Goal: Information Seeking & Learning: Learn about a topic

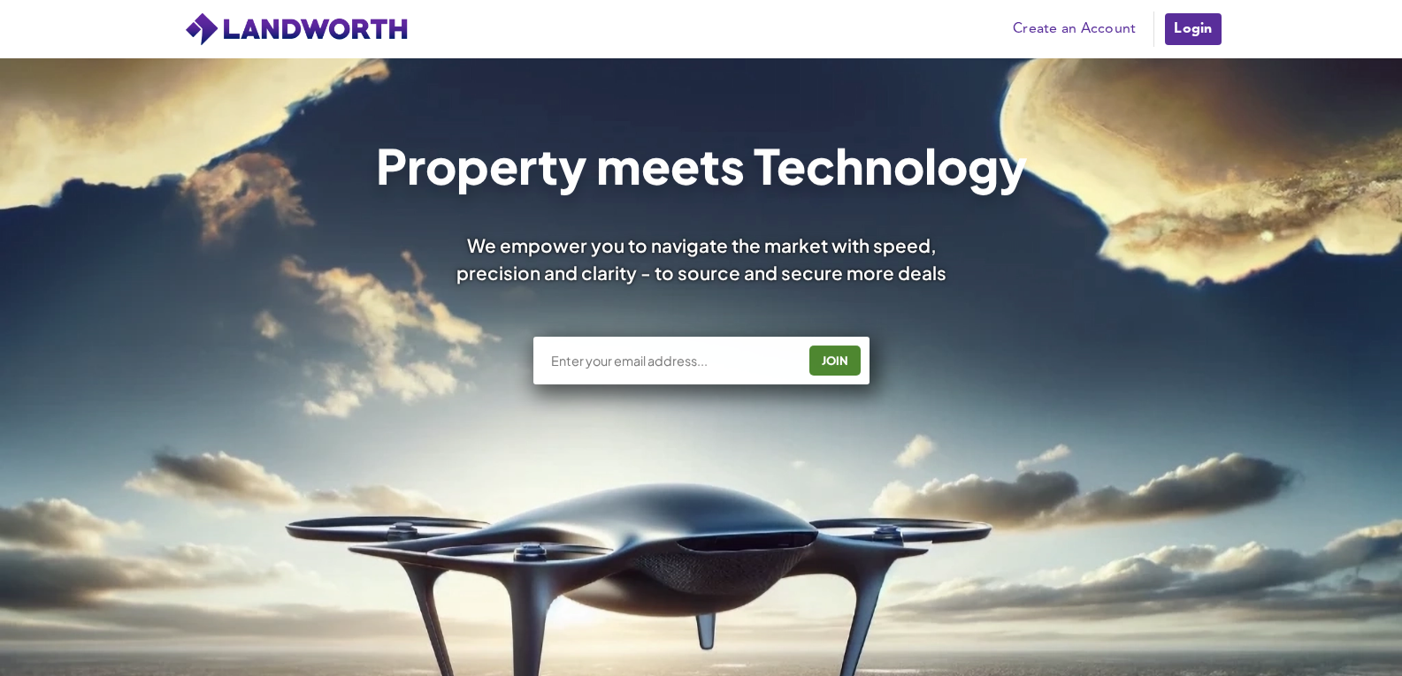
click at [1213, 23] on link "Login" at bounding box center [1192, 28] width 59 height 35
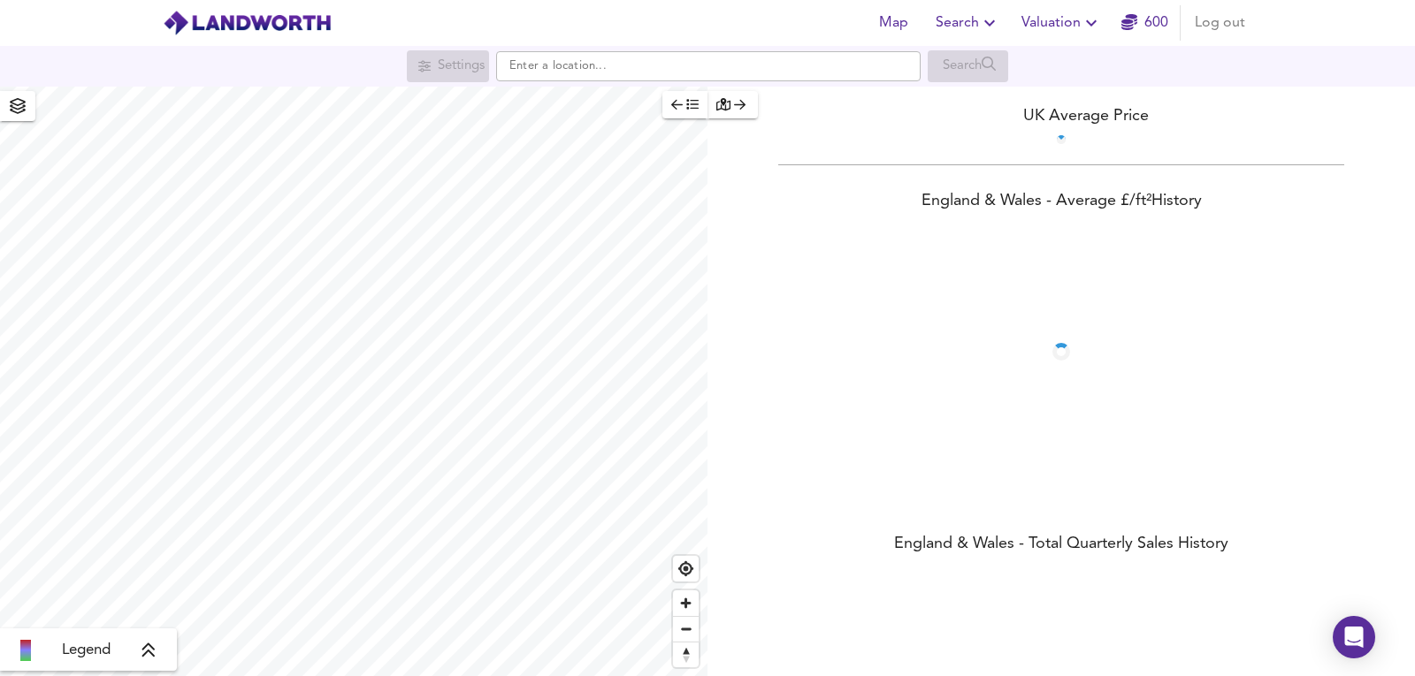
click at [1069, 42] on div "Map Search Valuation 600 Log out" at bounding box center [707, 23] width 1132 height 44
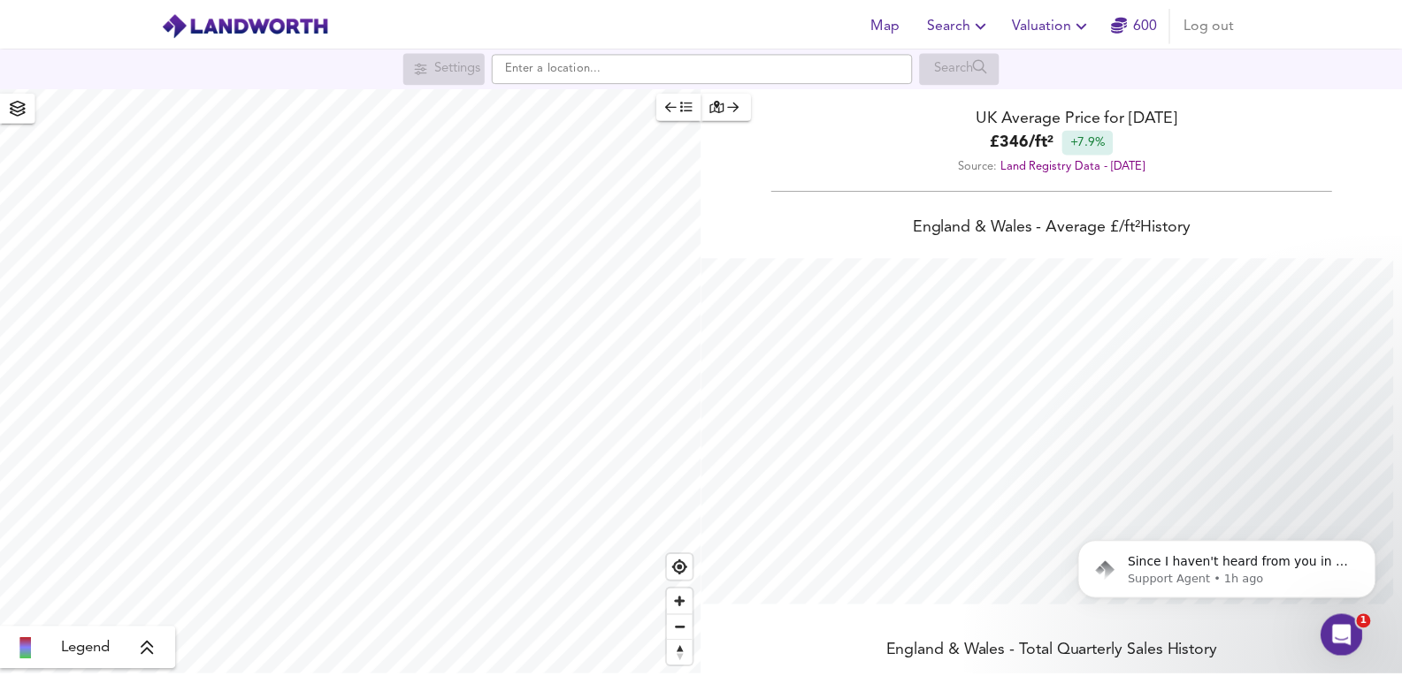
scroll to position [676, 1415]
click at [1056, 24] on span "Valuation" at bounding box center [1061, 23] width 80 height 25
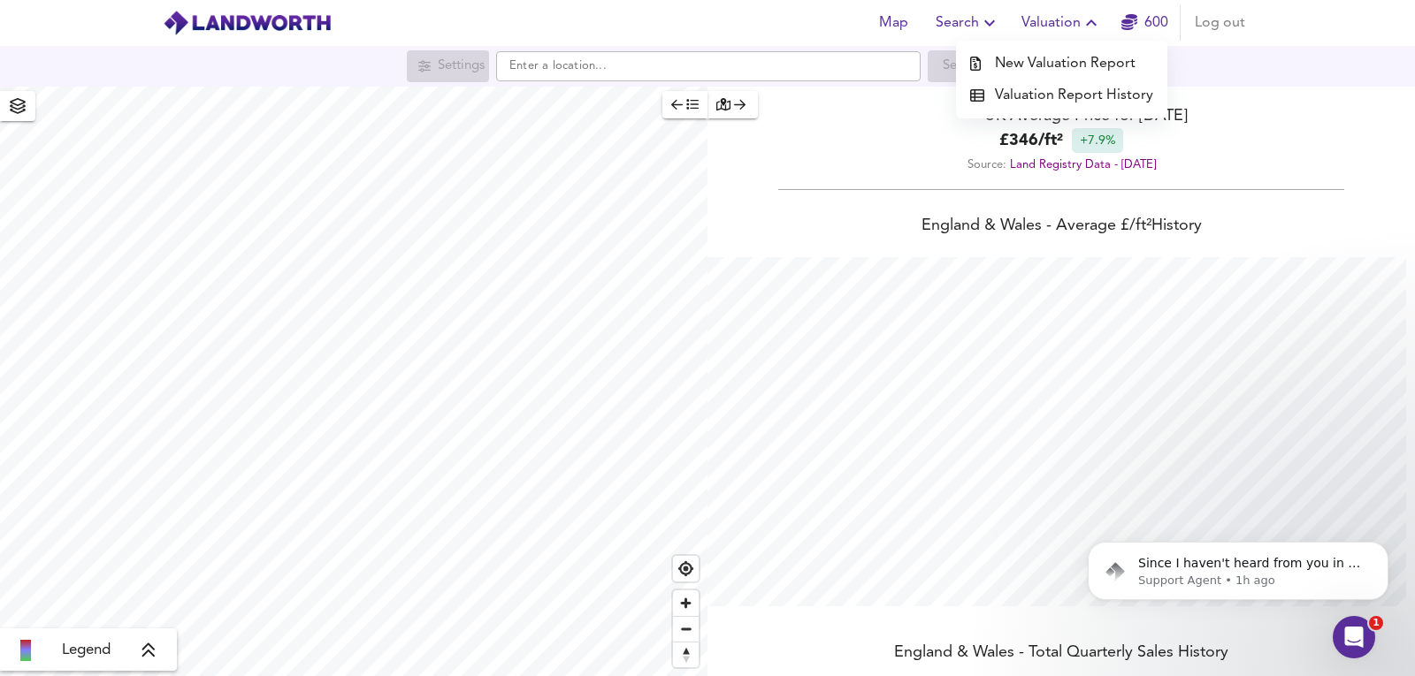
click at [1034, 71] on li "New Valuation Report" at bounding box center [1061, 64] width 211 height 32
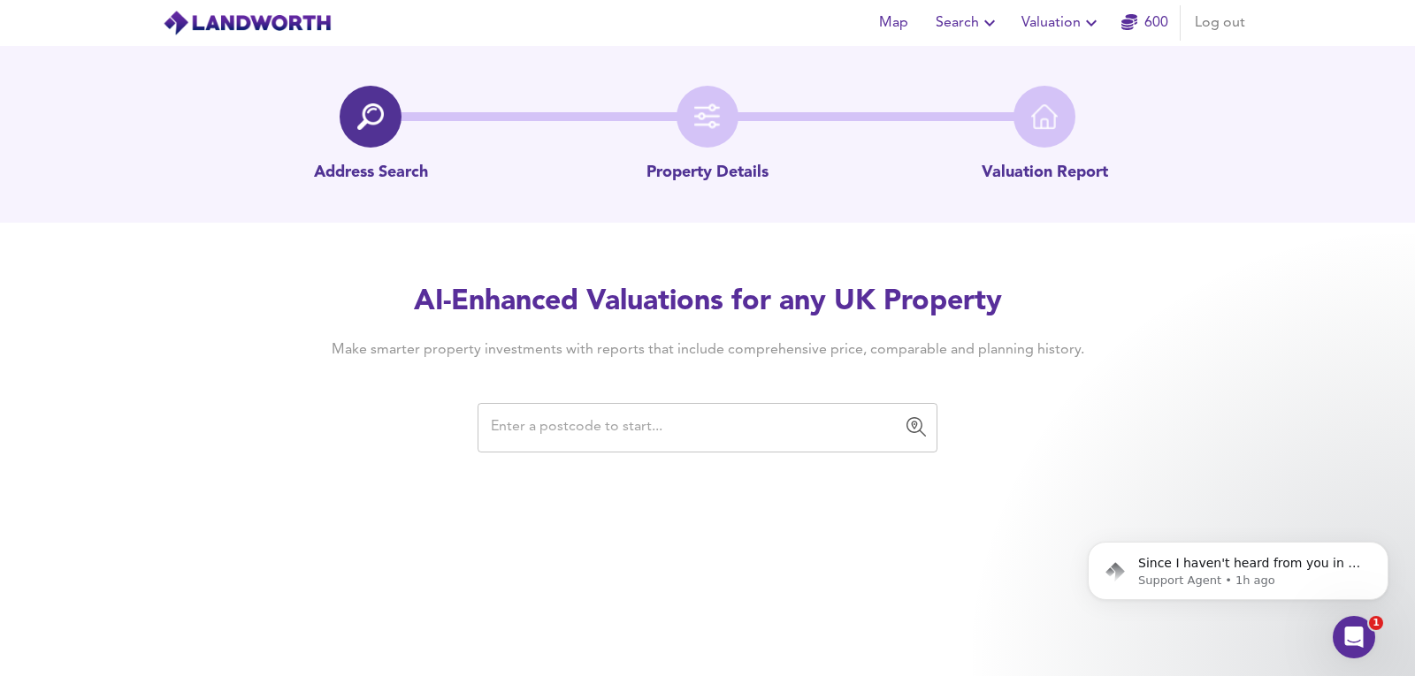
click at [621, 428] on input "text" at bounding box center [693, 428] width 417 height 34
paste input "CM3 4PJ"
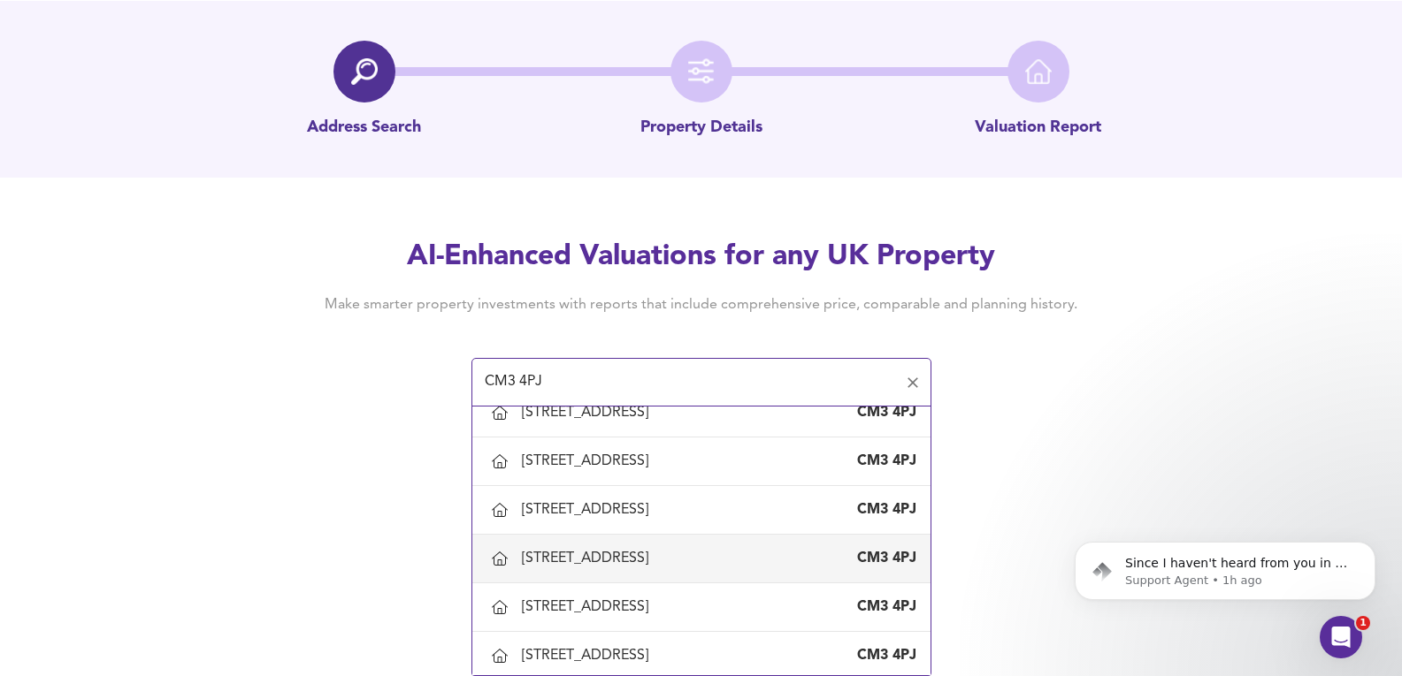
scroll to position [767, 0]
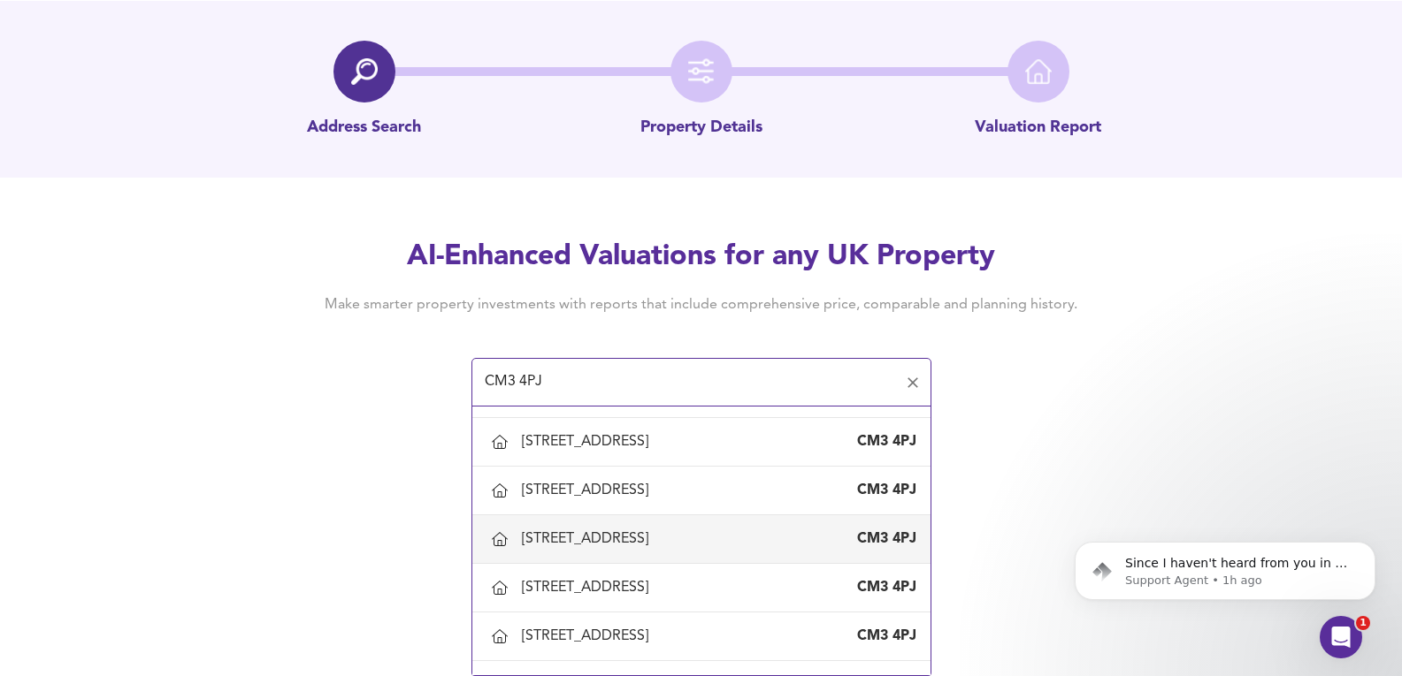
click at [655, 549] on div "[STREET_ADDRESS]" at bounding box center [589, 539] width 134 height 19
type input "[STREET_ADDRESS]"
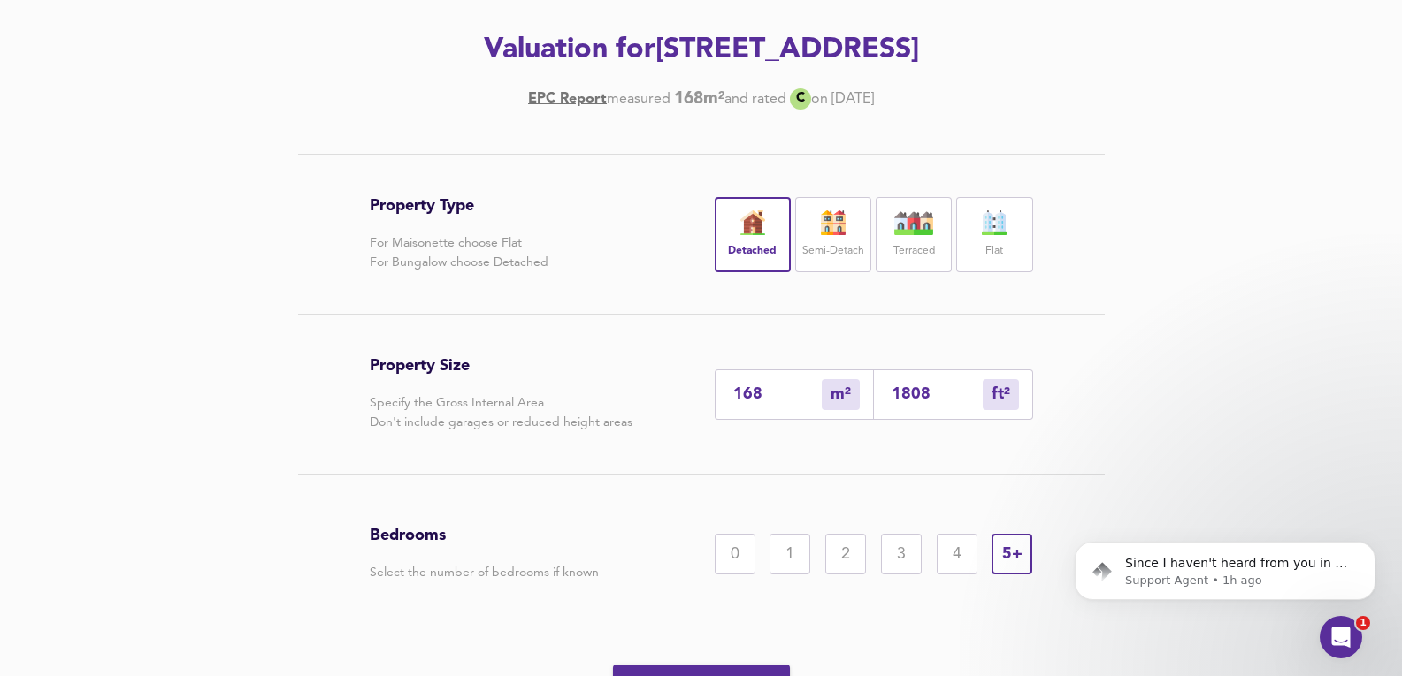
scroll to position [294, 0]
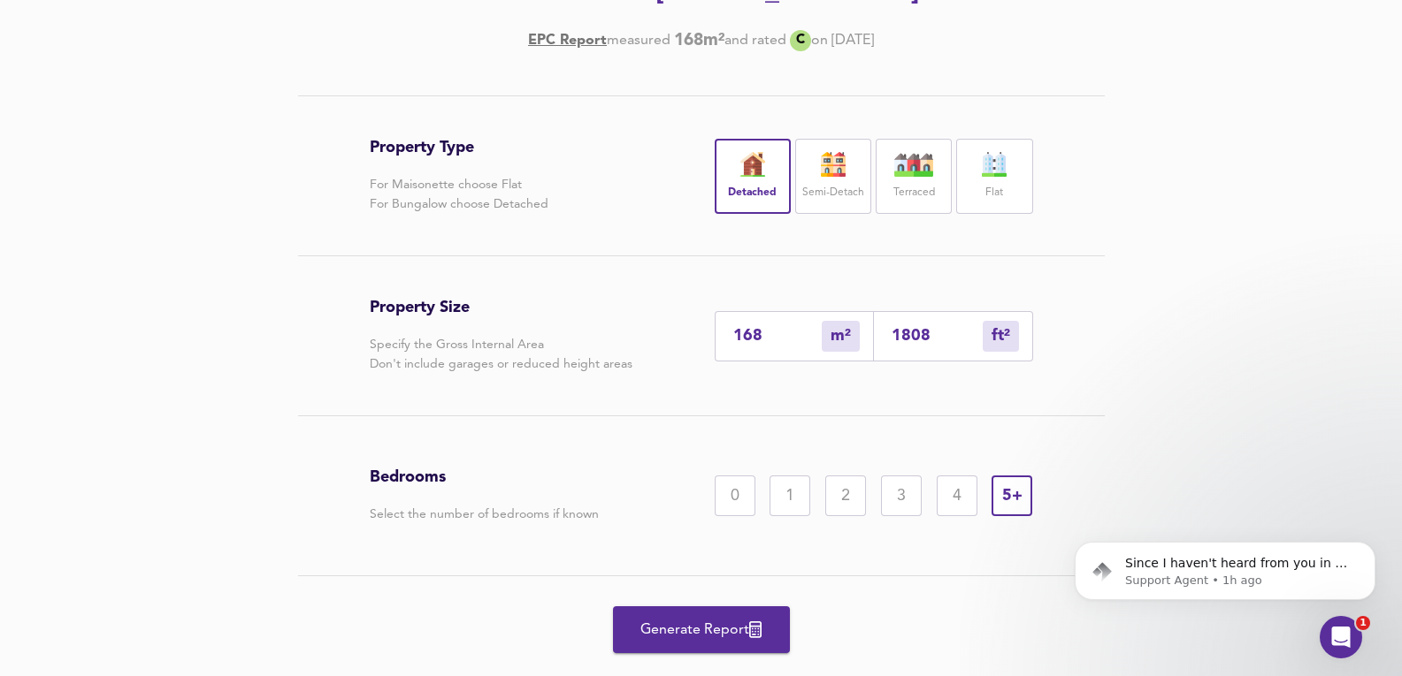
click at [742, 624] on span "Generate Report" at bounding box center [701, 630] width 141 height 25
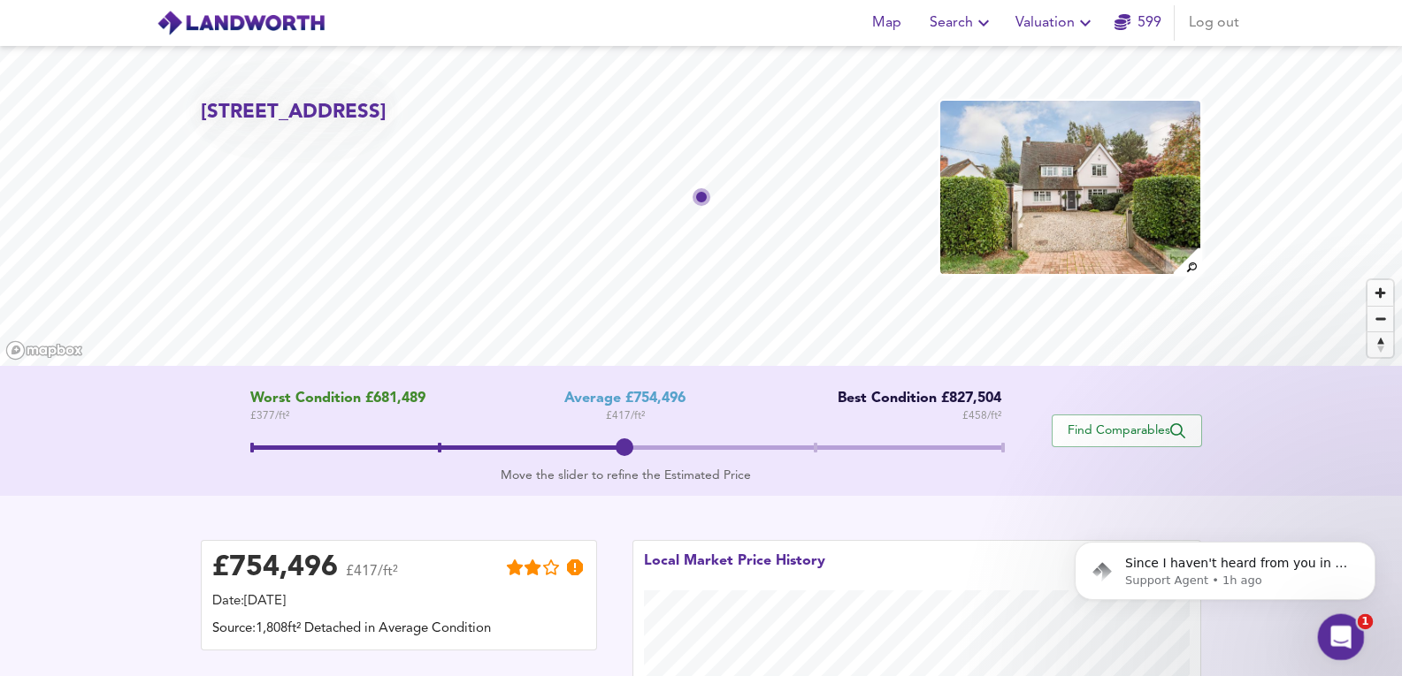
click at [1341, 640] on icon "Open Intercom Messenger" at bounding box center [1338, 635] width 29 height 29
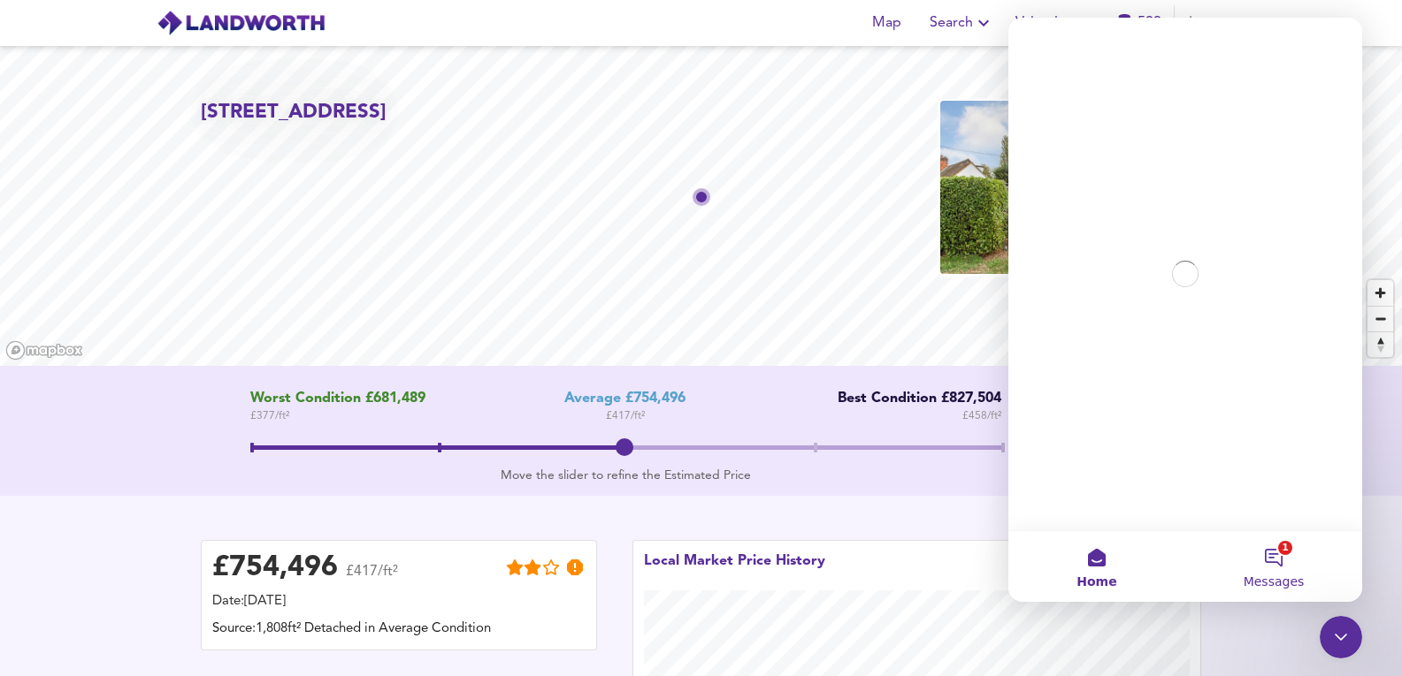
click at [1246, 571] on button "1 Messages" at bounding box center [1273, 566] width 177 height 71
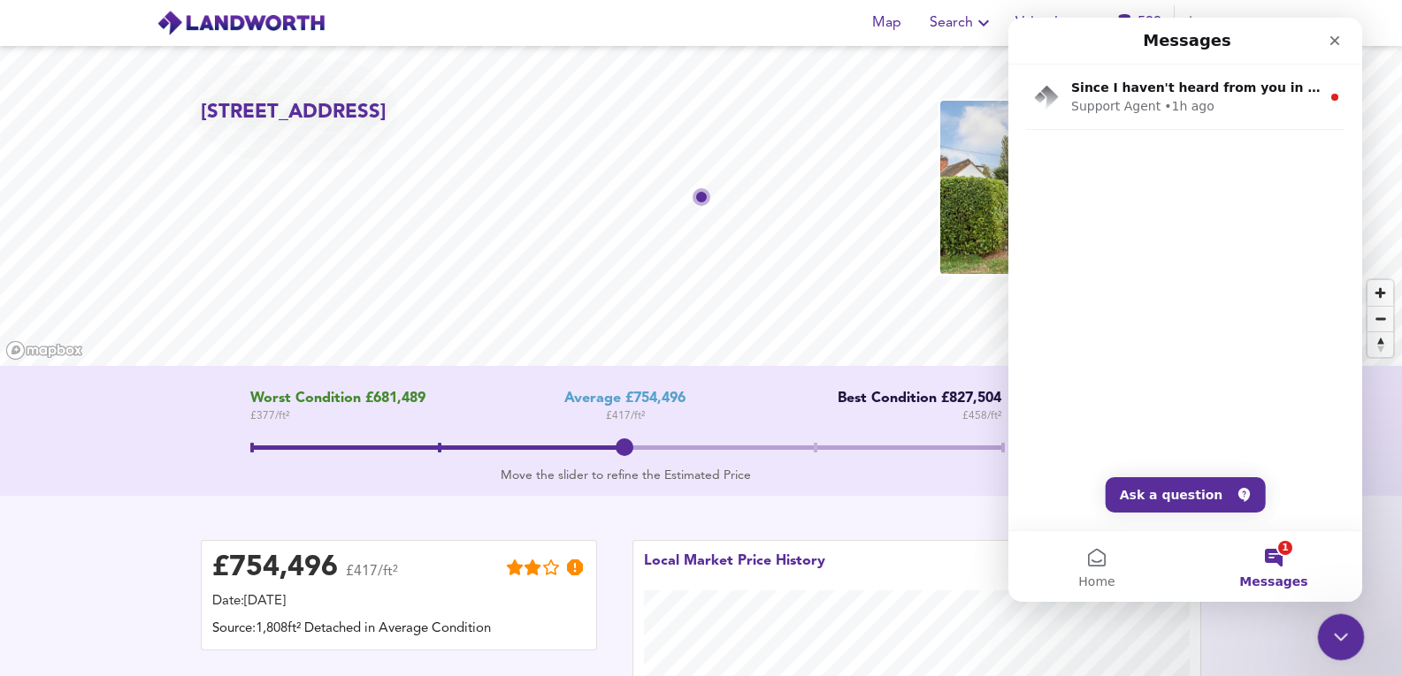
click at [1342, 656] on html at bounding box center [1338, 635] width 42 height 42
click at [1339, 52] on div "Close" at bounding box center [1335, 41] width 32 height 32
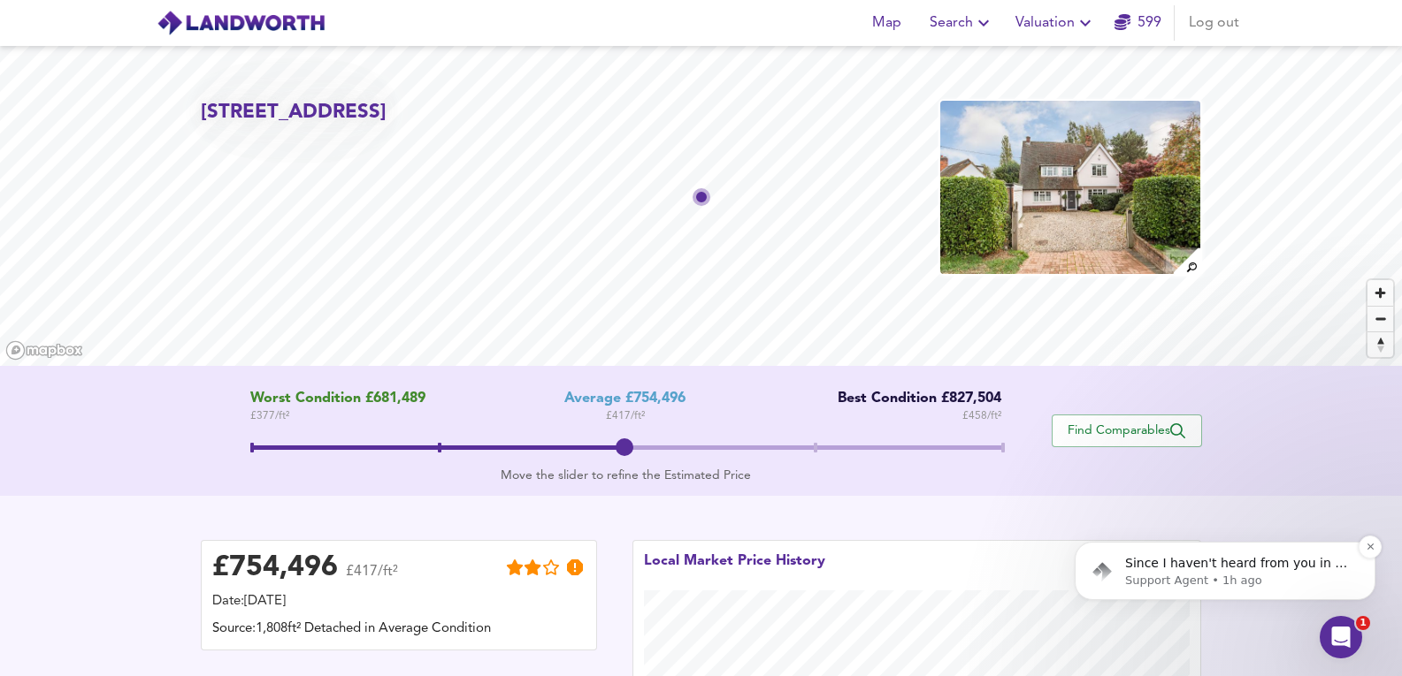
click at [1205, 552] on div "Since I haven't heard from you in 5 minutes, I'll close this conversation, but …" at bounding box center [1224, 571] width 301 height 58
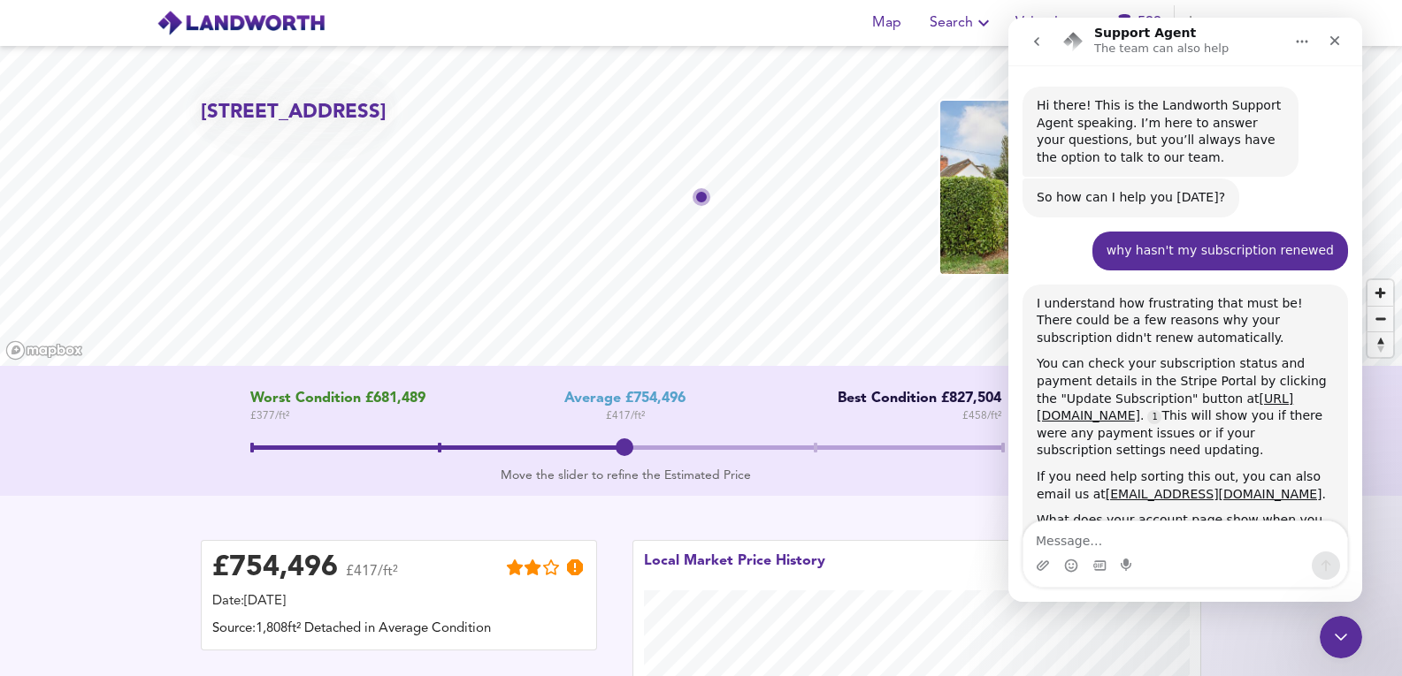
scroll to position [20, 0]
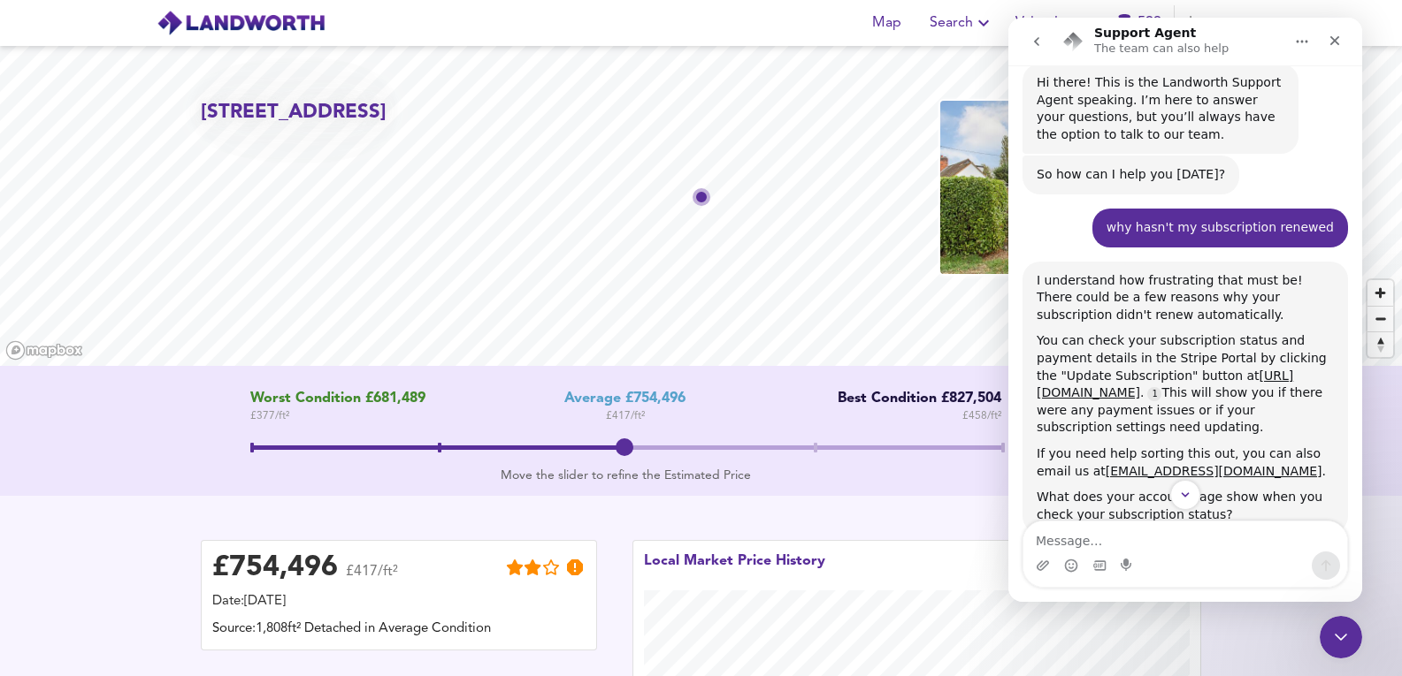
click at [1039, 48] on icon "go back" at bounding box center [1036, 41] width 14 height 14
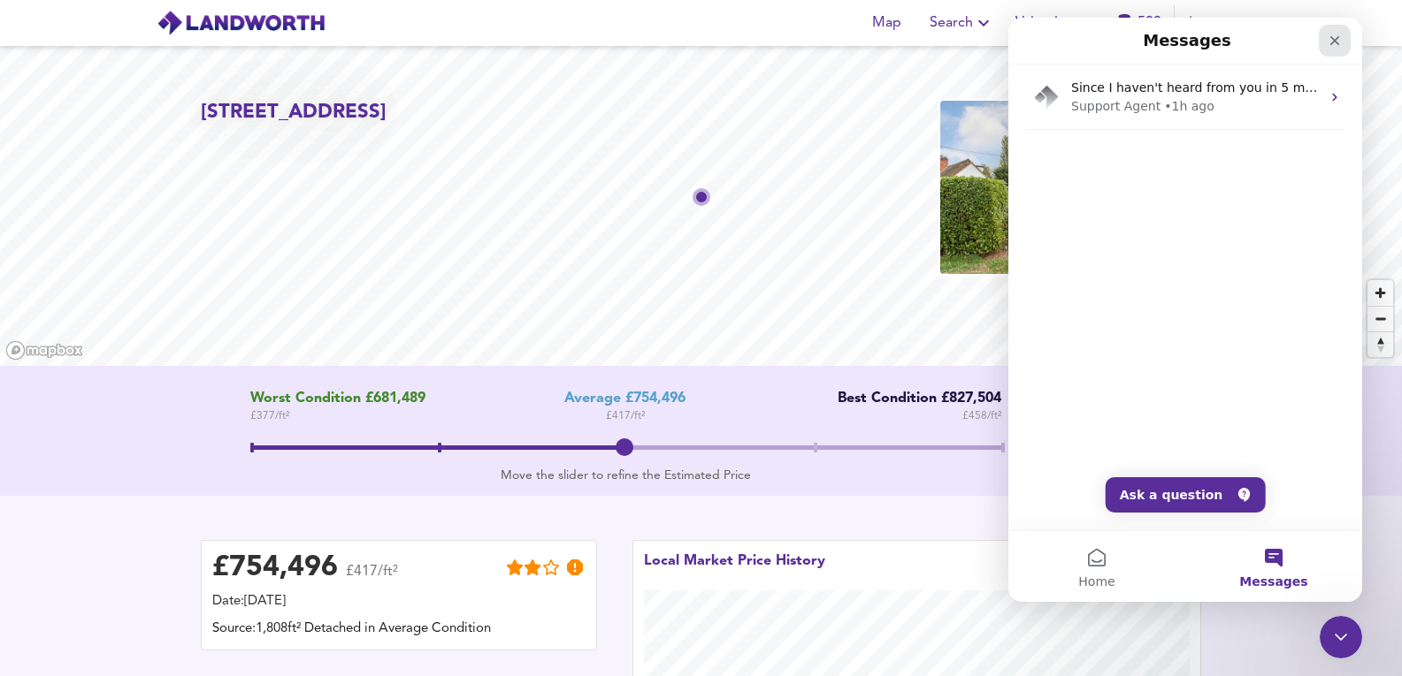
click at [1331, 41] on icon "Close" at bounding box center [1334, 41] width 14 height 14
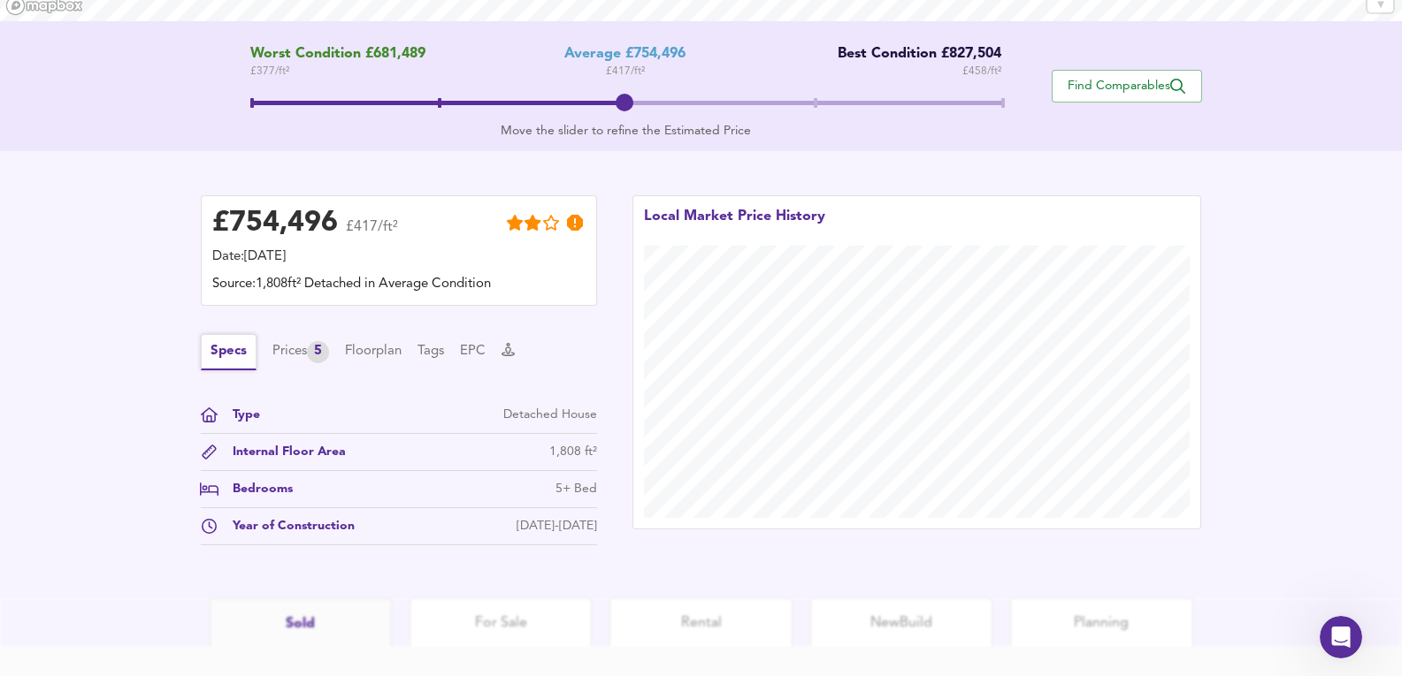
scroll to position [354, 0]
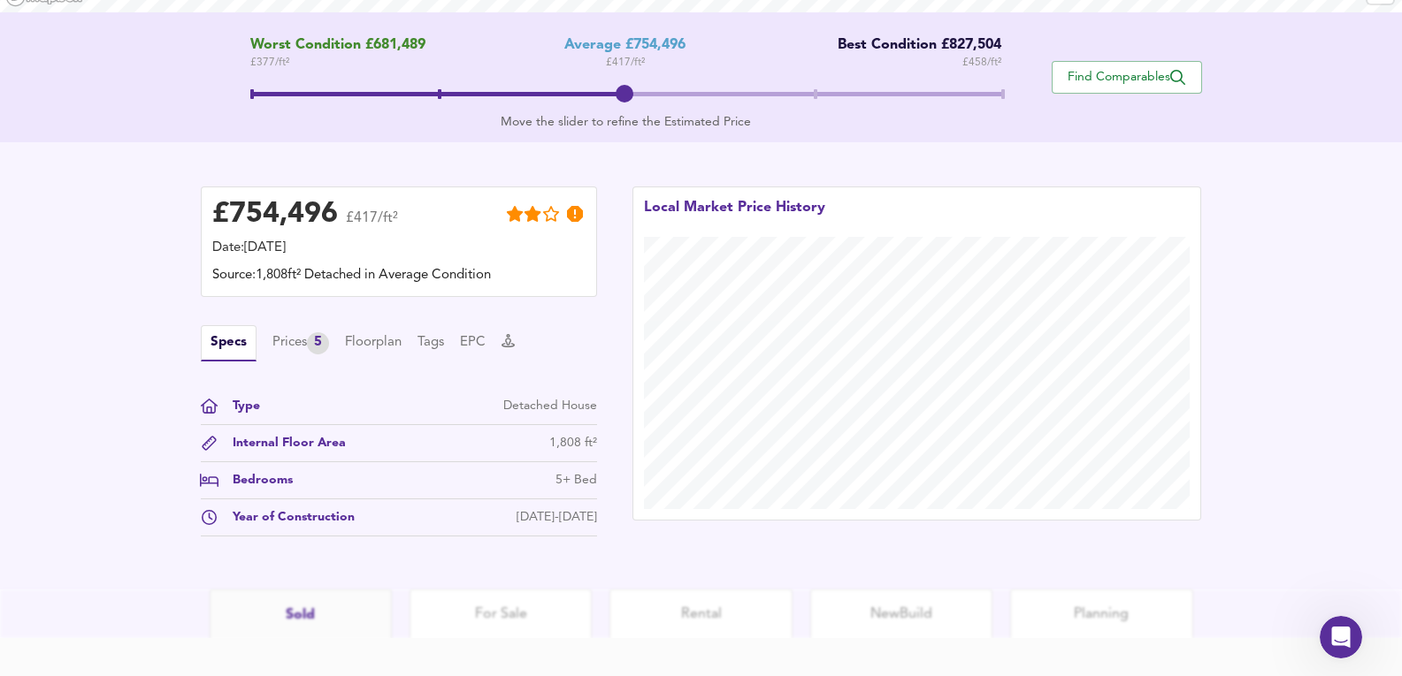
click at [301, 355] on div "Specs Prices 5 Floorplan Tags EPC" at bounding box center [399, 343] width 396 height 36
click at [315, 343] on div "5" at bounding box center [318, 343] width 22 height 22
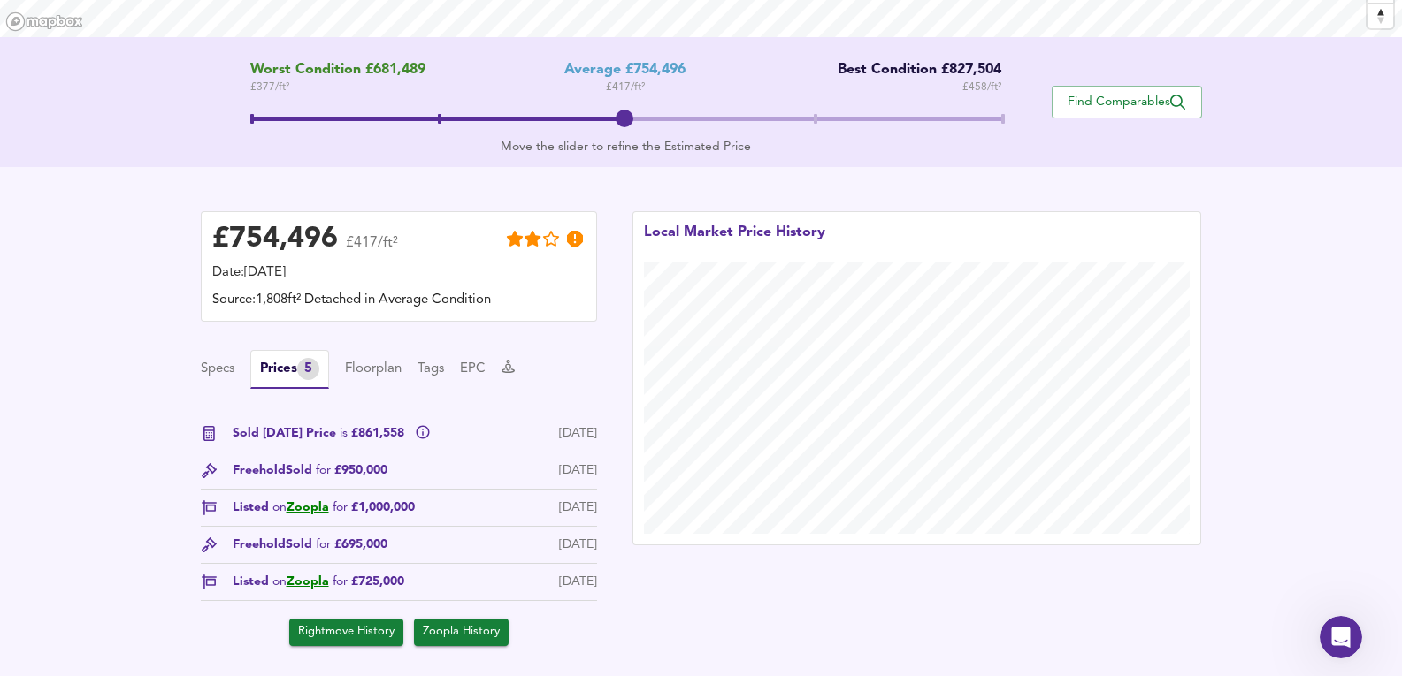
scroll to position [59, 0]
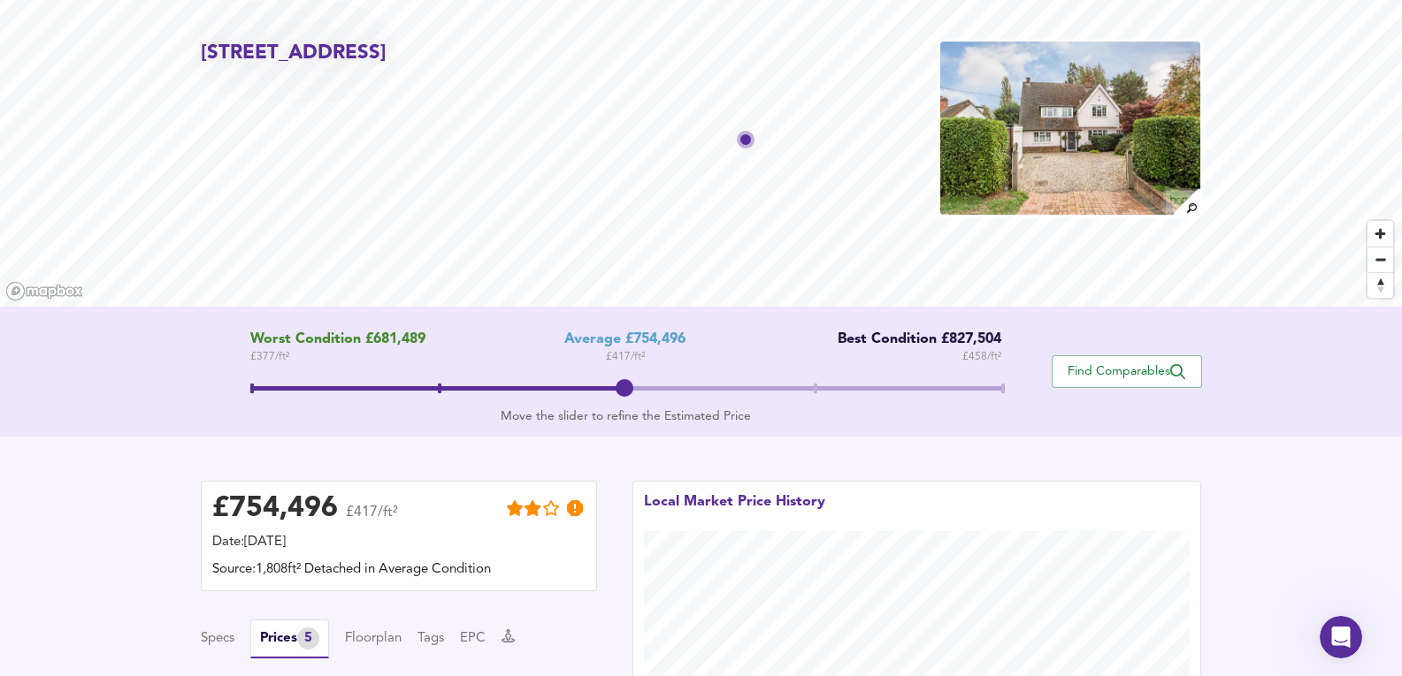
click at [1153, 86] on img at bounding box center [1070, 128] width 264 height 177
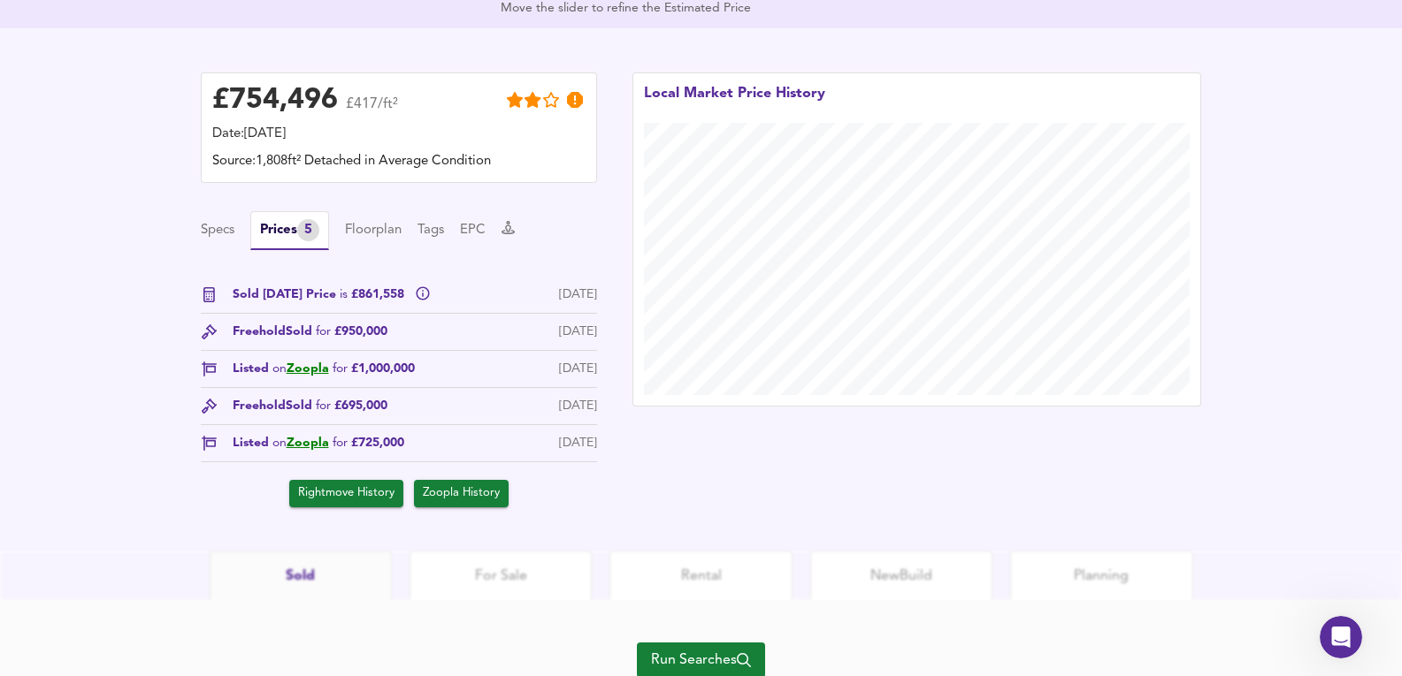
scroll to position [534, 0]
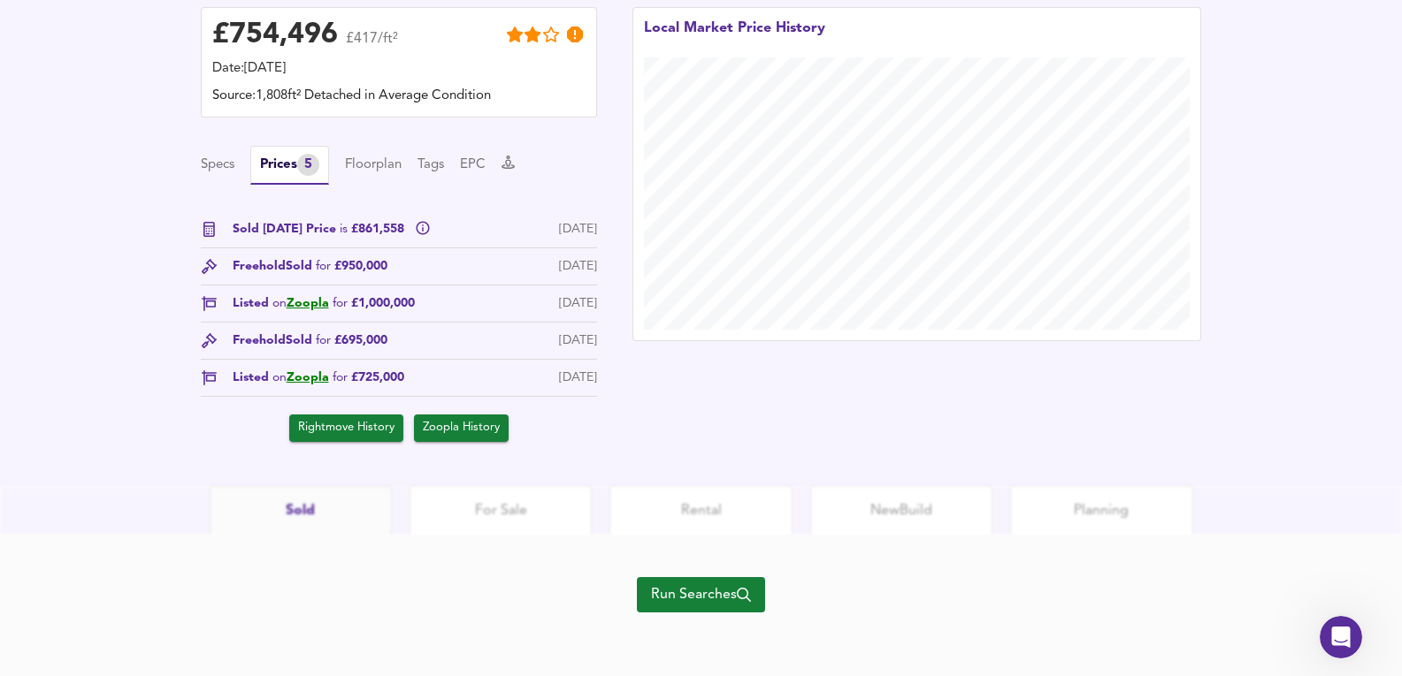
click at [650, 626] on div "Run Searches" at bounding box center [701, 605] width 128 height 141
click at [671, 600] on span "Run Searches" at bounding box center [701, 595] width 100 height 25
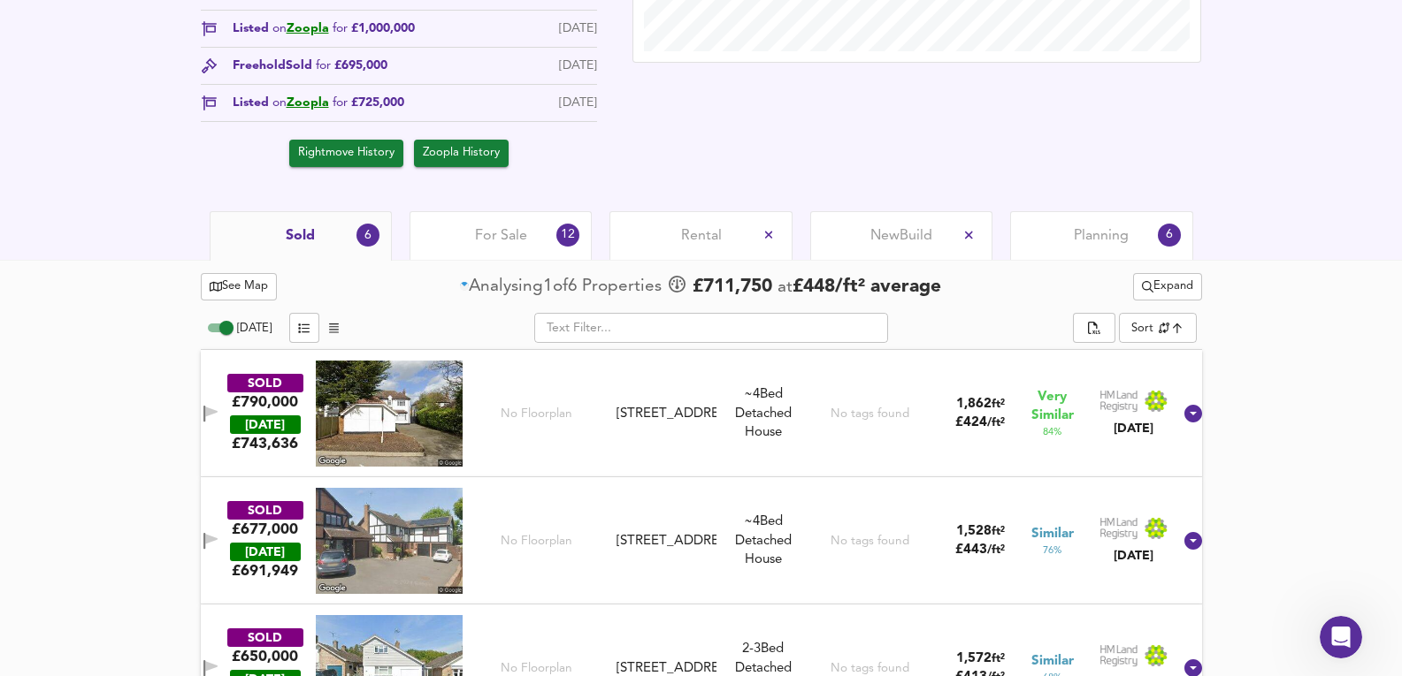
scroll to position [730, 0]
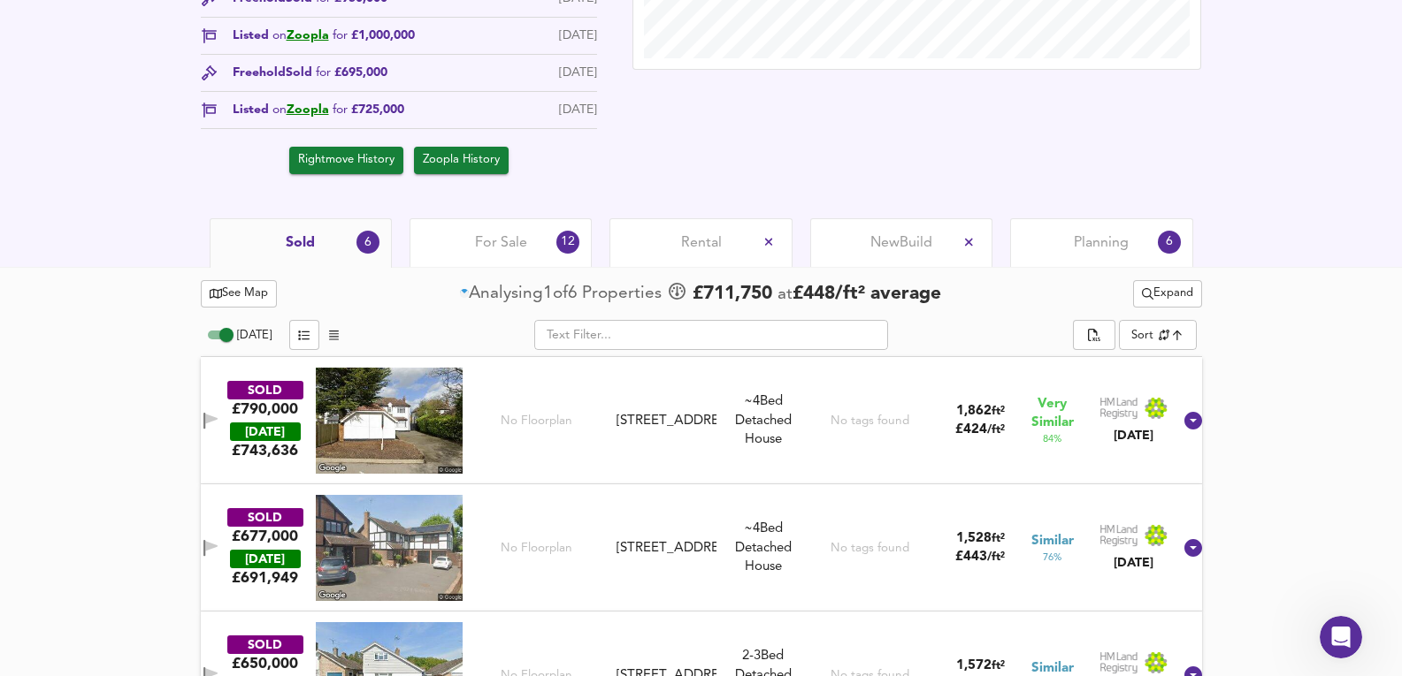
click at [1135, 230] on div "Planning 6" at bounding box center [1101, 242] width 182 height 49
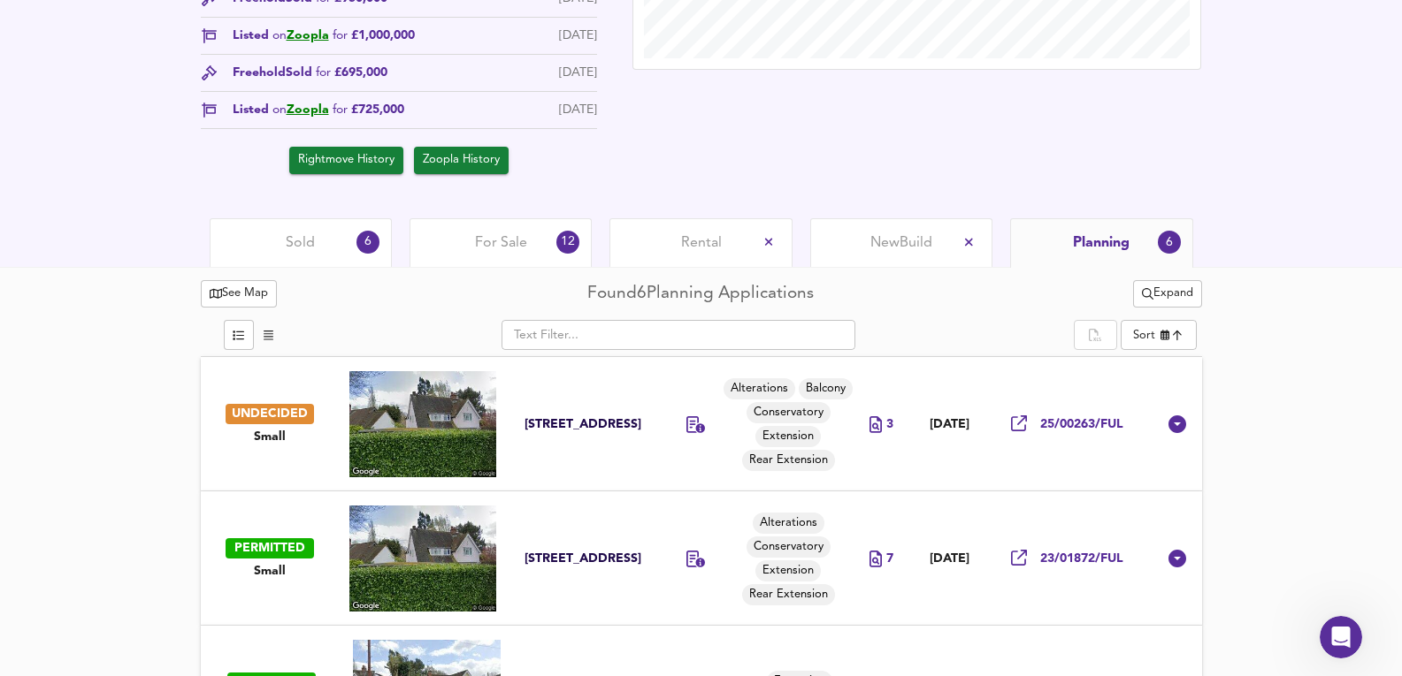
click at [680, 468] on td at bounding box center [700, 424] width 81 height 134
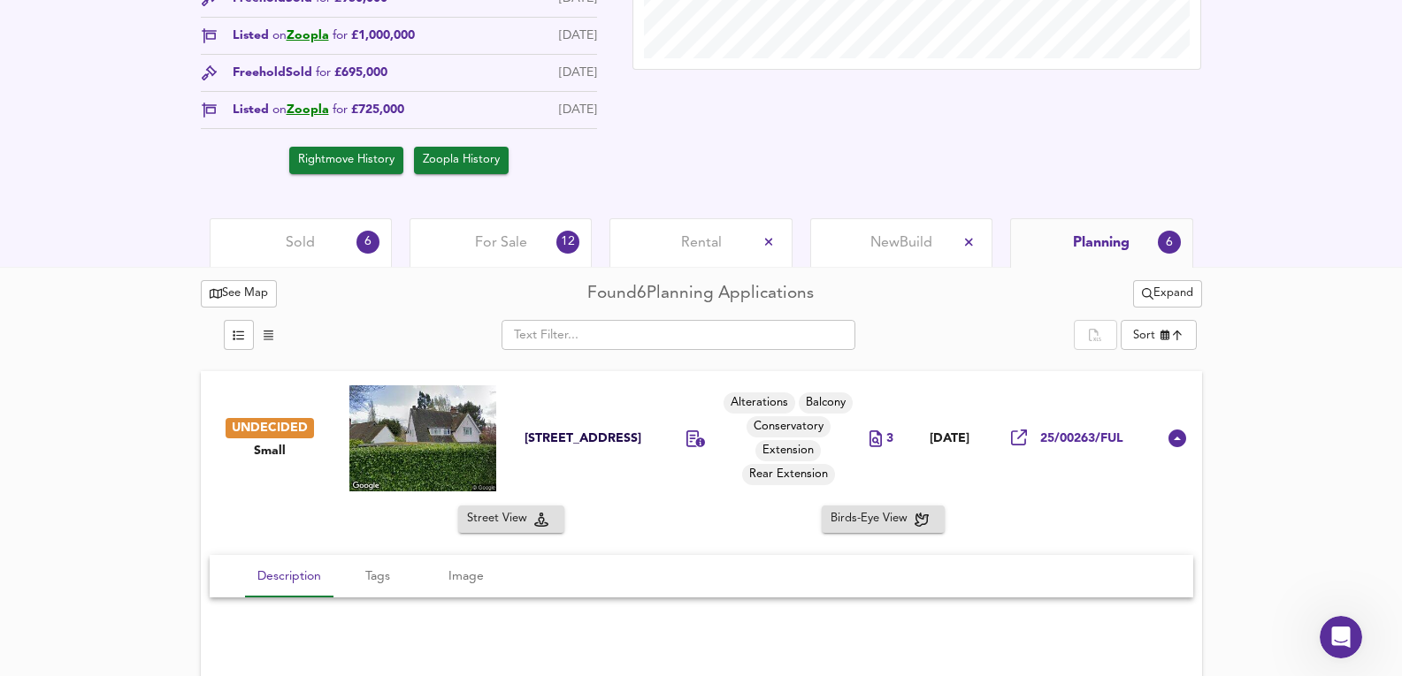
scroll to position [1084, 0]
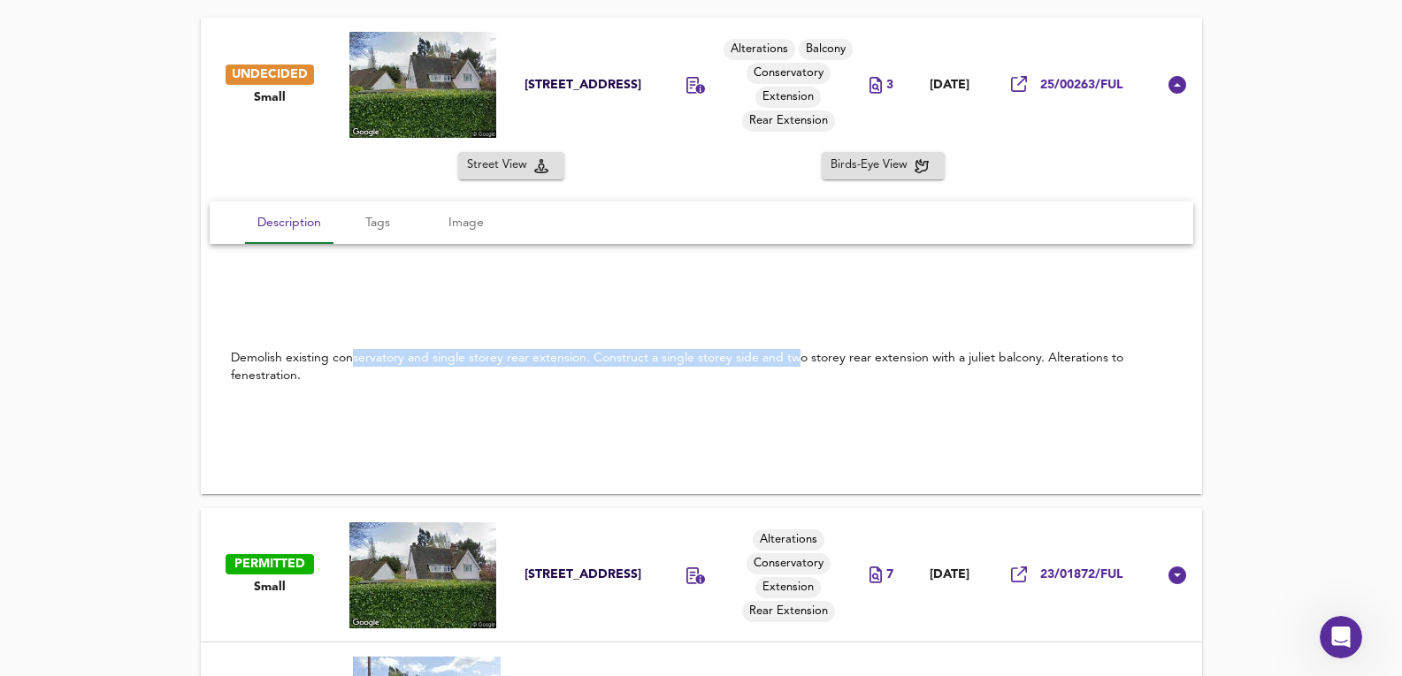
drag, startPoint x: 353, startPoint y: 353, endPoint x: 792, endPoint y: 355, distance: 439.5
click at [792, 356] on div "Demolish existing conservatory and single storey rear extension. Construct a si…" at bounding box center [701, 366] width 941 height 35
click at [792, 355] on div "Demolish existing conservatory and single storey rear extension. Construct a si…" at bounding box center [701, 366] width 941 height 35
drag, startPoint x: 745, startPoint y: 362, endPoint x: 878, endPoint y: 366, distance: 133.6
click at [878, 366] on div "Demolish existing conservatory and single storey rear extension. Construct a si…" at bounding box center [701, 366] width 941 height 35
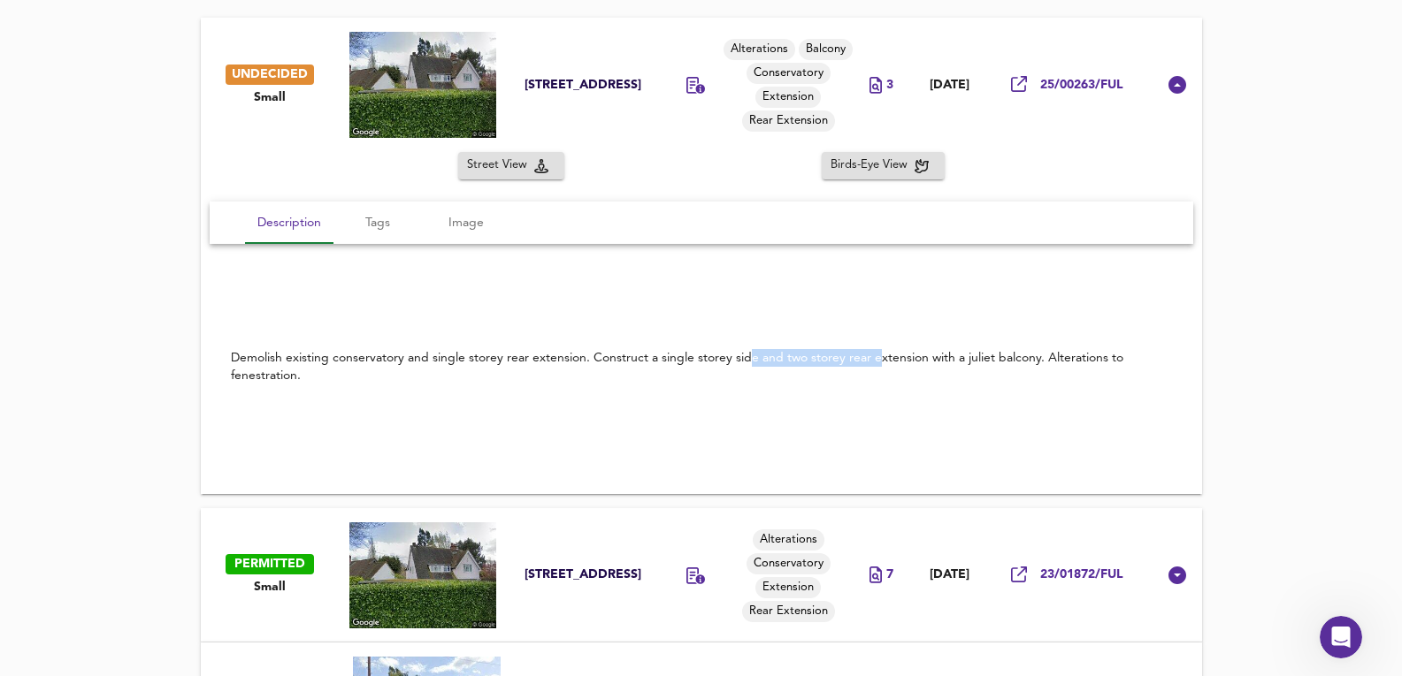
click at [878, 366] on div "Demolish existing conservatory and single storey rear extension. Construct a si…" at bounding box center [701, 366] width 941 height 35
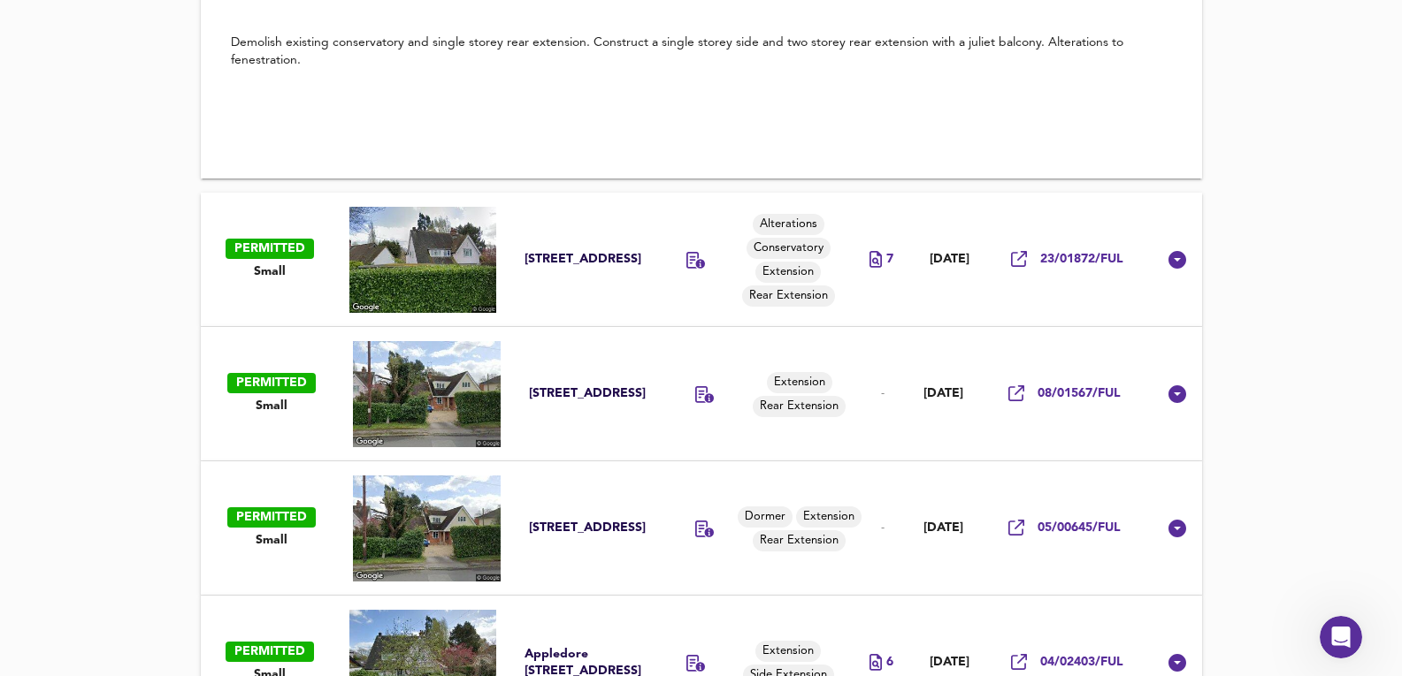
scroll to position [1143, 0]
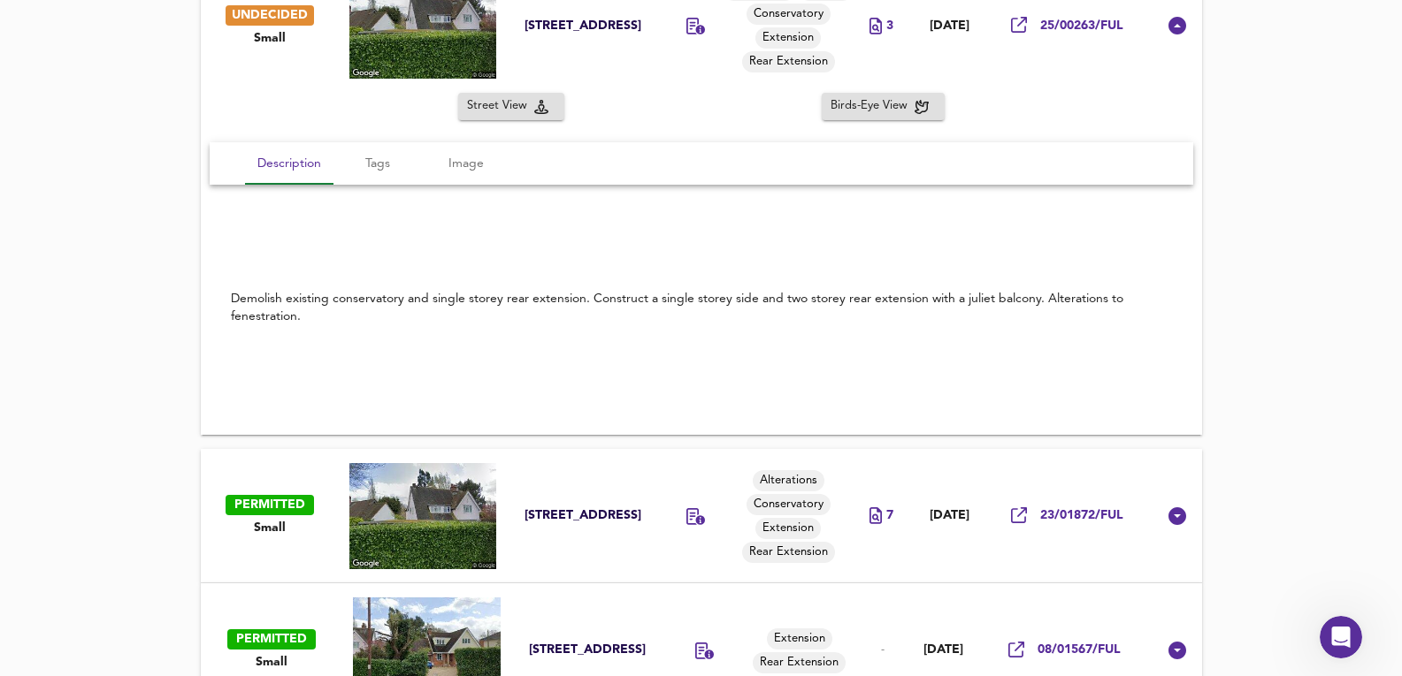
click at [692, 463] on td at bounding box center [700, 516] width 81 height 134
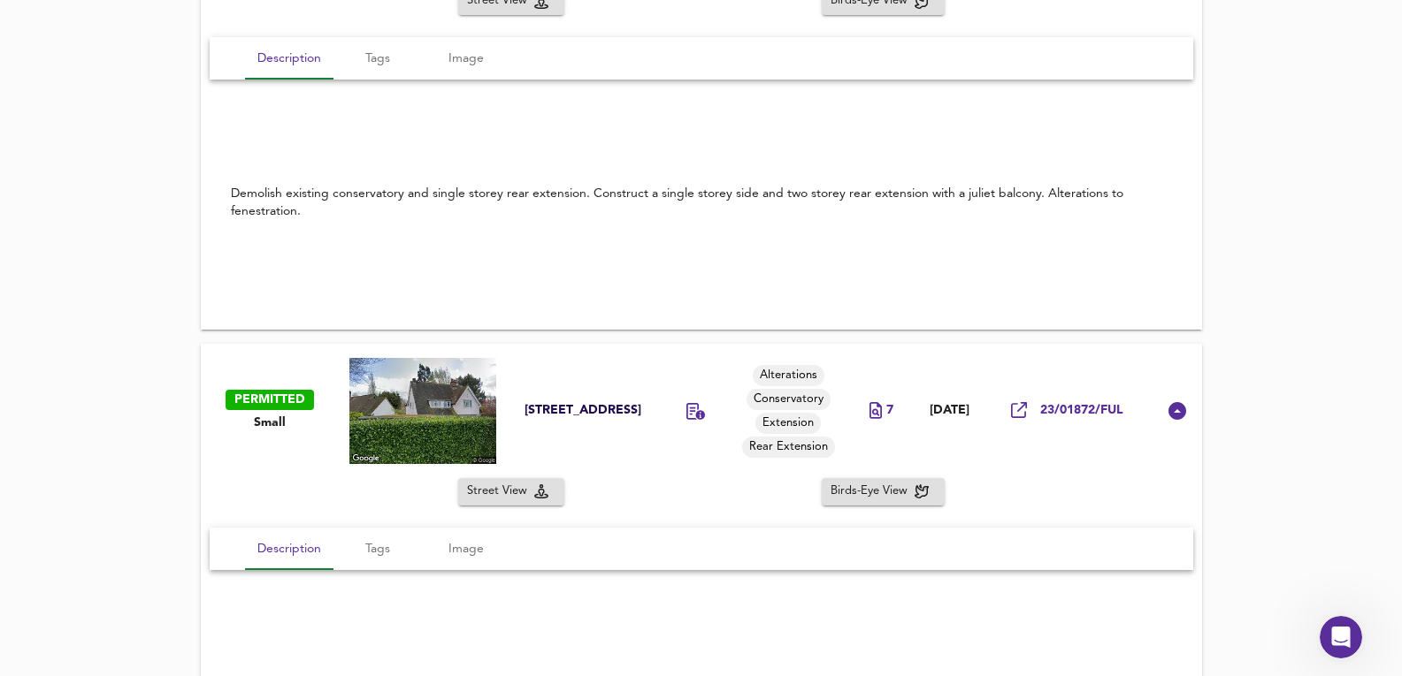
scroll to position [1380, 0]
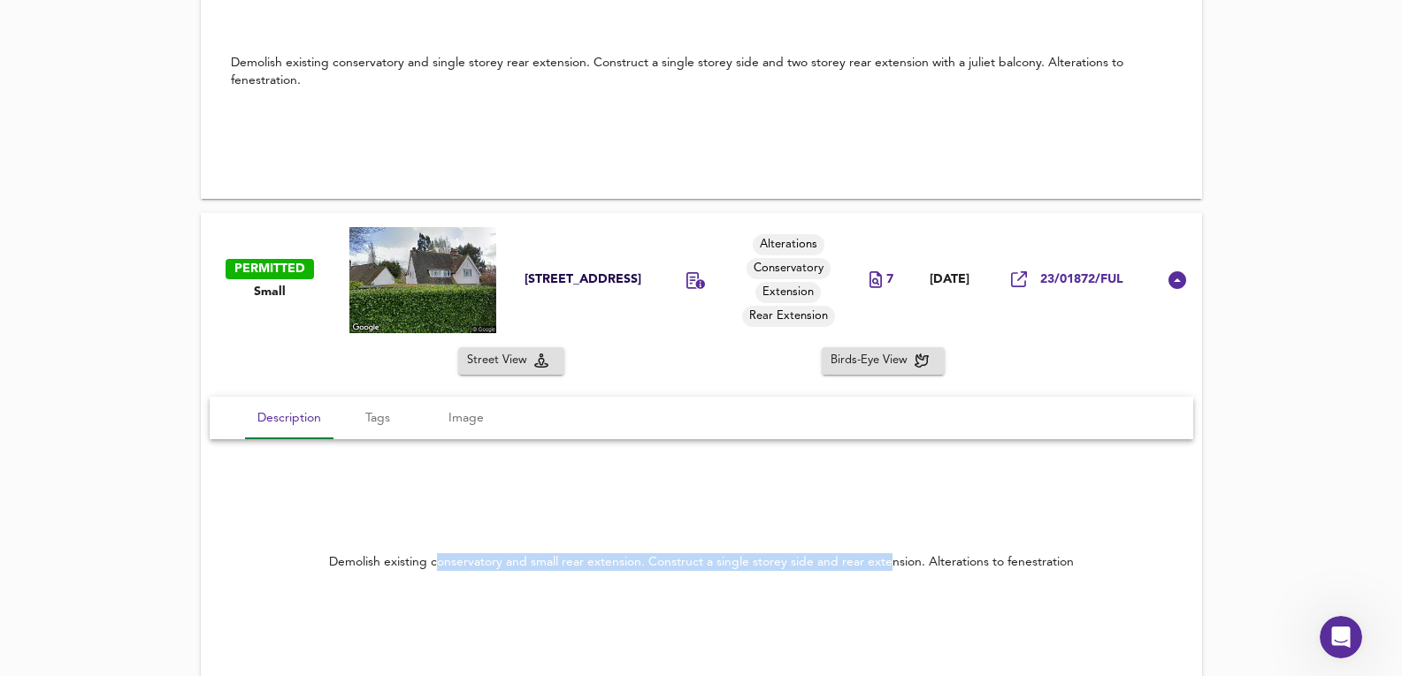
drag, startPoint x: 538, startPoint y: 567, endPoint x: 889, endPoint y: 562, distance: 351.1
click at [889, 562] on div "Demolish existing conservatory and small rear extension. Construct a single sto…" at bounding box center [701, 563] width 745 height 18
click at [935, 554] on div "Demolish existing conservatory and small rear extension. Construct a single sto…" at bounding box center [701, 563] width 745 height 18
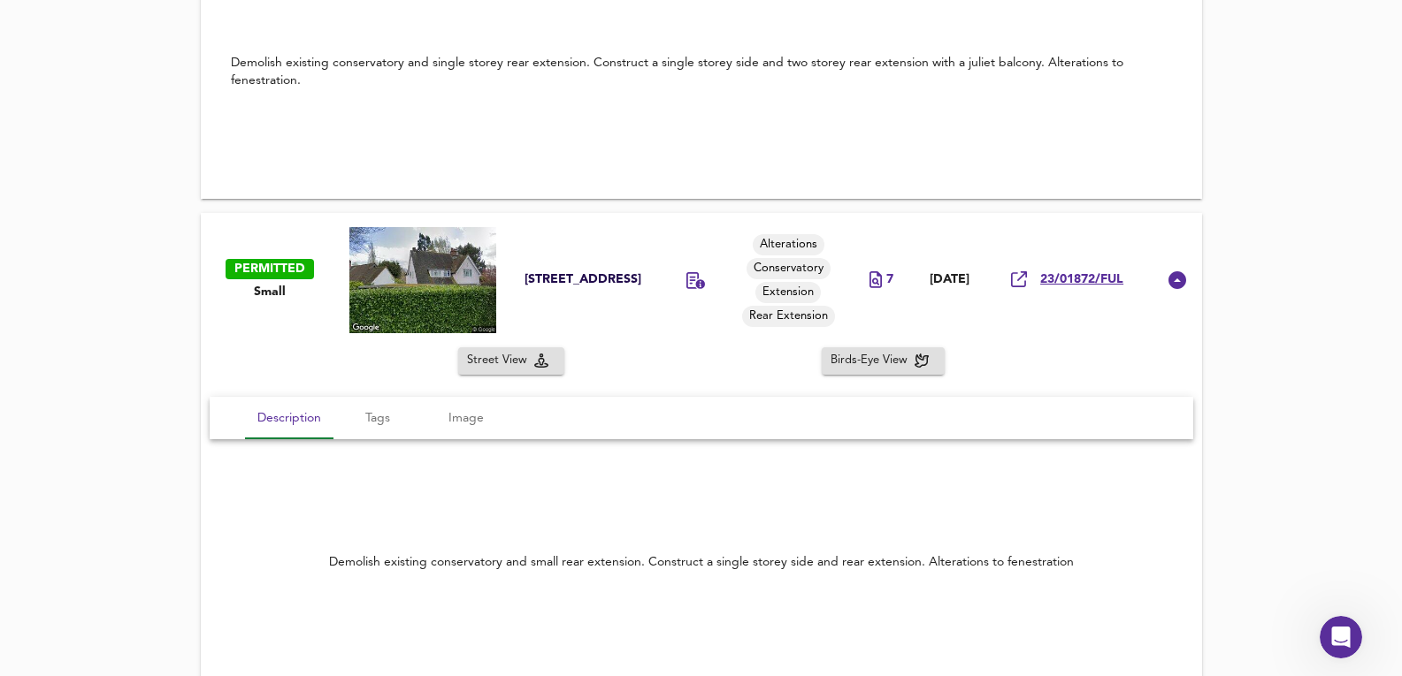
click at [1067, 276] on span "23/01872/FUL" at bounding box center [1081, 279] width 83 height 17
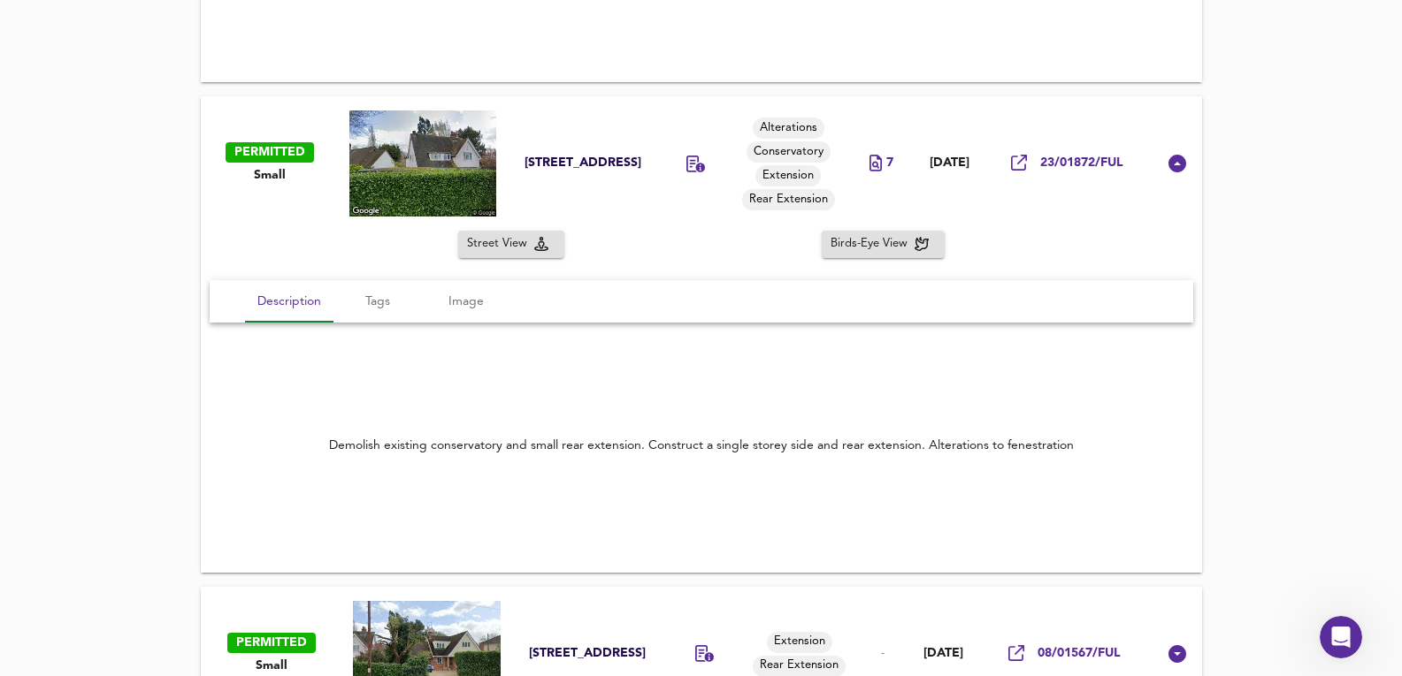
scroll to position [1497, 0]
click at [503, 440] on div "Demolish existing conservatory and small rear extension. Construct a single sto…" at bounding box center [701, 445] width 745 height 18
drag, startPoint x: 29, startPoint y: 27, endPoint x: 1374, endPoint y: 530, distance: 1436.1
click at [1374, 530] on div "See Map Found 6 Planning Applications Expand ​ Sort newest ​ UNDECIDED Small 46…" at bounding box center [701, 316] width 1402 height 1632
drag, startPoint x: 2665, startPoint y: 1227, endPoint x: 1341, endPoint y: 618, distance: 1456.9
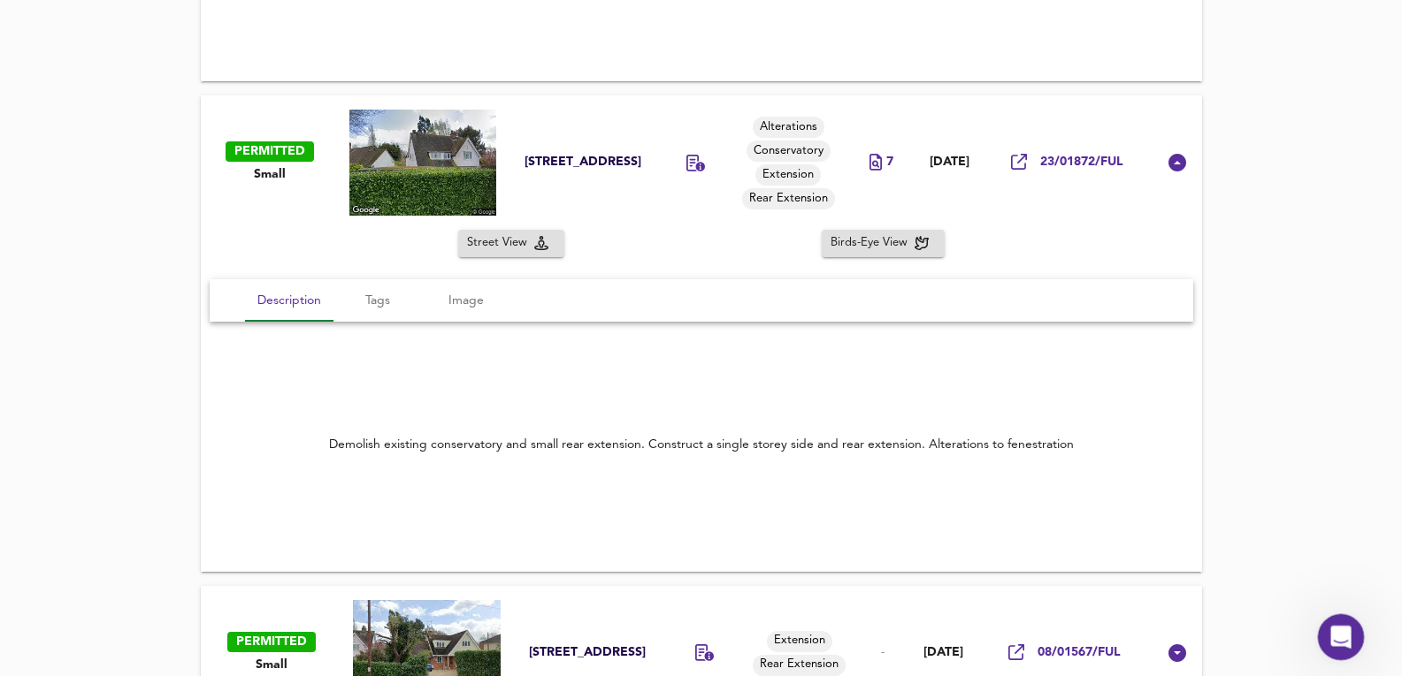
drag, startPoint x: 1340, startPoint y: 625, endPoint x: 1333, endPoint y: 83, distance: 542.1
click at [1333, 614] on html at bounding box center [1338, 635] width 42 height 42
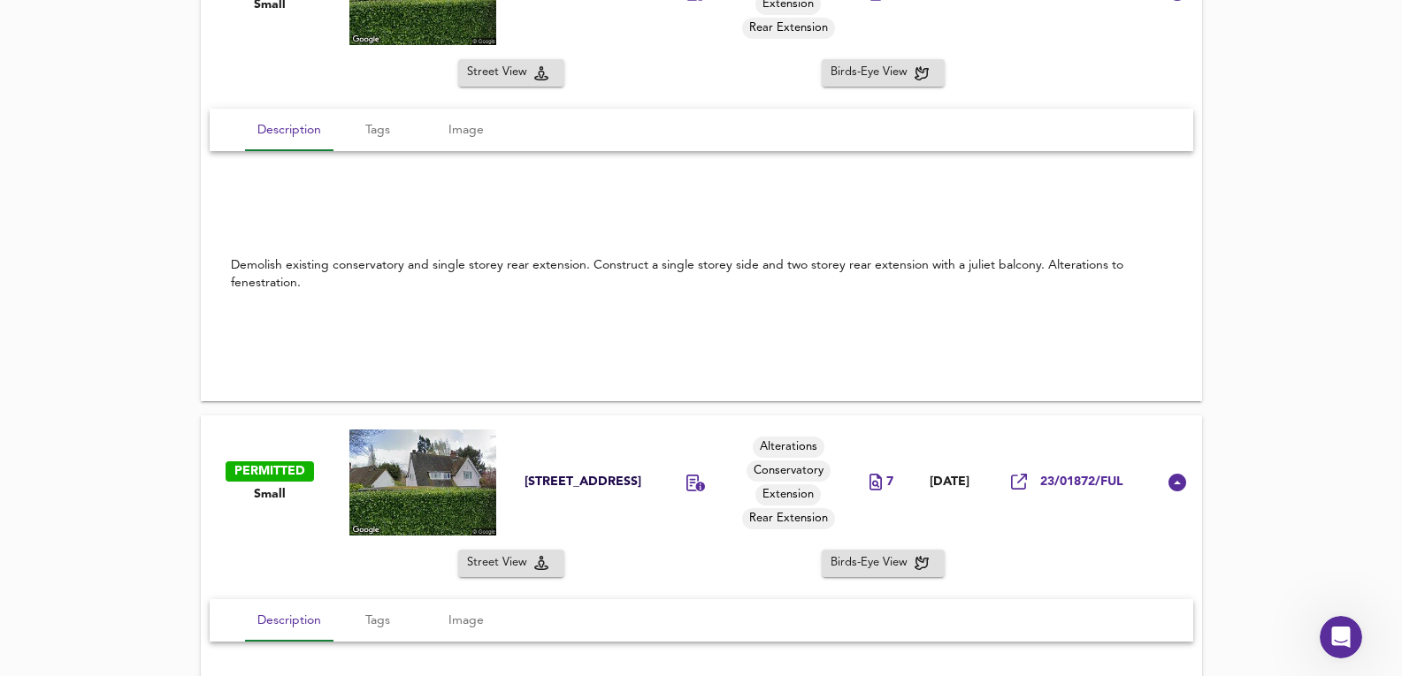
scroll to position [1143, 0]
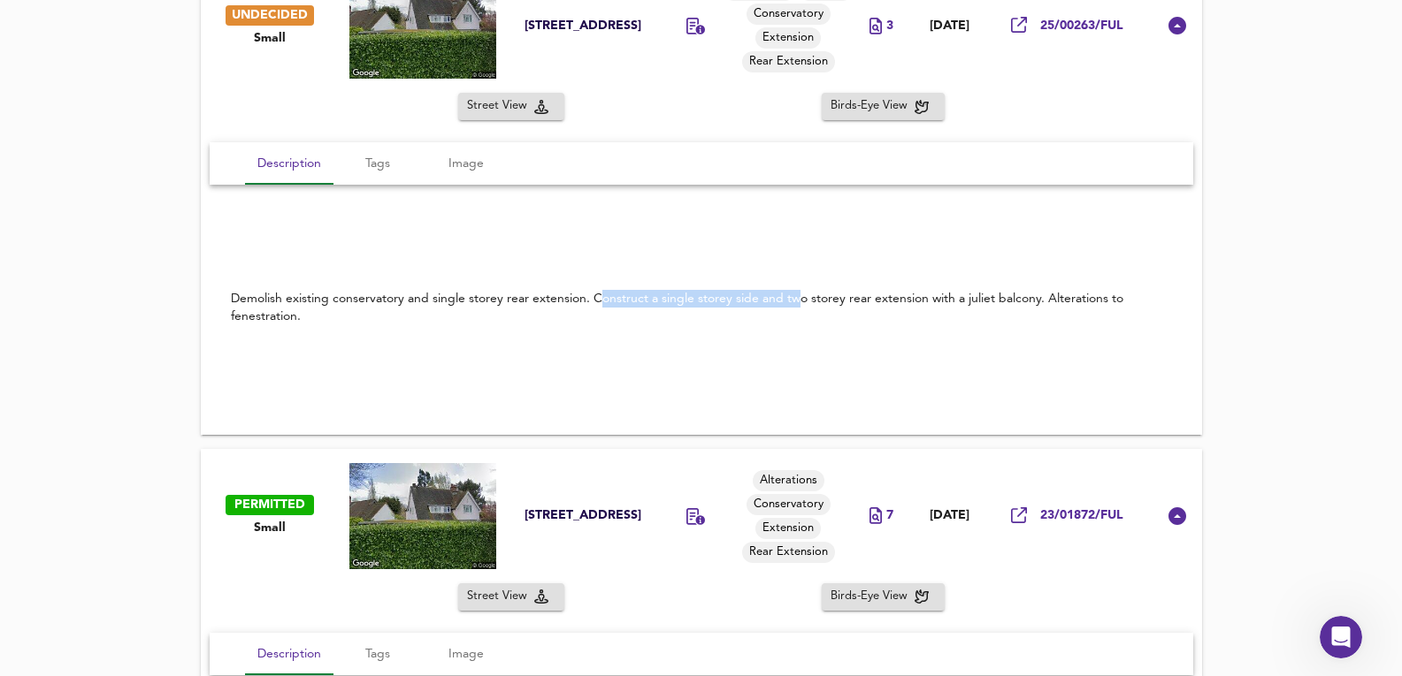
drag, startPoint x: 601, startPoint y: 288, endPoint x: 800, endPoint y: 301, distance: 199.4
click at [800, 301] on div "Demolish existing conservatory and single storey rear extension. Construct a si…" at bounding box center [701, 308] width 983 height 78
click at [800, 301] on div "Demolish existing conservatory and single storey rear extension. Construct a si…" at bounding box center [701, 307] width 941 height 35
drag, startPoint x: 325, startPoint y: 298, endPoint x: 459, endPoint y: 306, distance: 133.8
click at [459, 306] on div "Demolish existing conservatory and single storey rear extension. Construct a si…" at bounding box center [701, 307] width 941 height 35
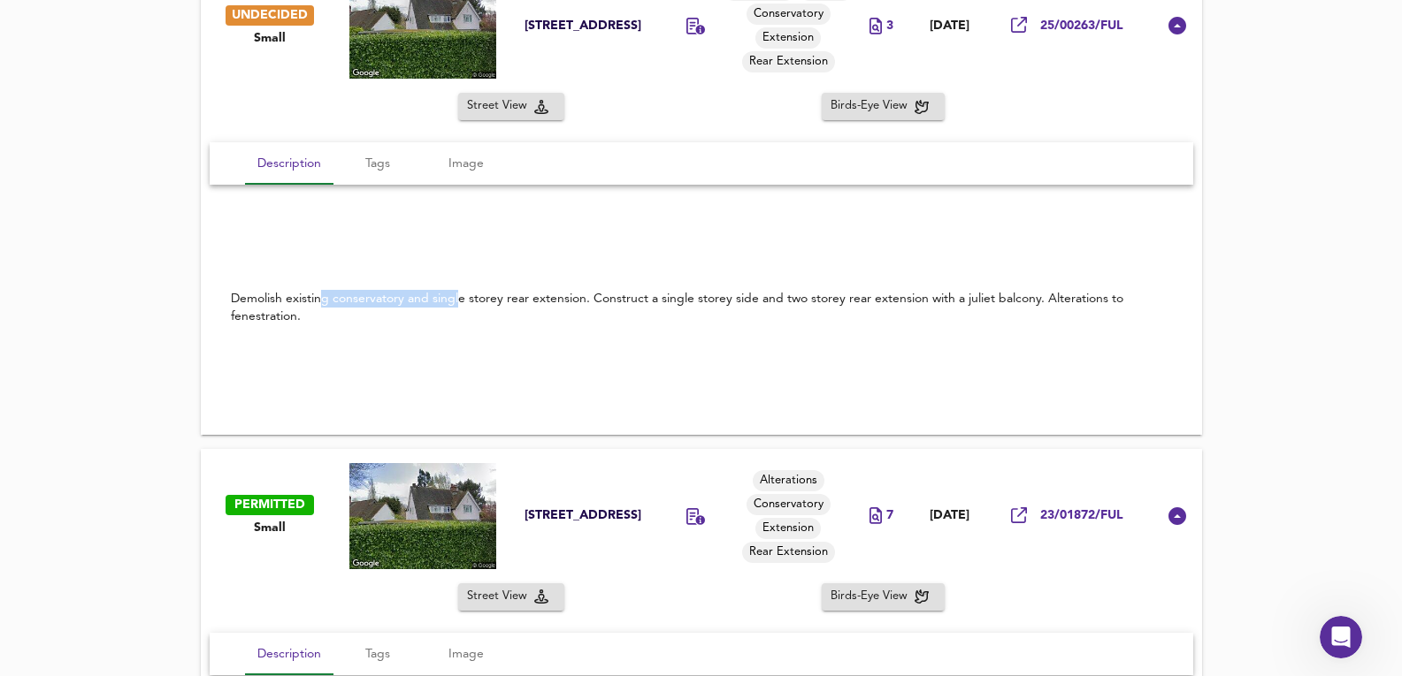
click at [459, 306] on div "Demolish existing conservatory and single storey rear extension. Construct a si…" at bounding box center [701, 307] width 941 height 35
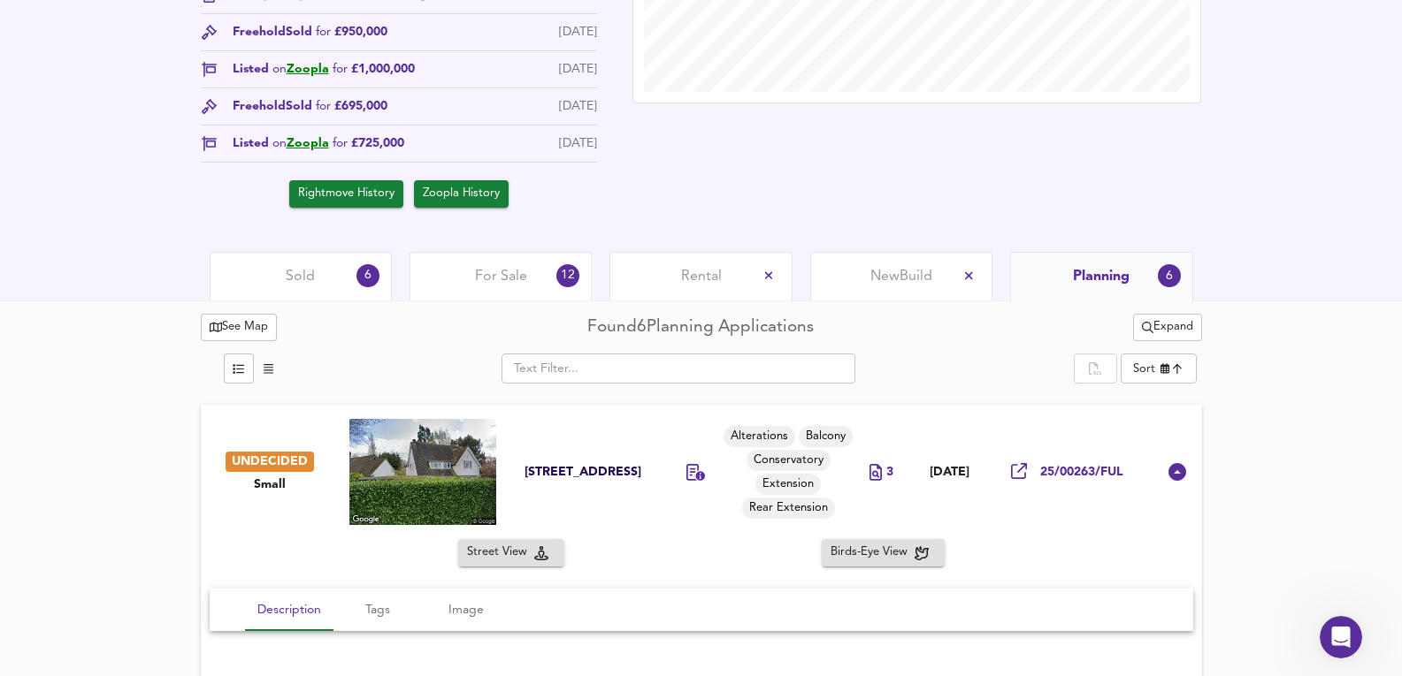
scroll to position [495, 0]
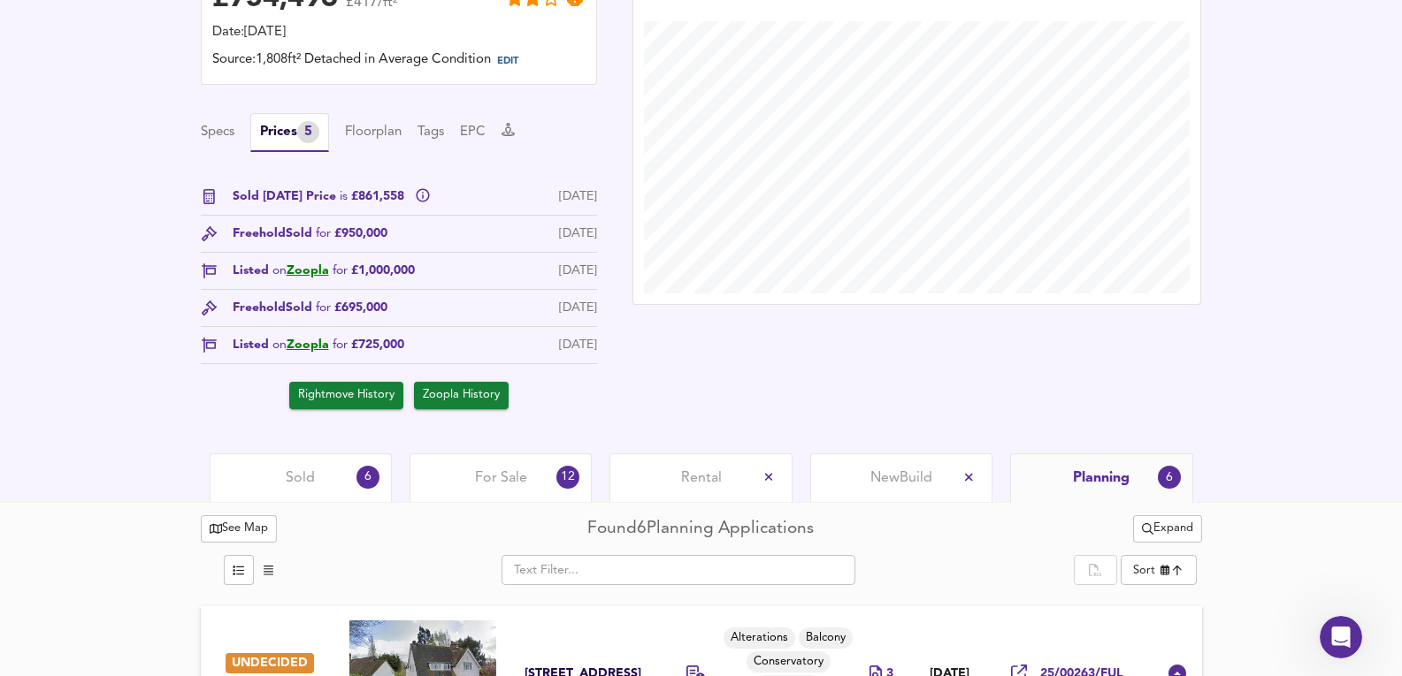
click at [538, 465] on div "For Sale 12" at bounding box center [500, 478] width 182 height 49
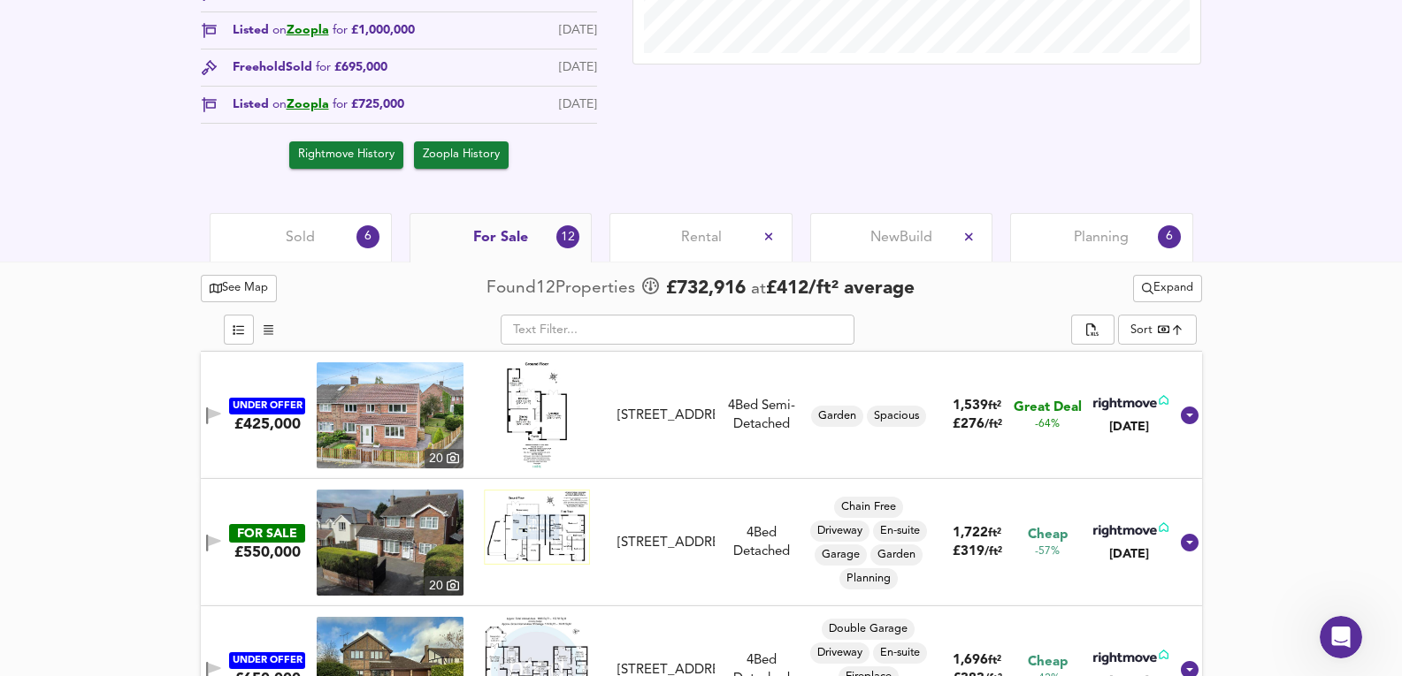
scroll to position [730, 0]
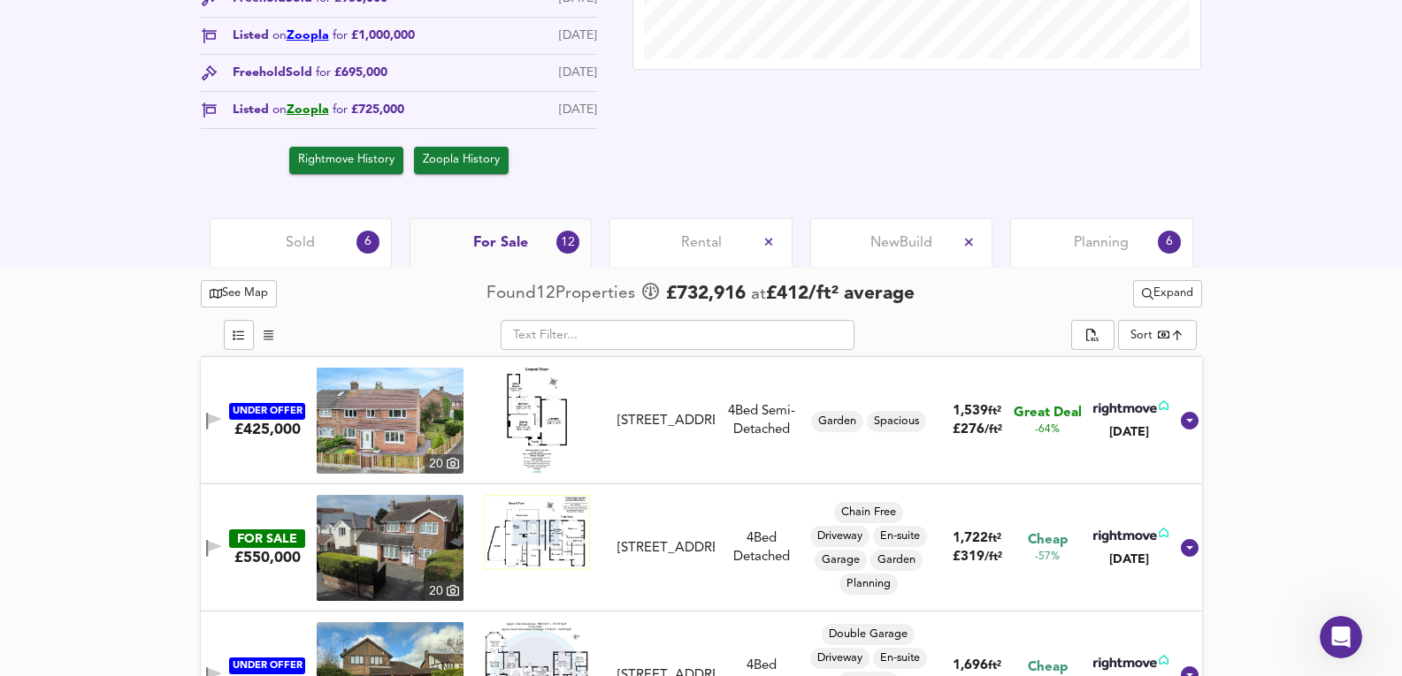
click at [295, 34] on link "Zoopla" at bounding box center [308, 35] width 42 height 12
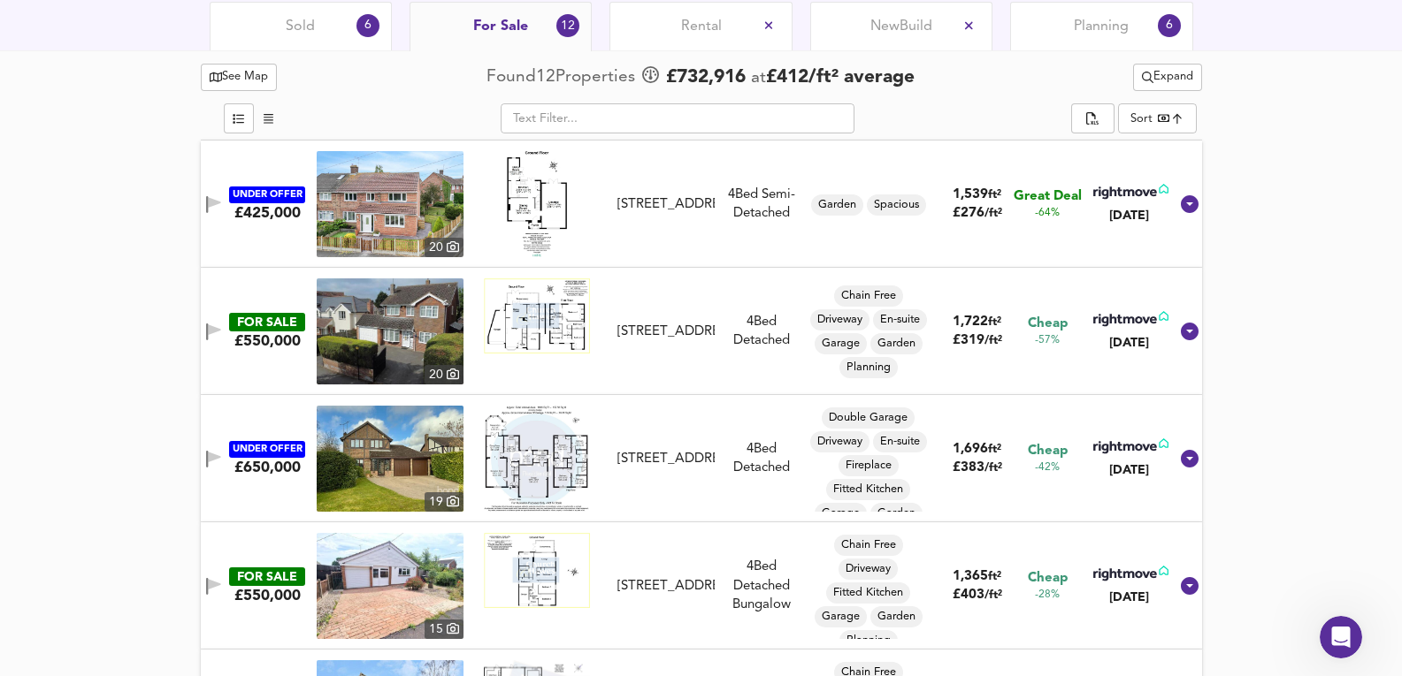
scroll to position [888, 0]
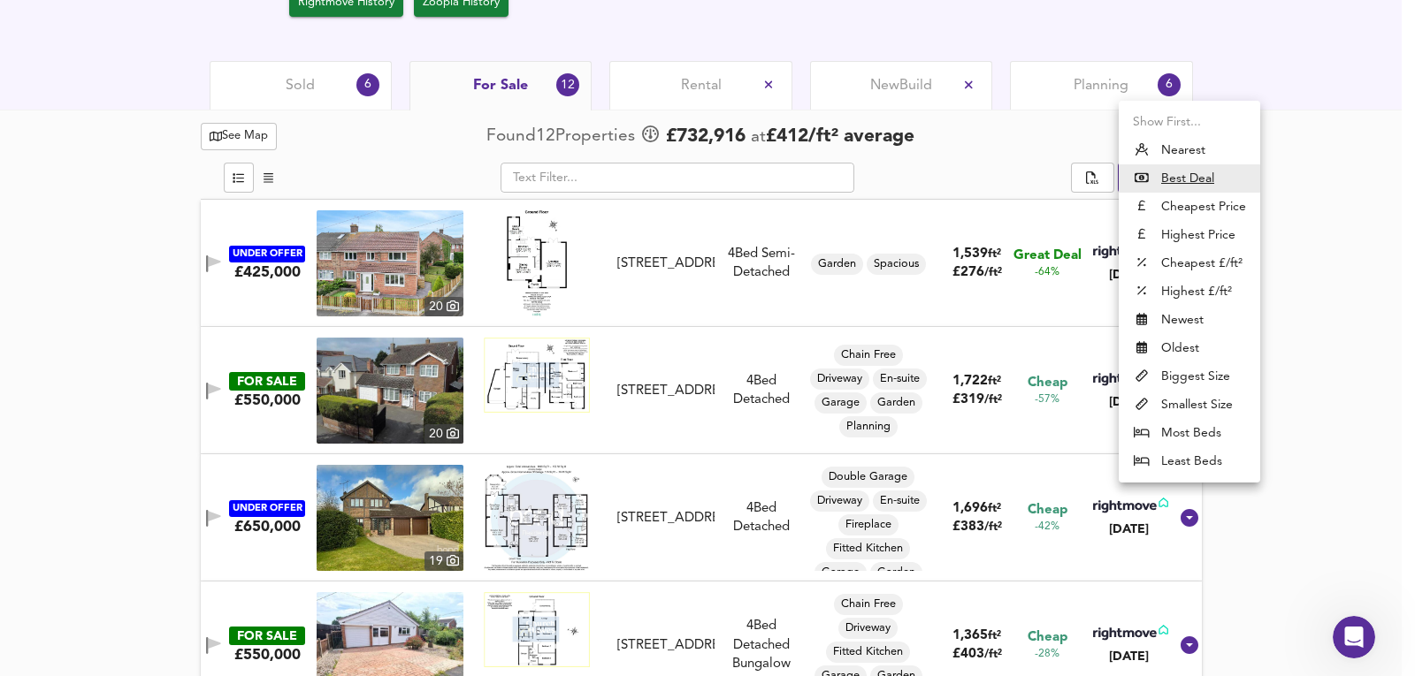
click at [1178, 150] on li "Nearest" at bounding box center [1189, 150] width 141 height 28
type input "distancetocenter"
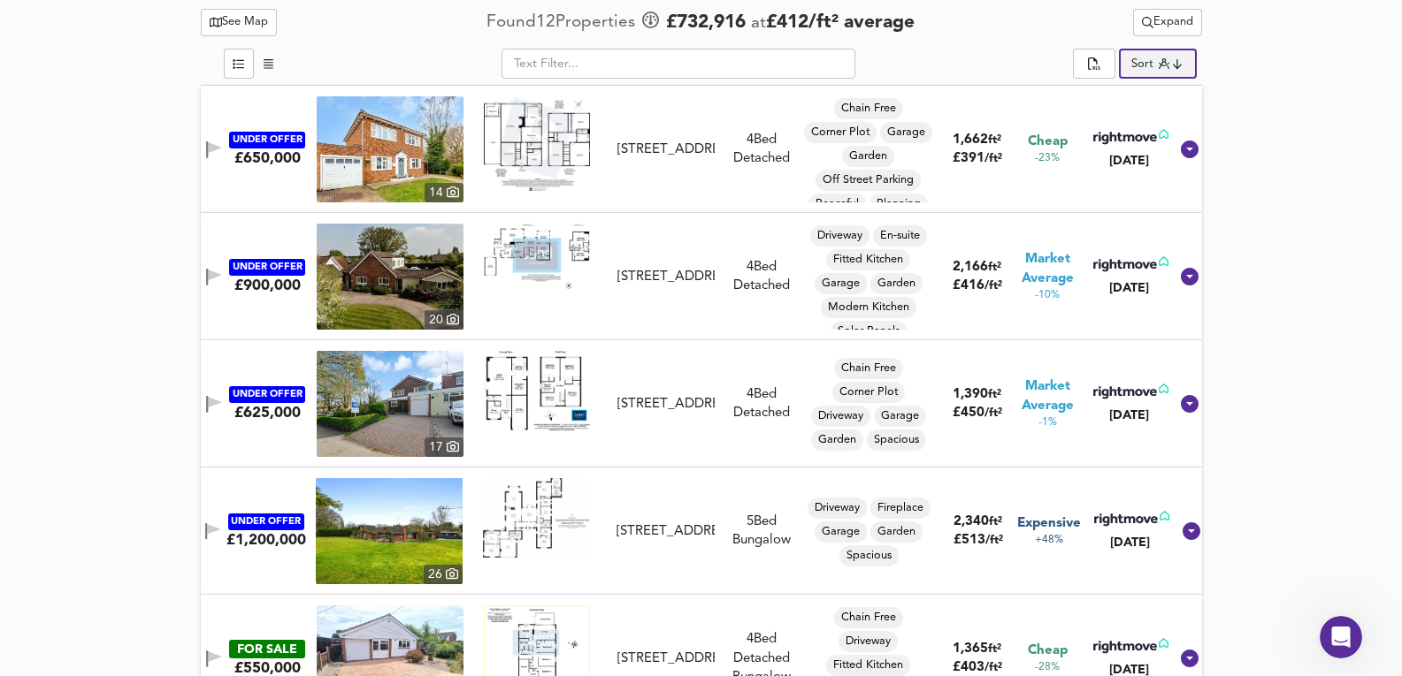
scroll to position [947, 0]
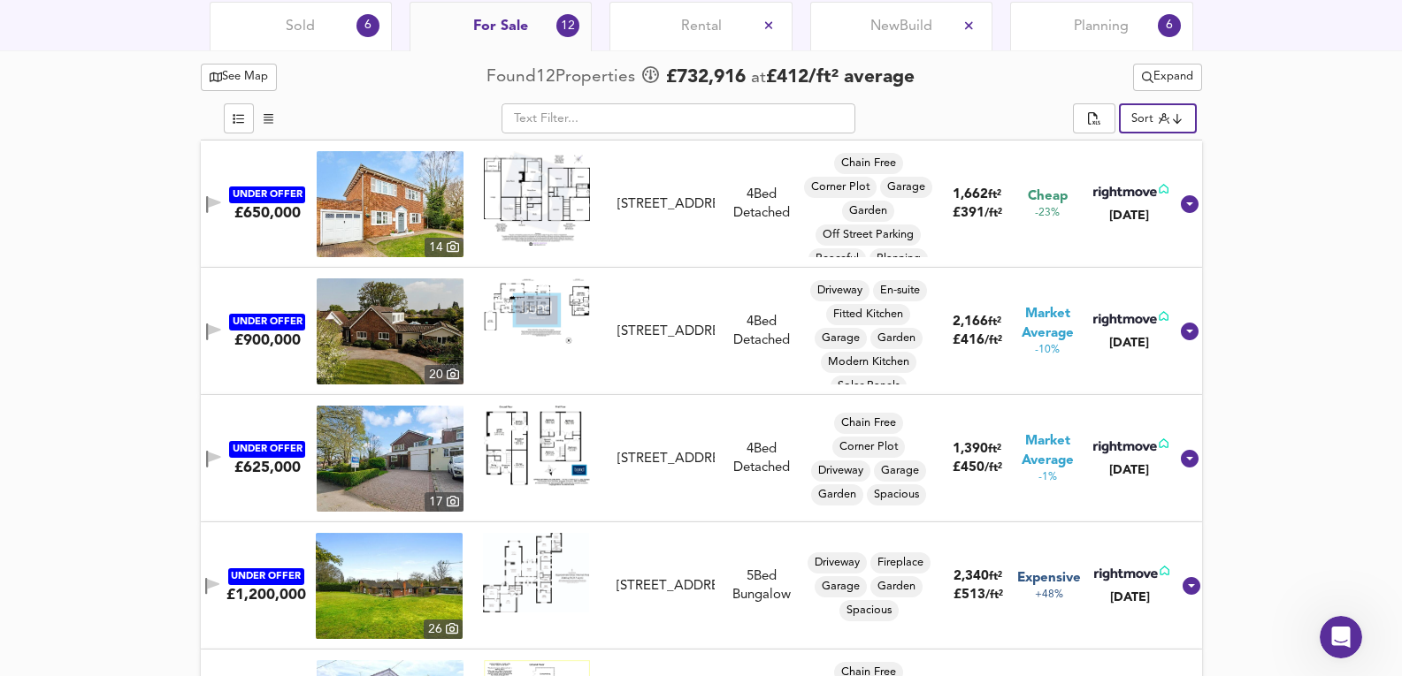
click at [288, 39] on div "Sold 6" at bounding box center [301, 26] width 182 height 49
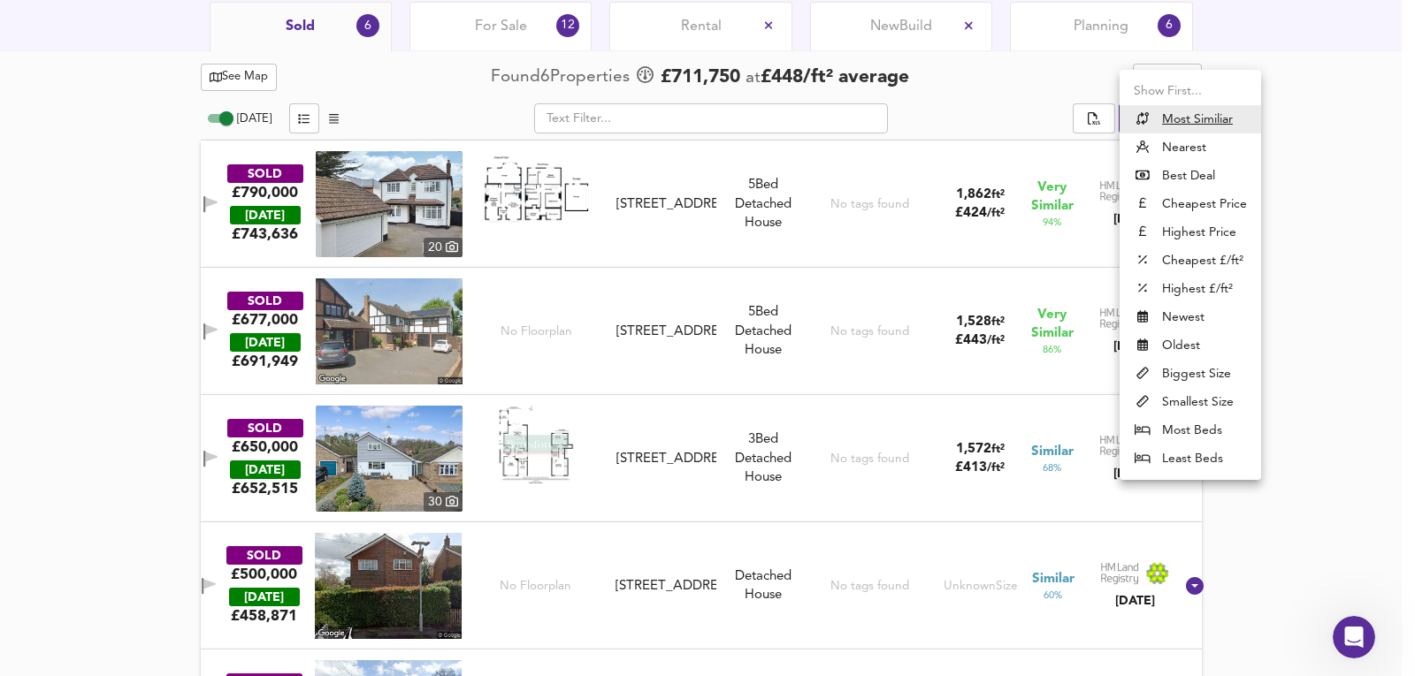
click at [1303, 325] on div at bounding box center [707, 338] width 1415 height 676
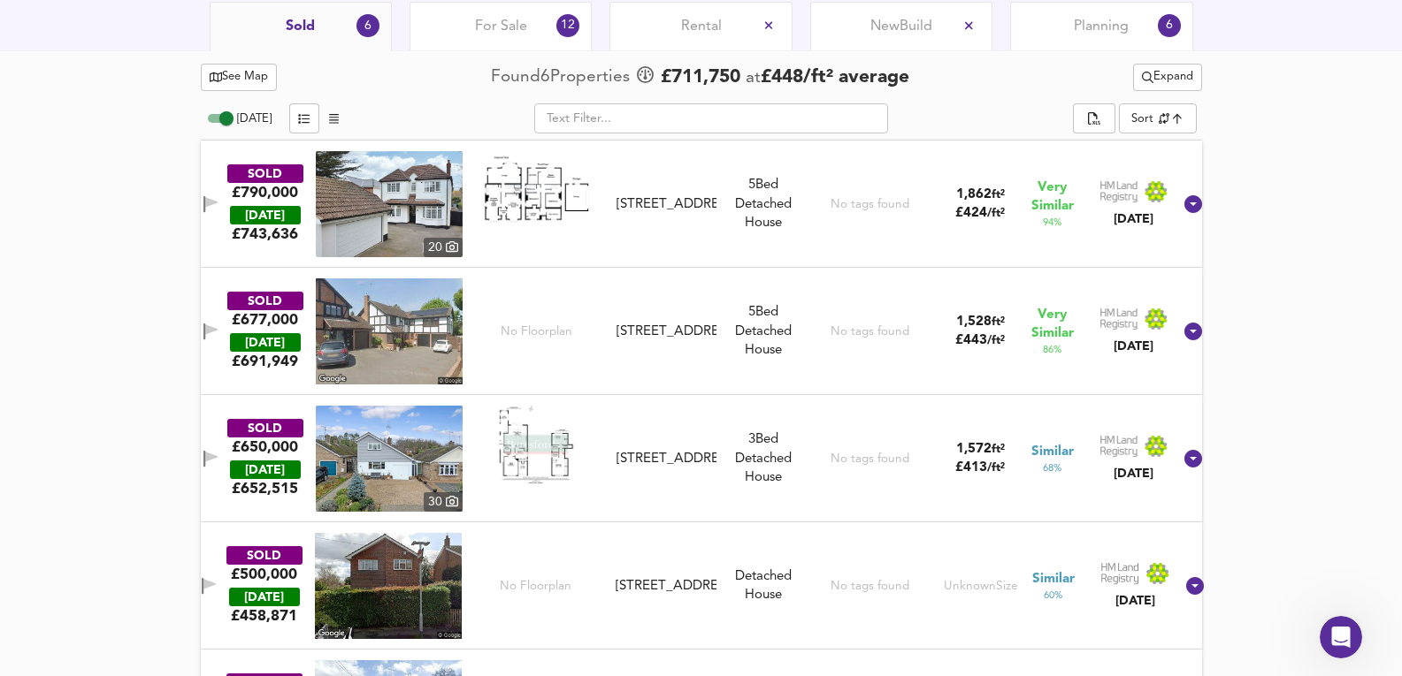
click at [417, 200] on img at bounding box center [389, 204] width 147 height 106
click at [712, 254] on div "SOLD £790,000 TODAY £ 743,636 20 41 Maldon Road, CM3 4QL 41 Maldon Road, CM3 4Q…" at bounding box center [679, 204] width 984 height 106
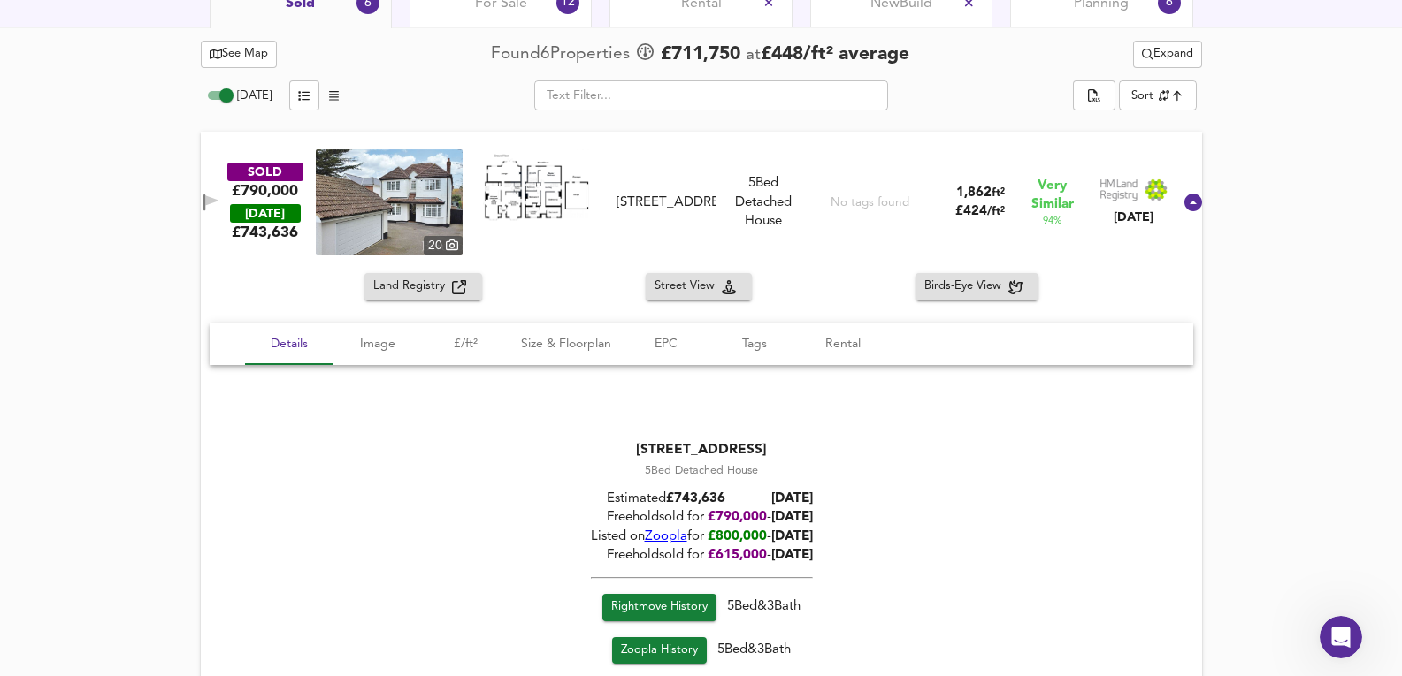
scroll to position [829, 0]
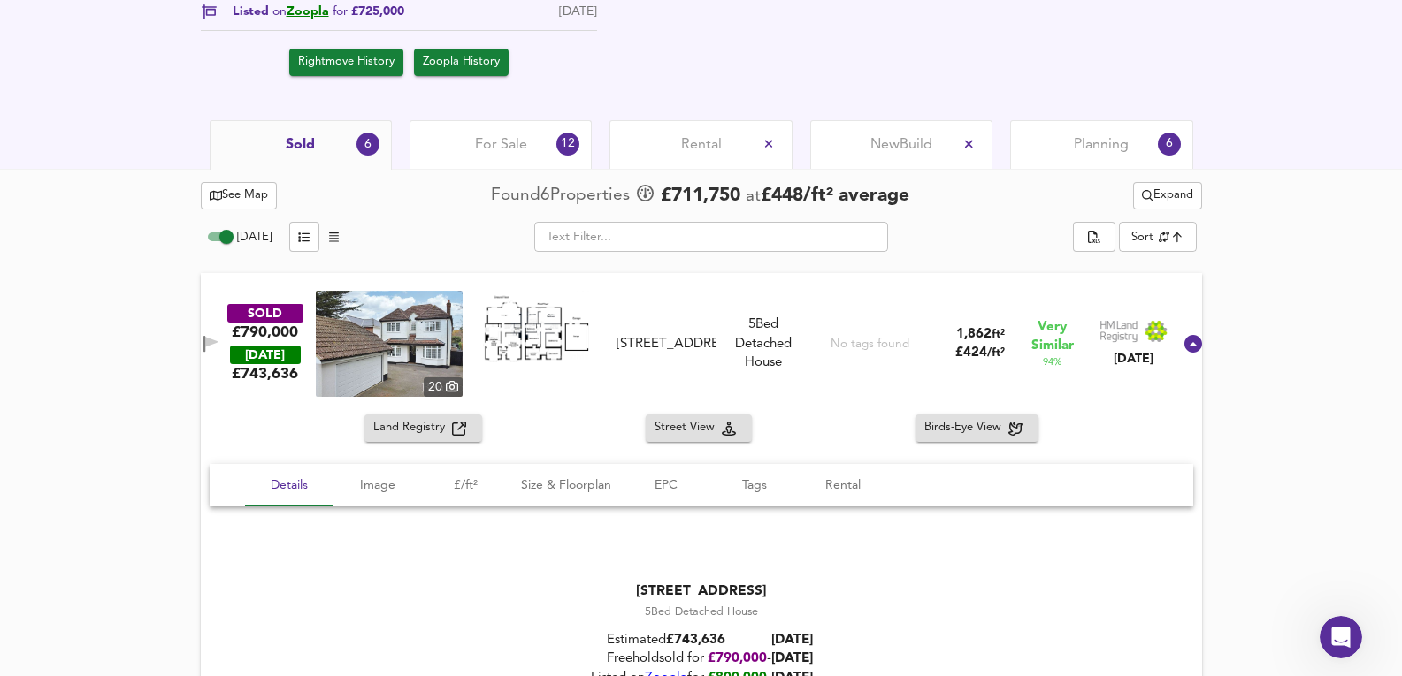
click at [404, 321] on img at bounding box center [389, 344] width 147 height 106
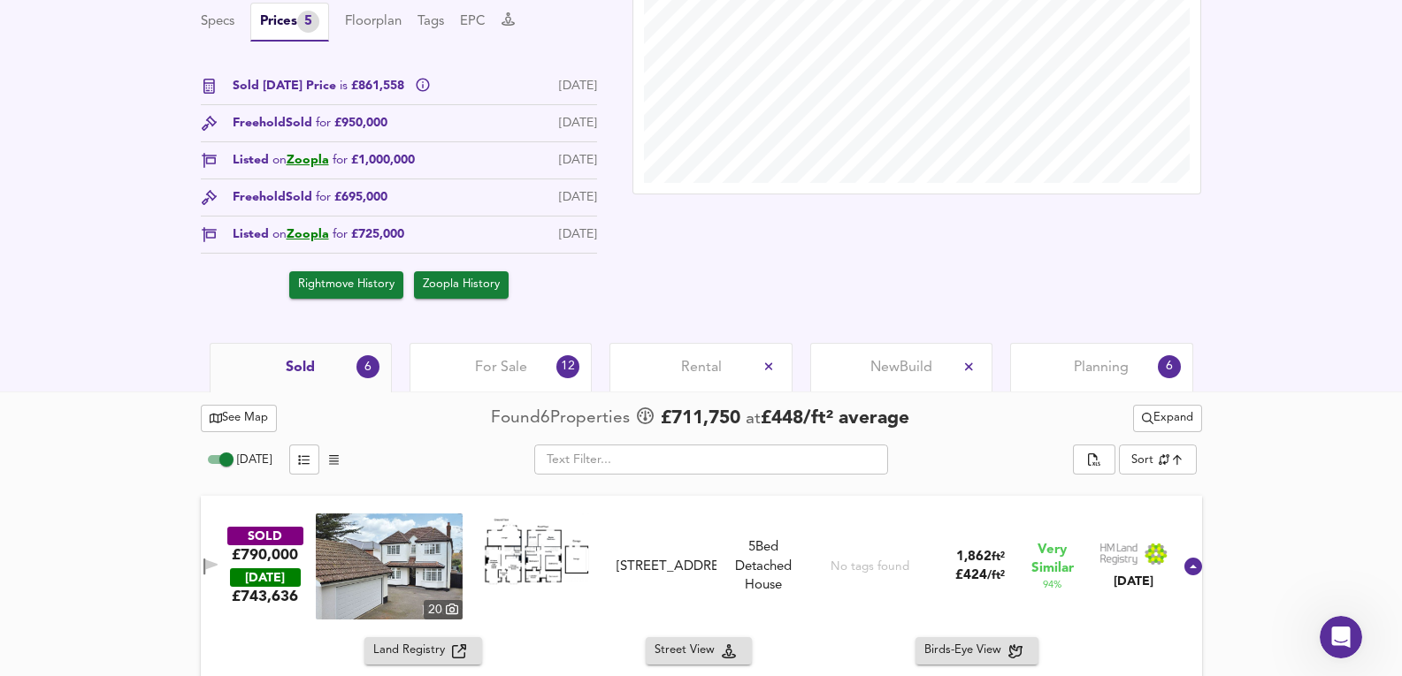
scroll to position [593, 0]
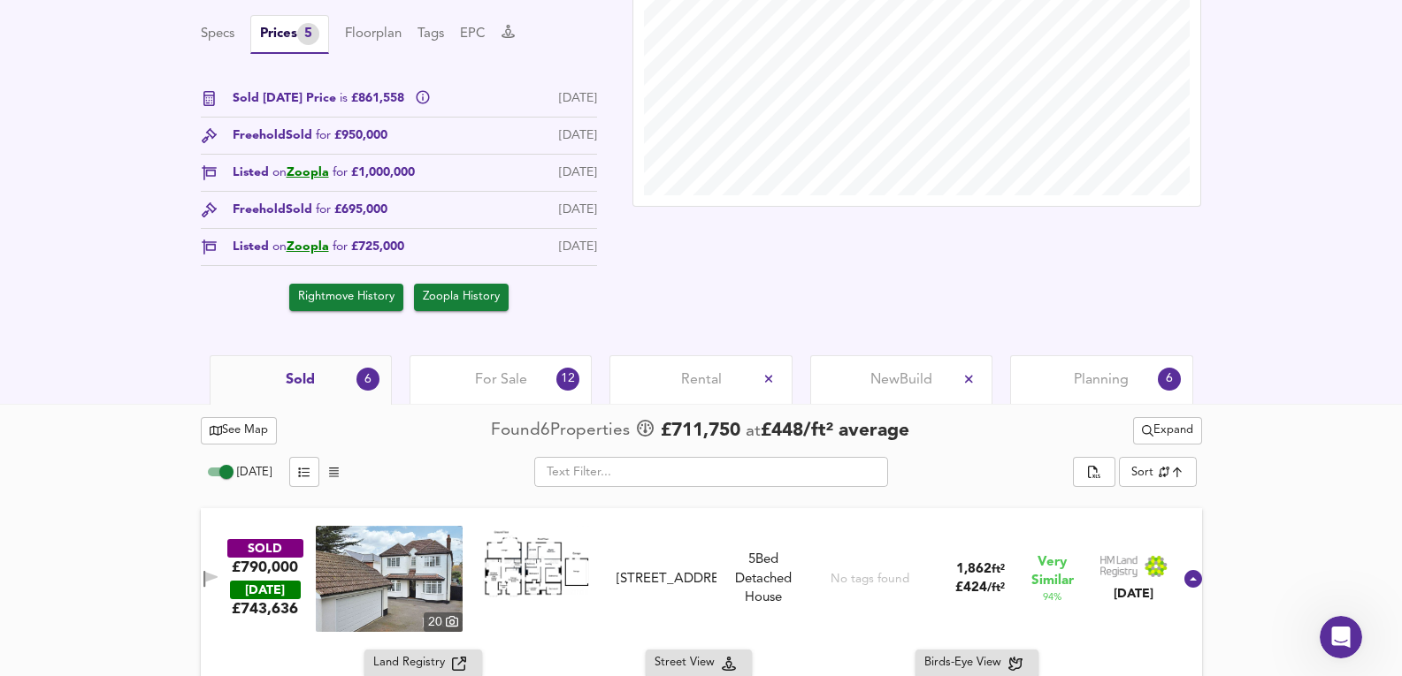
click at [473, 374] on div "For Sale 12" at bounding box center [500, 379] width 182 height 49
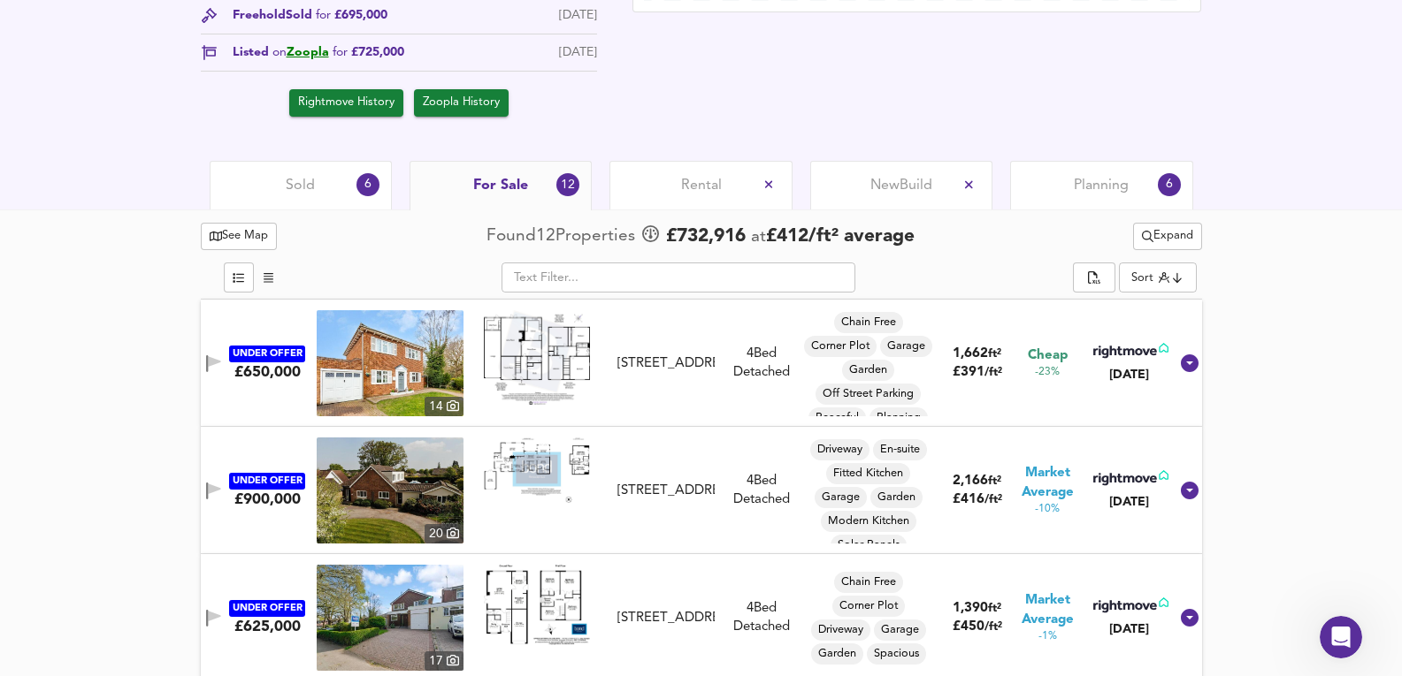
scroll to position [829, 0]
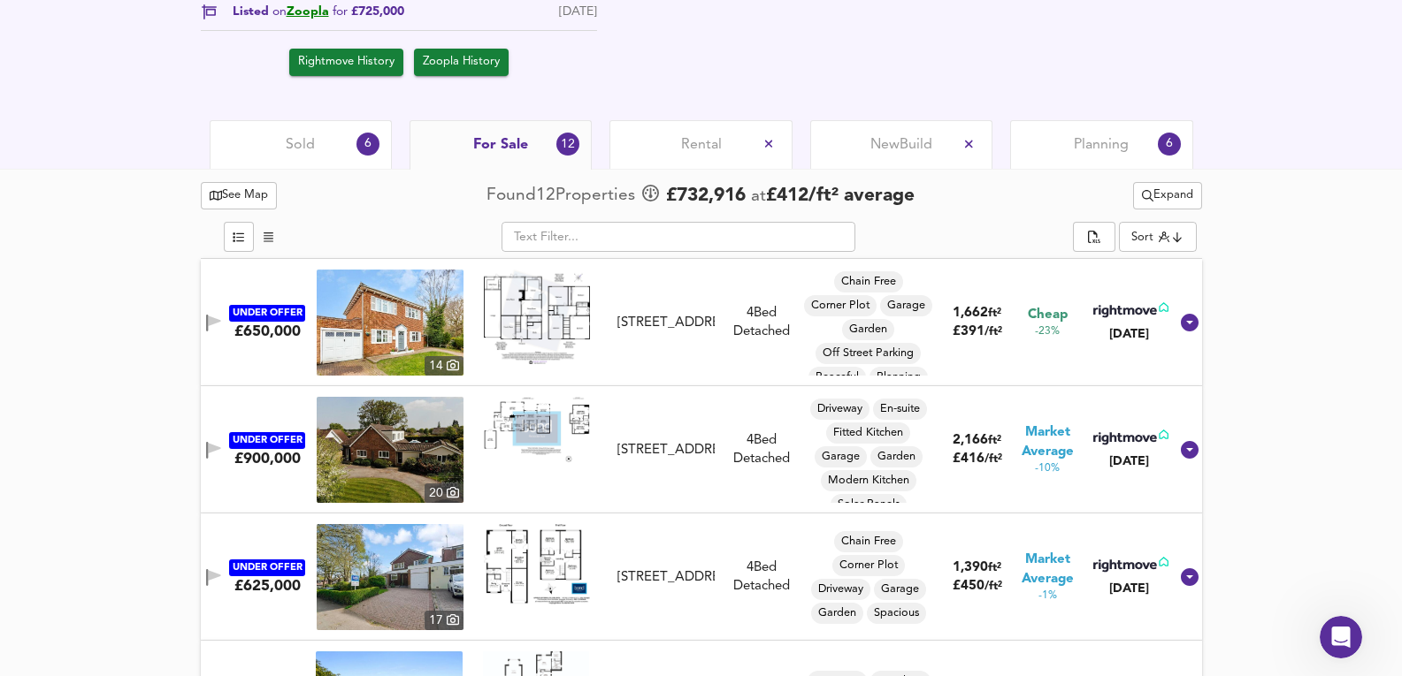
click at [274, 135] on div "Sold 6" at bounding box center [301, 144] width 182 height 49
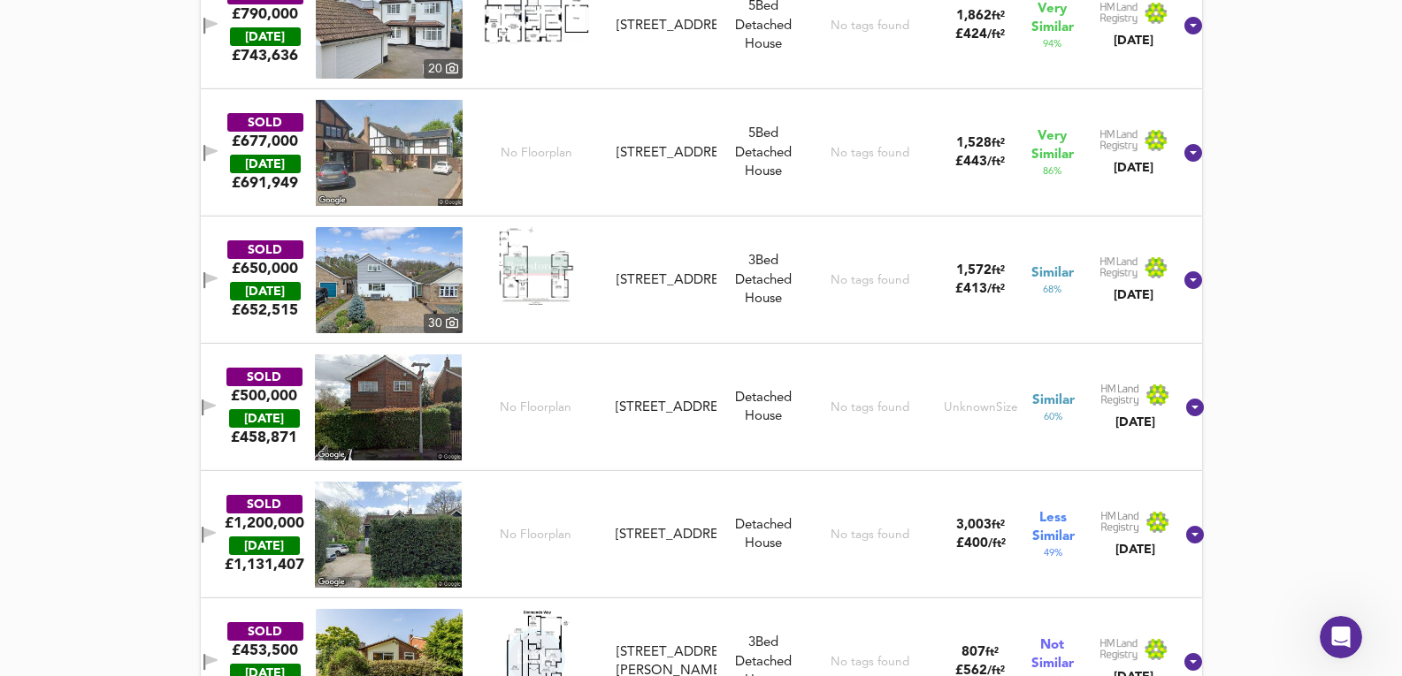
scroll to position [1185, 0]
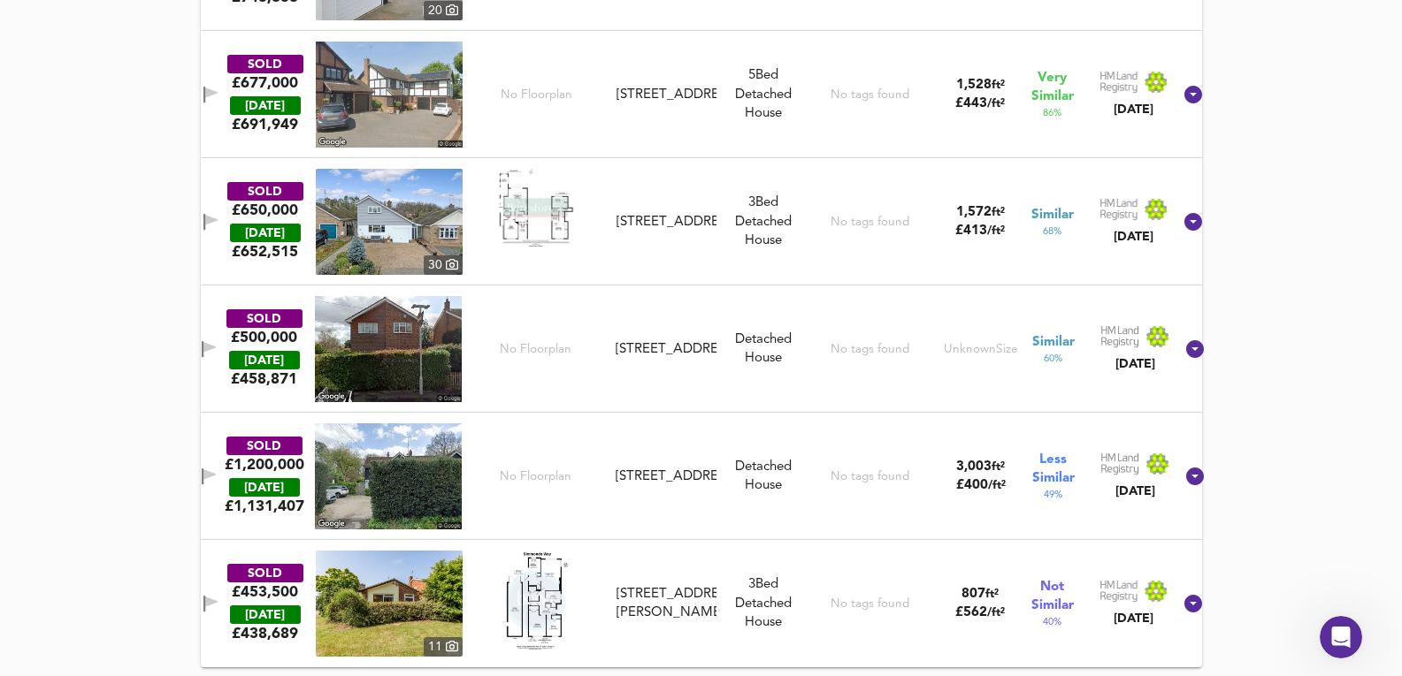
click at [765, 485] on div "Detached House" at bounding box center [763, 477] width 80 height 38
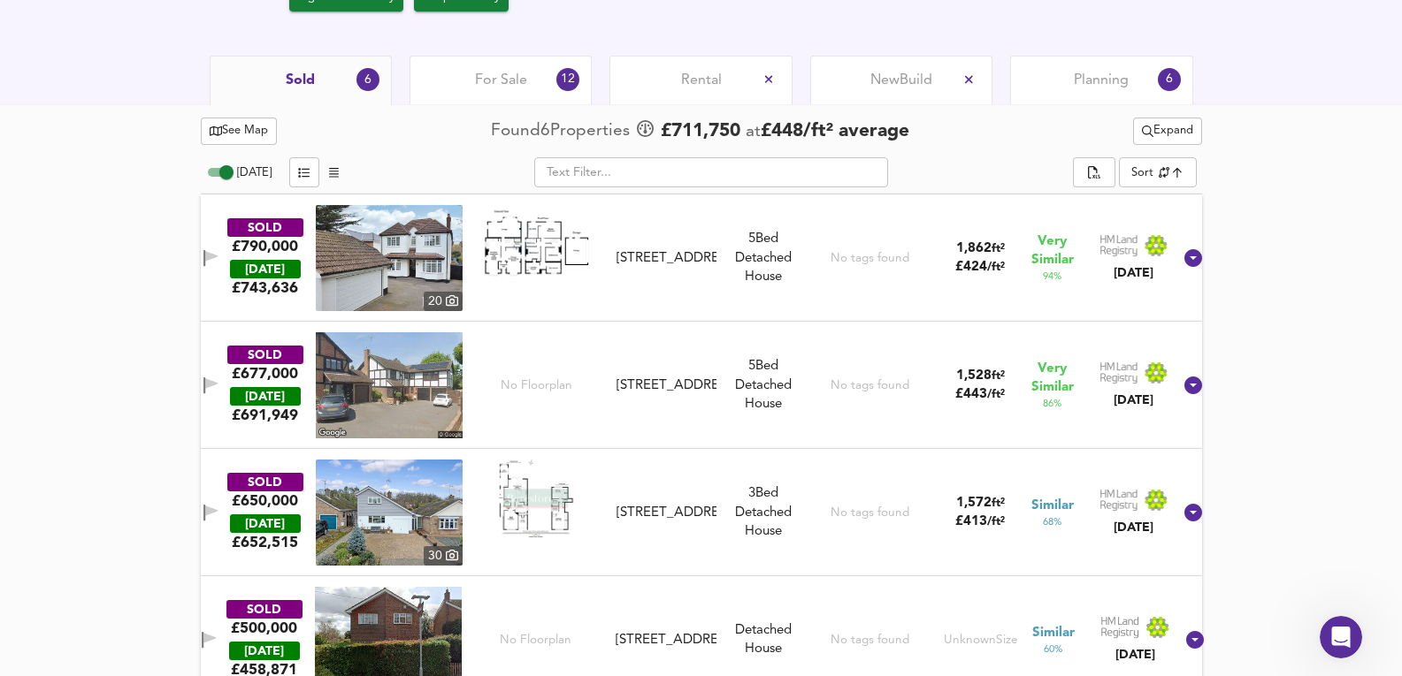
scroll to position [890, 0]
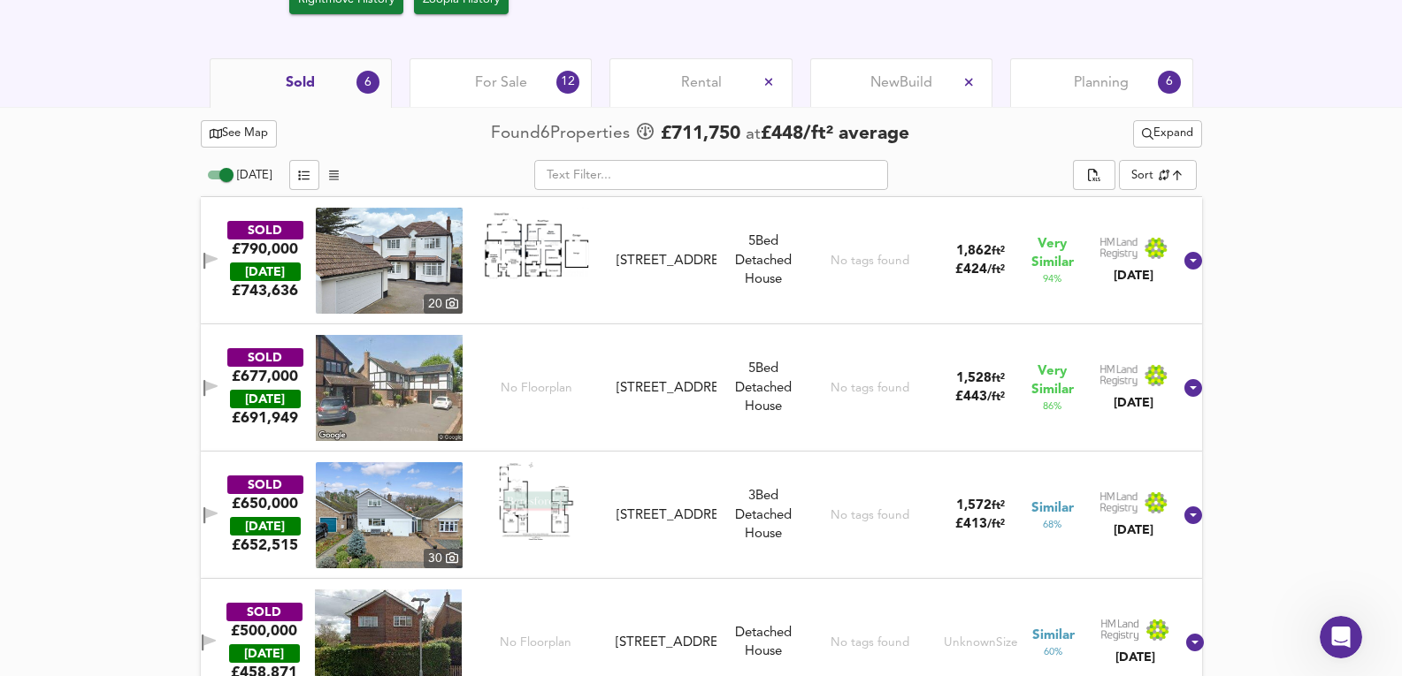
click at [1188, 132] on span "Expand" at bounding box center [1167, 134] width 51 height 20
click at [1196, 167] on li "¼ mile ½ mile" at bounding box center [1163, 170] width 187 height 28
click at [530, 80] on div "For Sale 12" at bounding box center [500, 82] width 182 height 49
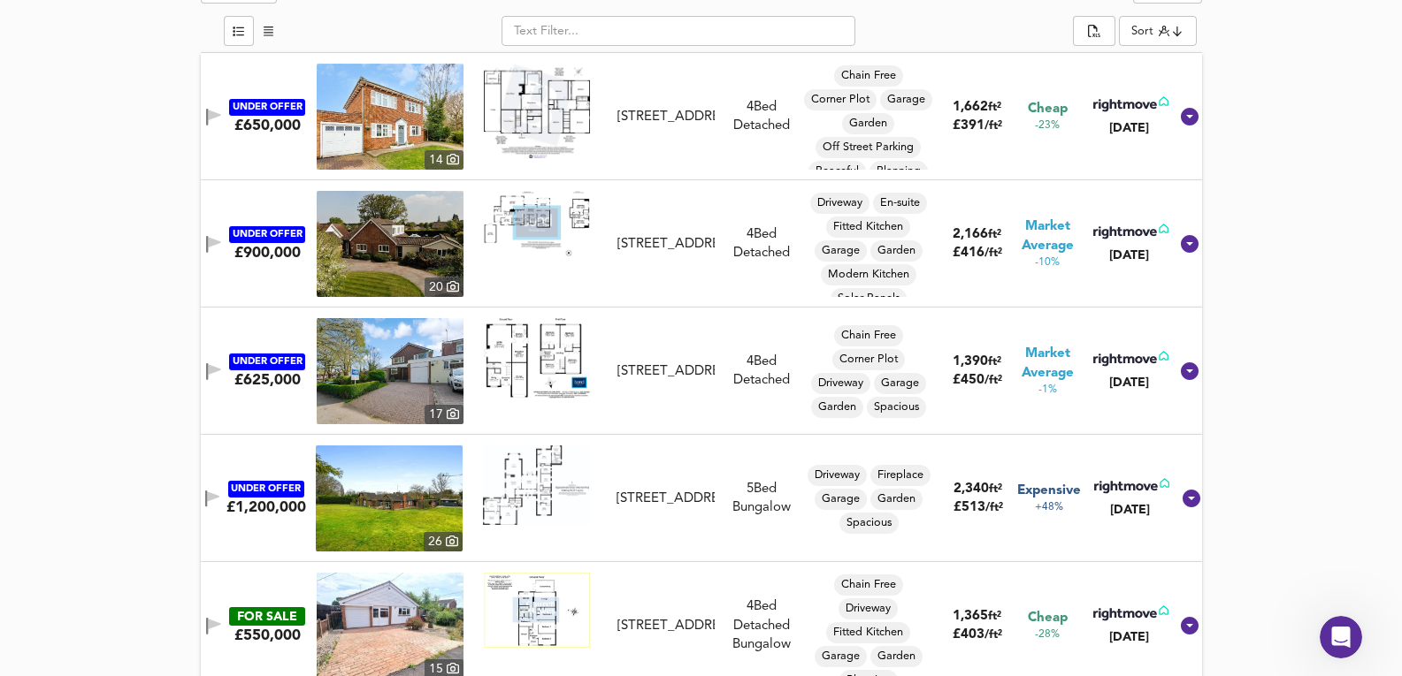
scroll to position [947, 0]
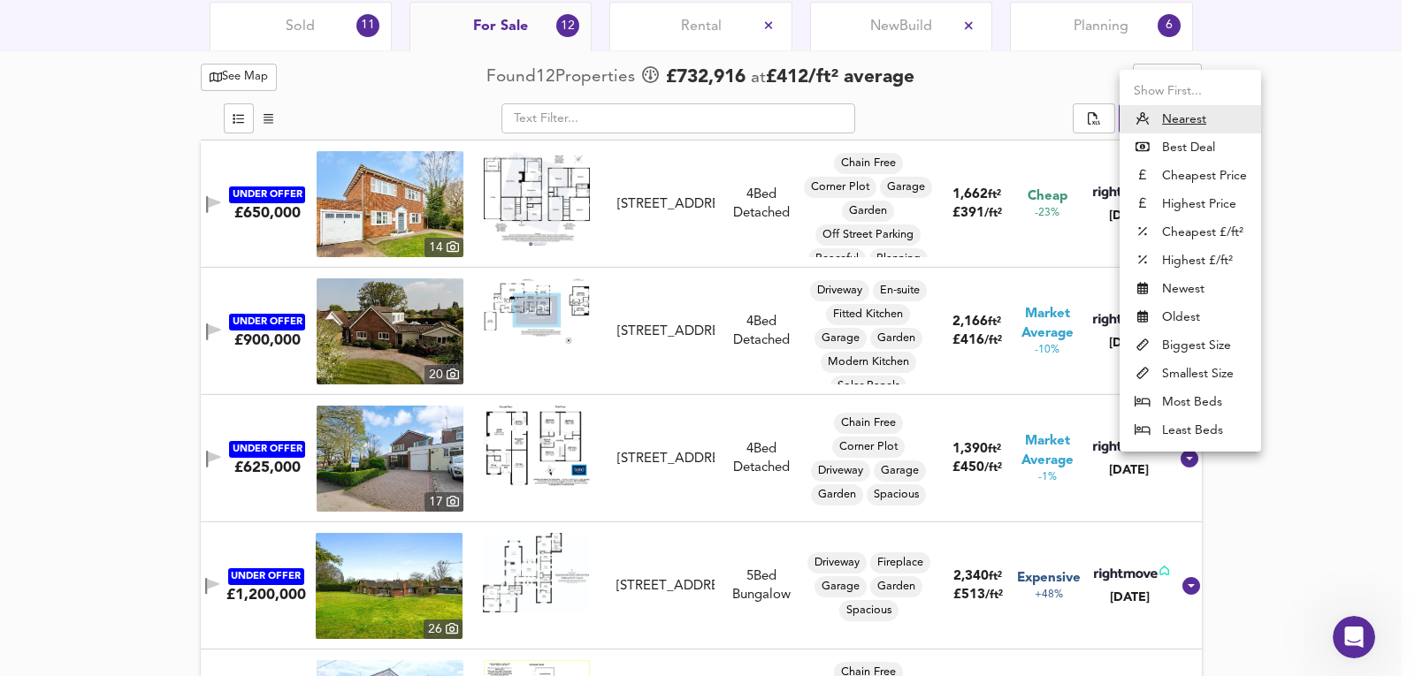
click at [1189, 199] on li "Highest Price" at bounding box center [1190, 204] width 141 height 28
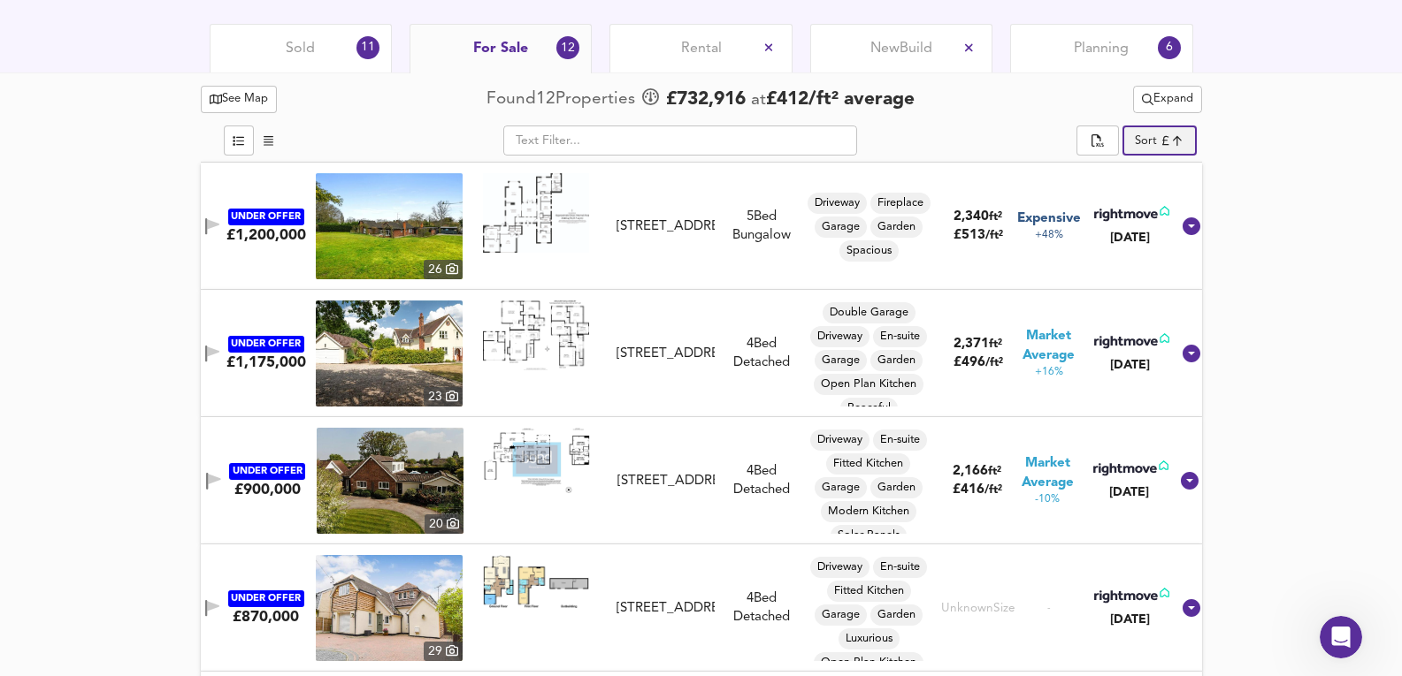
scroll to position [829, 0]
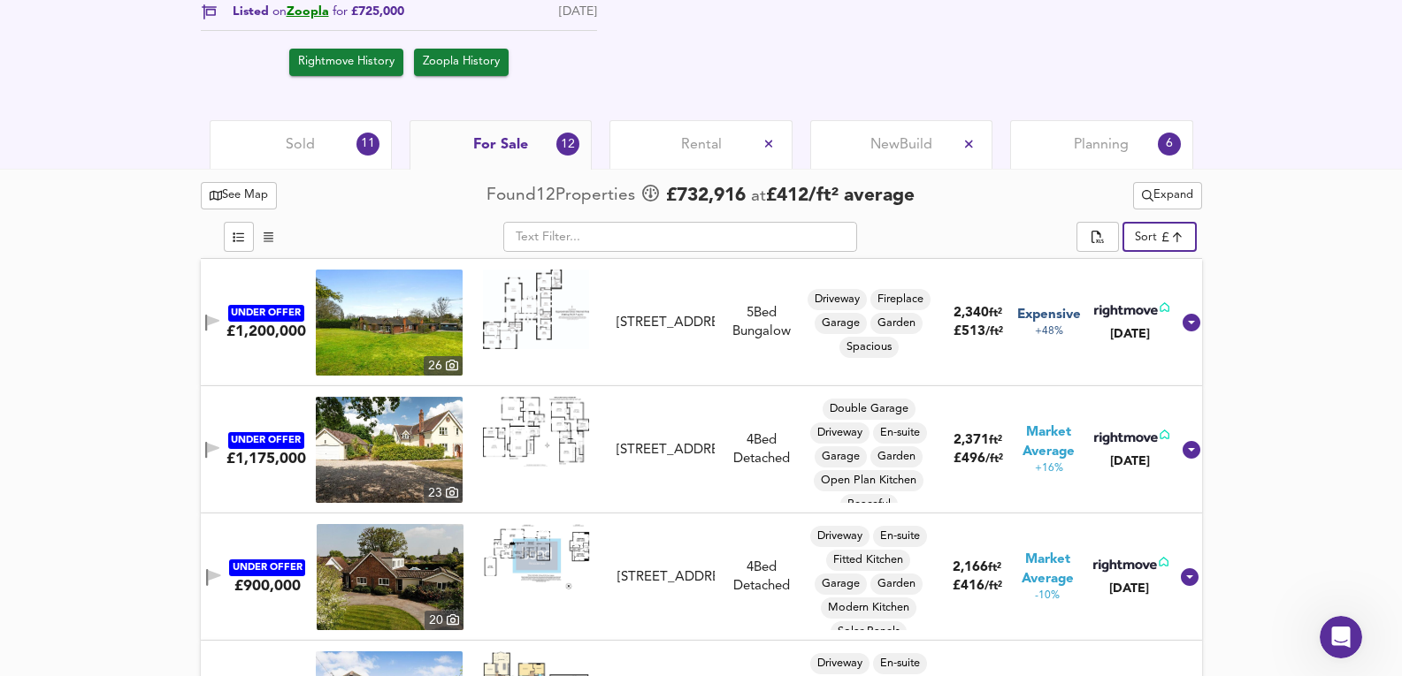
drag, startPoint x: 1175, startPoint y: 256, endPoint x: 1175, endPoint y: 243, distance: 13.3
click at [1175, 256] on div "​ Sort expensive ​" at bounding box center [701, 239] width 1001 height 39
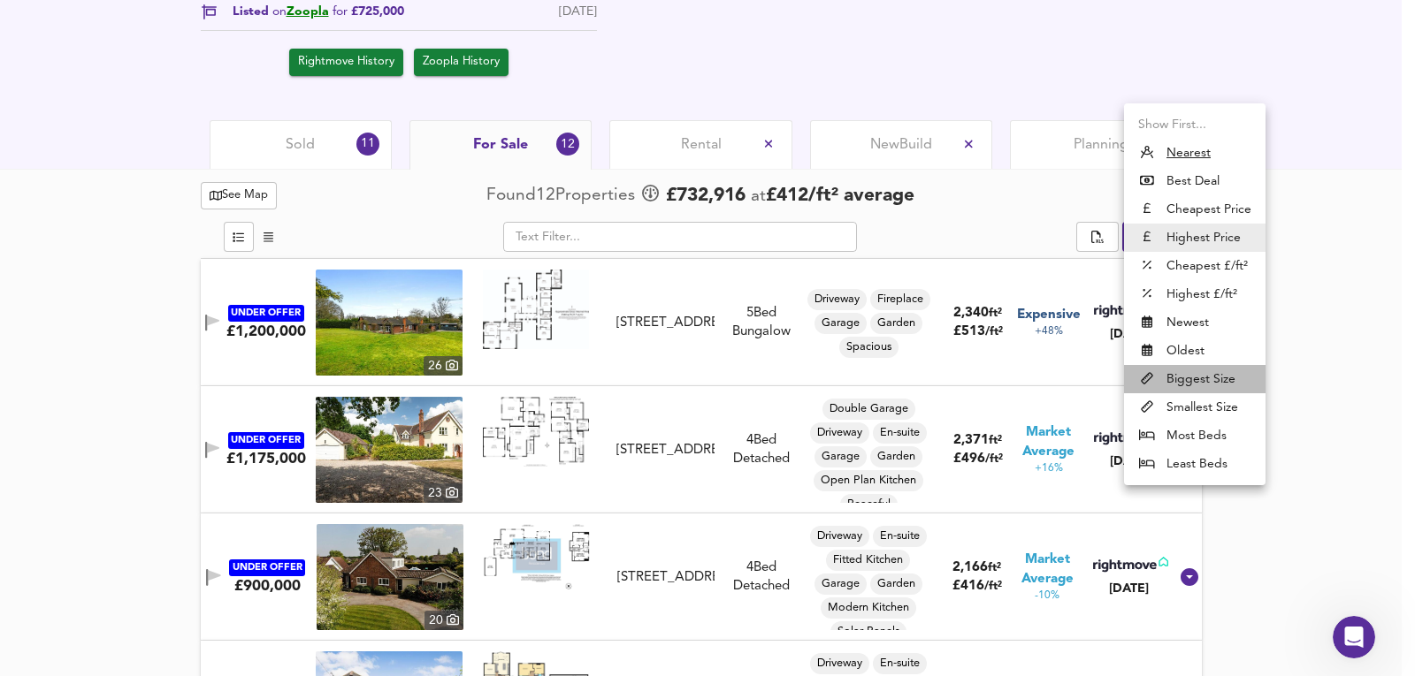
click at [1210, 379] on li "Biggest Size" at bounding box center [1194, 379] width 141 height 28
type input "biggest"
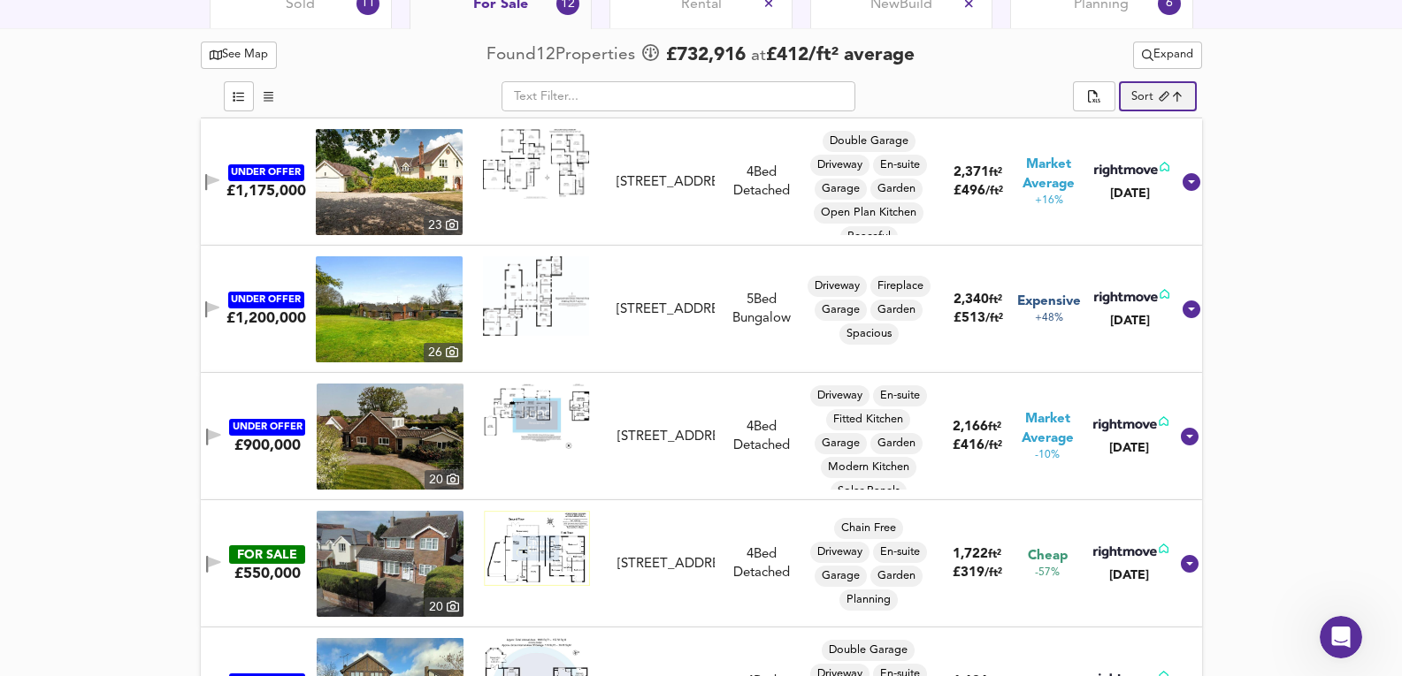
scroll to position [1182, 0]
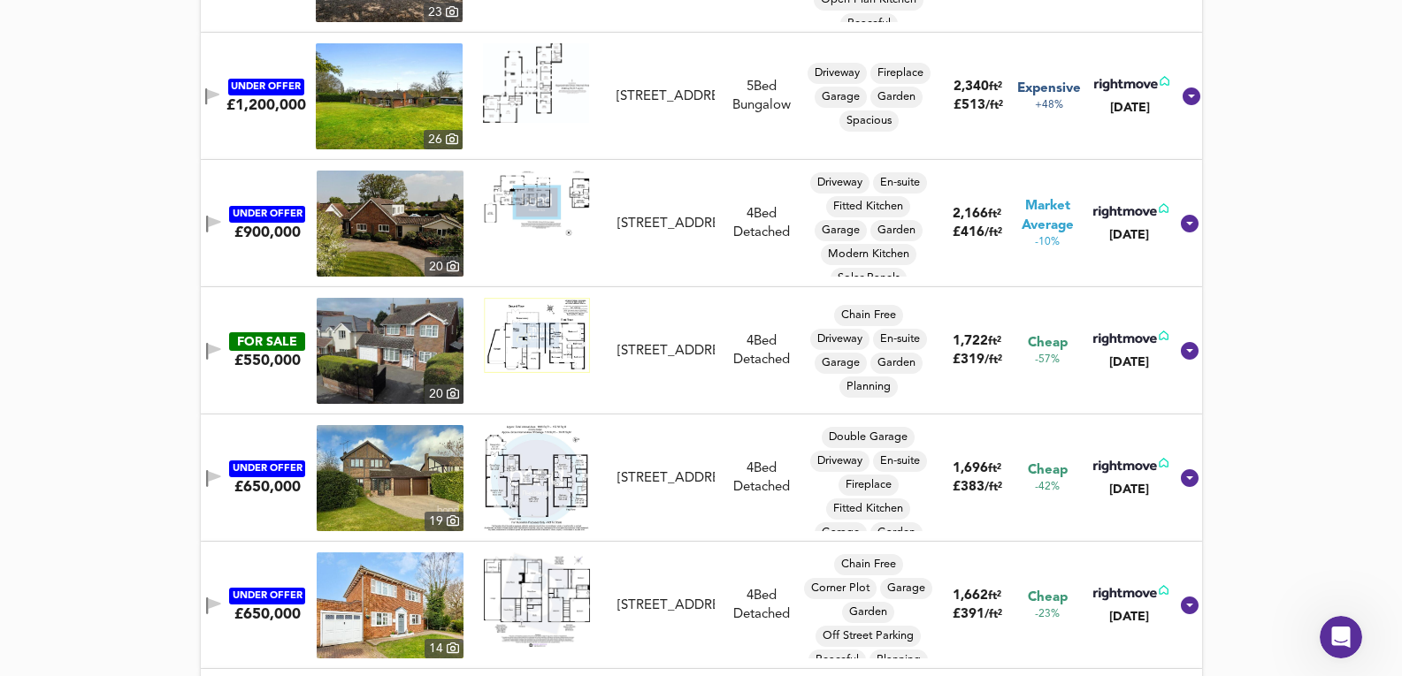
click at [384, 221] on img at bounding box center [390, 224] width 147 height 106
click at [376, 229] on img at bounding box center [390, 224] width 147 height 106
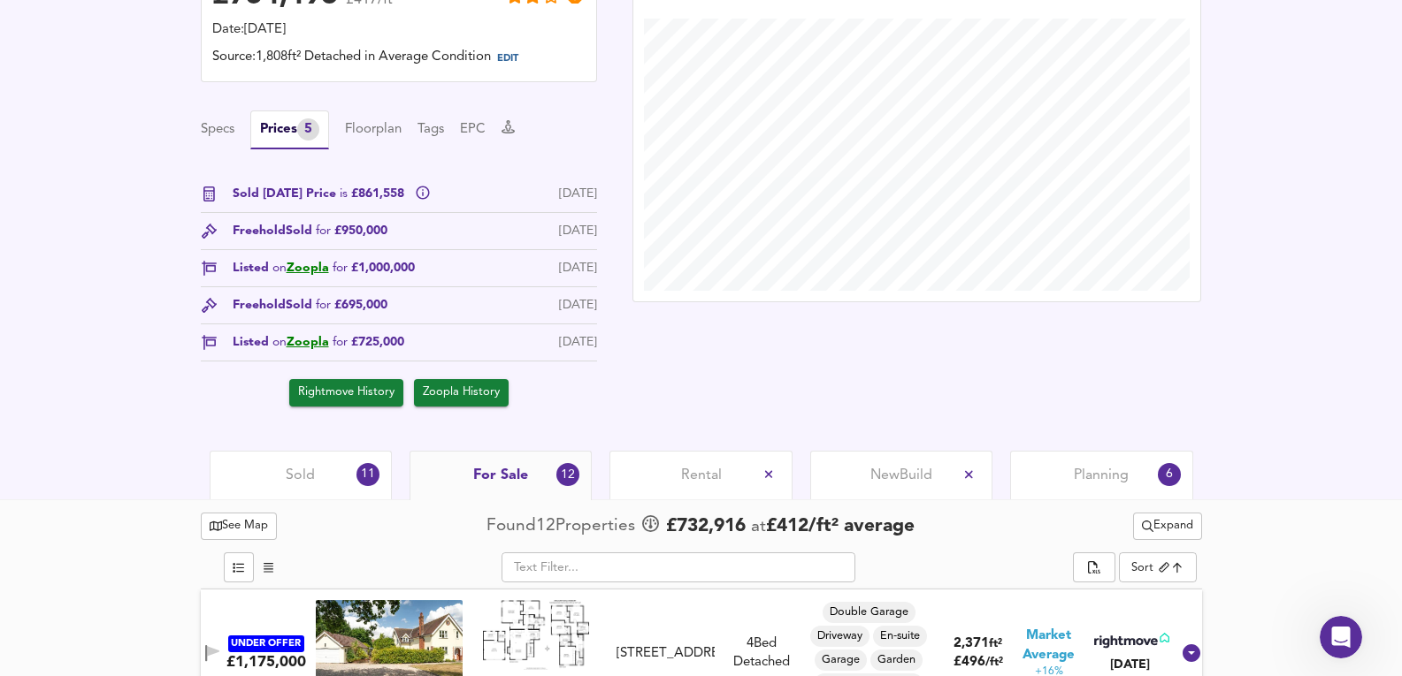
scroll to position [0, 0]
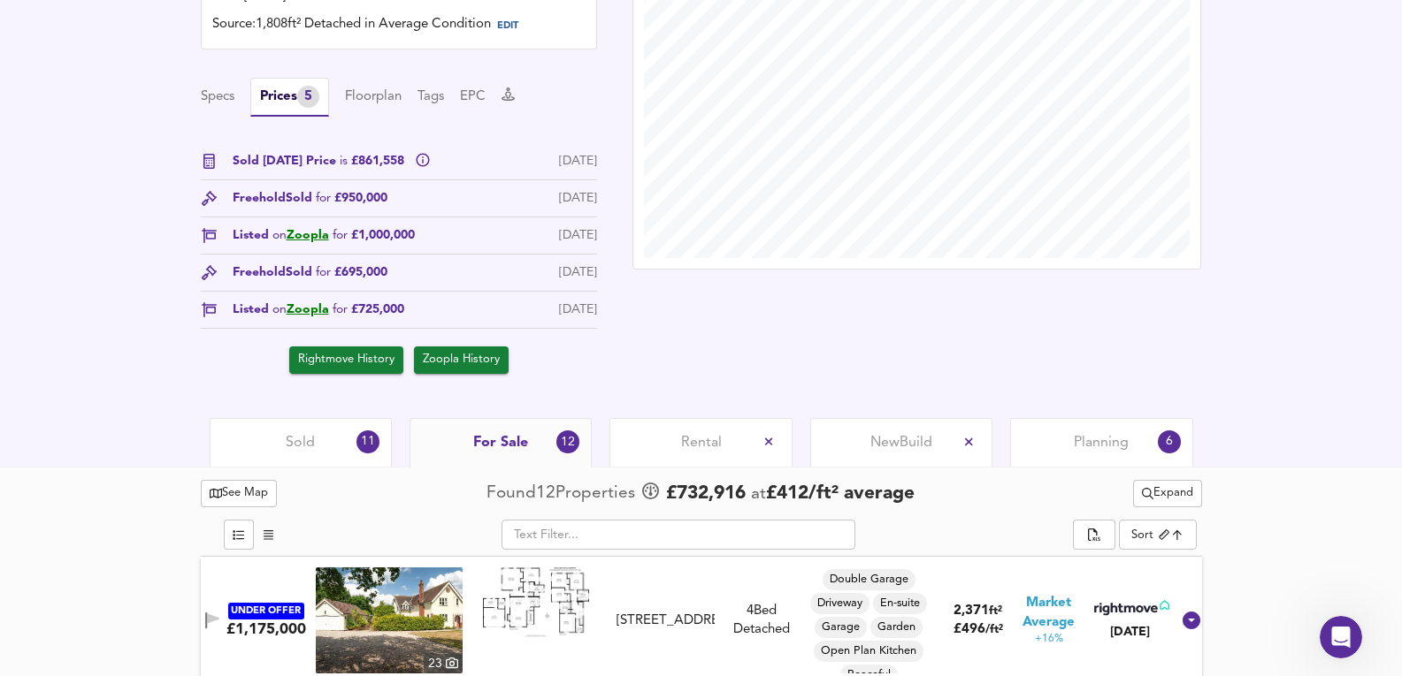
click at [288, 459] on div "Sold 11" at bounding box center [301, 442] width 182 height 49
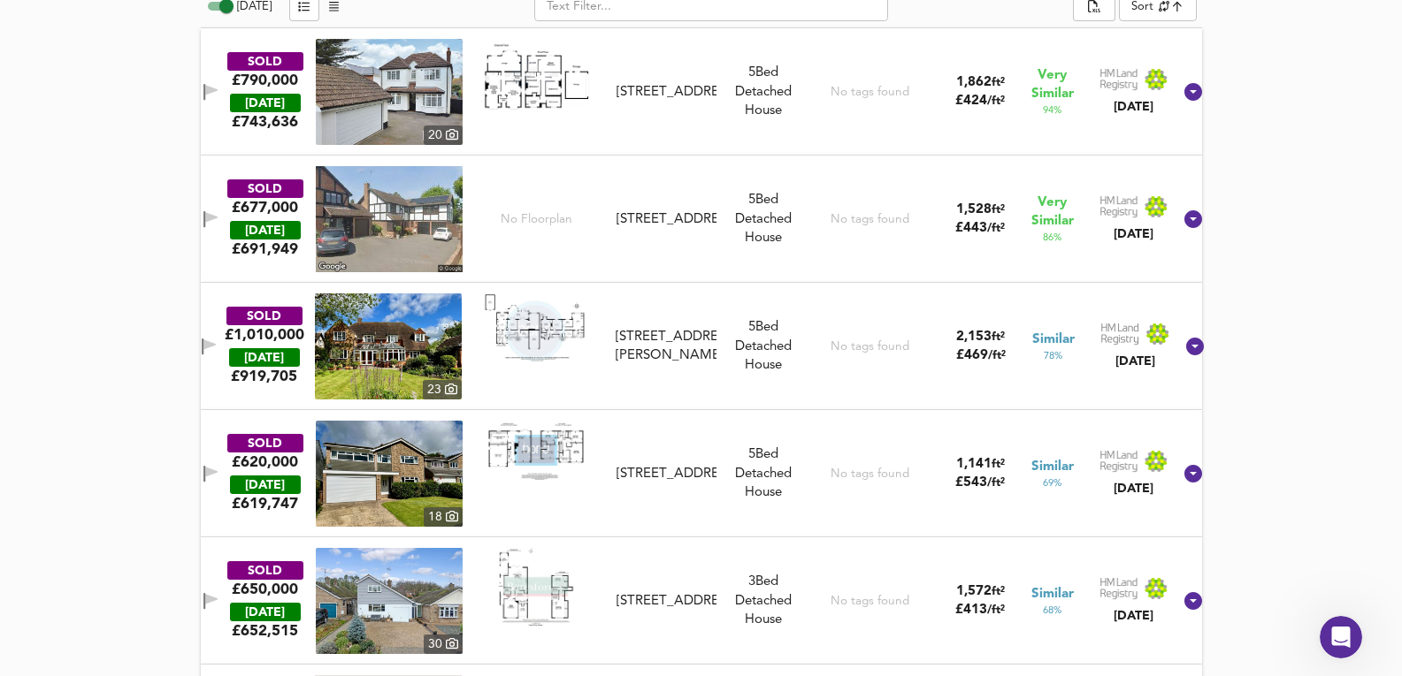
scroll to position [1061, 0]
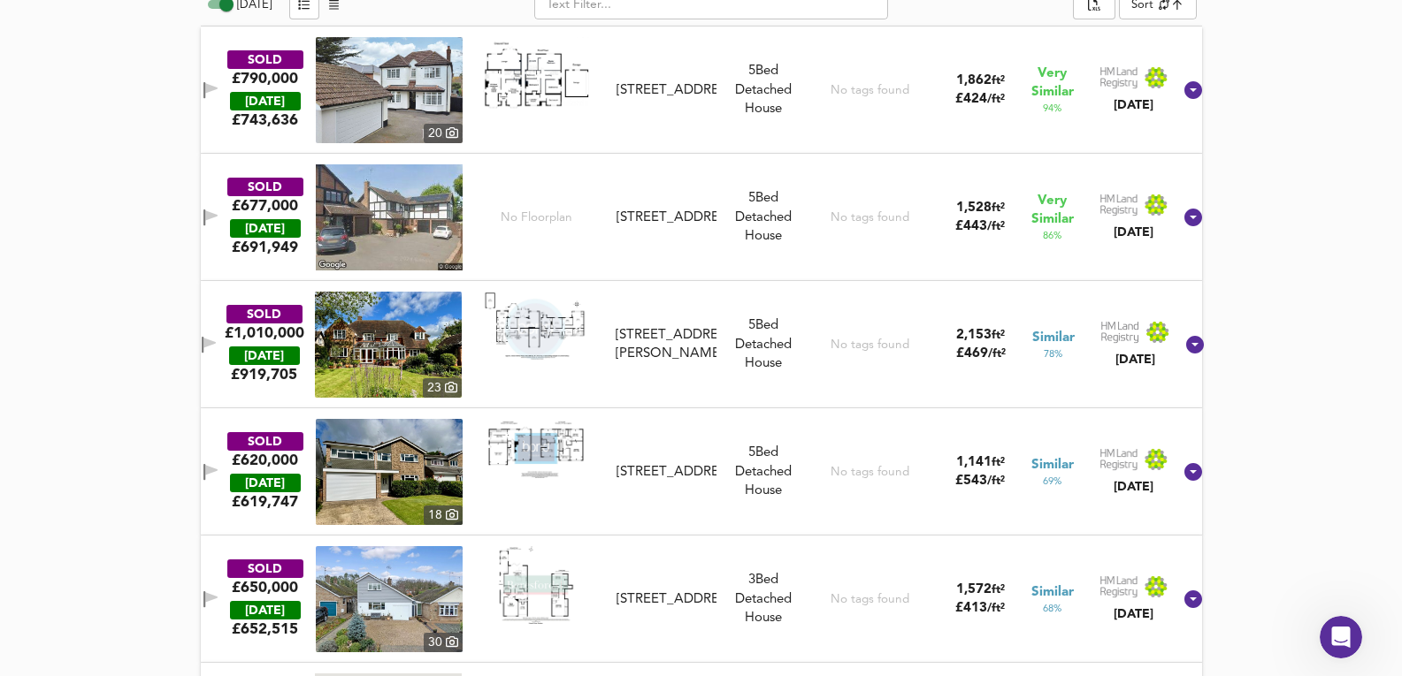
click at [439, 302] on img at bounding box center [388, 345] width 147 height 106
click at [769, 382] on div "SOLD £1,010,000 TODAY £ 919,705 23 Wych Elm, Mayes Lane, CM3 4NJ Wych Elm, Maye…" at bounding box center [680, 345] width 988 height 106
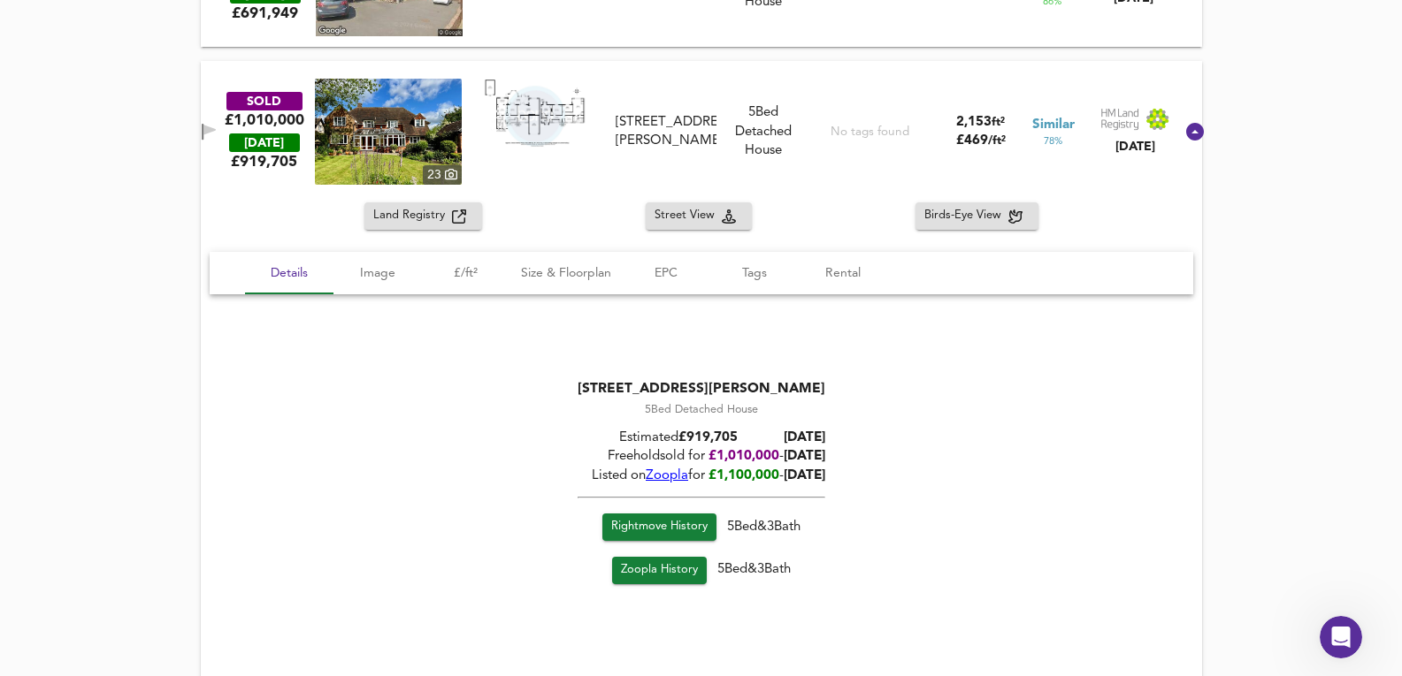
scroll to position [1297, 0]
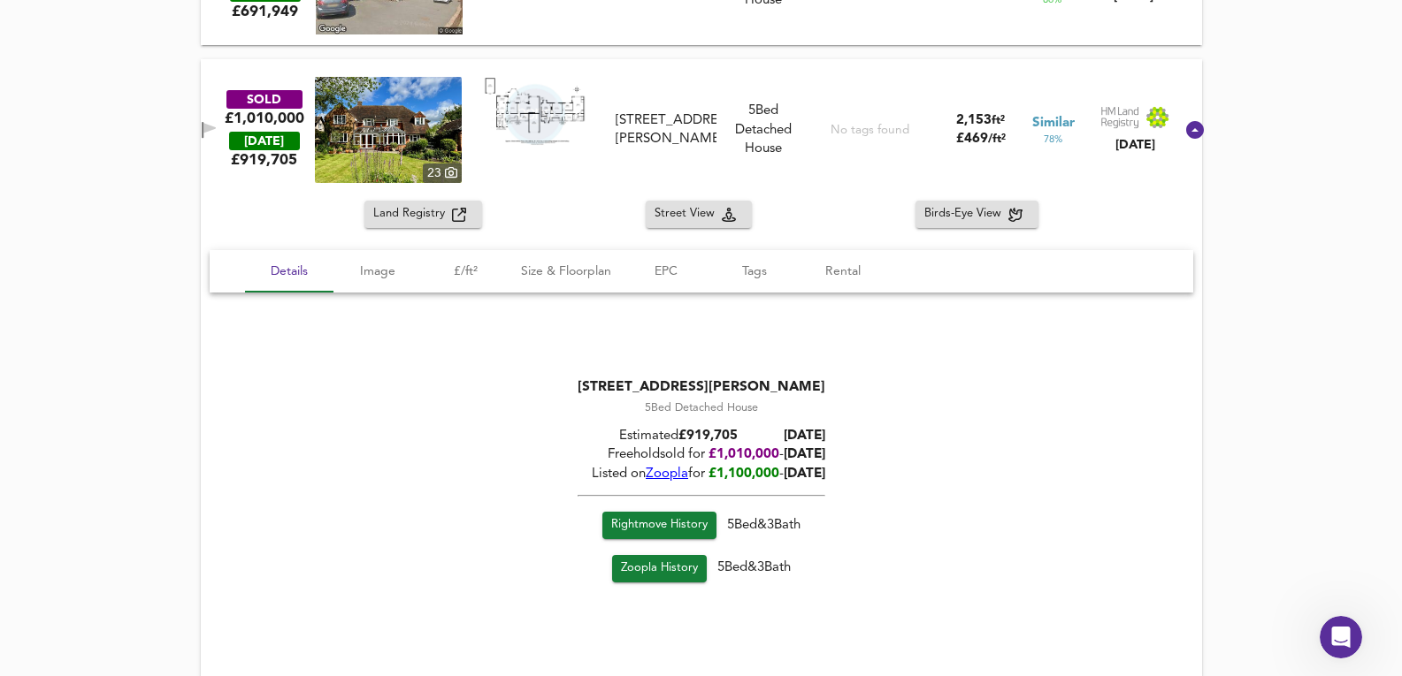
click at [382, 131] on img at bounding box center [388, 130] width 147 height 106
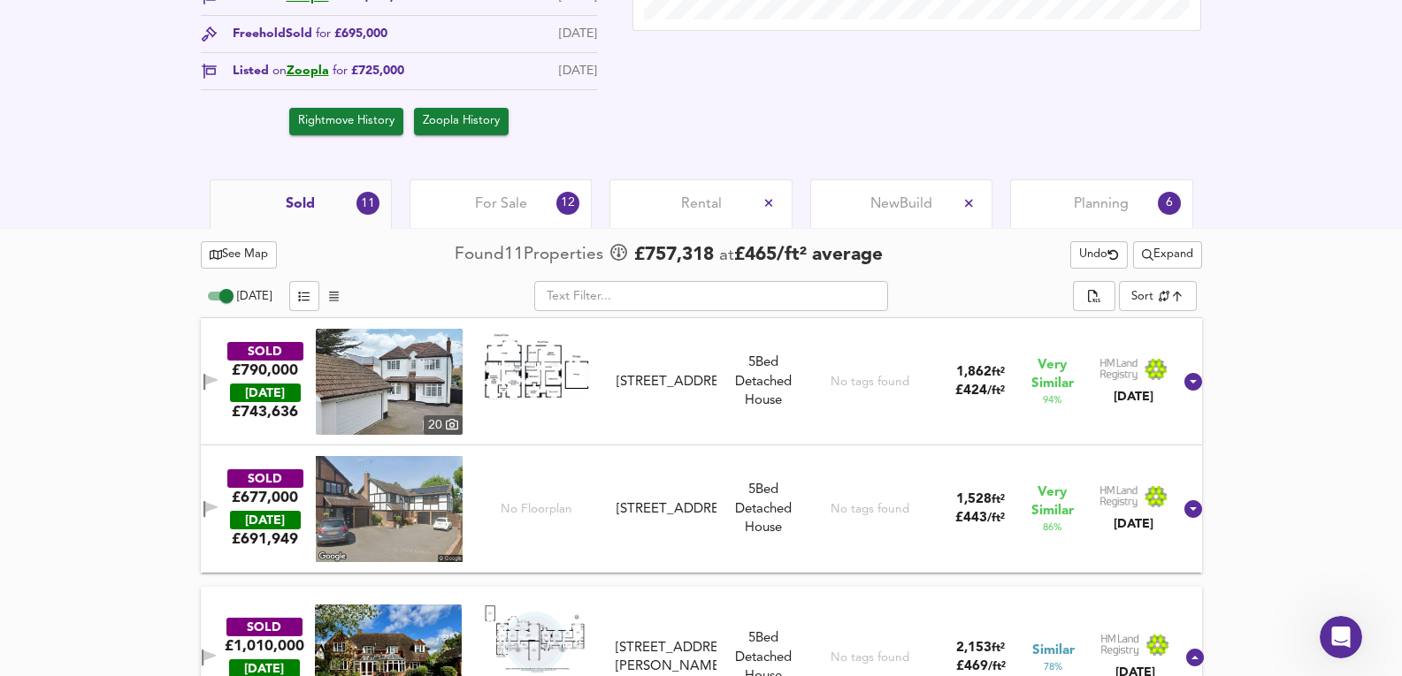
scroll to position [767, 0]
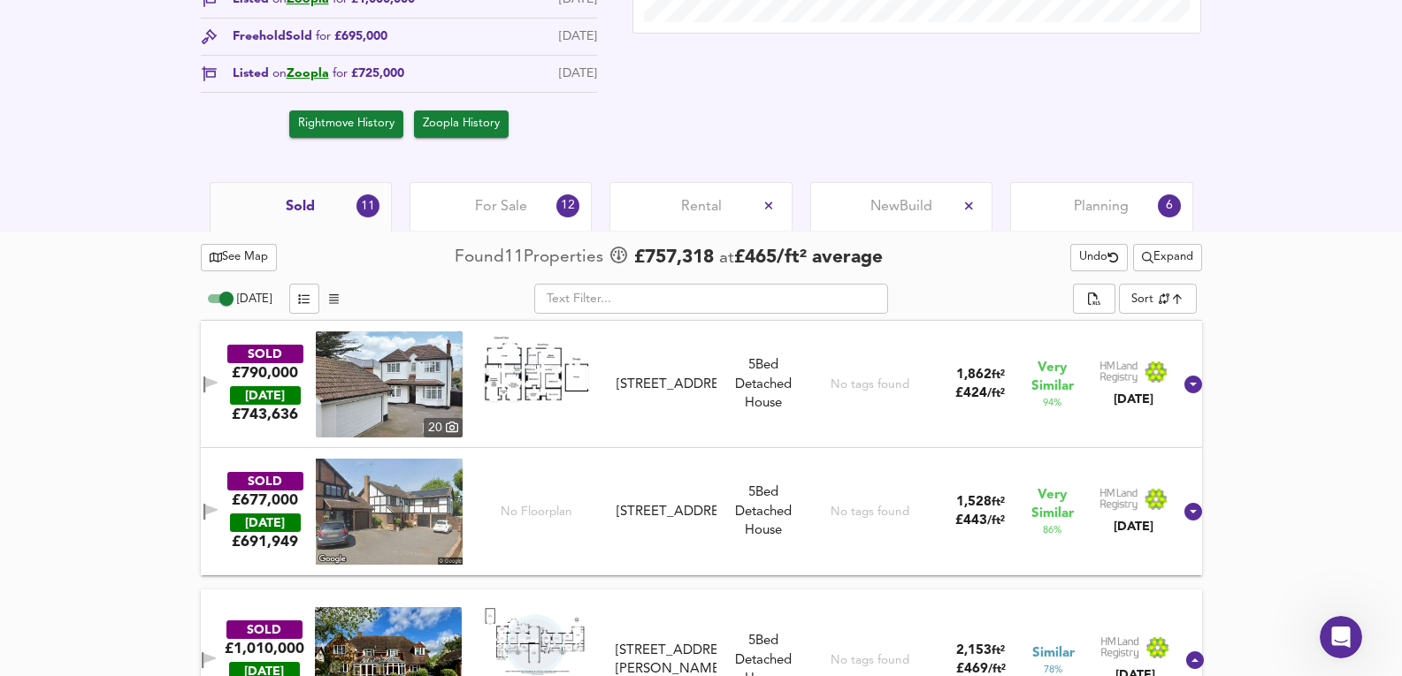
click at [512, 220] on div "For Sale 12" at bounding box center [500, 206] width 182 height 49
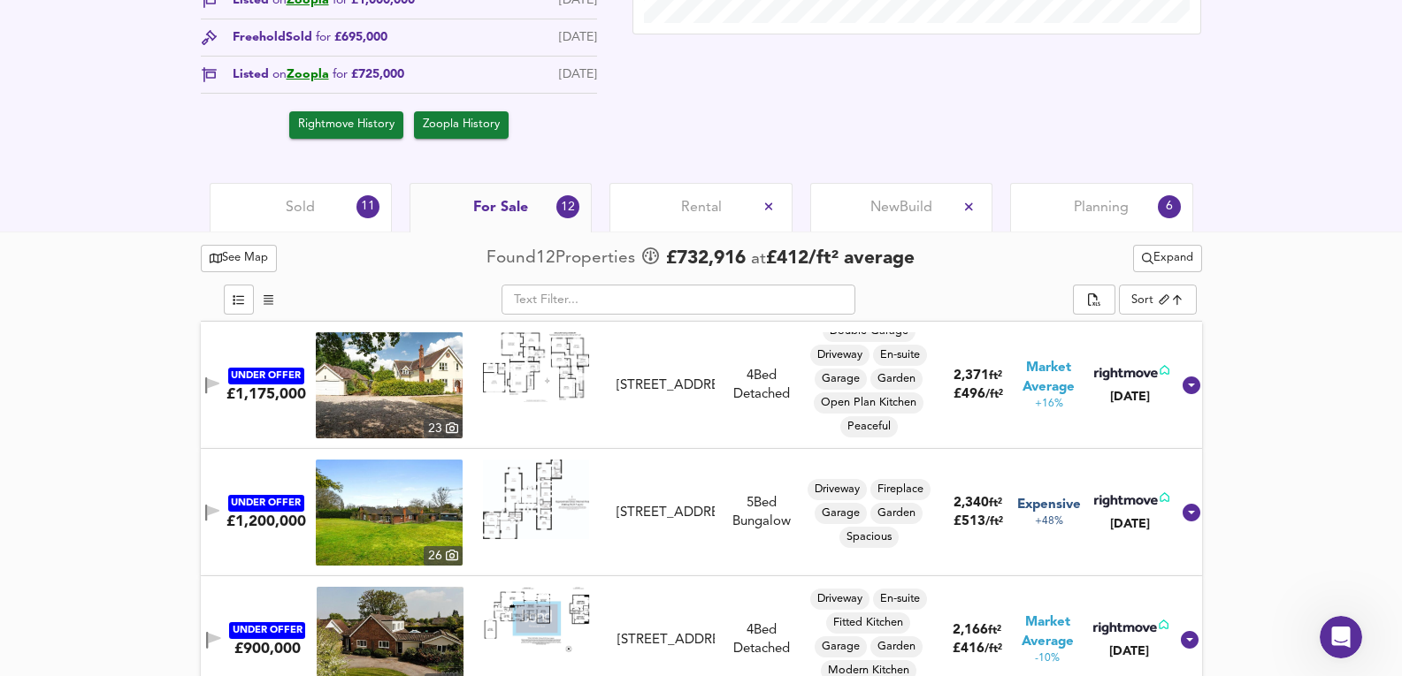
scroll to position [767, 0]
click at [224, 264] on span "See Map" at bounding box center [239, 258] width 59 height 20
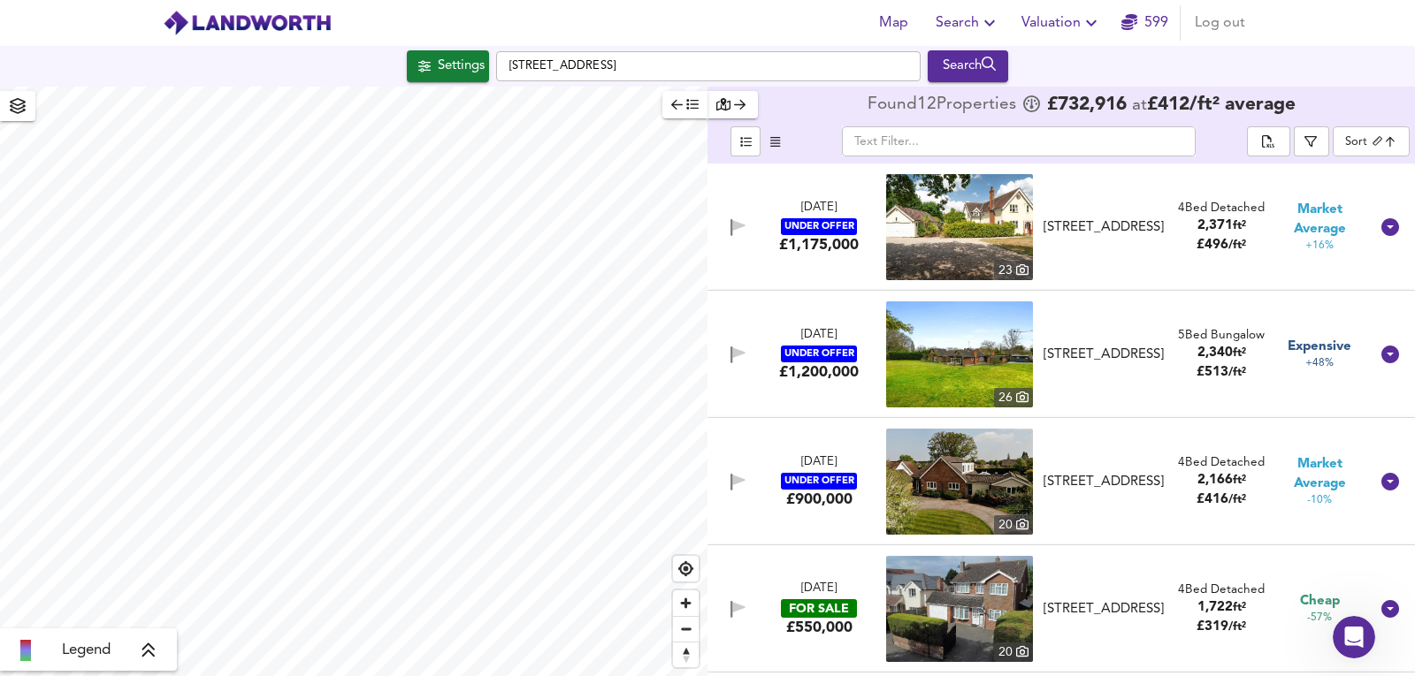
checkbox input "false"
checkbox input "true"
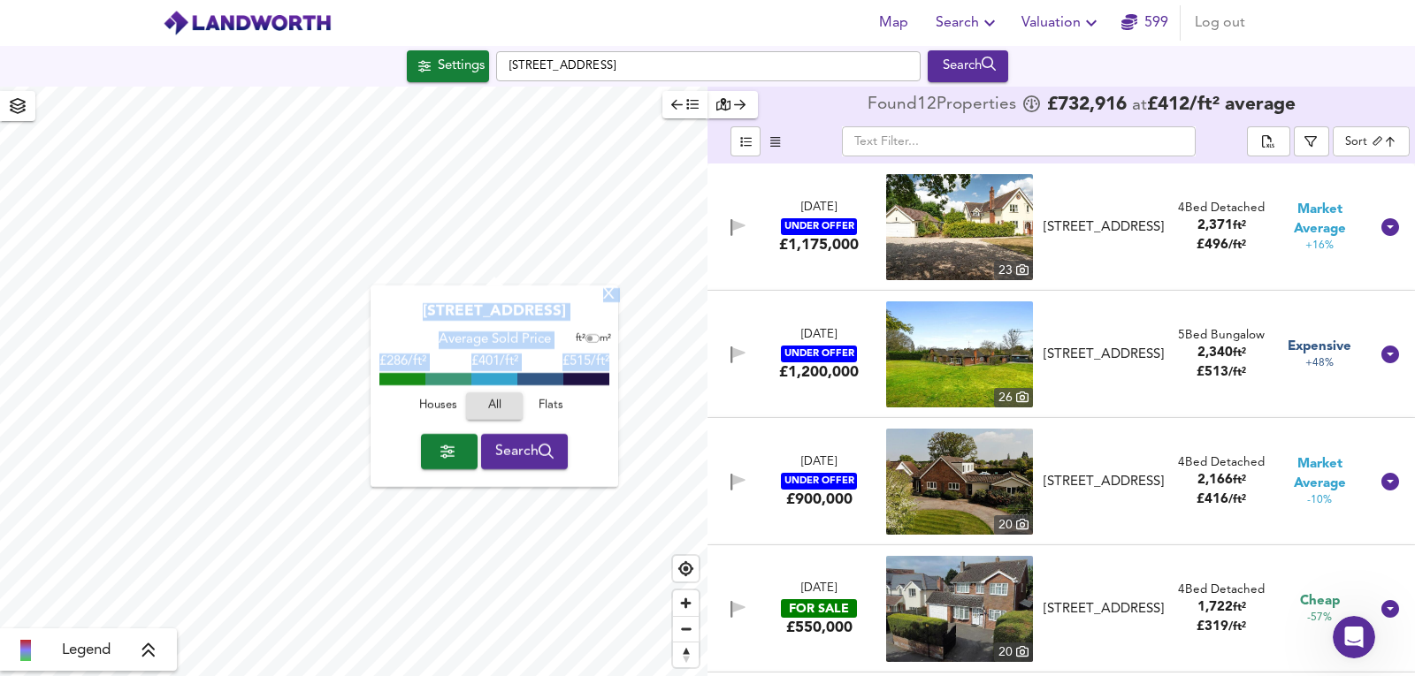
click at [376, 577] on div "X Hopping Jacks Lane, CM3 4PJ Average Sold Price ft² m² £286/ft² £ 401/ft² £515…" at bounding box center [353, 382] width 707 height 590
click at [608, 298] on div "X" at bounding box center [608, 295] width 15 height 17
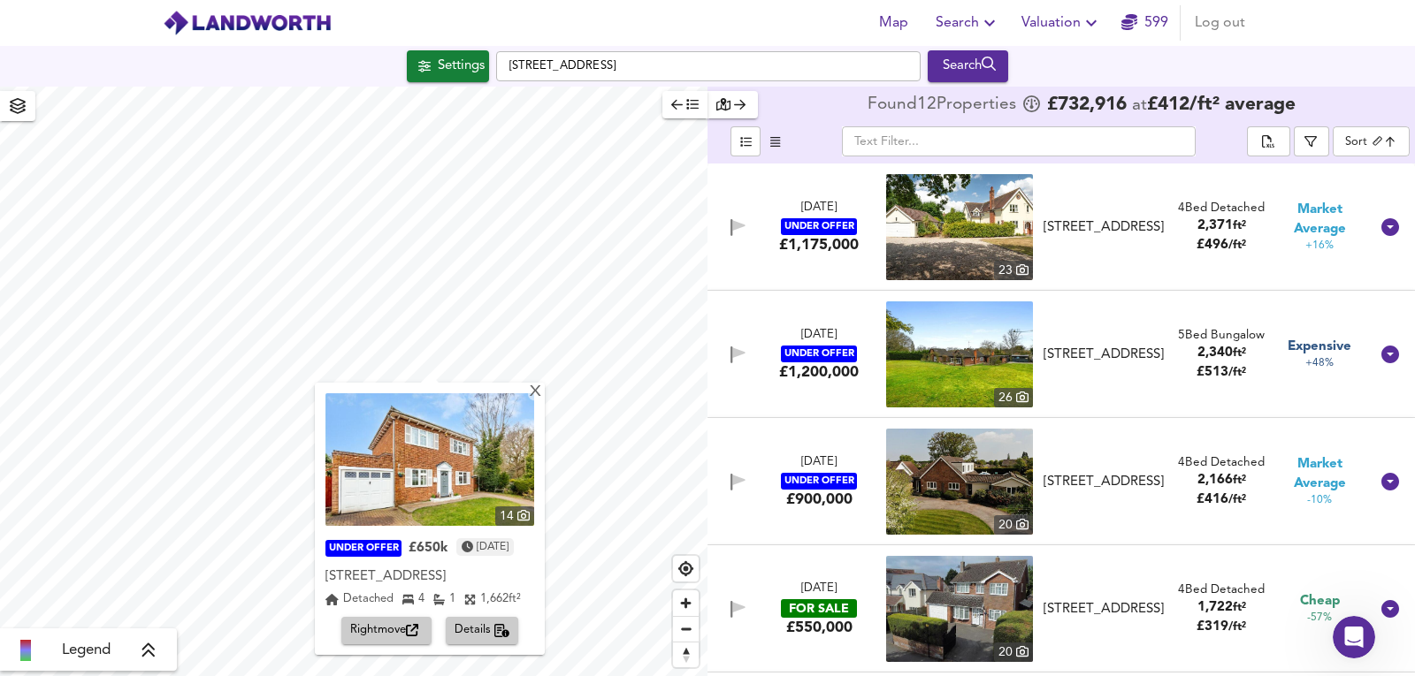
click at [534, 397] on img at bounding box center [429, 460] width 209 height 133
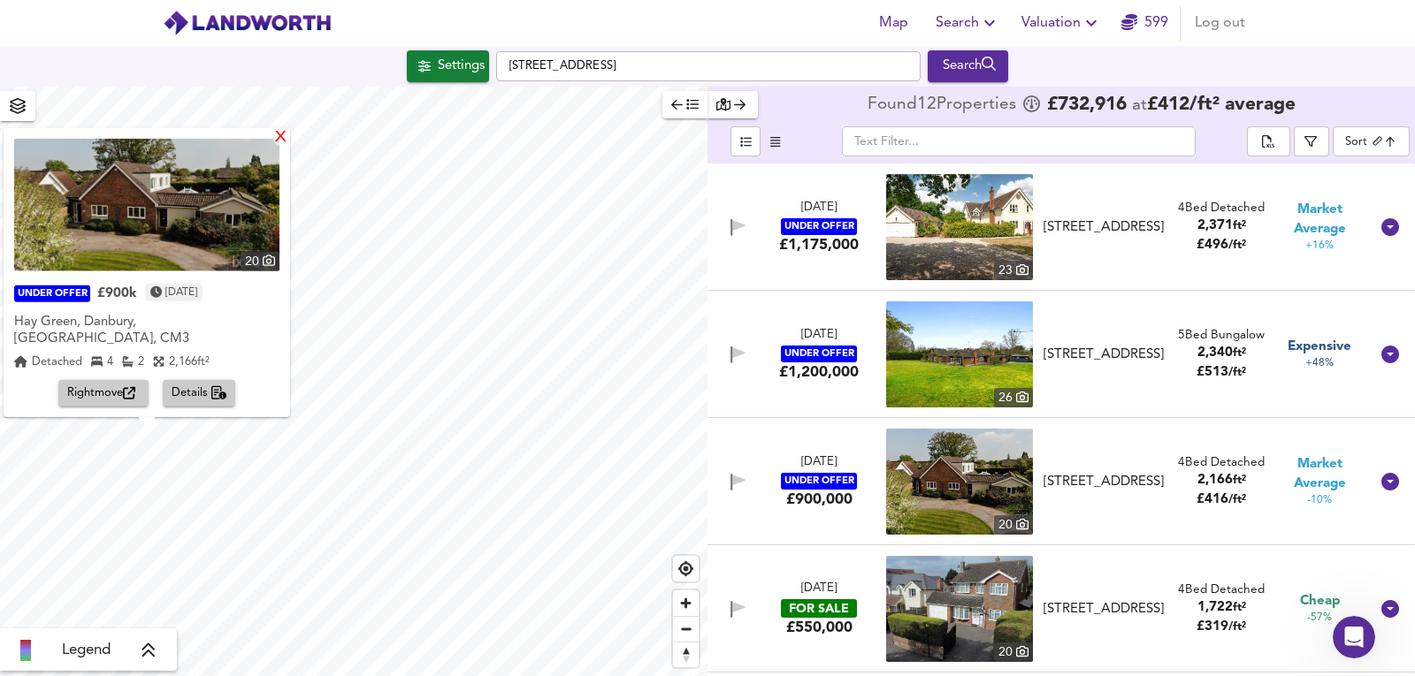
click at [273, 146] on div "X" at bounding box center [280, 137] width 15 height 17
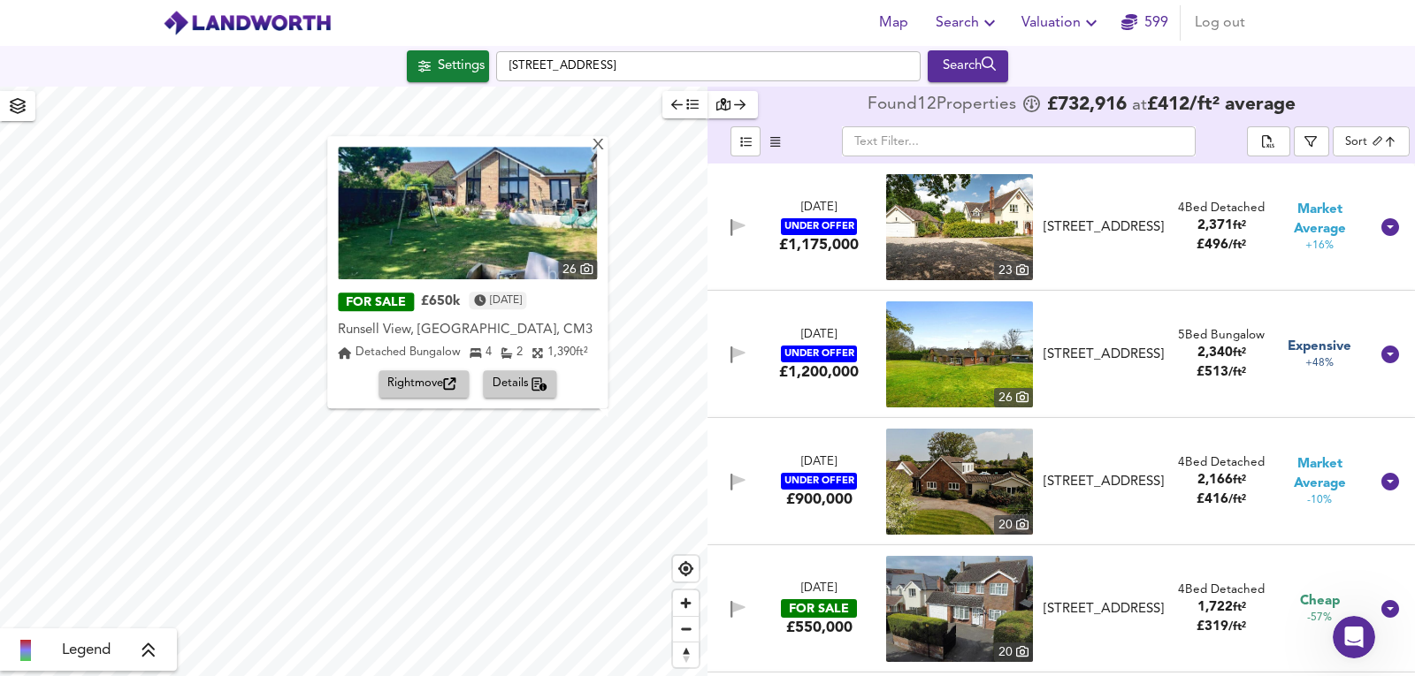
click at [594, 160] on img at bounding box center [467, 213] width 259 height 133
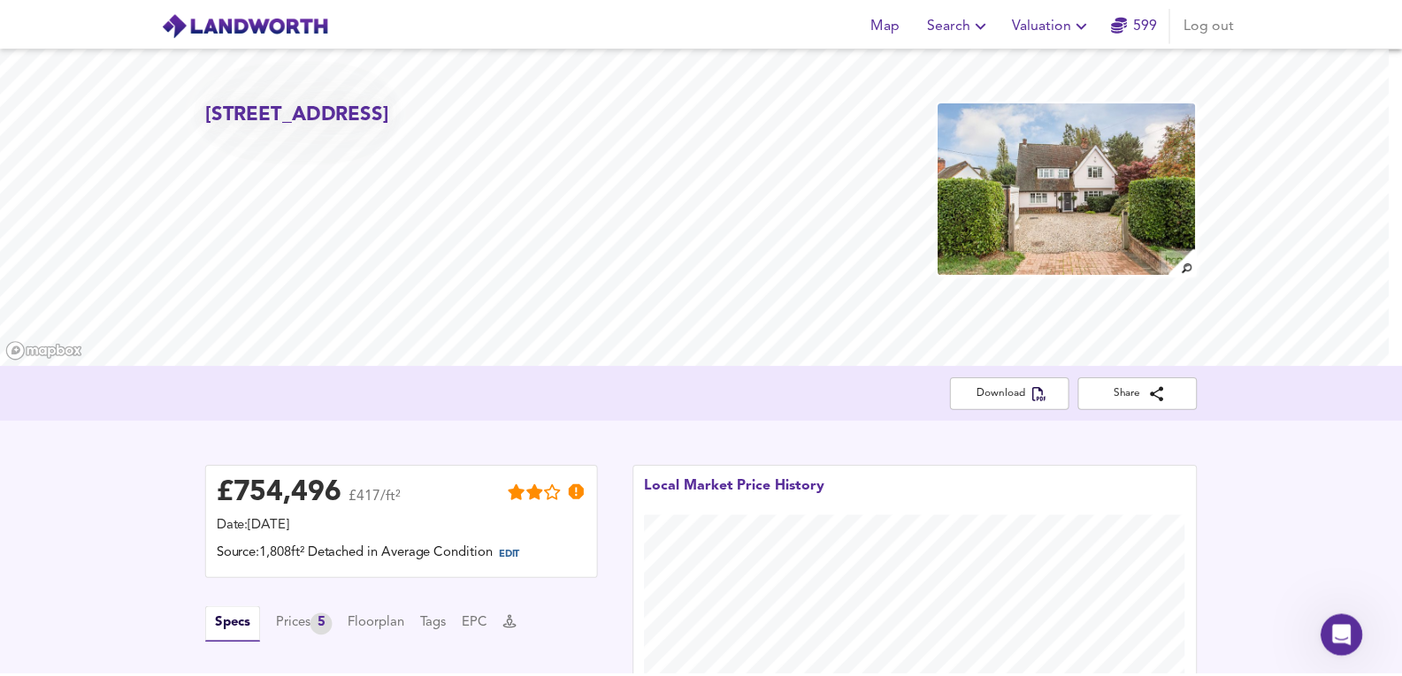
scroll to position [767, 0]
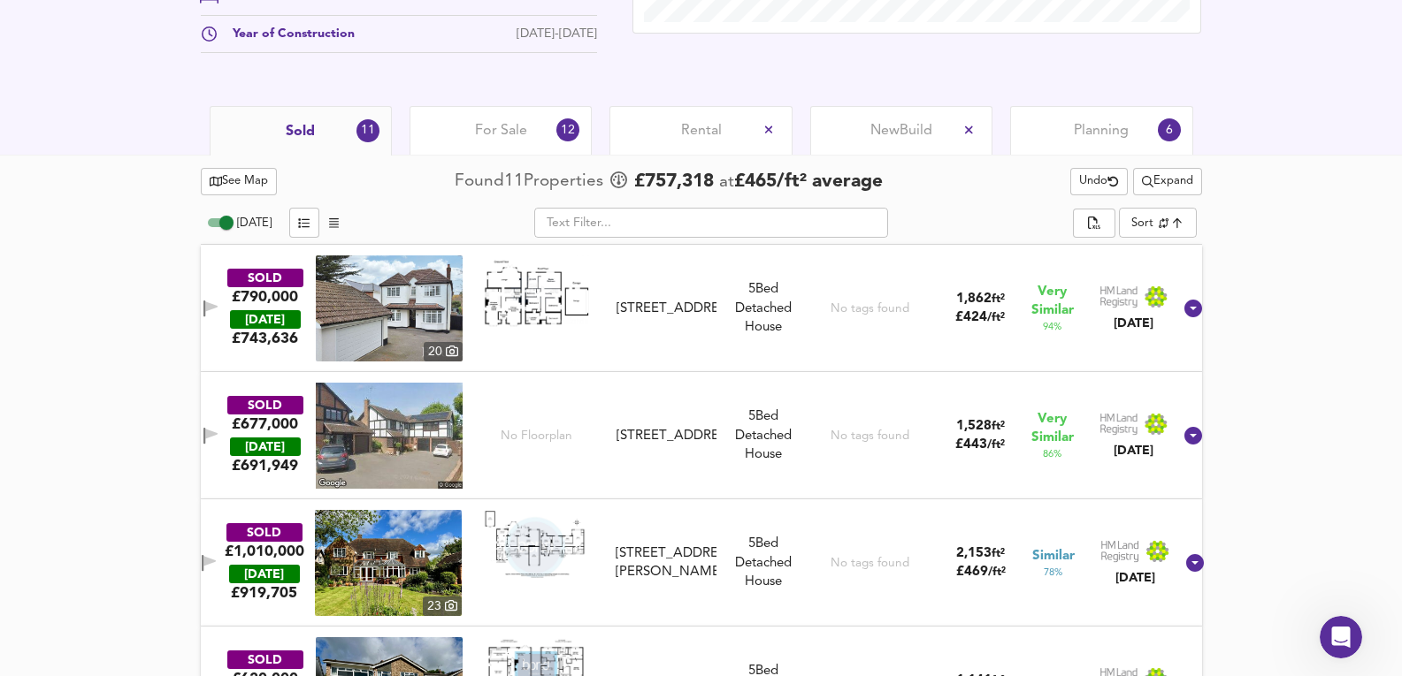
click at [478, 141] on div "For Sale 12" at bounding box center [500, 130] width 182 height 49
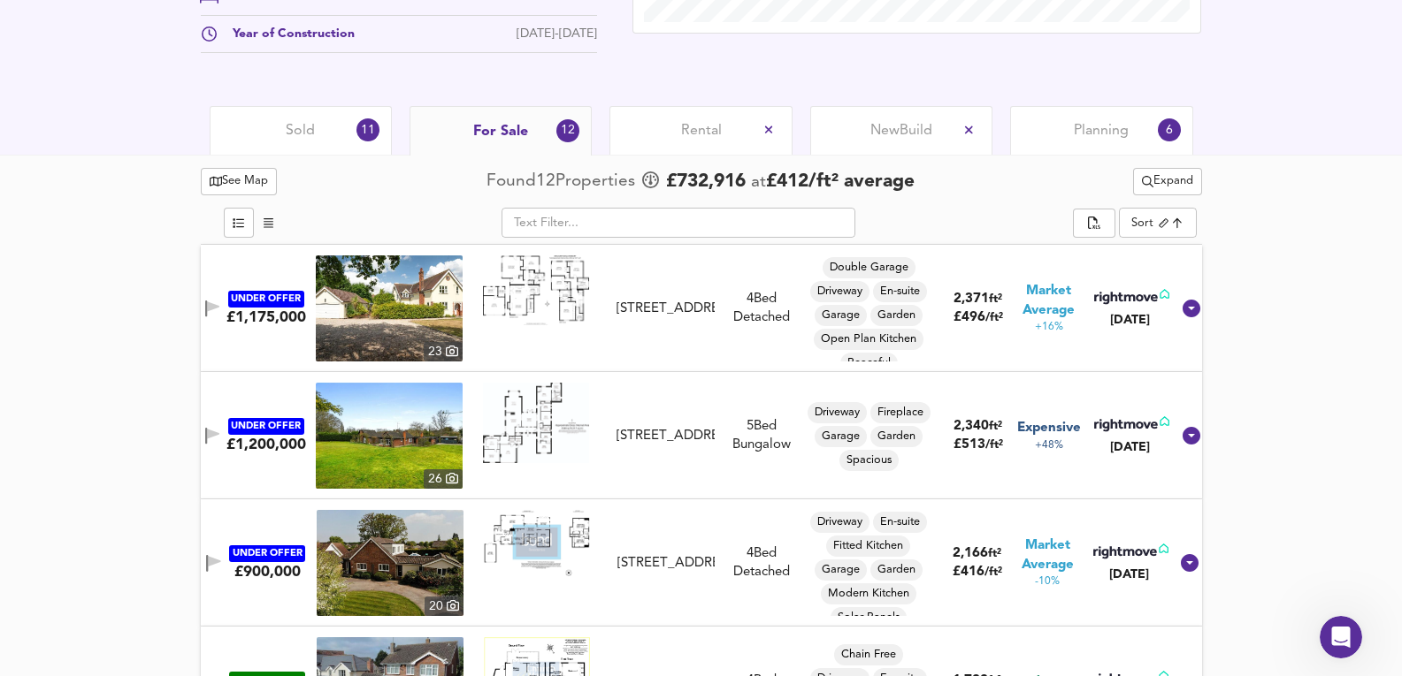
click at [415, 328] on img at bounding box center [389, 309] width 147 height 106
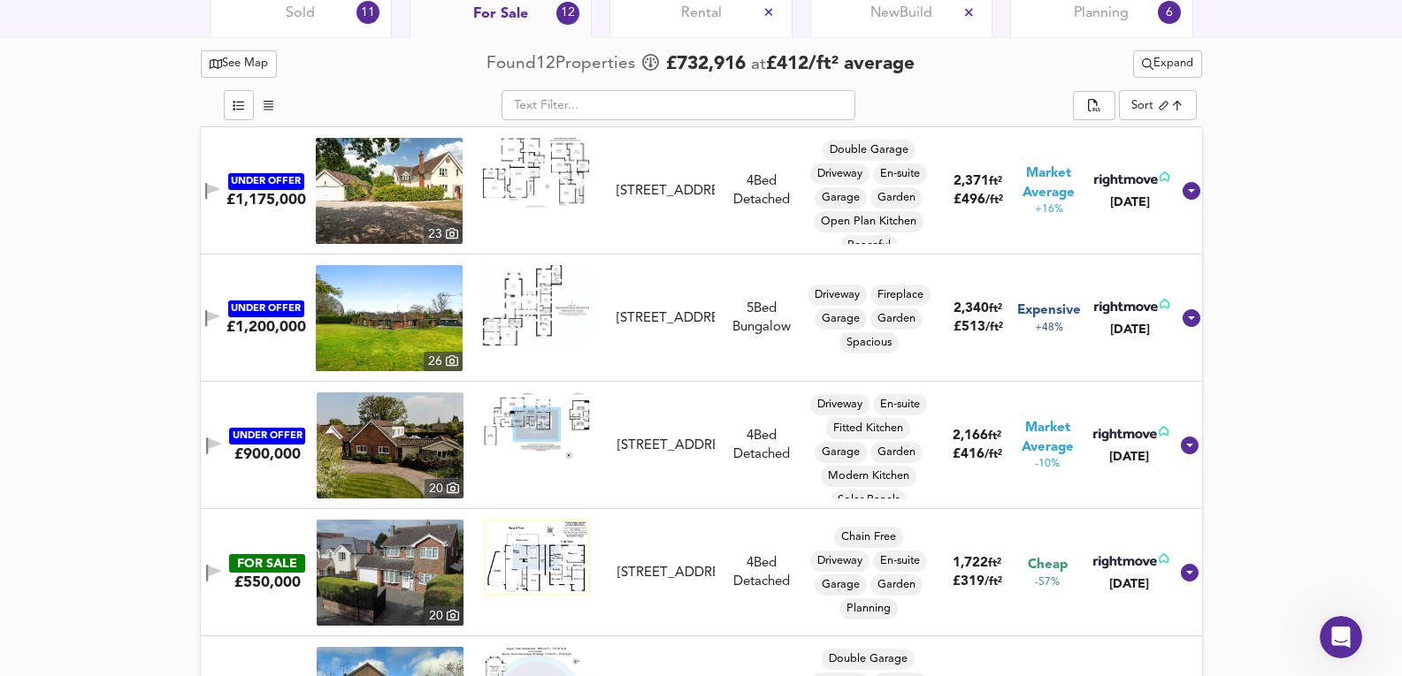
click at [729, 227] on div "UNDER OFFER £1,175,000 23 Maldon Road, Danbury, Essex, CM3 4QL Maldon Road, Dan…" at bounding box center [680, 191] width 980 height 106
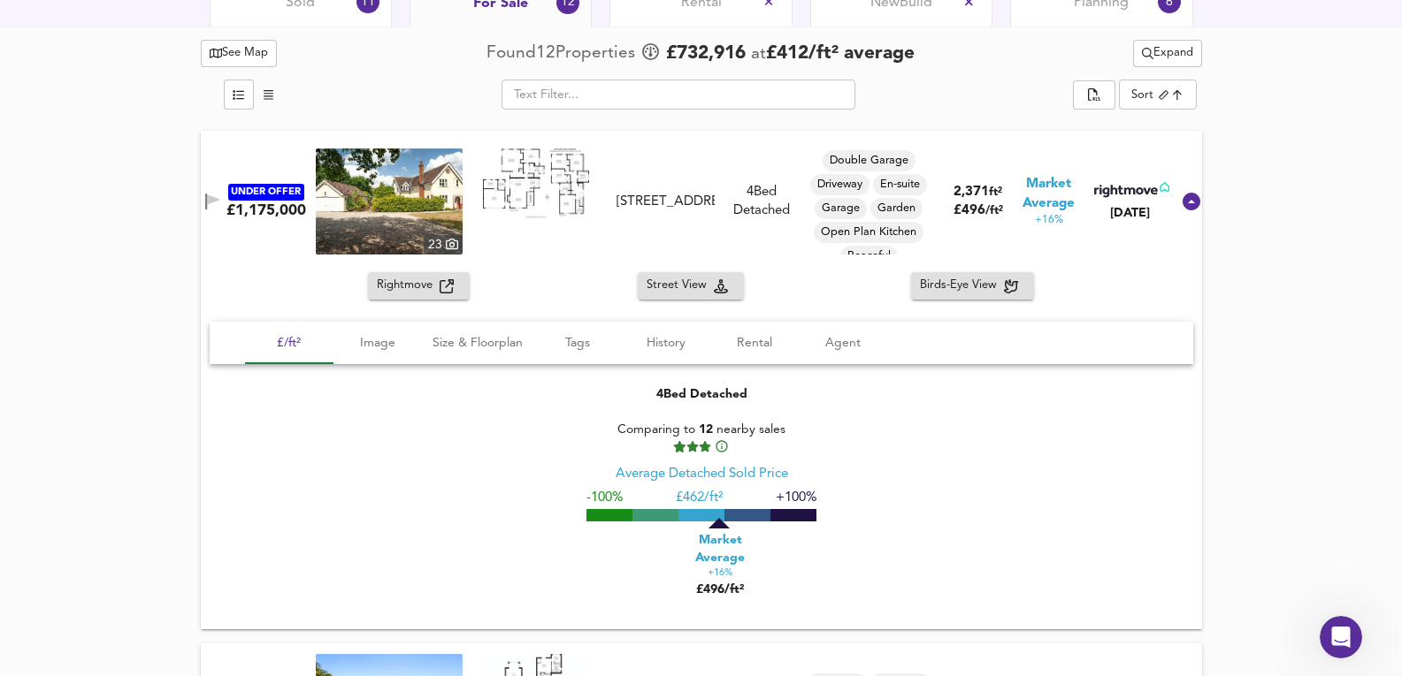
scroll to position [884, 0]
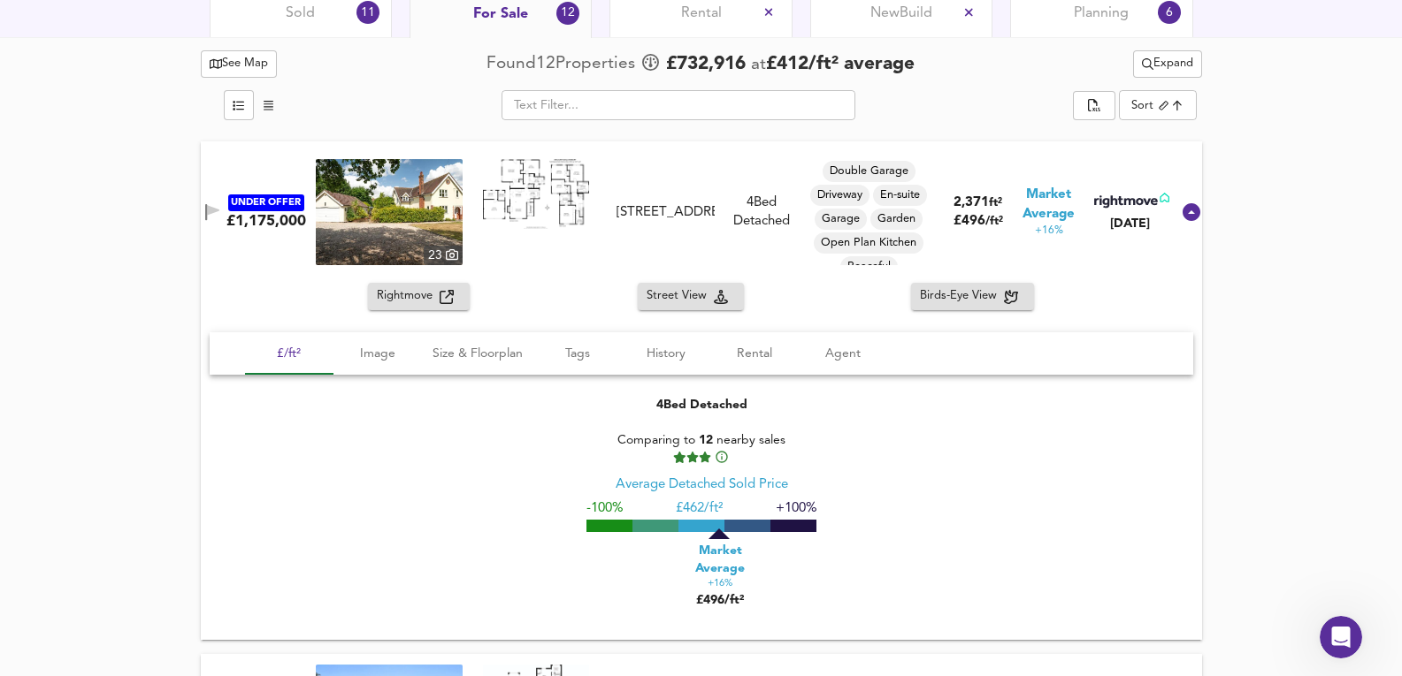
click at [406, 228] on img at bounding box center [389, 212] width 147 height 106
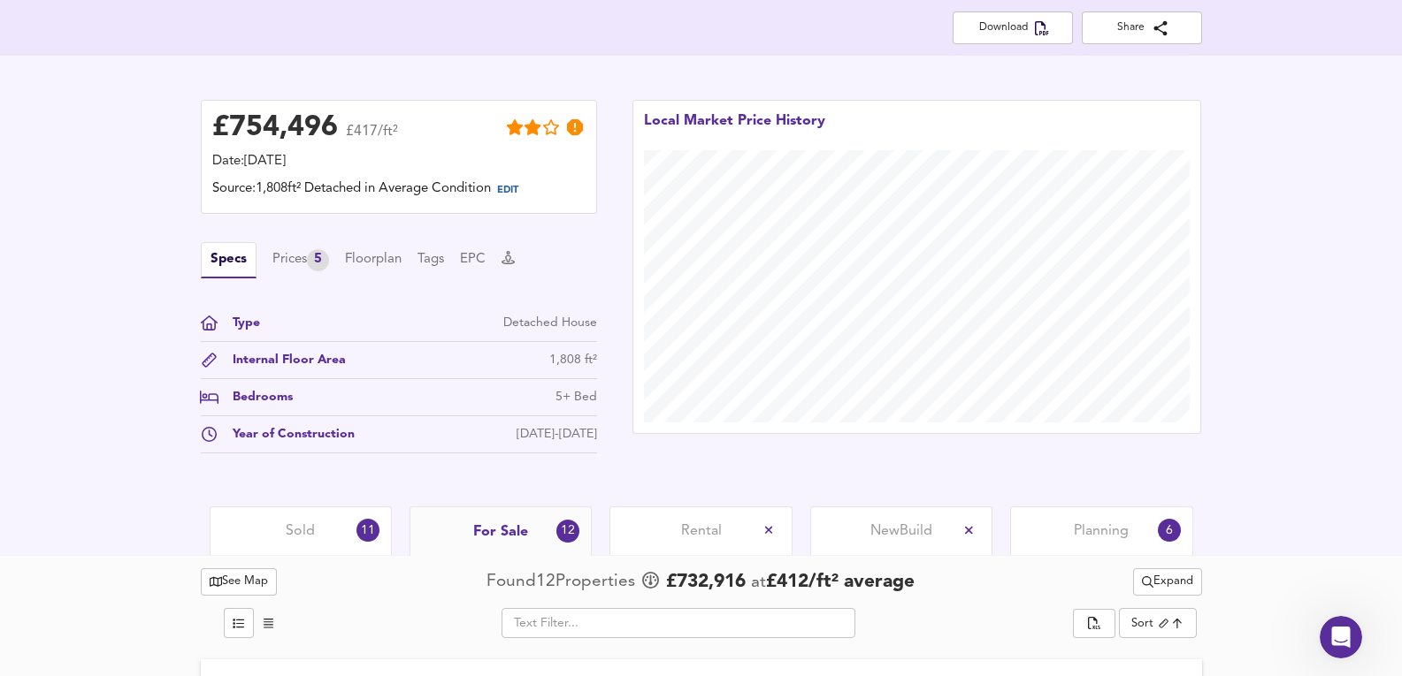
scroll to position [295, 0]
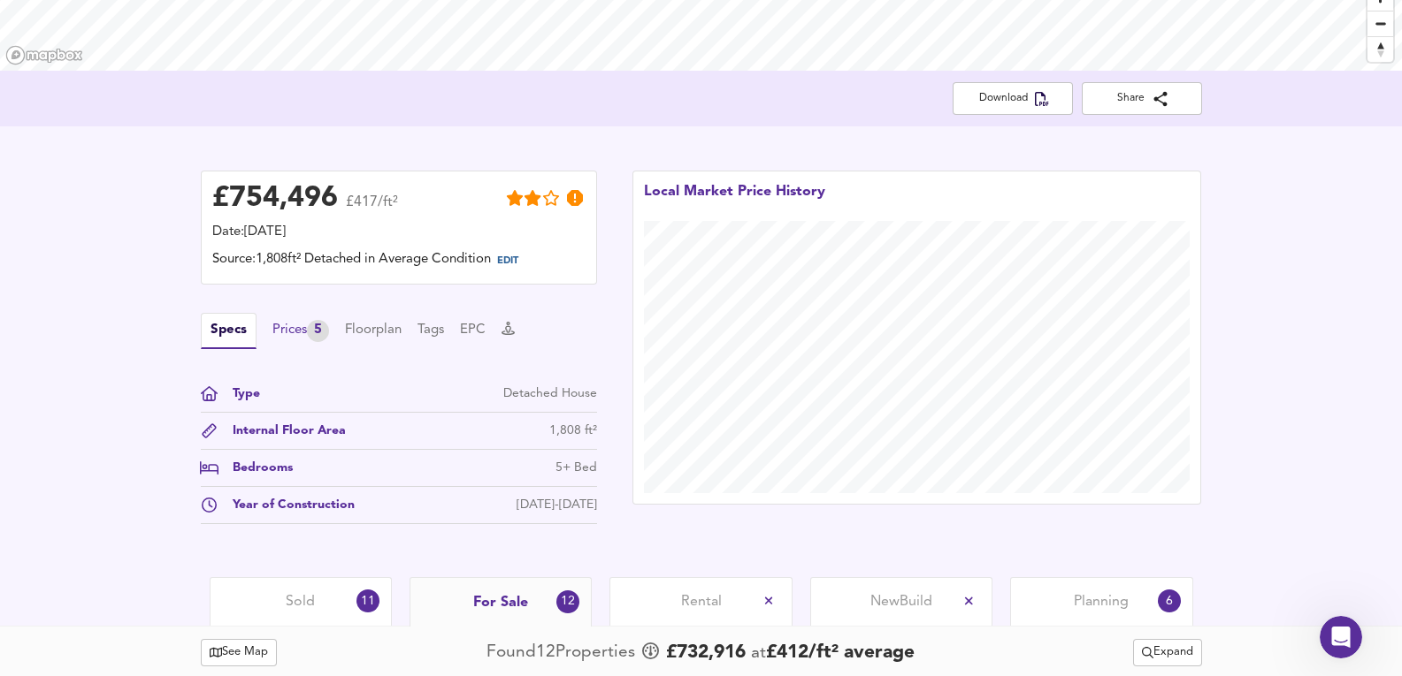
click at [293, 324] on div "Prices 5" at bounding box center [300, 331] width 57 height 22
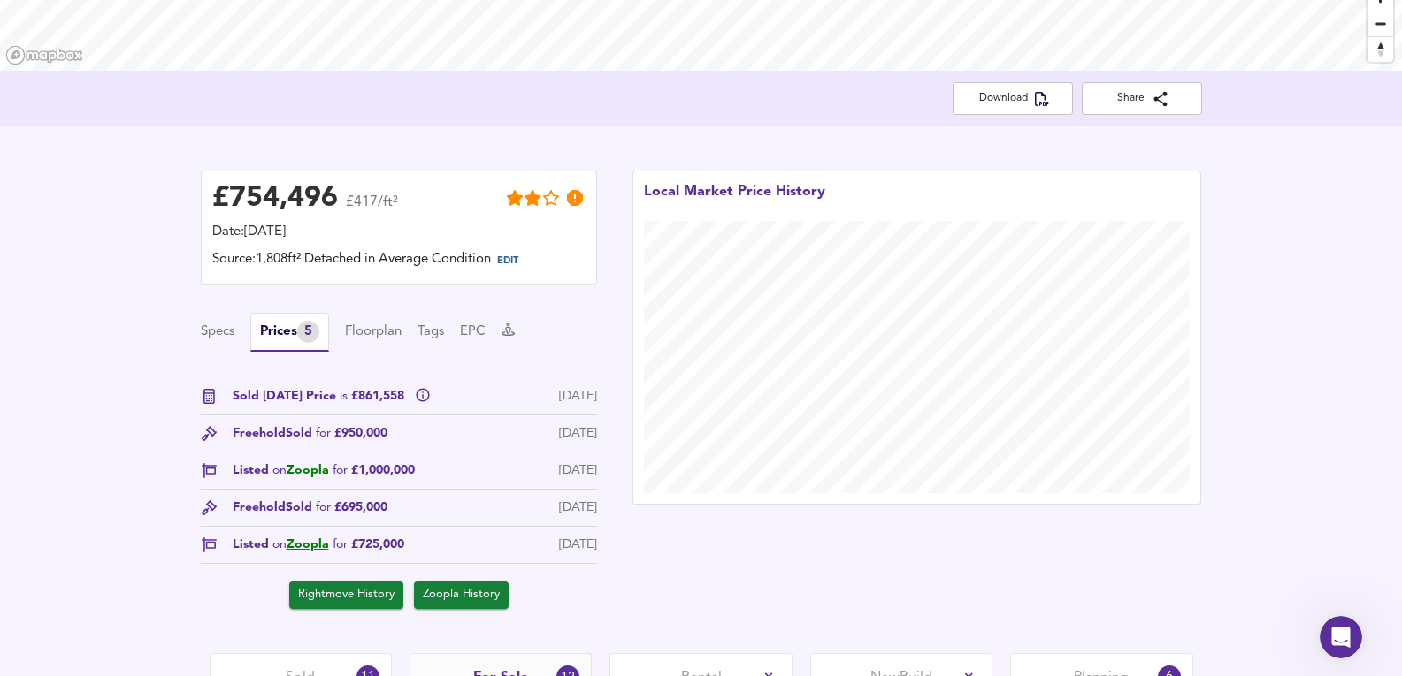
click at [309, 461] on div "Sold Today Price is £861,558 26 Sept 2025 Freehold Sold for £950,000 12 Jan 202…" at bounding box center [399, 498] width 396 height 222
click at [317, 469] on link "Zoopla" at bounding box center [308, 470] width 42 height 12
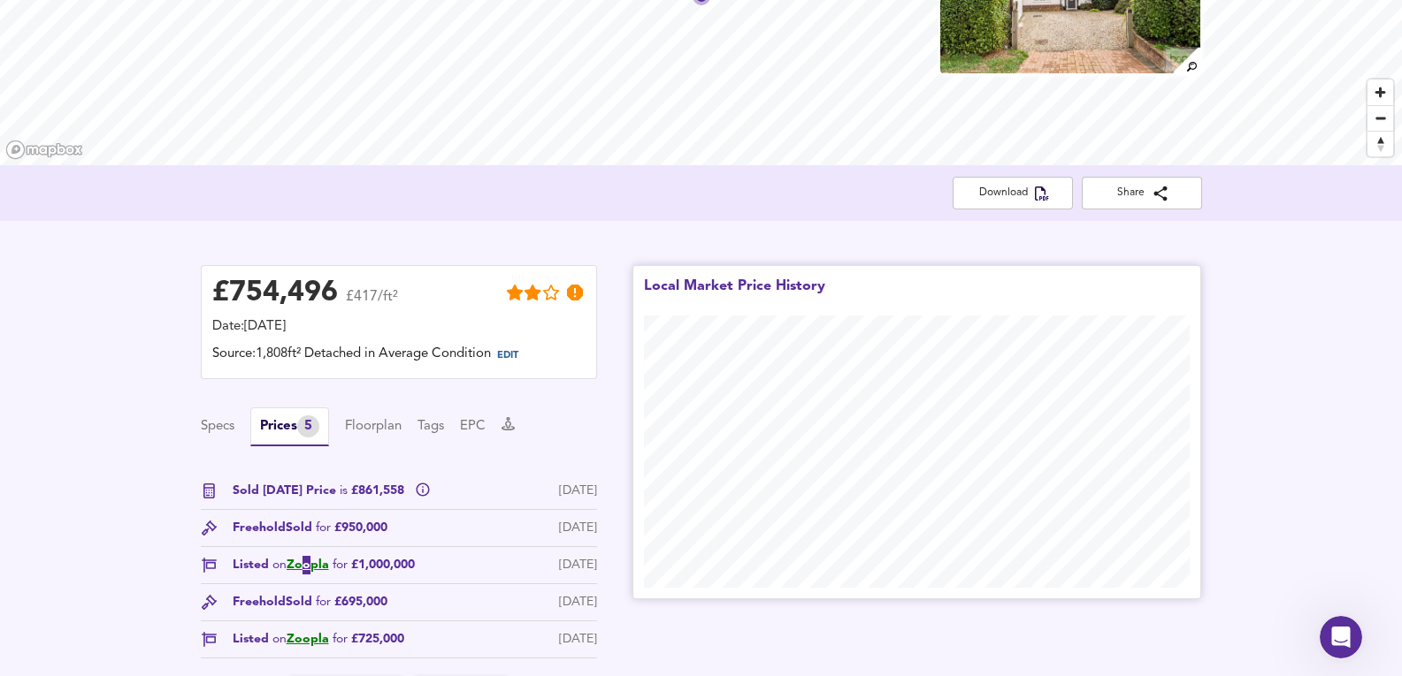
scroll to position [0, 0]
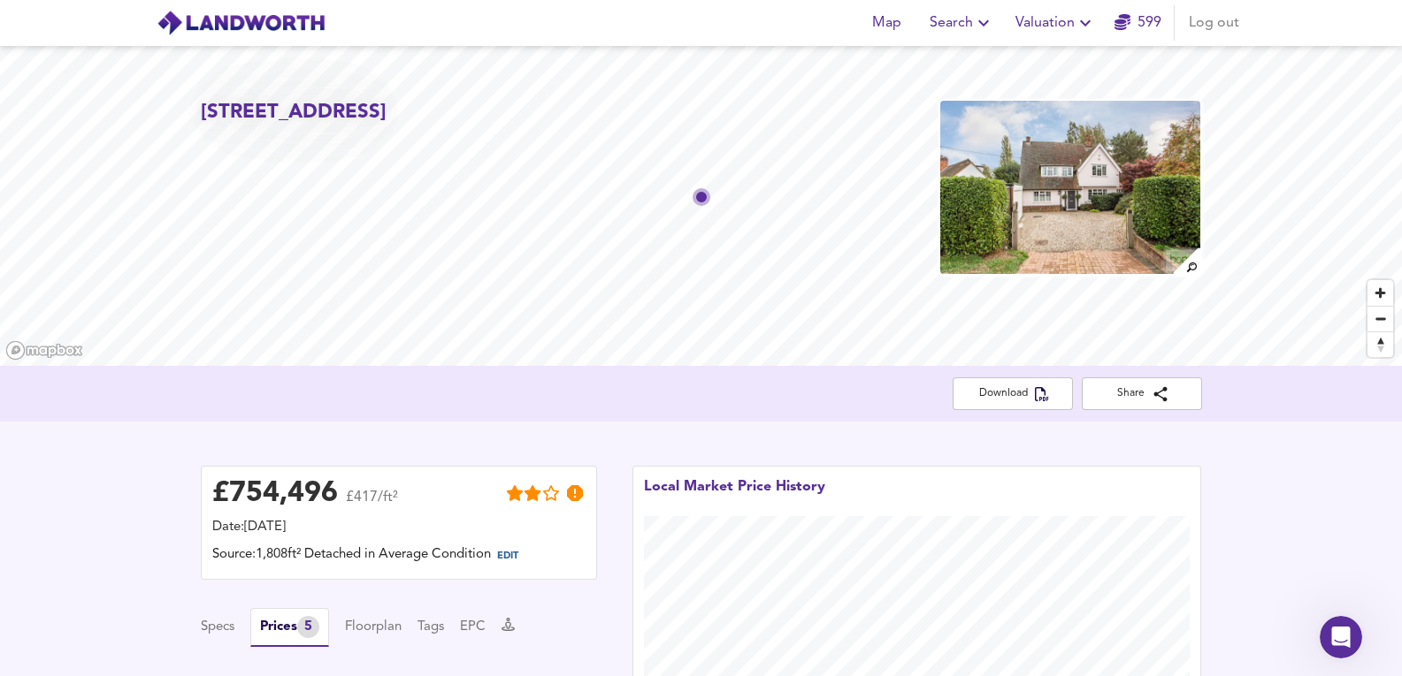
click at [1068, 24] on span "Valuation" at bounding box center [1055, 23] width 80 height 25
click at [1057, 68] on li "New Valuation Report" at bounding box center [1055, 64] width 211 height 32
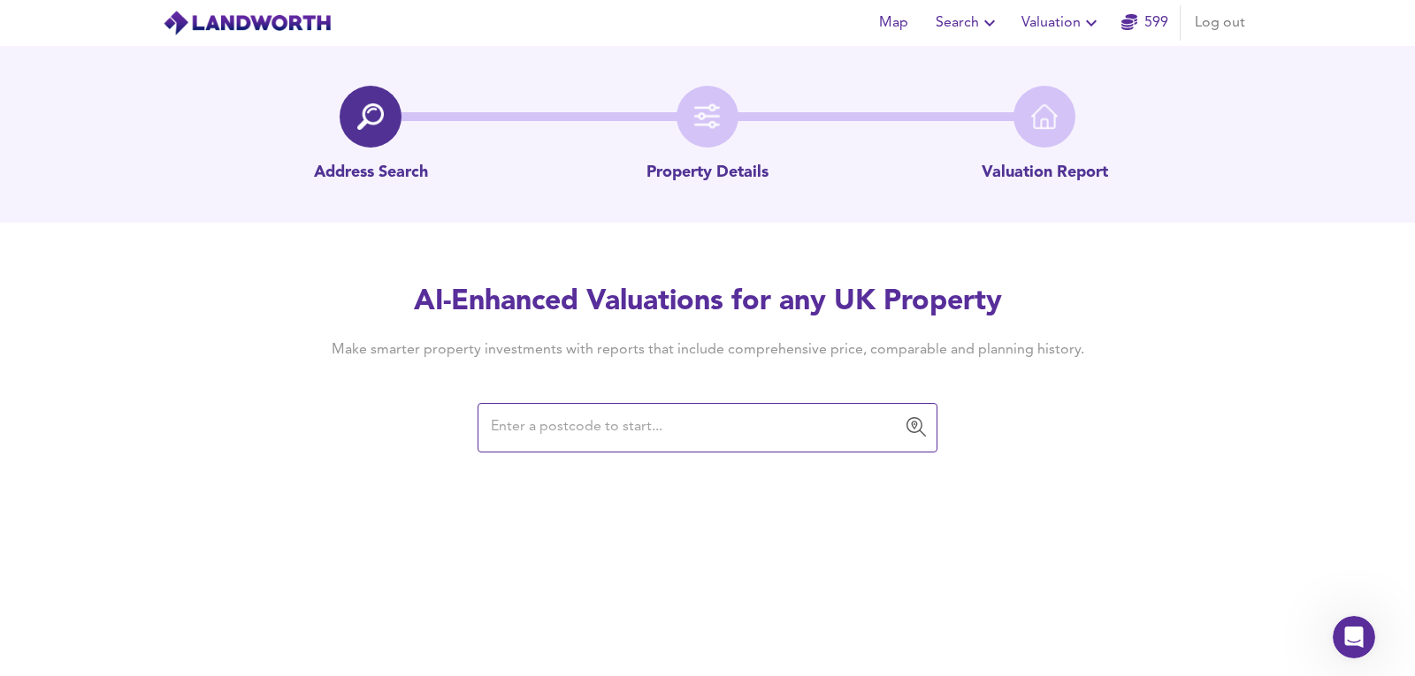
click at [693, 336] on div "AI-Enhanced Valuations for any UK Property Make smarter property investments wi…" at bounding box center [707, 321] width 806 height 77
click at [547, 417] on input "text" at bounding box center [693, 428] width 417 height 34
paste input "CM3 4QZ"
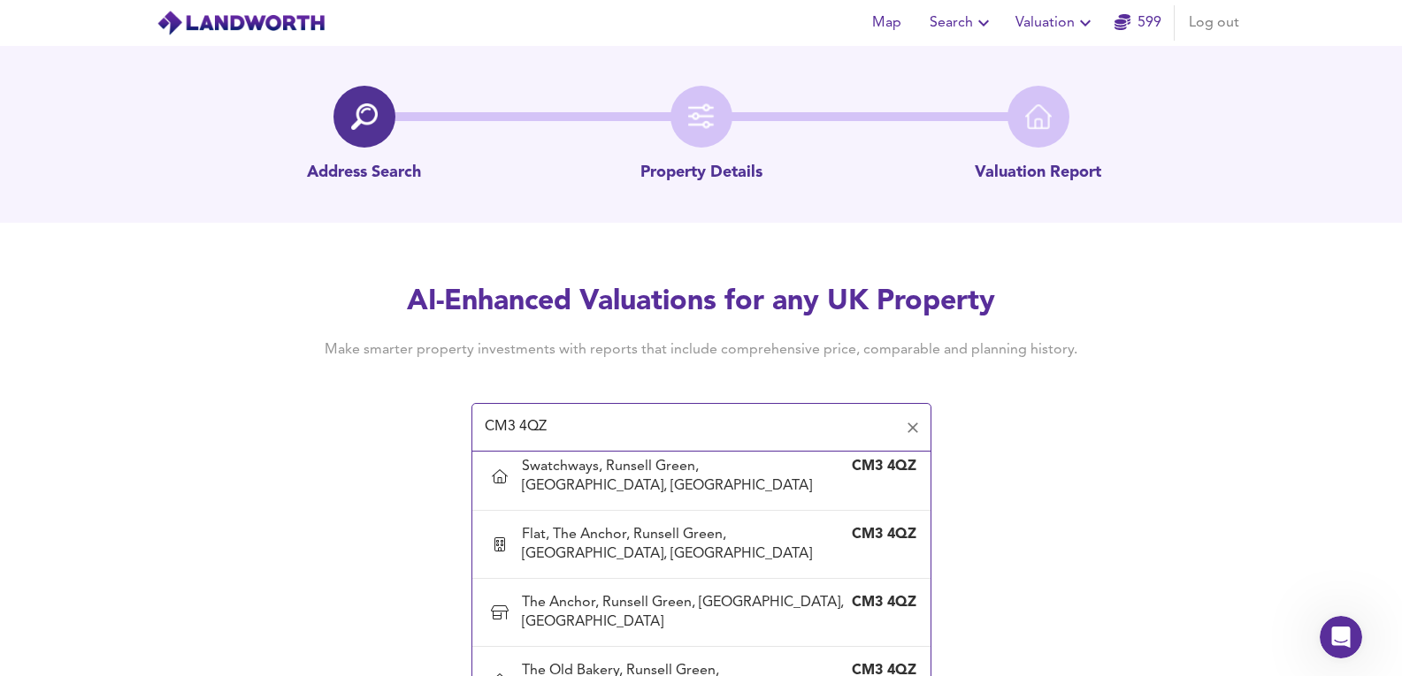
scroll to position [944, 0]
click at [678, 661] on div "The Old Bakery, Runsell Green, Chelmsford, Essex" at bounding box center [684, 680] width 324 height 39
type input "The Old Bakery, Runsell Green, Chelmsford, Essex"
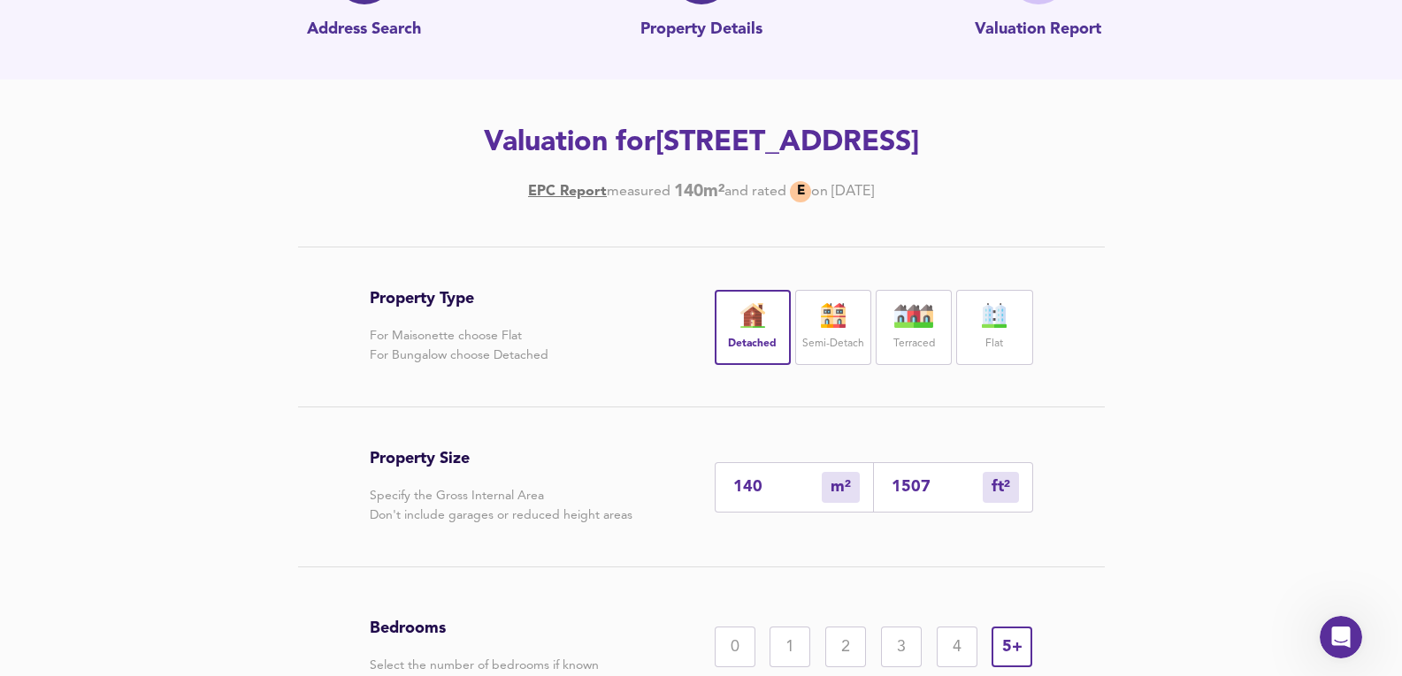
scroll to position [294, 0]
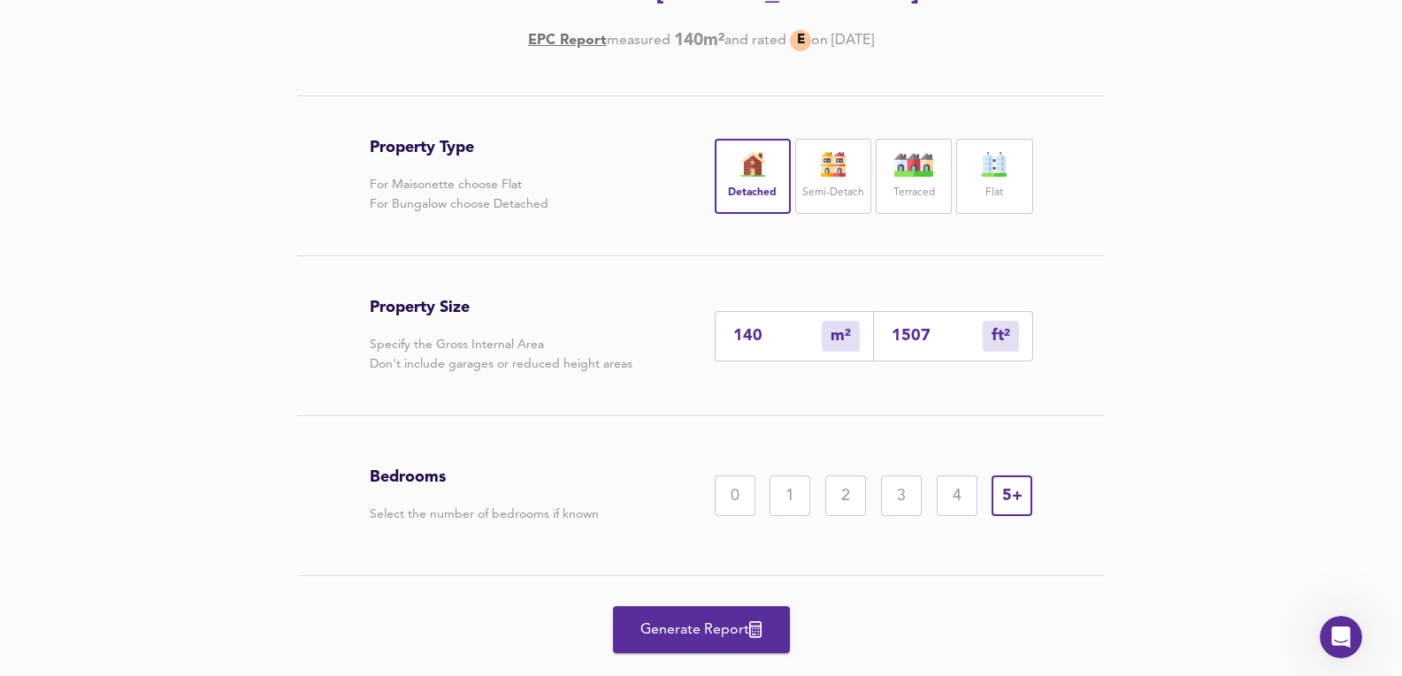
drag, startPoint x: 747, startPoint y: 630, endPoint x: 1199, endPoint y: 240, distance: 596.9
click at [1199, 240] on div "Property Type For Maisonette choose Flat For Bungalow choose Detached Detached …" at bounding box center [701, 407] width 1402 height 623
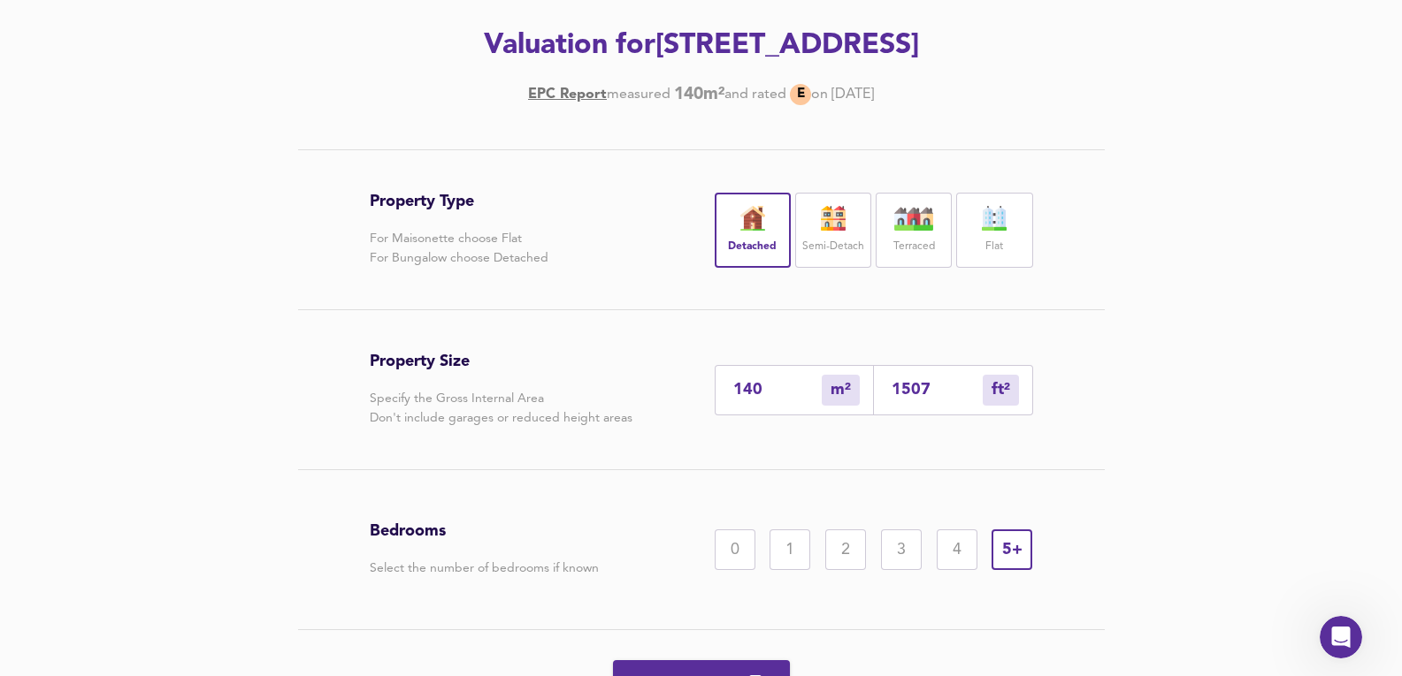
scroll to position [337, 0]
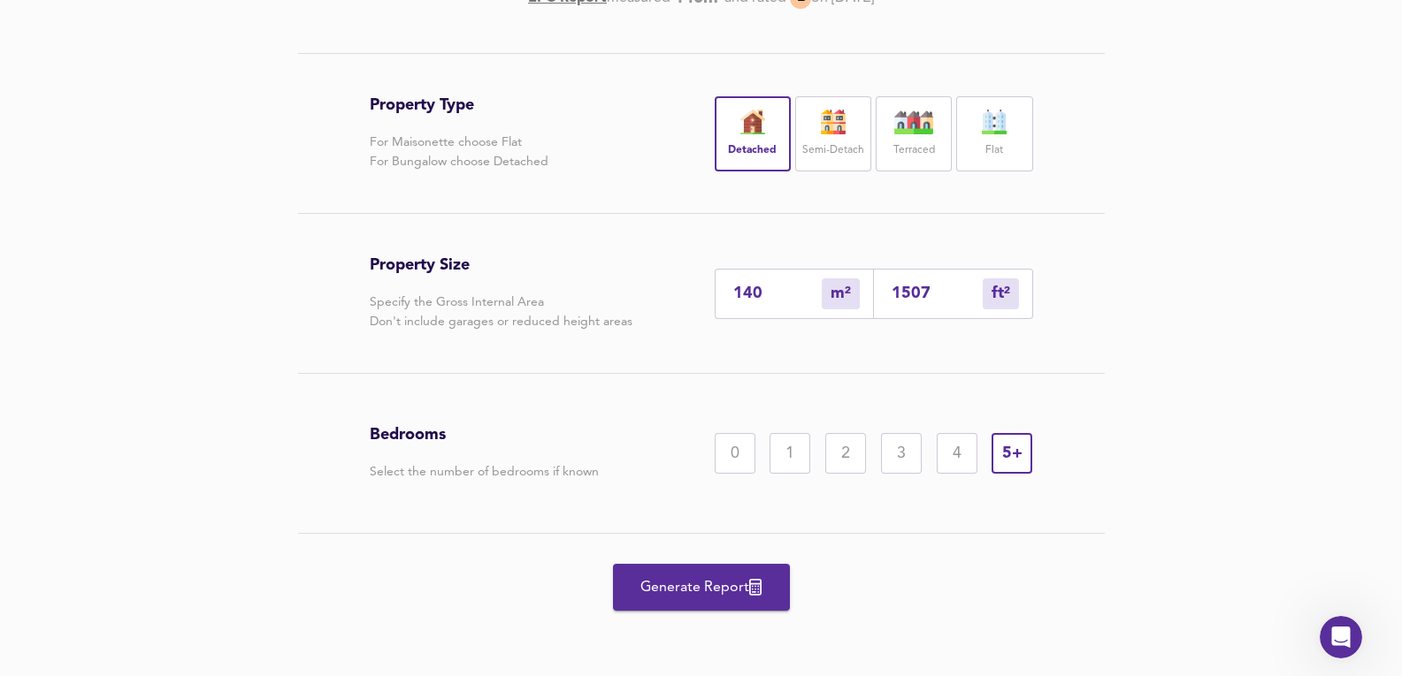
click at [747, 581] on span "Generate Report" at bounding box center [701, 588] width 141 height 25
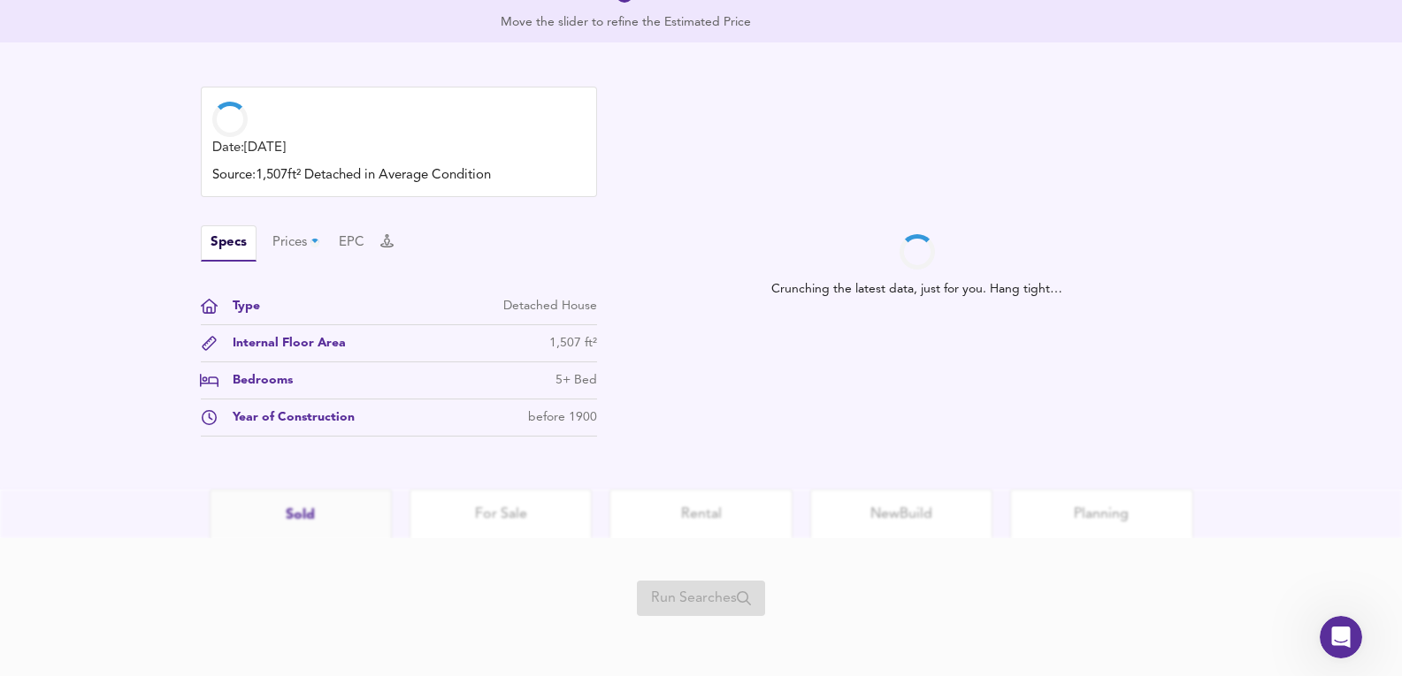
scroll to position [457, 0]
click at [302, 236] on div "Prices" at bounding box center [297, 239] width 50 height 19
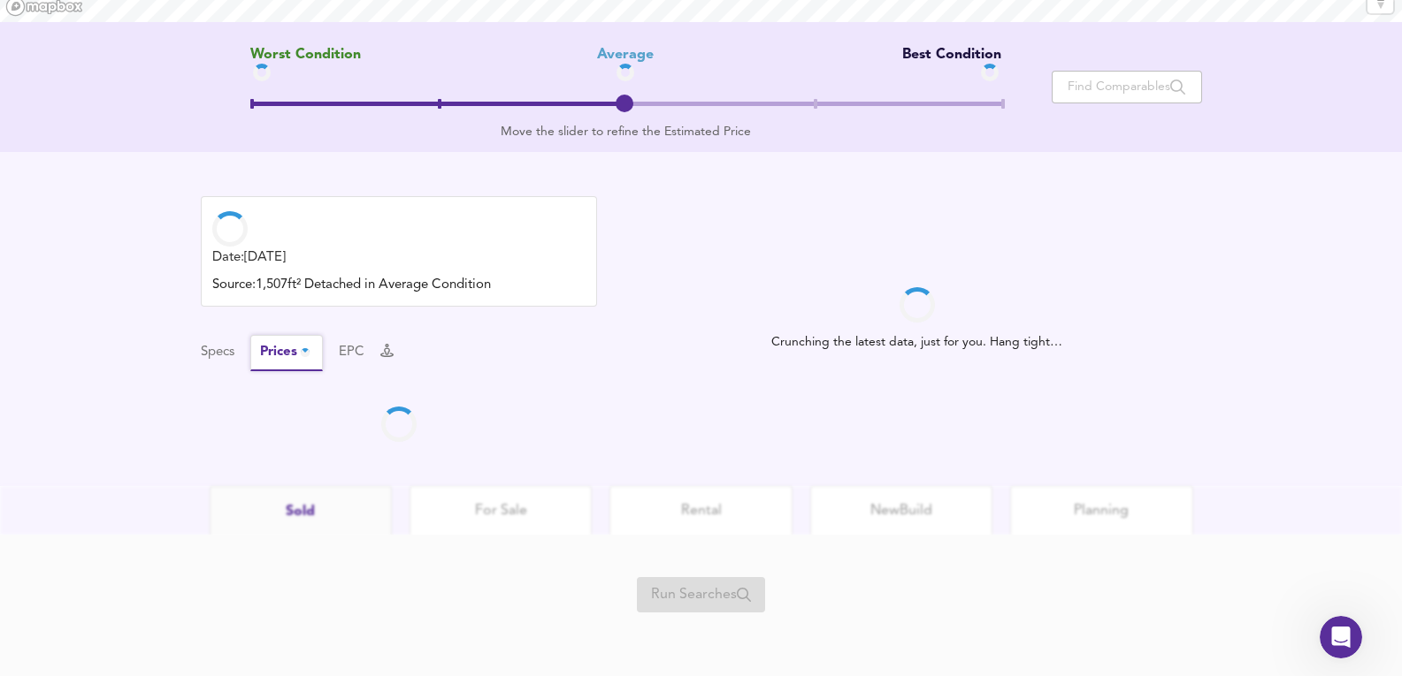
scroll to position [344, 0]
click at [218, 359] on button "Specs" at bounding box center [218, 352] width 34 height 19
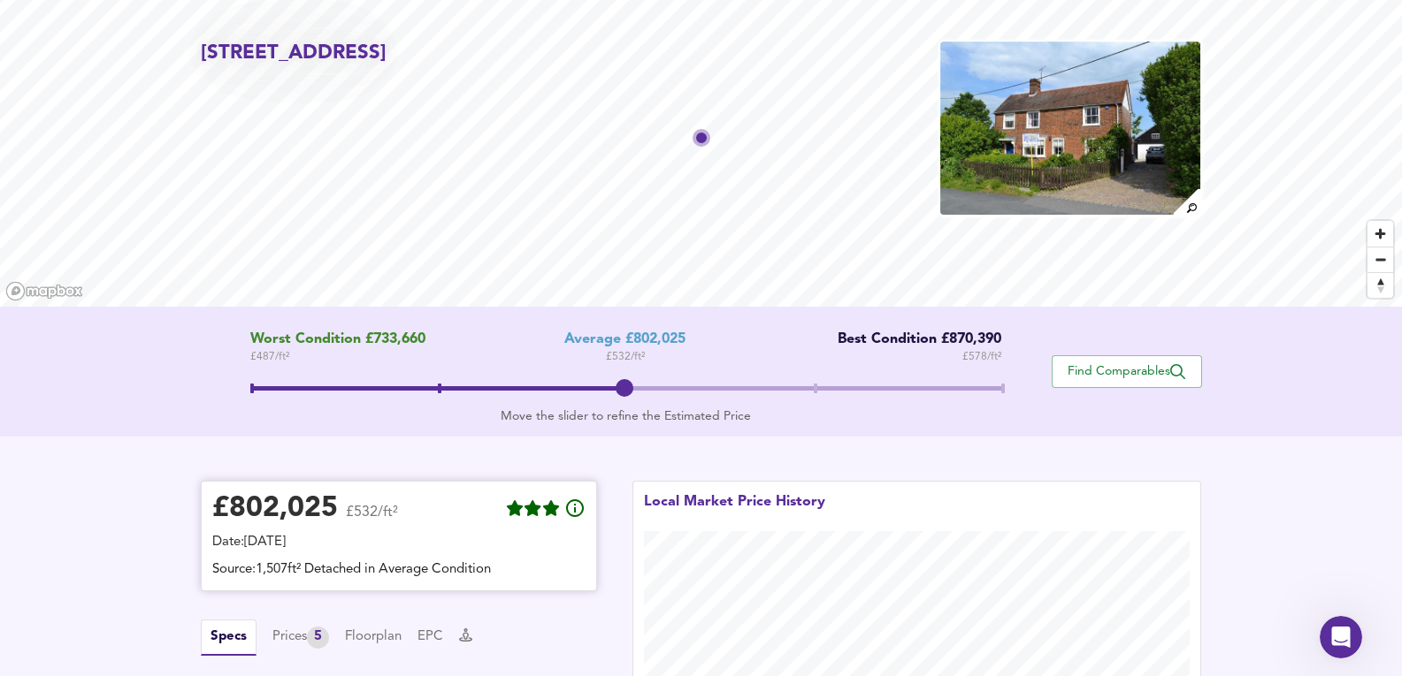
scroll to position [413, 0]
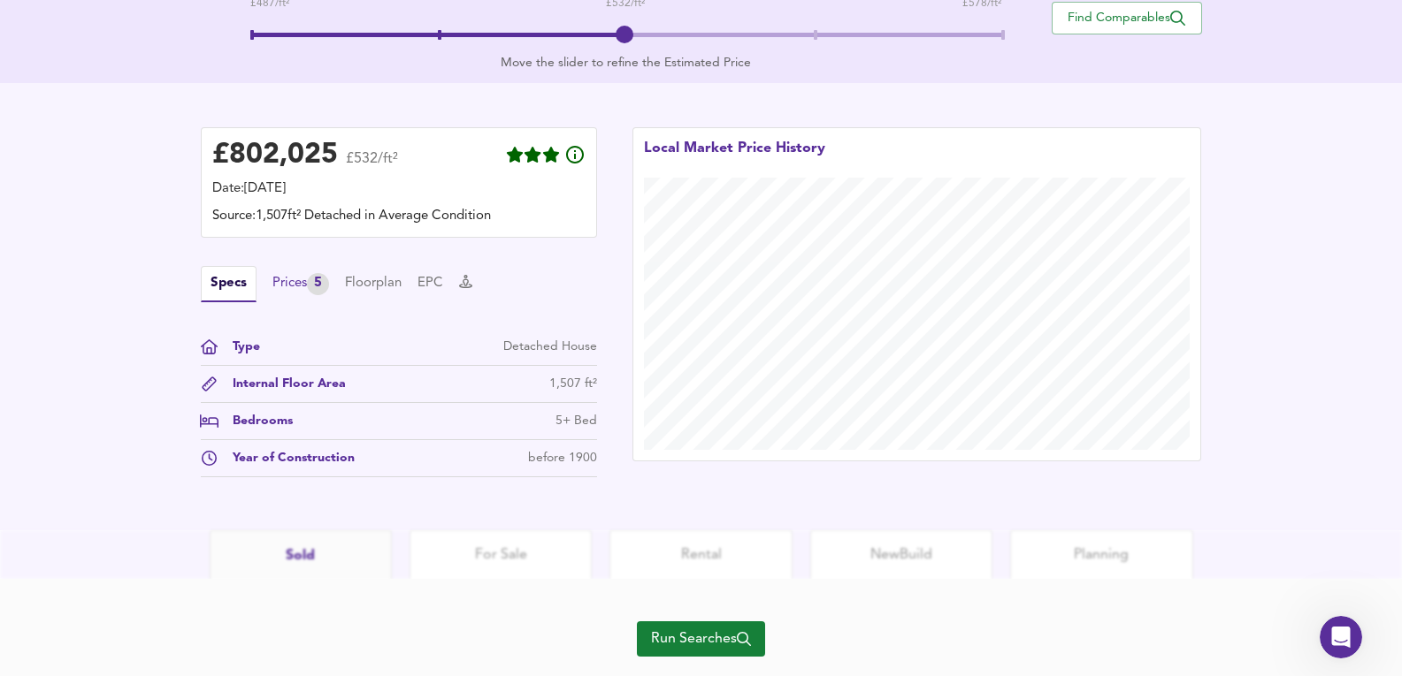
click at [297, 288] on div "Prices 5" at bounding box center [300, 284] width 57 height 22
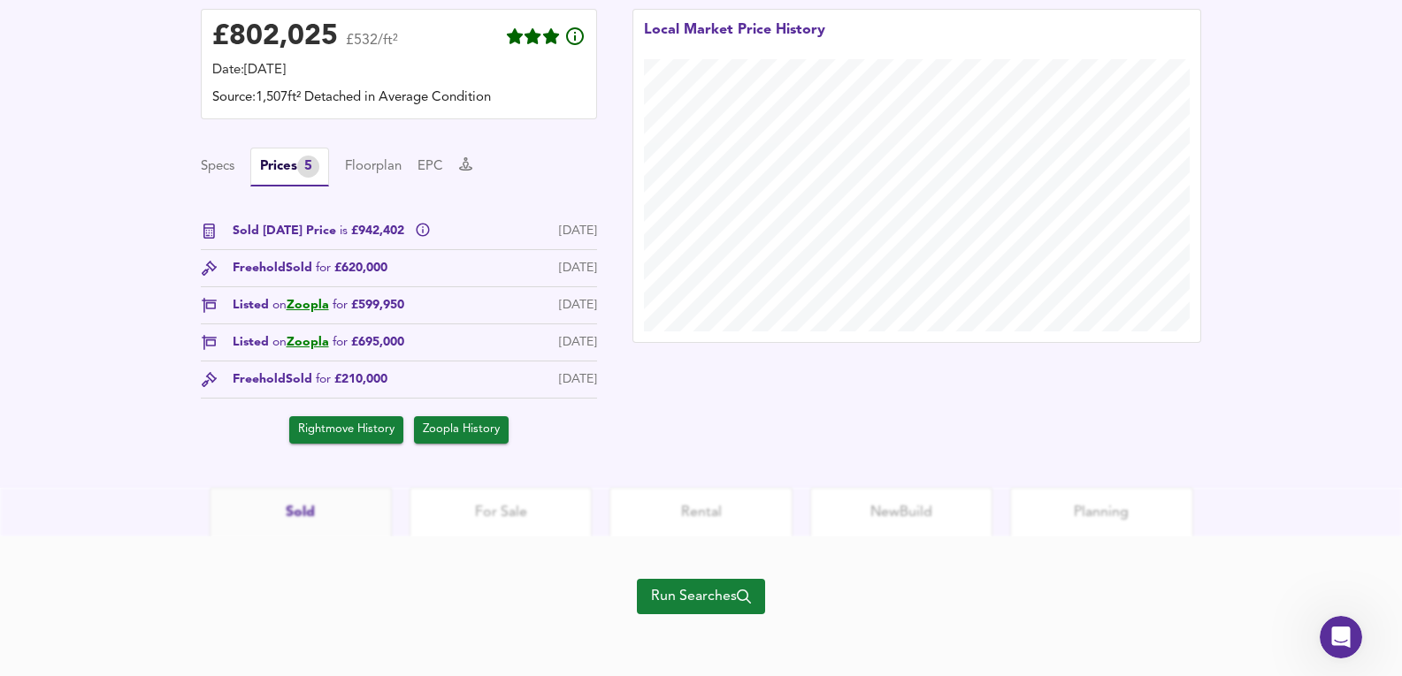
scroll to position [534, 0]
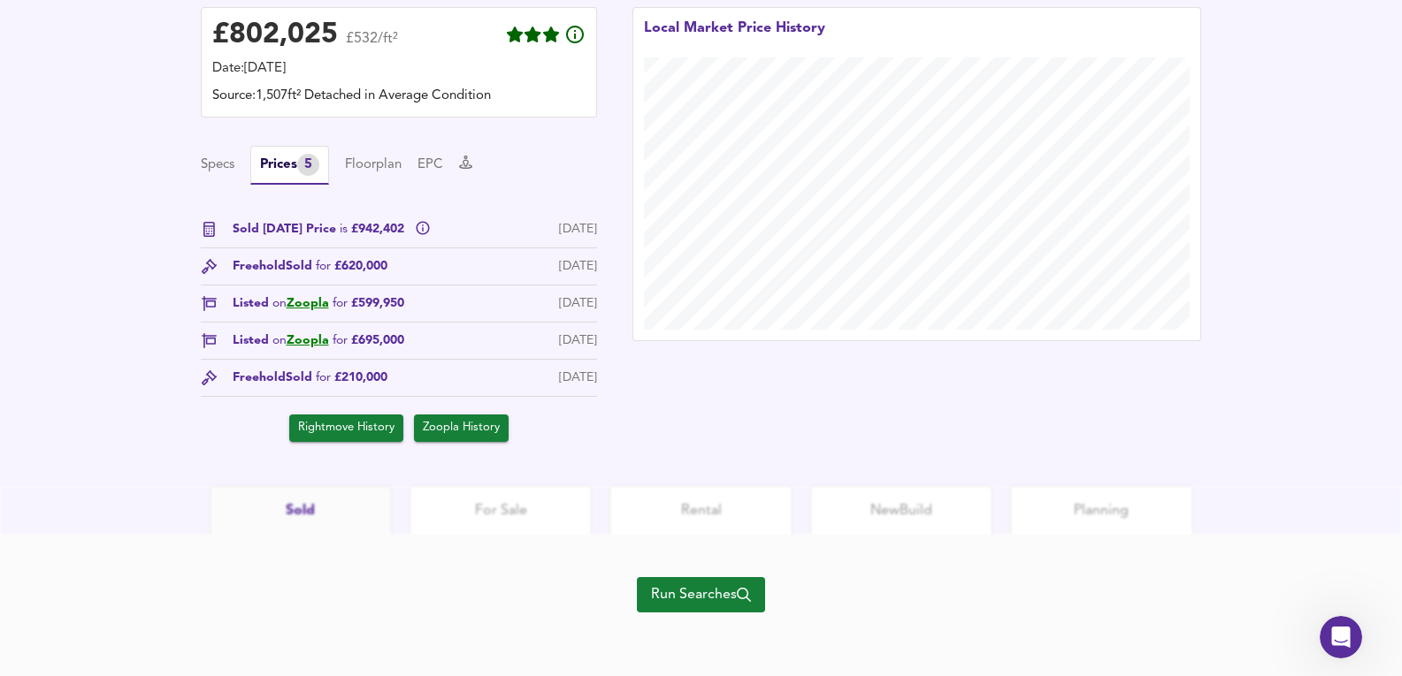
click at [325, 275] on span "Sold for £620,000" at bounding box center [337, 266] width 102 height 19
drag, startPoint x: 348, startPoint y: 273, endPoint x: 407, endPoint y: 273, distance: 59.2
click at [407, 273] on div "Freehold Sold for £620,000 17 Jun 2015" at bounding box center [399, 271] width 396 height 28
drag, startPoint x: 389, startPoint y: 262, endPoint x: 341, endPoint y: 256, distance: 48.0
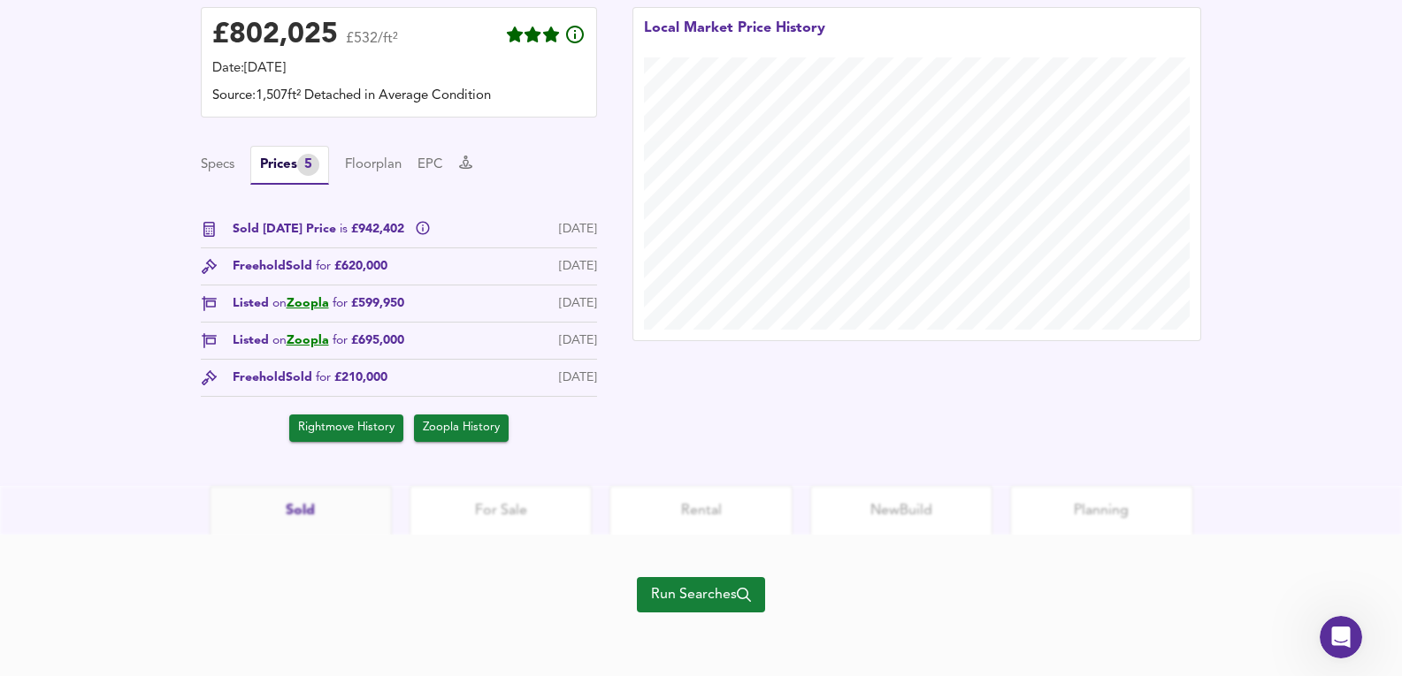
click at [341, 256] on div "Sold Today Price is £942,402 26 Sept 2025 Freehold Sold for £620,000 17 Jun 201…" at bounding box center [399, 331] width 396 height 222
drag, startPoint x: 405, startPoint y: 270, endPoint x: 425, endPoint y: 271, distance: 20.4
click at [425, 271] on div "Freehold Sold for £620,000 17 Jun 2015" at bounding box center [399, 271] width 396 height 28
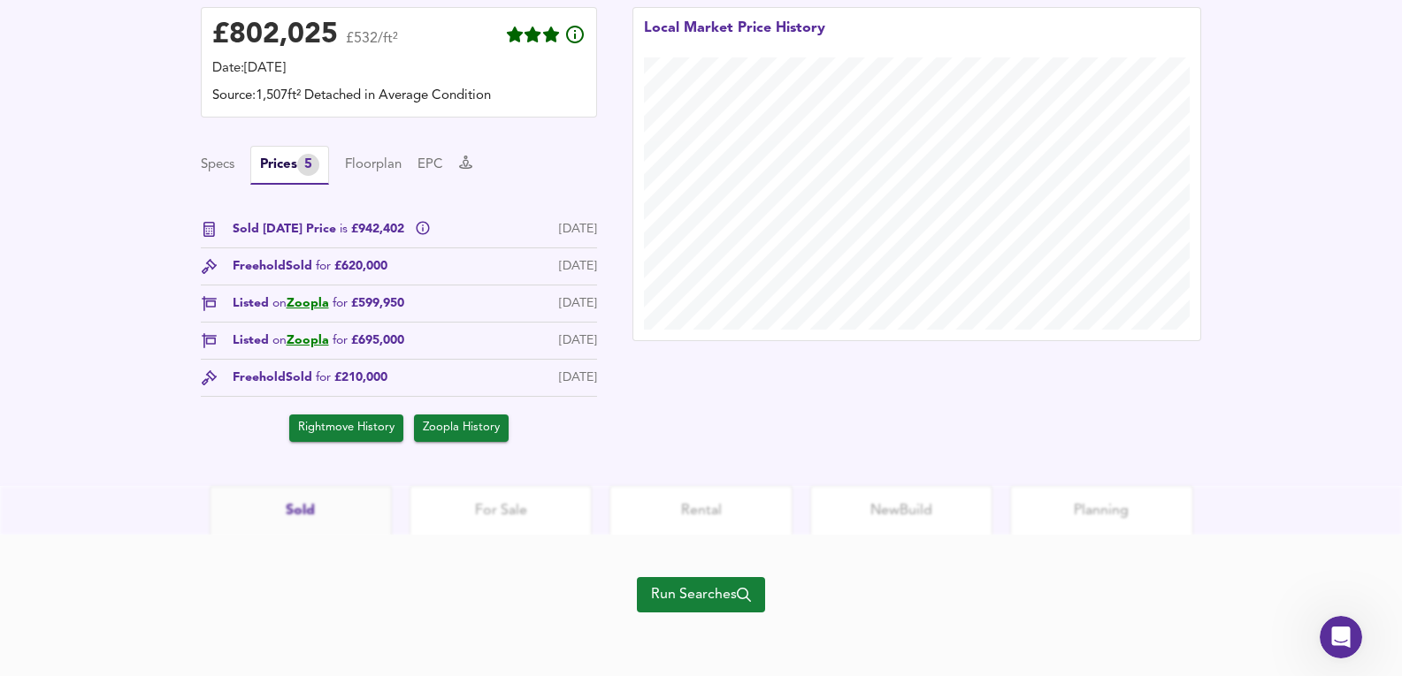
click at [313, 292] on div "Sold Today Price is £942,402 26 Sept 2025 Freehold Sold for £620,000 17 Jun 201…" at bounding box center [399, 331] width 396 height 222
click at [317, 302] on link "Zoopla" at bounding box center [308, 303] width 42 height 12
click at [707, 600] on span "Run Searches" at bounding box center [701, 595] width 100 height 25
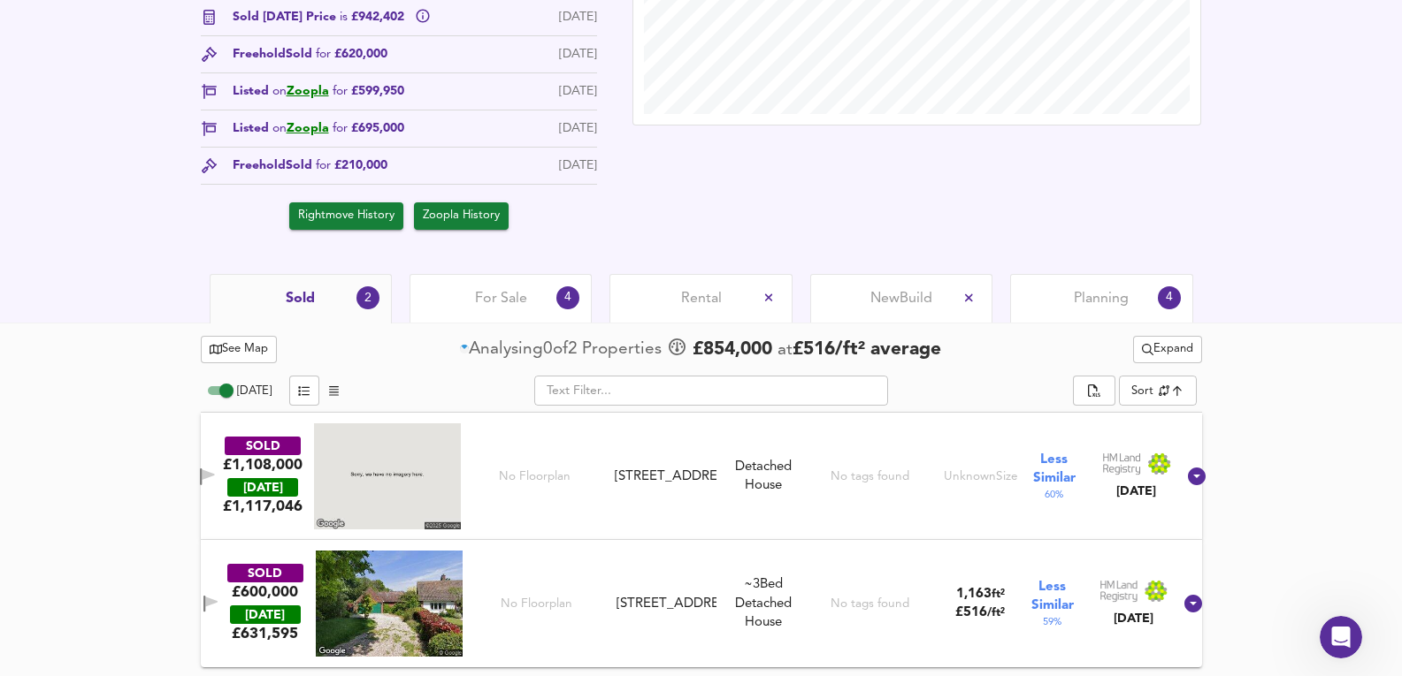
click at [1142, 303] on div "Planning 4" at bounding box center [1101, 298] width 182 height 49
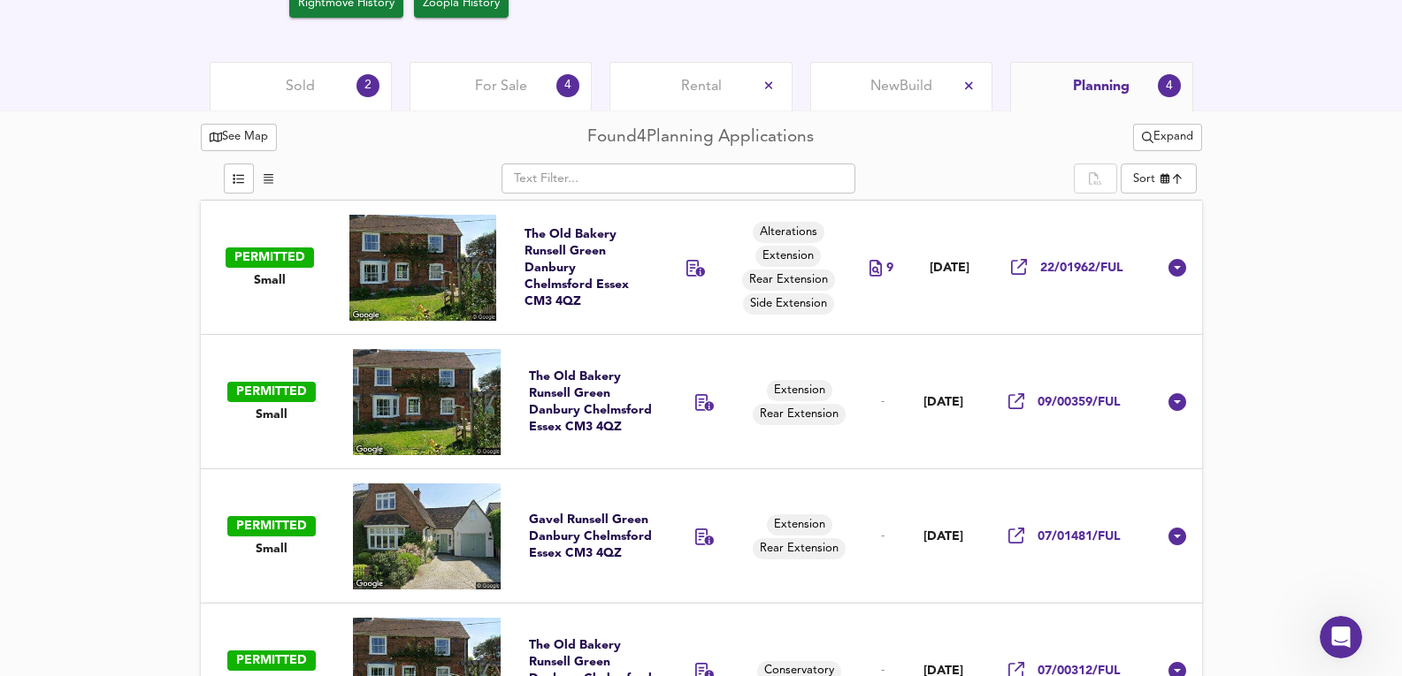
scroll to position [959, 0]
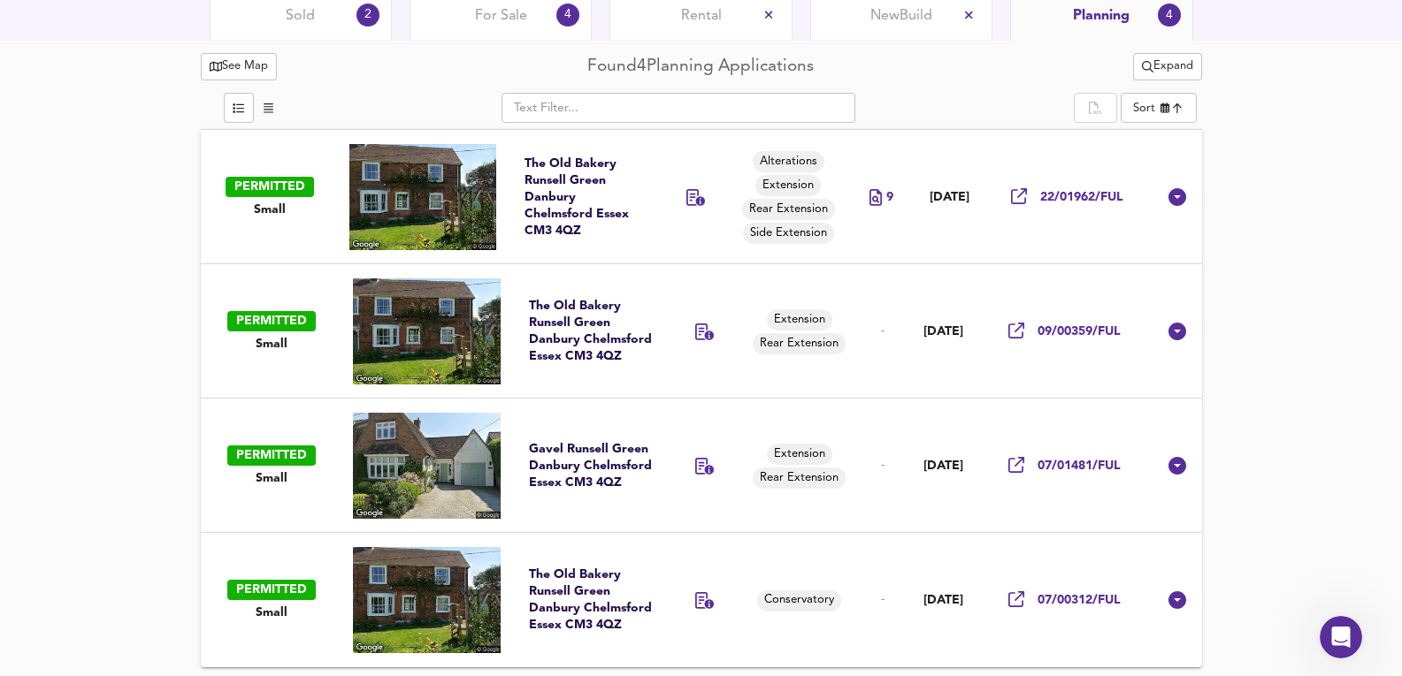
click at [940, 228] on td "22 Nov 2022" at bounding box center [949, 197] width 76 height 134
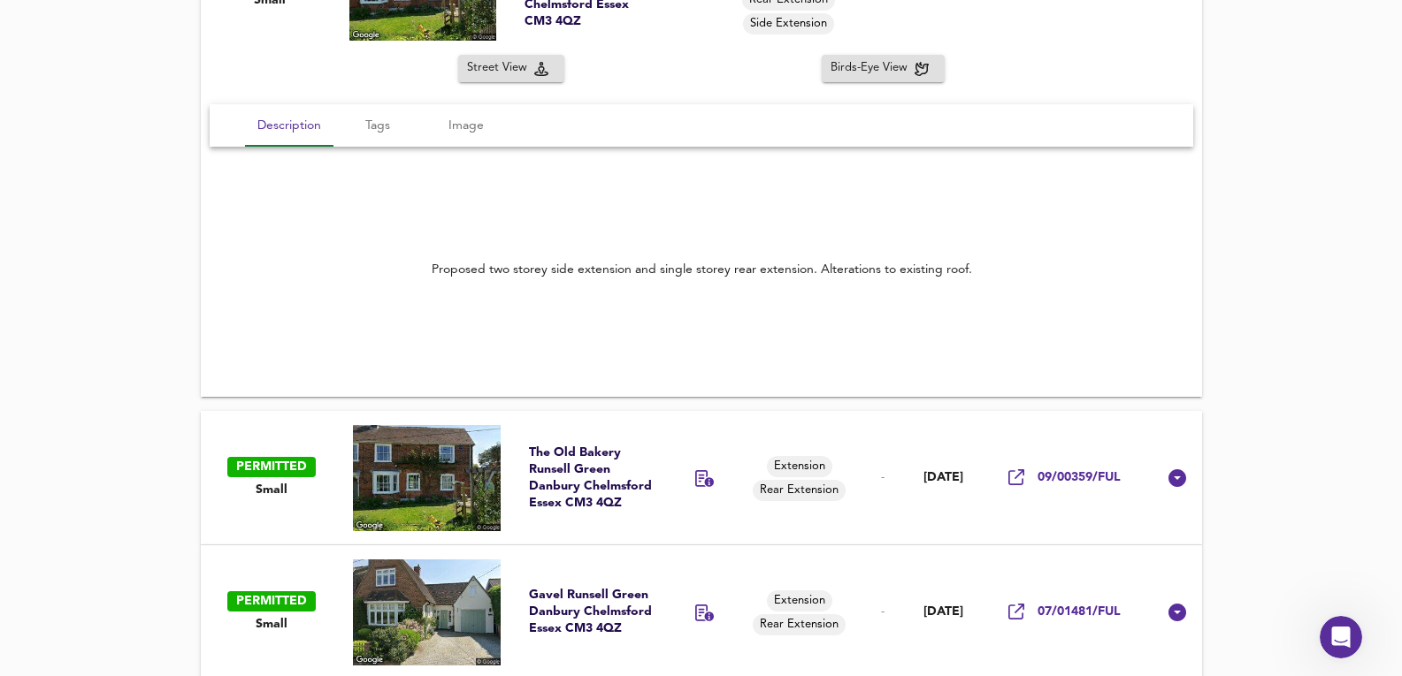
scroll to position [1253, 0]
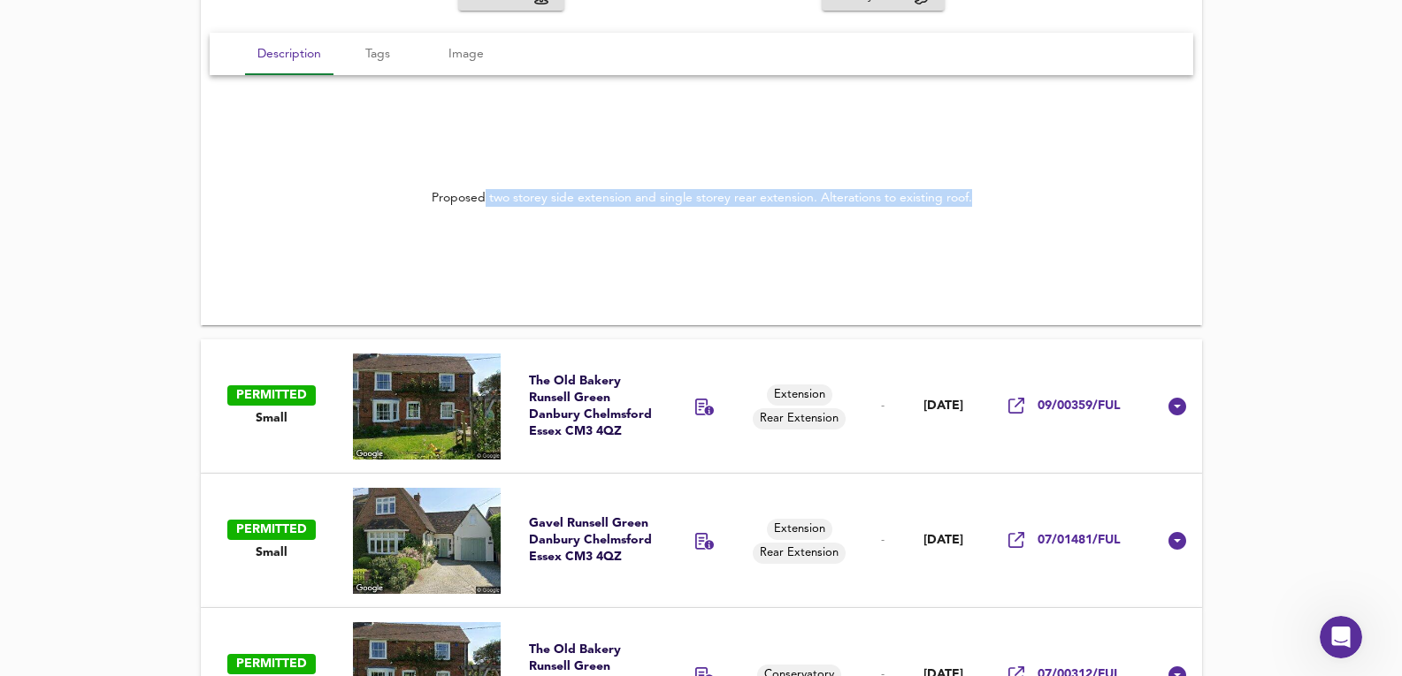
drag, startPoint x: 485, startPoint y: 190, endPoint x: 1011, endPoint y: 177, distance: 526.3
click at [1011, 177] on div "Proposed two storey side extension and single storey rear extension. Alteration…" at bounding box center [701, 198] width 983 height 60
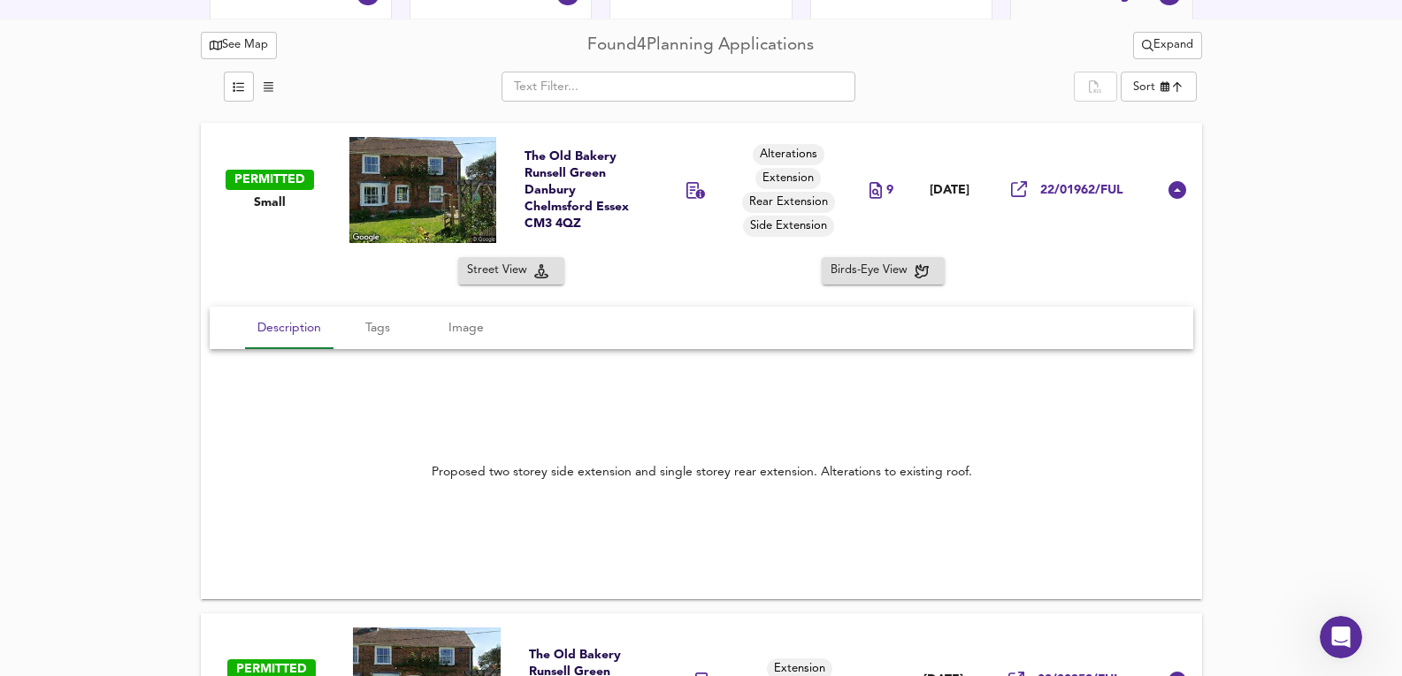
scroll to position [959, 0]
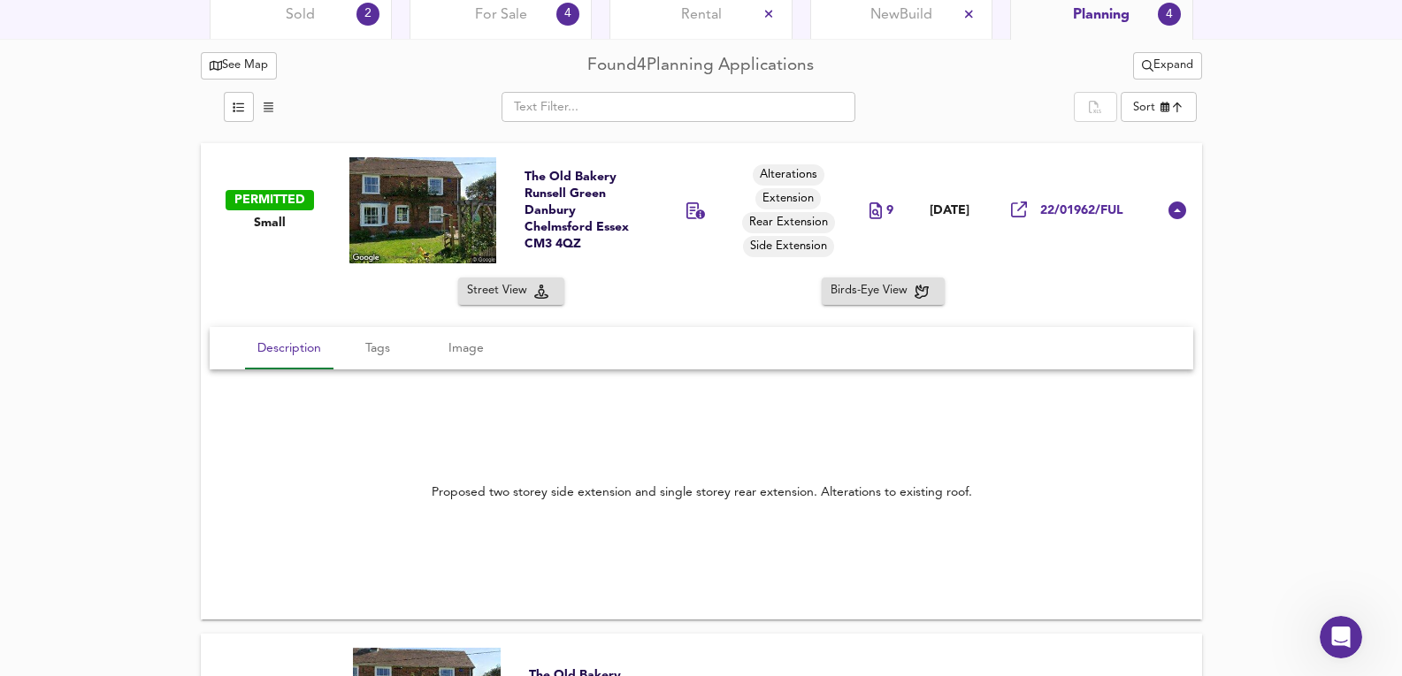
click at [490, 183] on td at bounding box center [423, 210] width 176 height 134
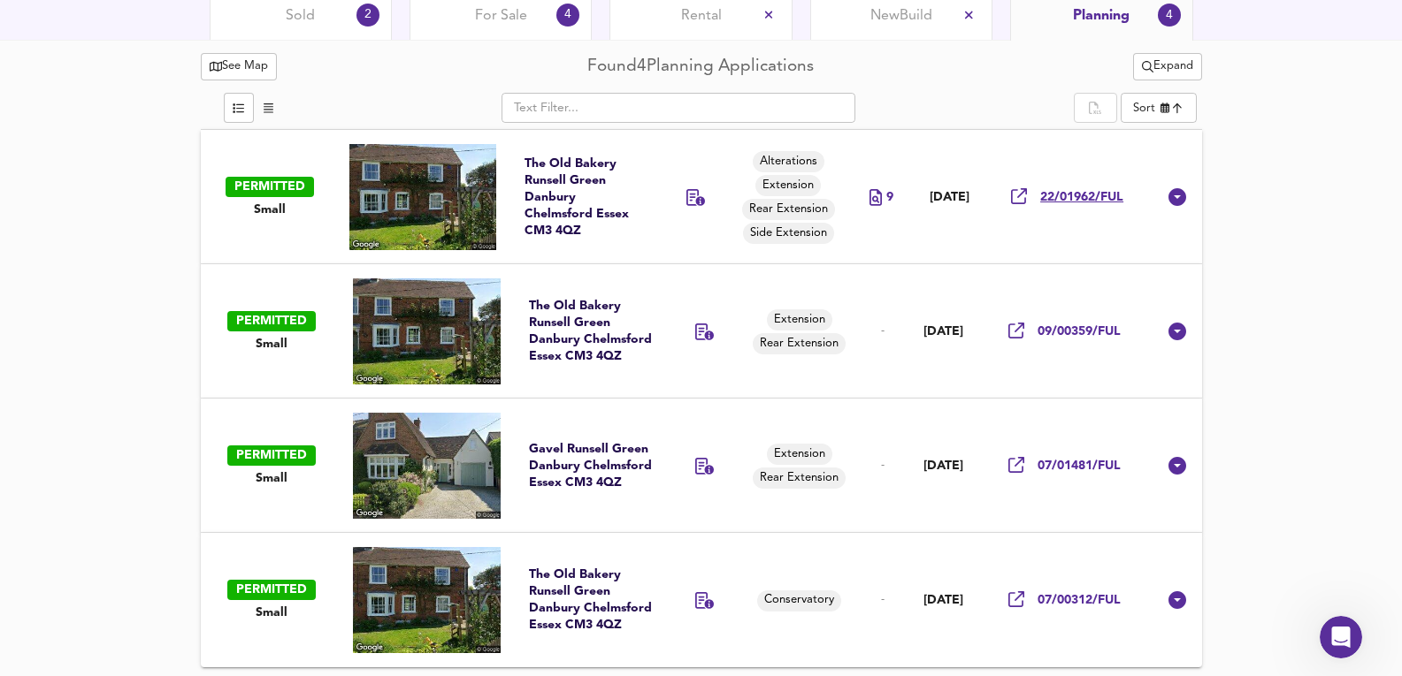
click at [1101, 188] on div "22/01962/FUL" at bounding box center [1067, 197] width 112 height 18
click at [660, 212] on td at bounding box center [700, 197] width 81 height 134
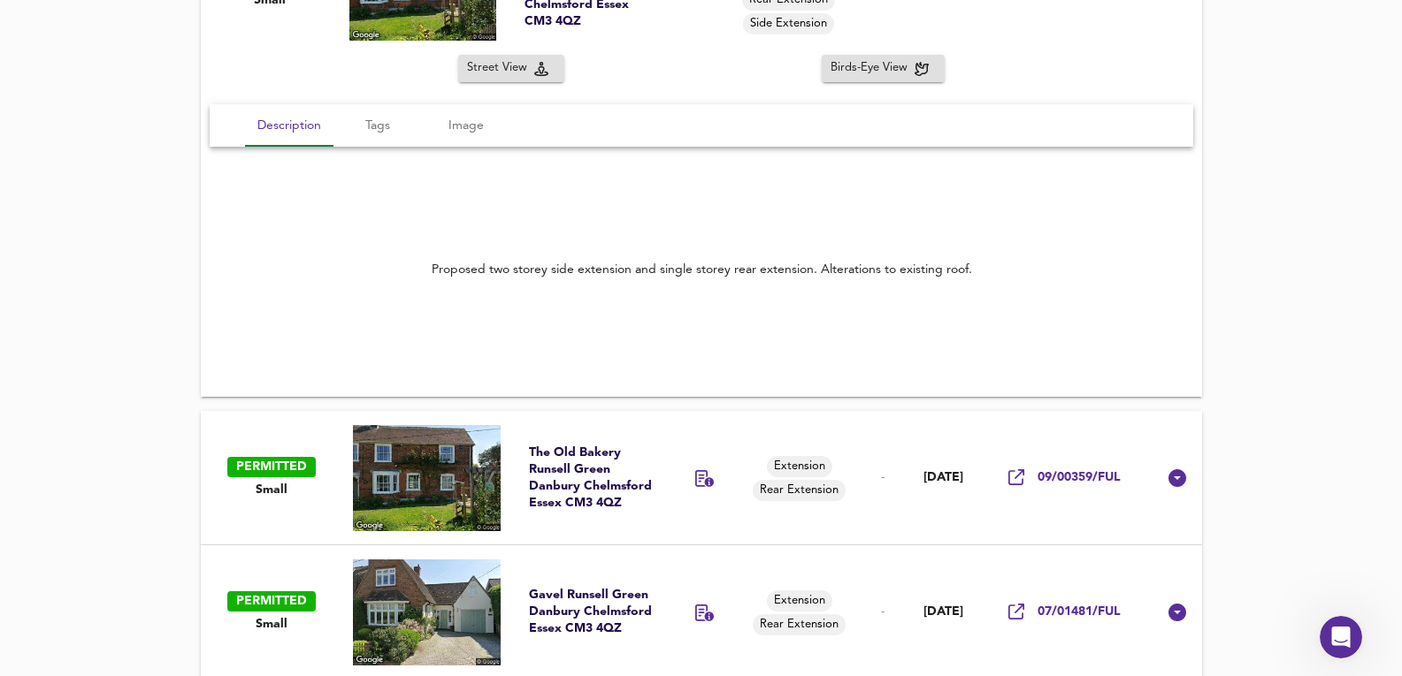
scroll to position [1195, 0]
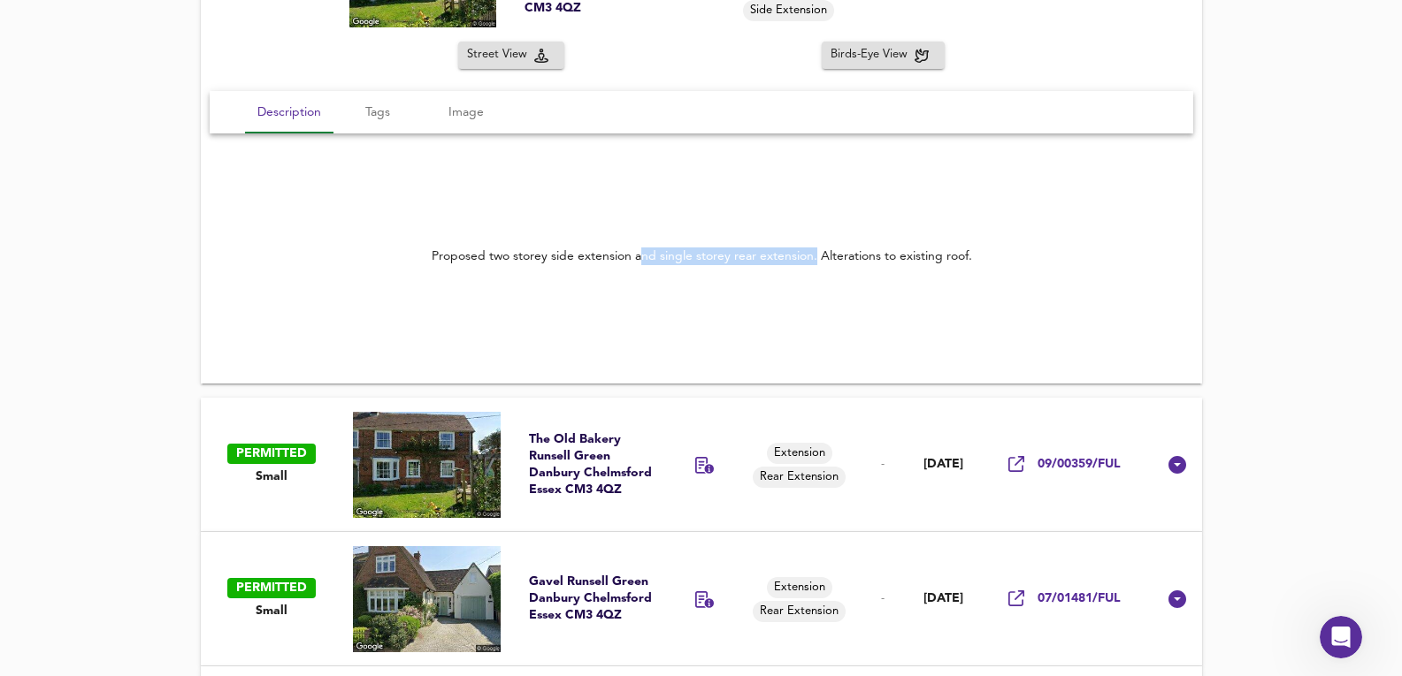
drag, startPoint x: 644, startPoint y: 245, endPoint x: 814, endPoint y: 241, distance: 170.7
click at [814, 241] on div "Proposed two storey side extension and single storey rear extension. Alteration…" at bounding box center [701, 256] width 983 height 60
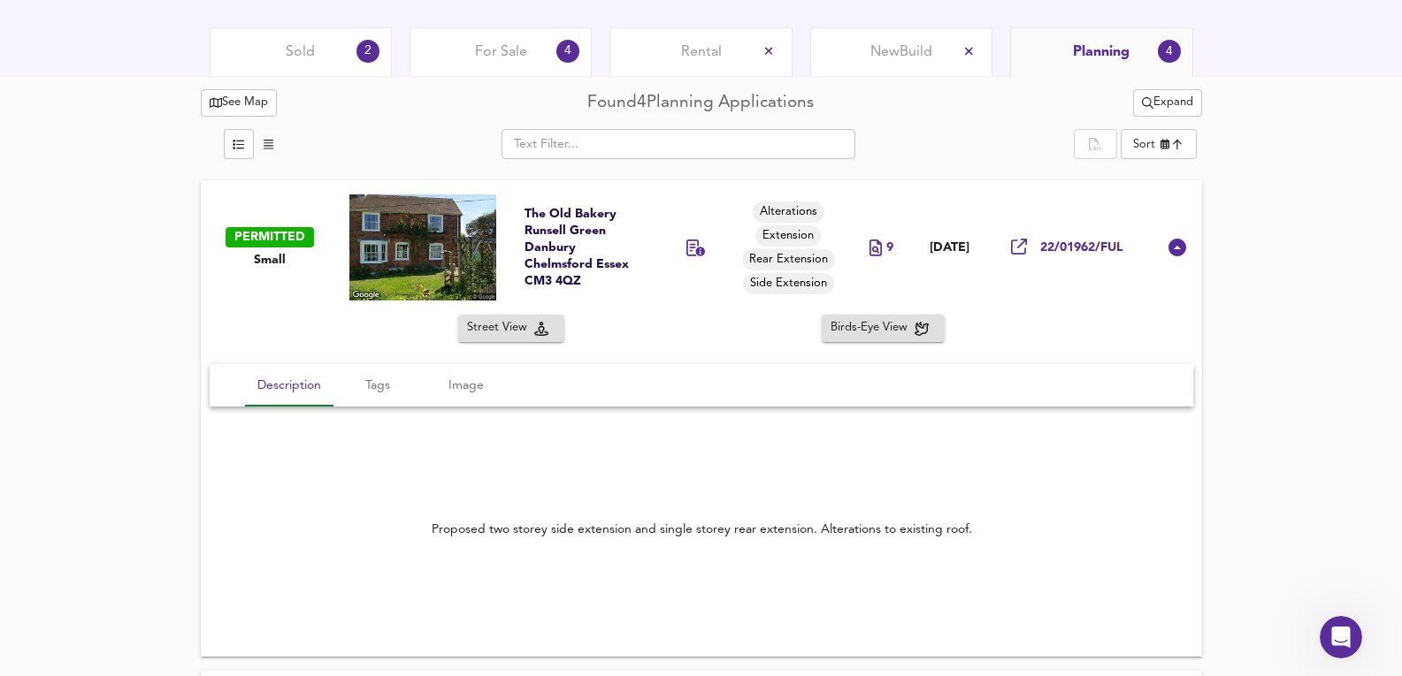
scroll to position [782, 0]
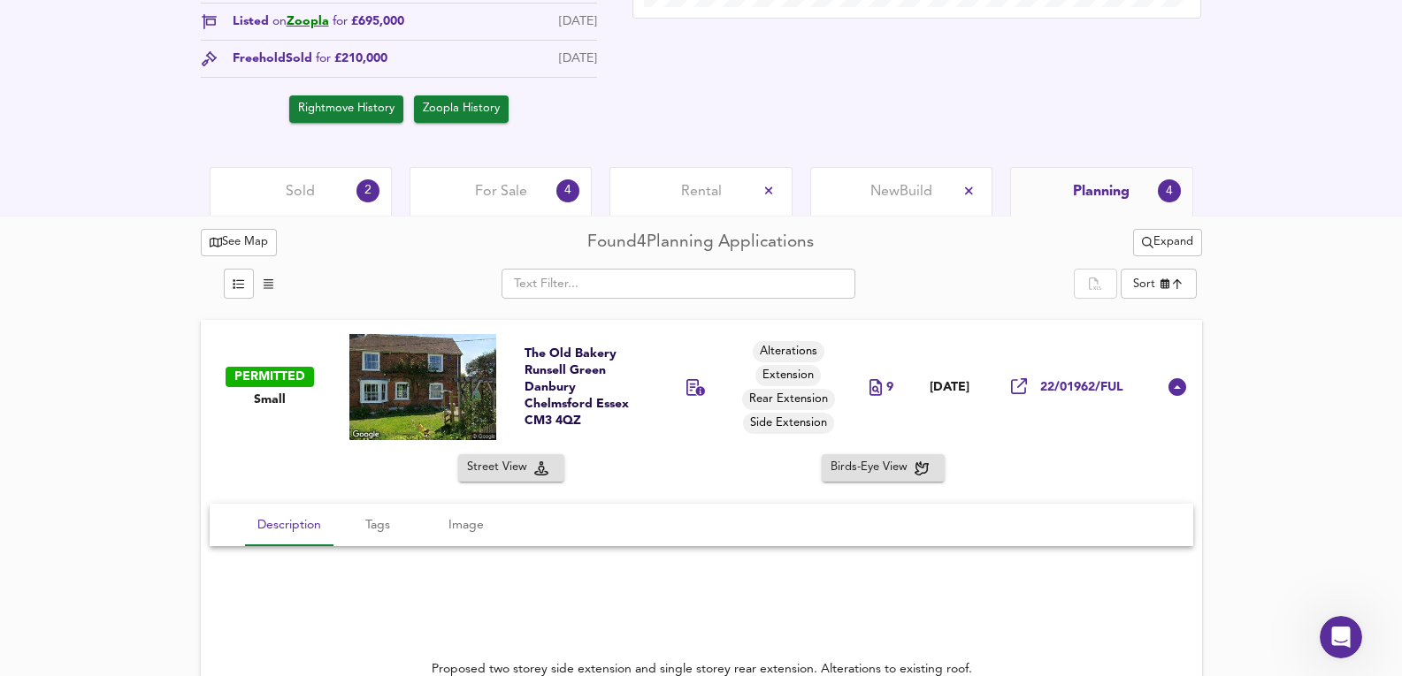
click at [501, 231] on div "See Map Found 4 Planning Applications Expand" at bounding box center [701, 242] width 1001 height 34
click at [501, 213] on div "For Sale 4" at bounding box center [500, 191] width 182 height 49
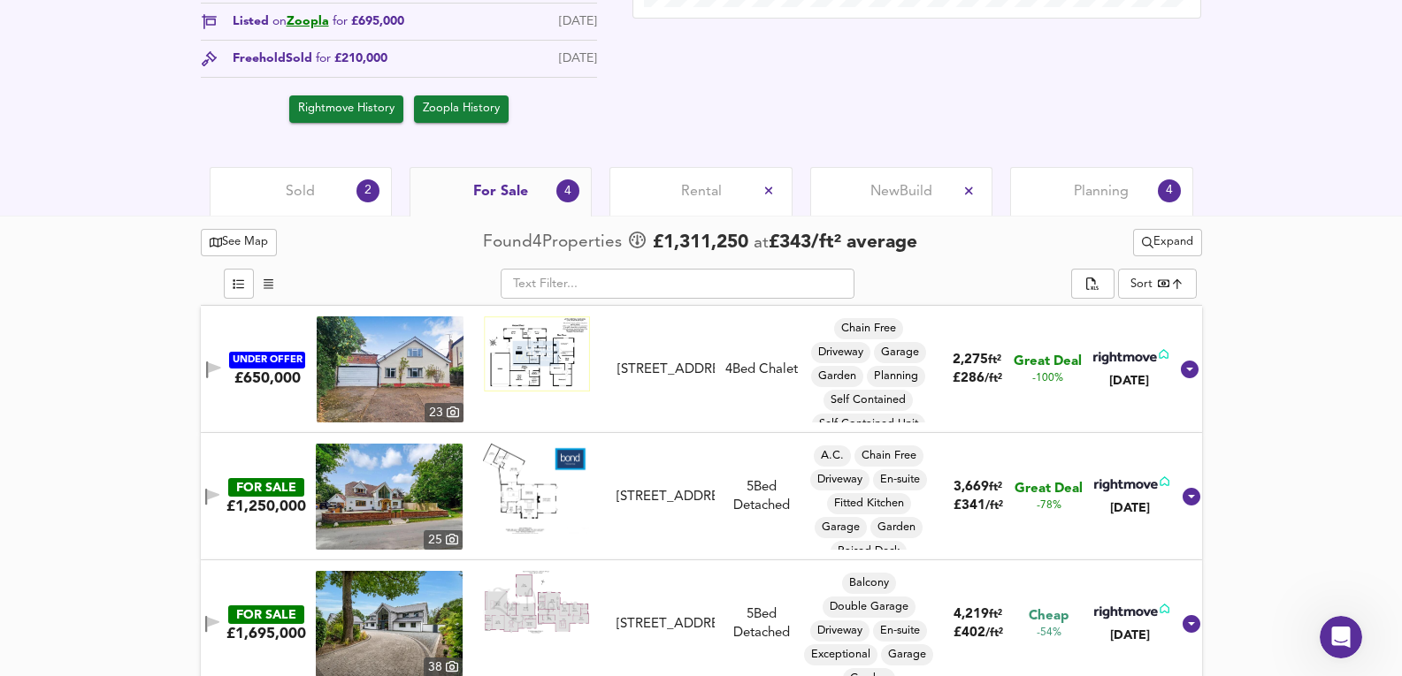
click at [309, 200] on span "Sold" at bounding box center [300, 191] width 29 height 19
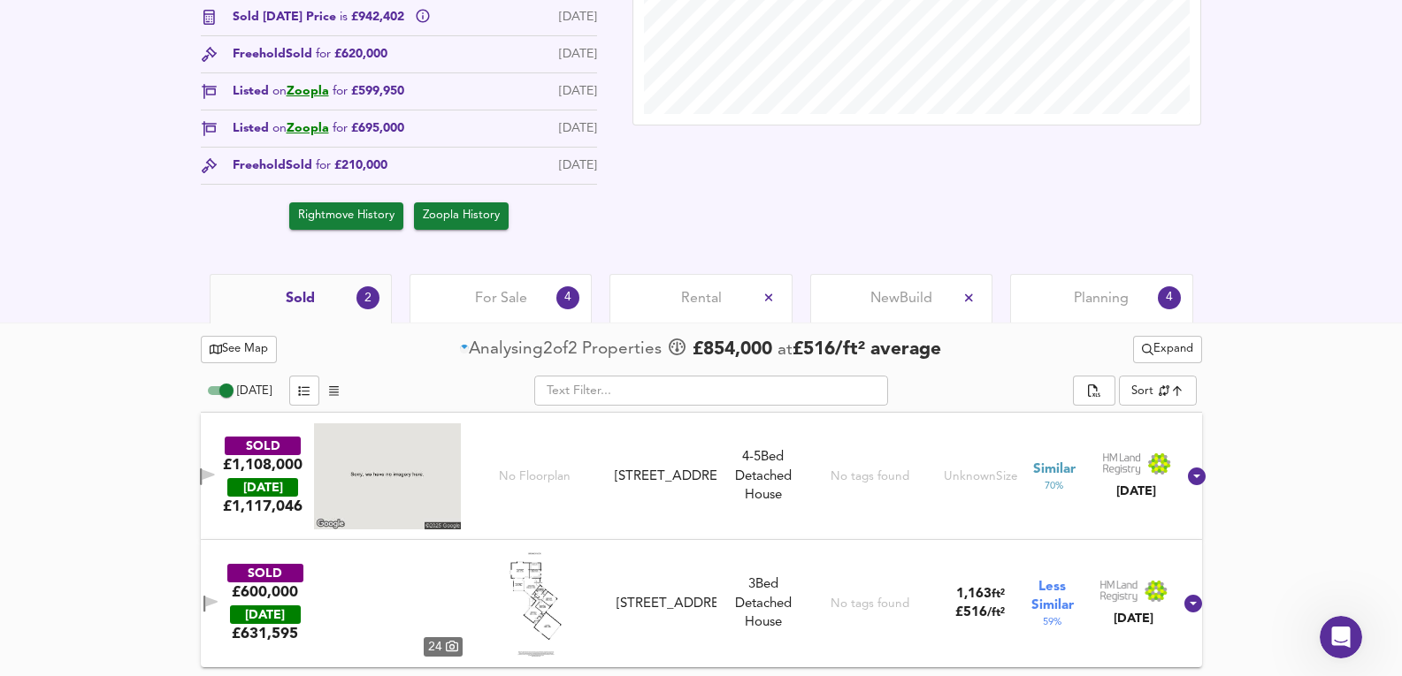
scroll to position [676, 0]
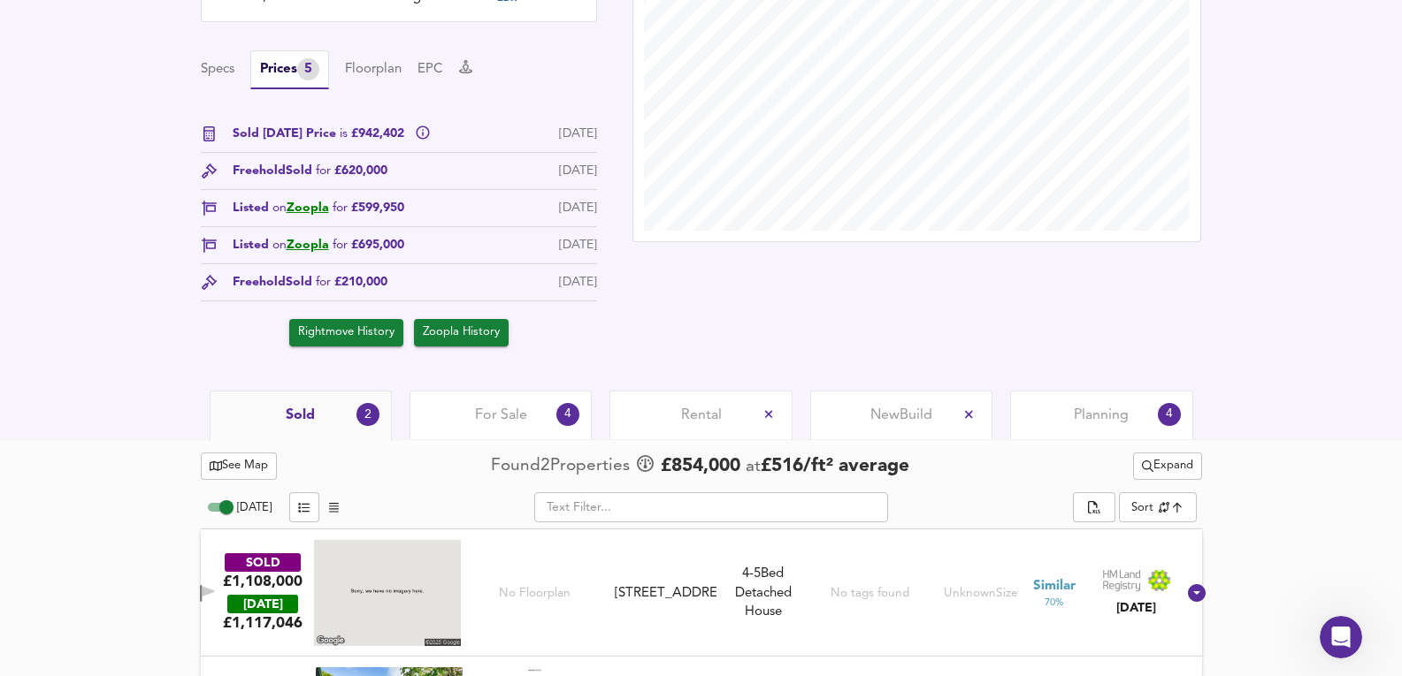
click at [529, 423] on div "For Sale 4" at bounding box center [500, 415] width 182 height 49
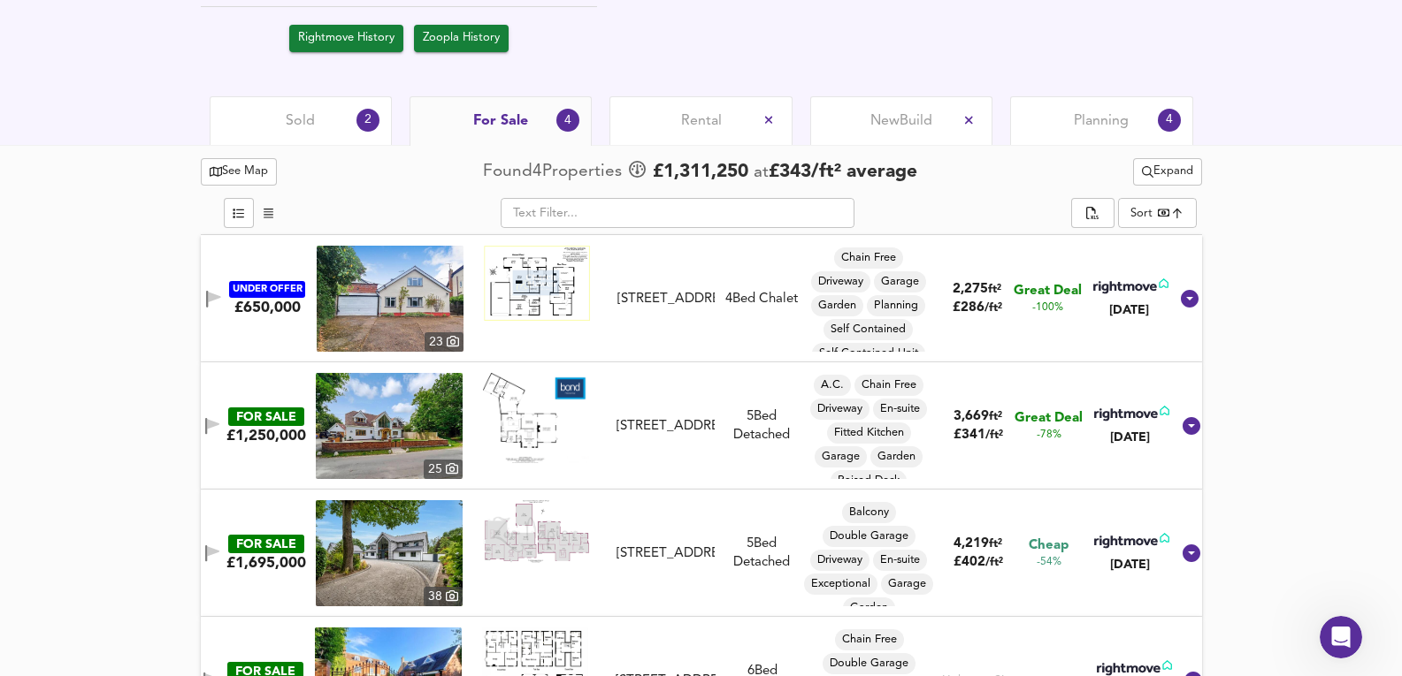
scroll to position [694, 0]
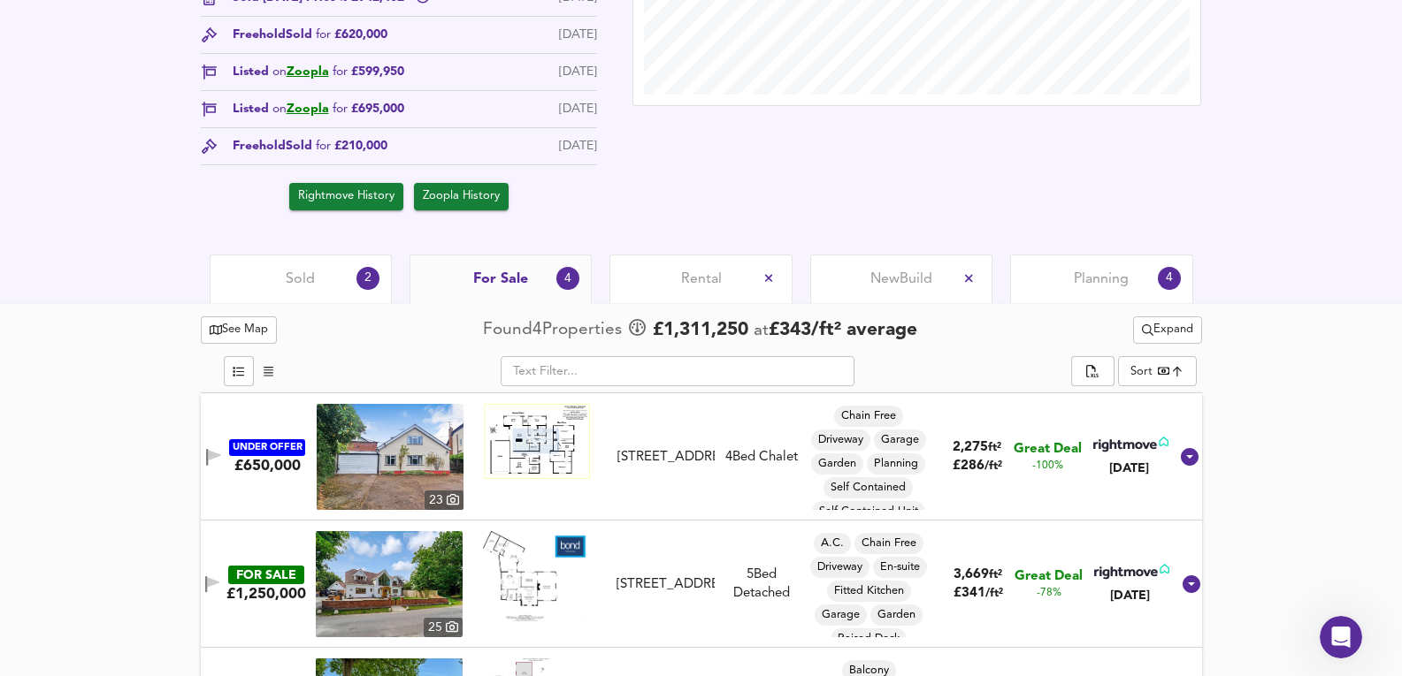
click at [1189, 325] on span "Expand" at bounding box center [1167, 330] width 51 height 20
click at [1163, 356] on li "¼ mile ½ mile" at bounding box center [1165, 366] width 179 height 28
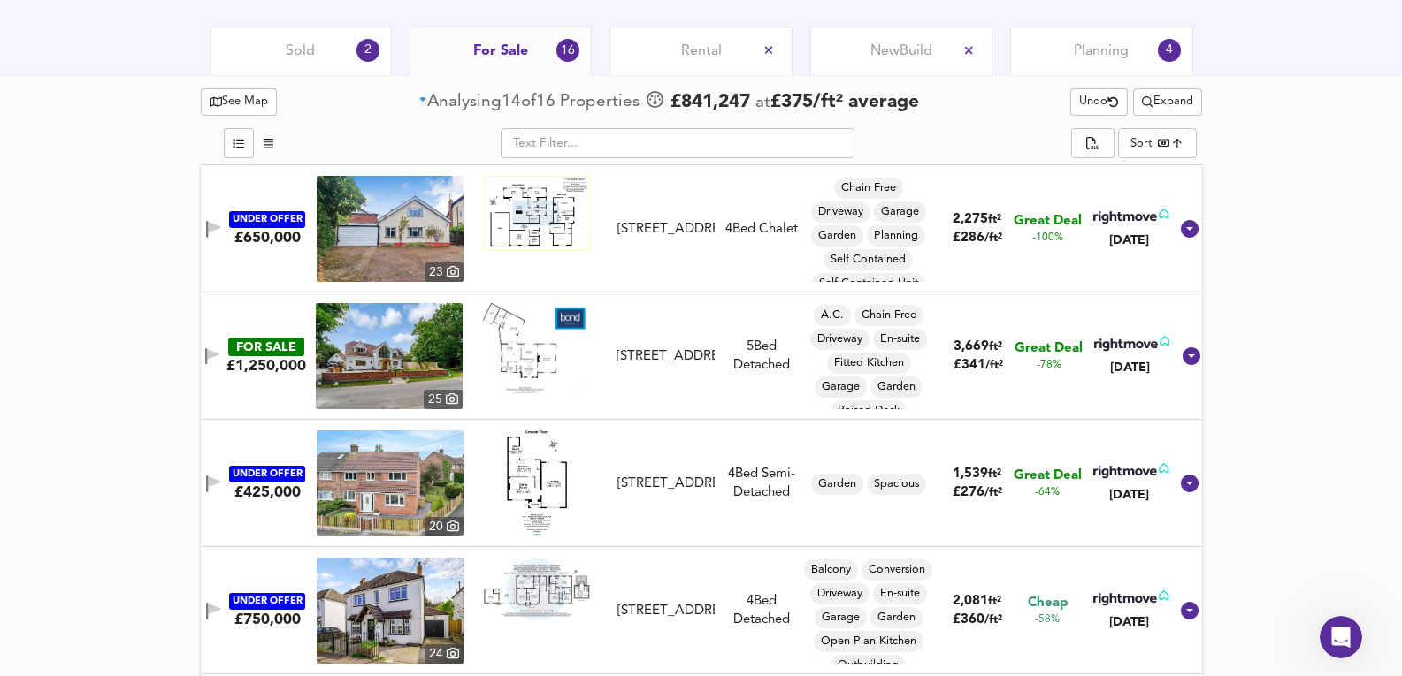
scroll to position [871, 0]
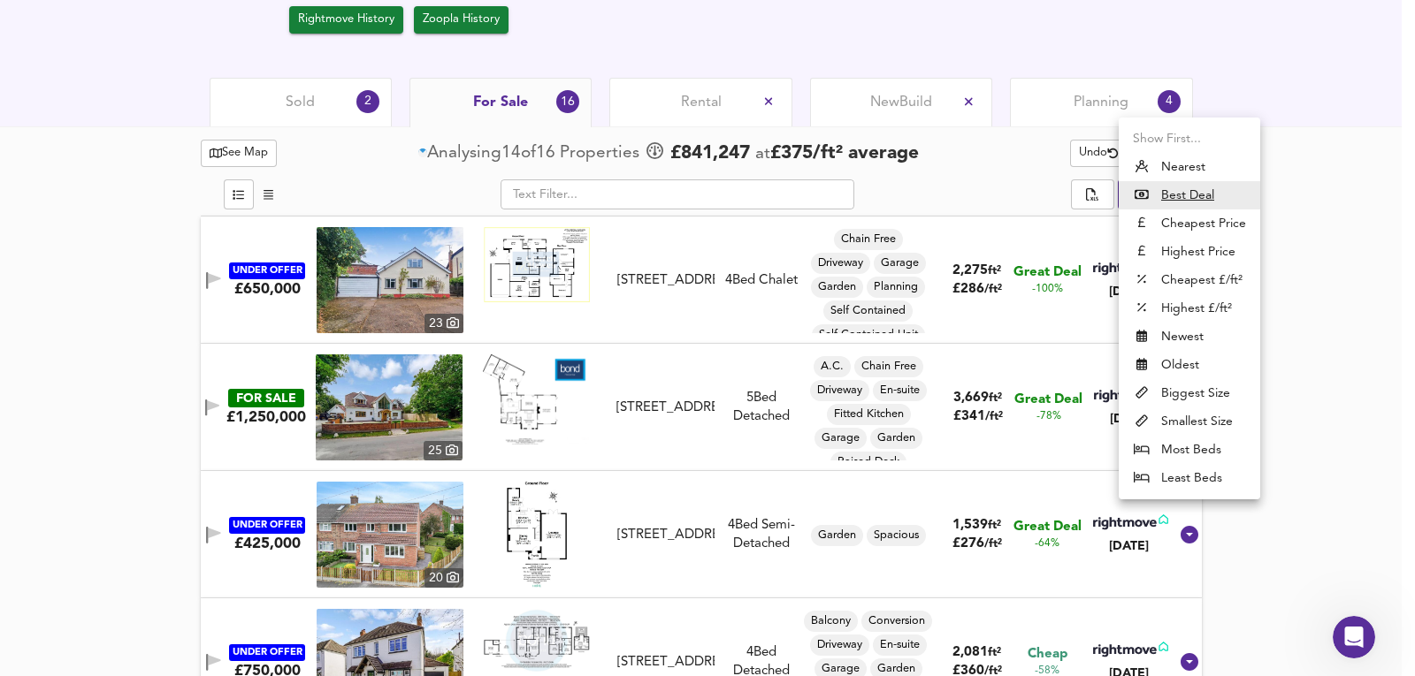
click at [1219, 169] on li "Nearest" at bounding box center [1189, 167] width 141 height 28
type input "distancetocenter"
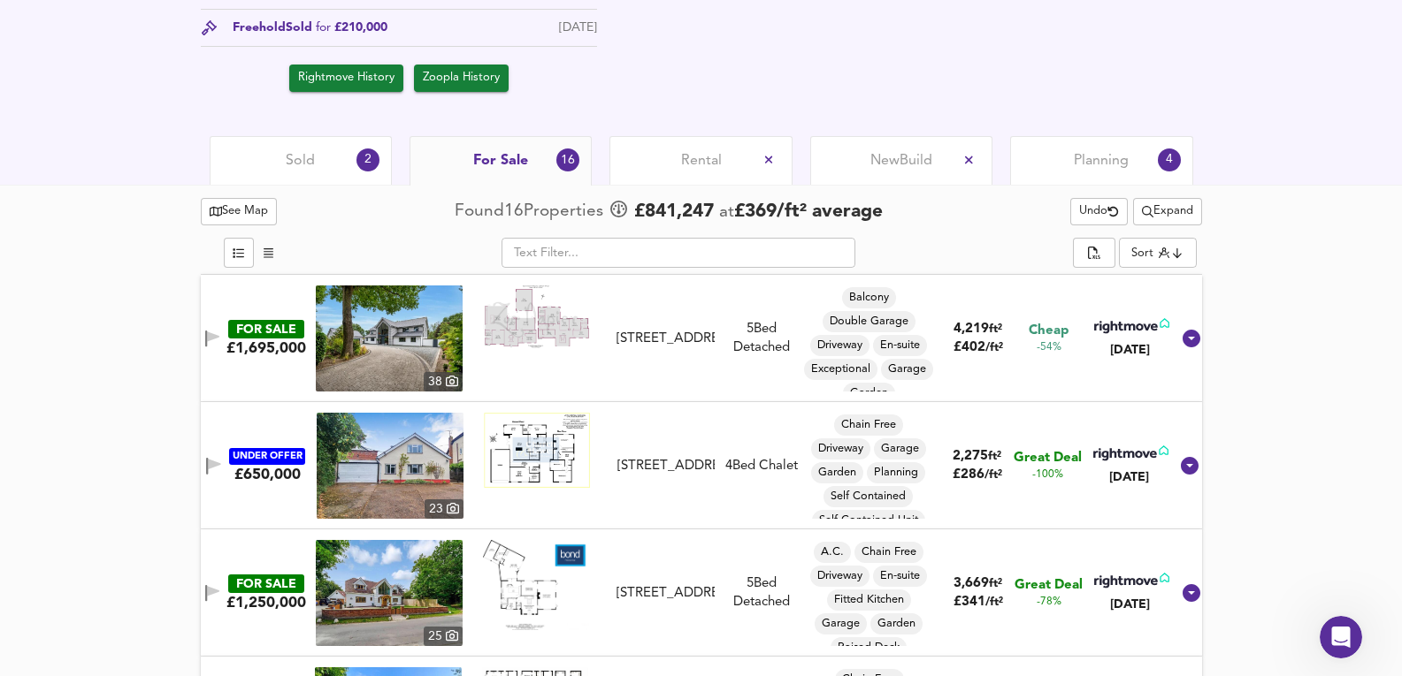
click at [292, 164] on span "Sold" at bounding box center [300, 160] width 29 height 19
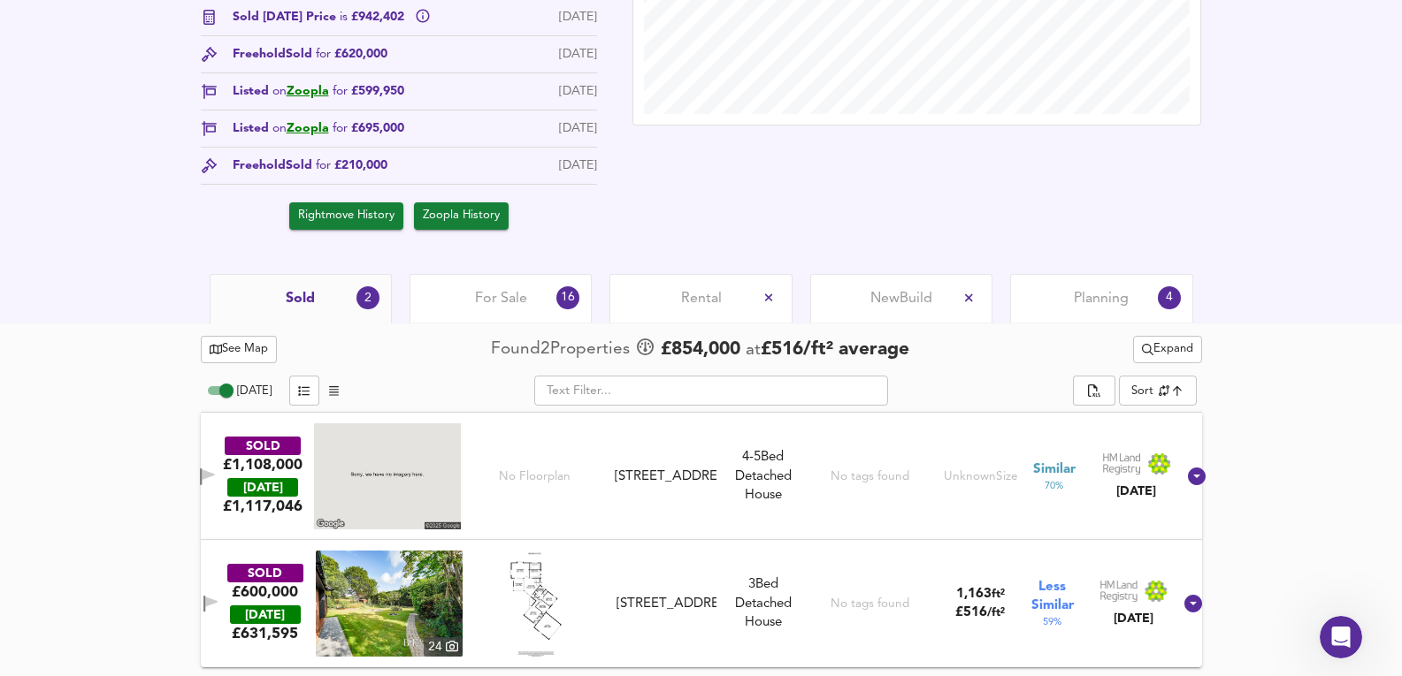
click at [1167, 355] on span "Expand" at bounding box center [1167, 350] width 51 height 20
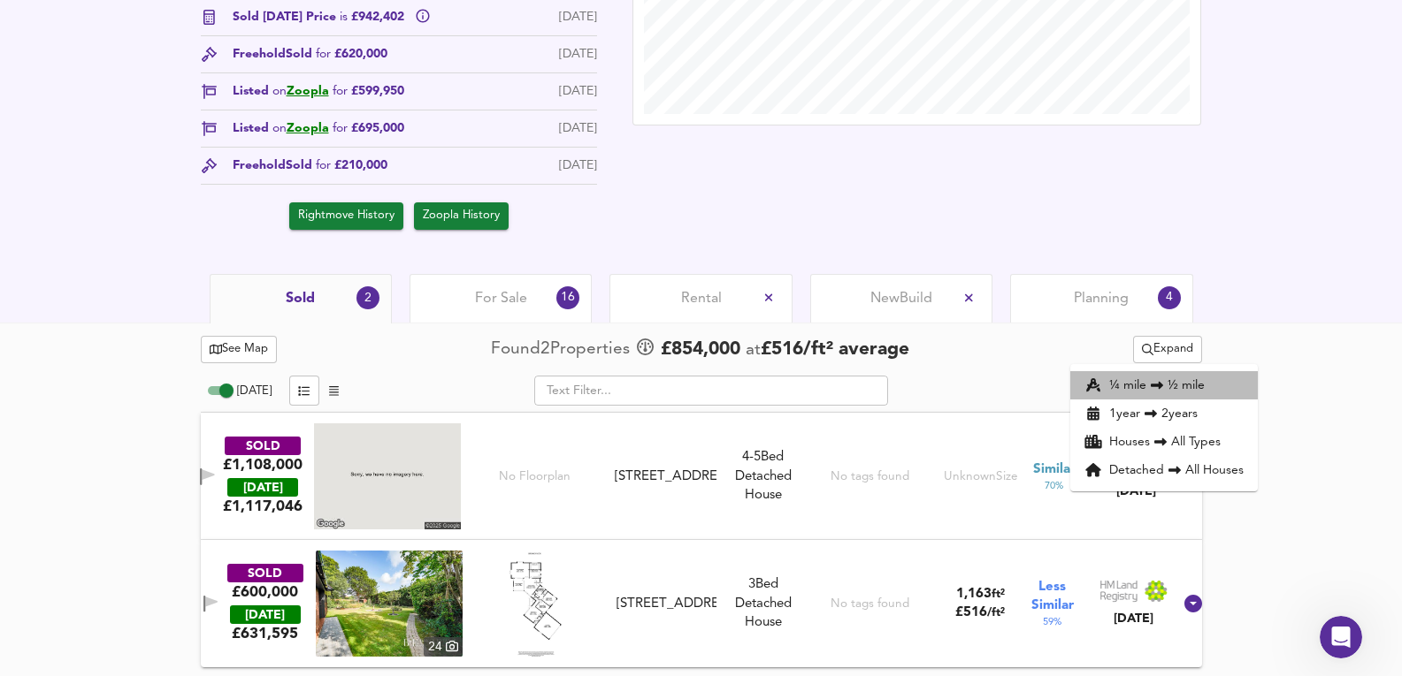
click at [1169, 377] on li "¼ mile ½ mile" at bounding box center [1163, 385] width 187 height 28
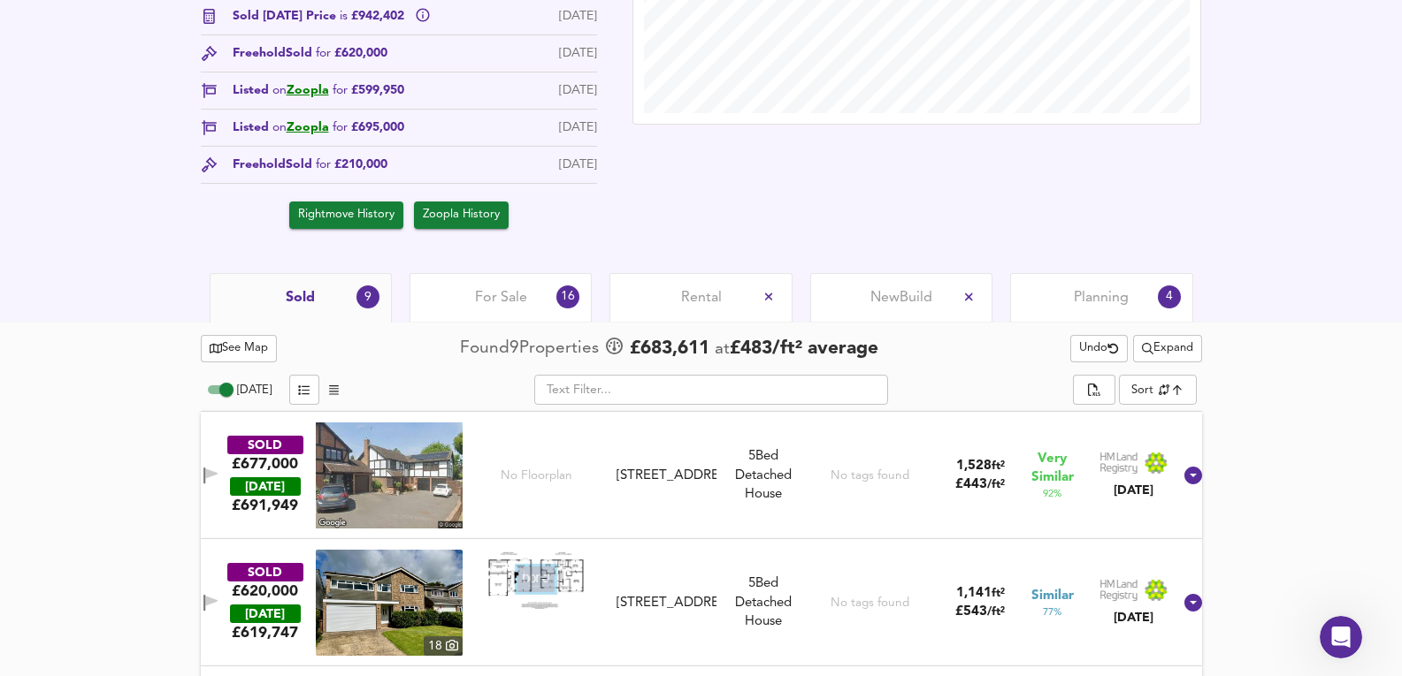
click at [424, 470] on img at bounding box center [389, 476] width 147 height 106
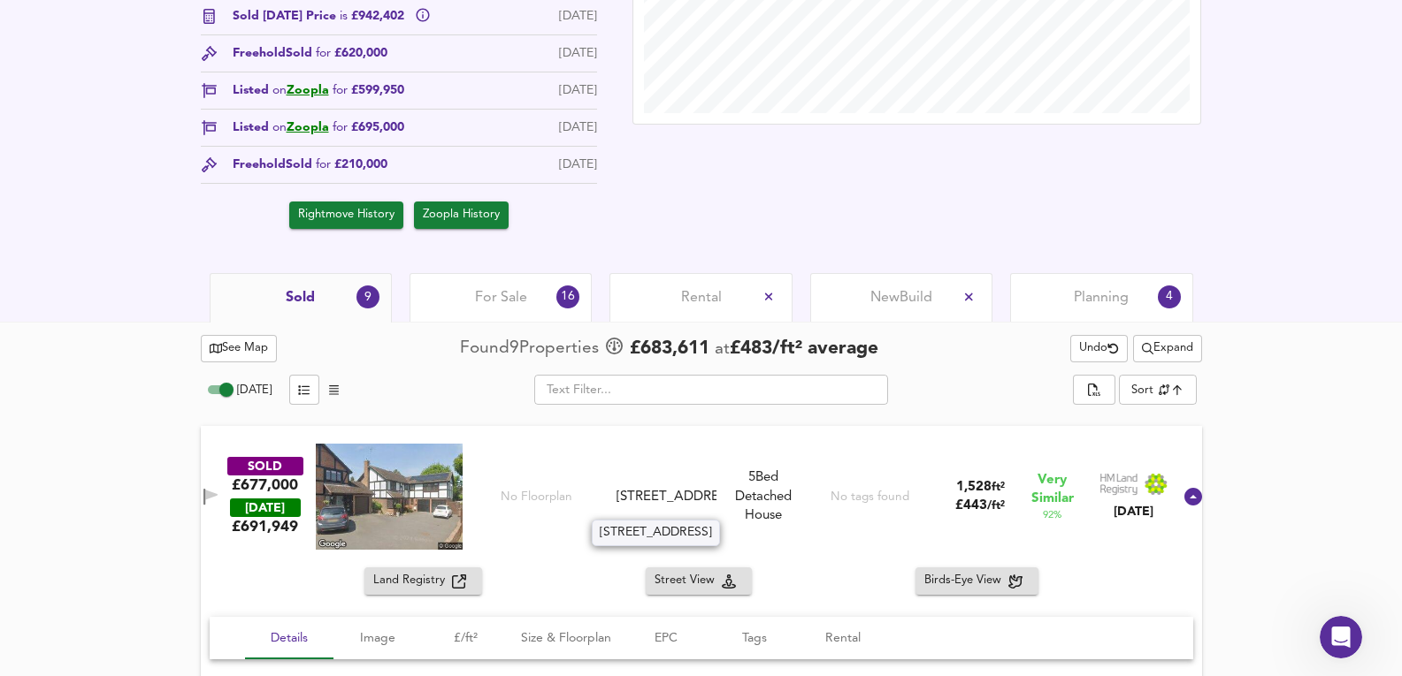
drag, startPoint x: 623, startPoint y: 484, endPoint x: 705, endPoint y: 517, distance: 88.8
click at [705, 517] on div "SOLD £677,000 TODAY £ 691,949 No Floorplan 17 Little Fields, CM3 4UR 17 Little …" at bounding box center [679, 497] width 984 height 106
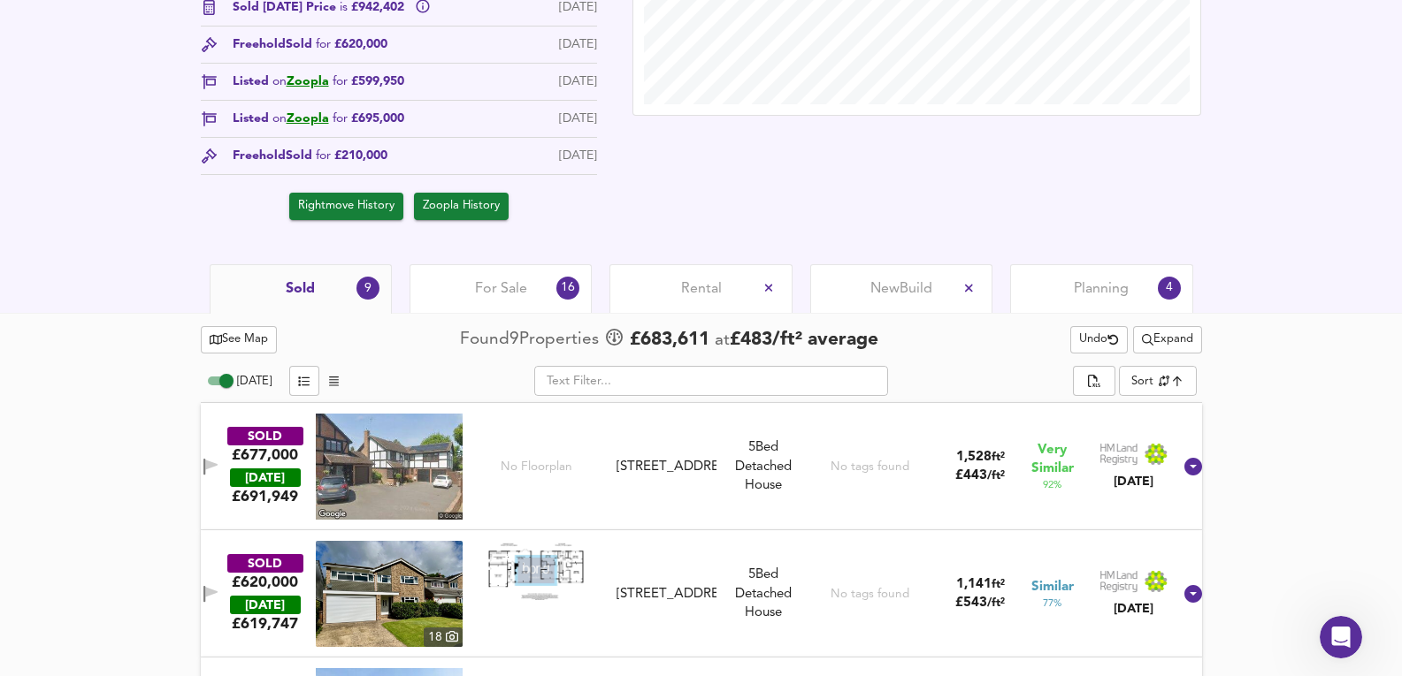
scroll to position [852, 0]
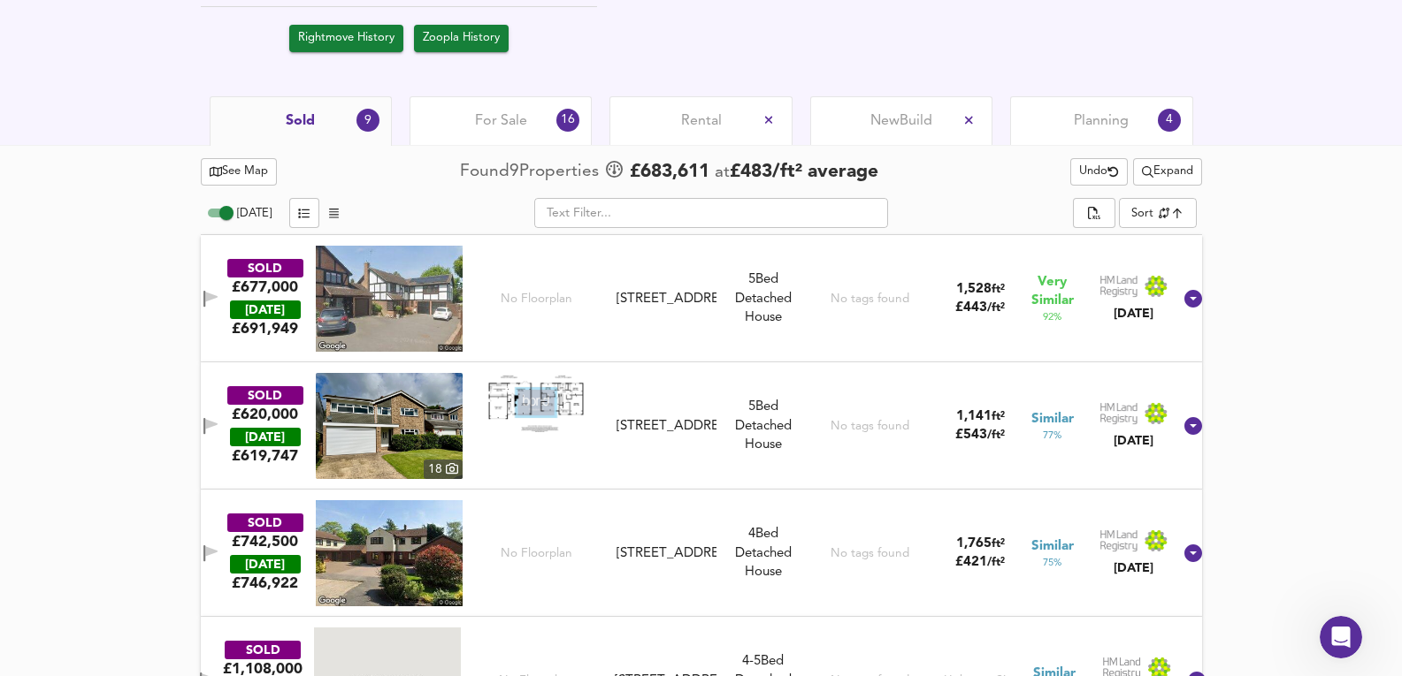
drag, startPoint x: 630, startPoint y: 284, endPoint x: 702, endPoint y: 320, distance: 81.1
click at [702, 320] on div "SOLD £677,000 TODAY £ 691,949 No Floorplan 17 Little Fields, CM3 4UR 17 Little …" at bounding box center [679, 299] width 984 height 106
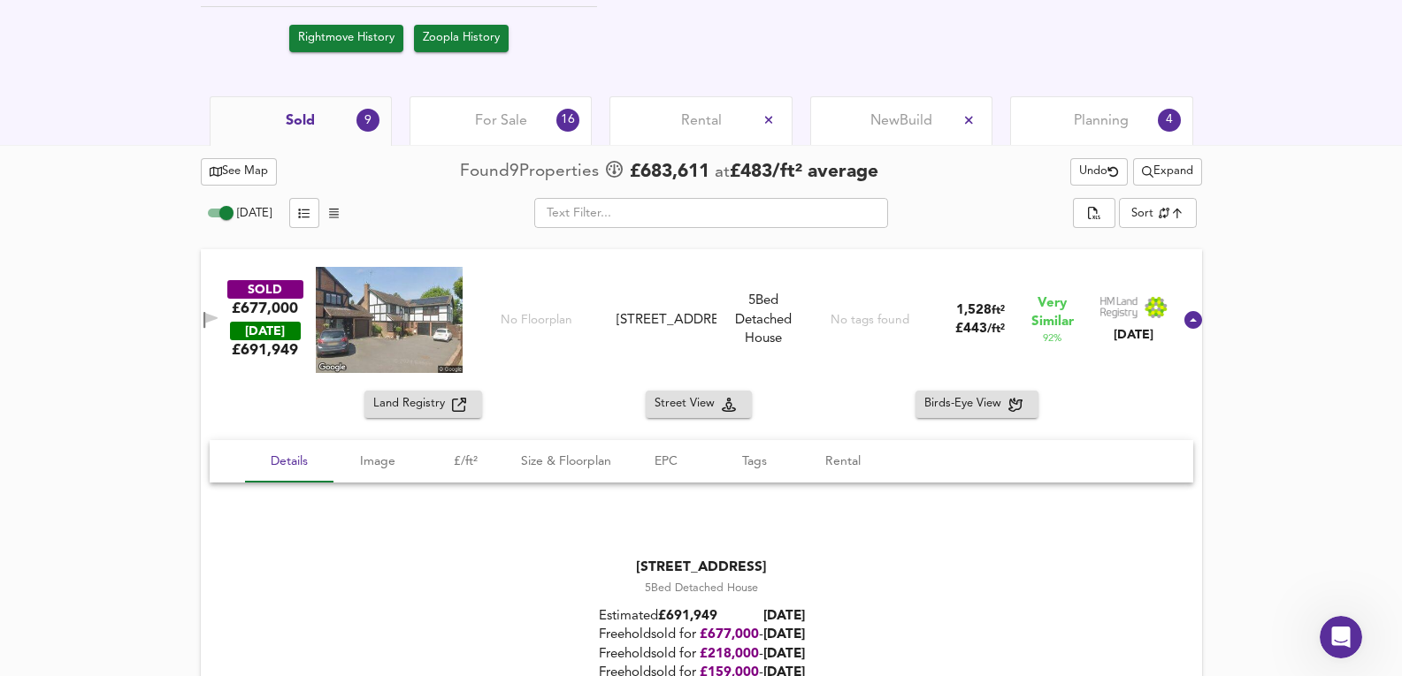
copy div "7 Little Fields, CM3 4UR"
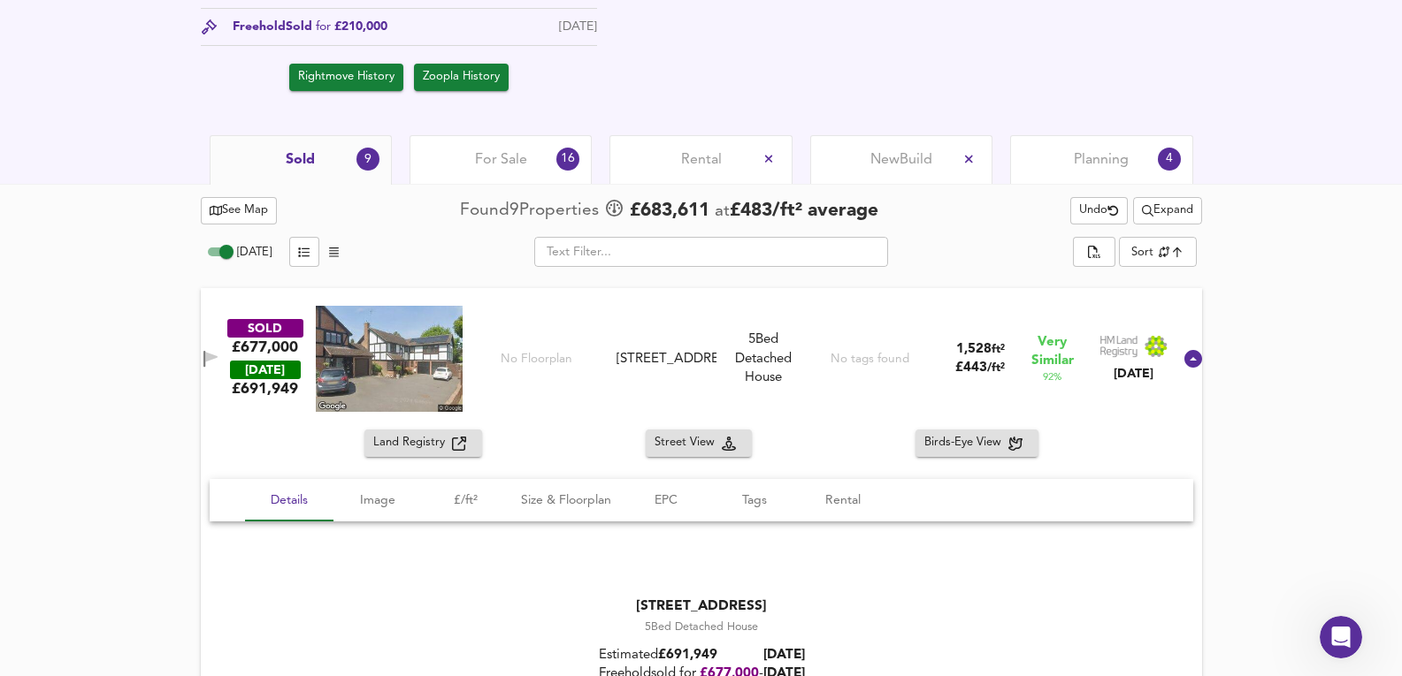
scroll to position [734, 0]
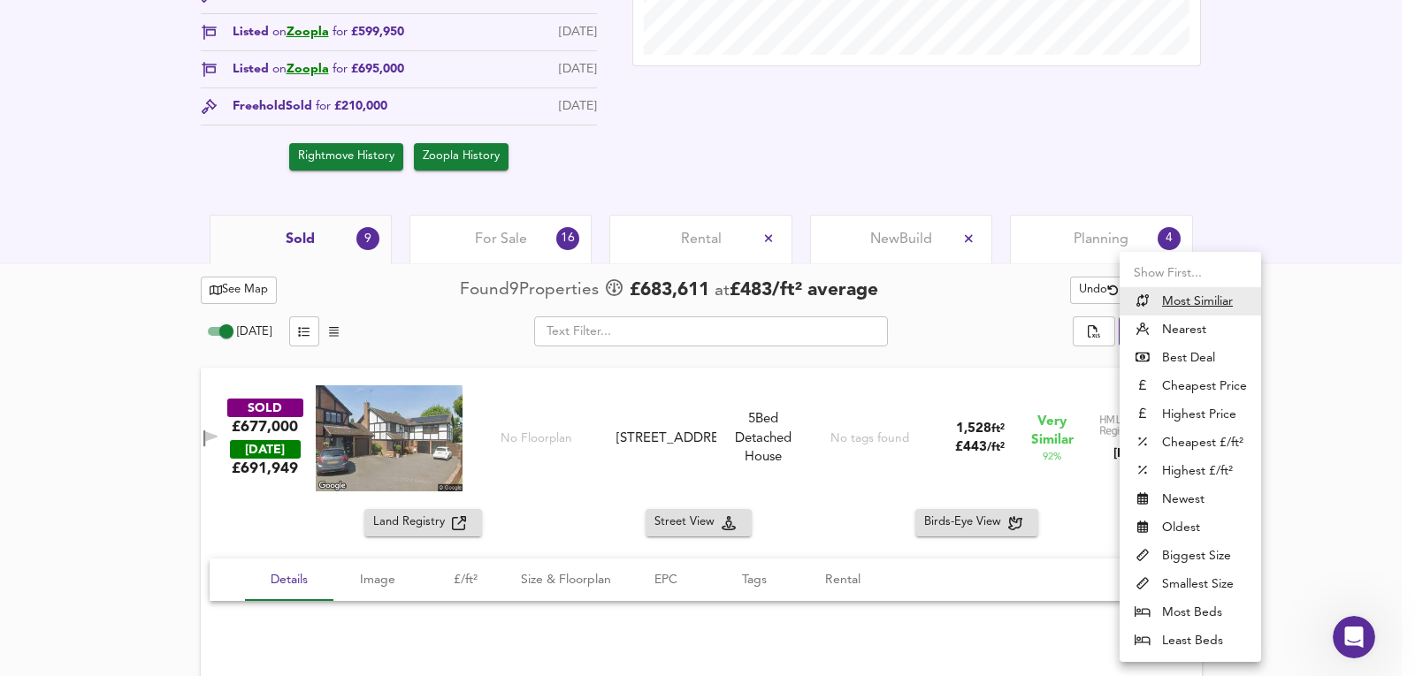
click at [1301, 436] on div at bounding box center [707, 338] width 1415 height 676
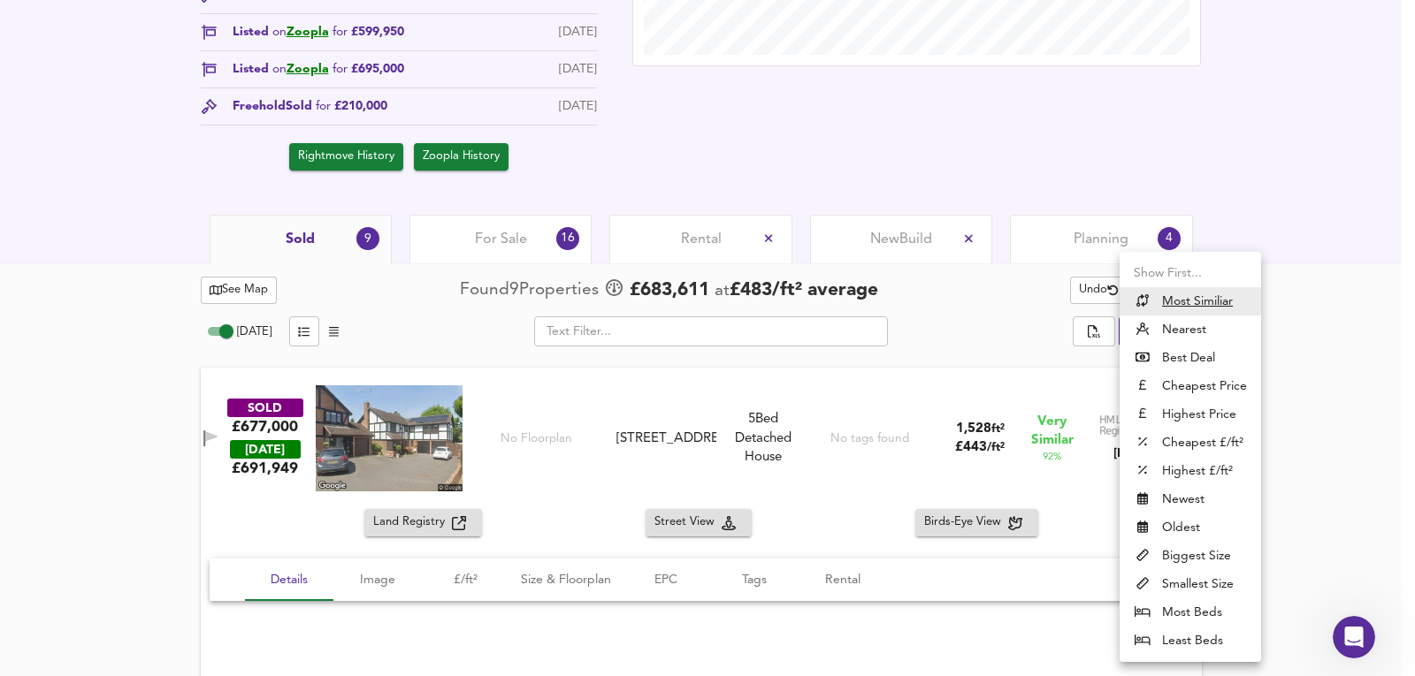
click at [1194, 561] on li "Biggest Size" at bounding box center [1190, 556] width 141 height 28
type input "biggest"
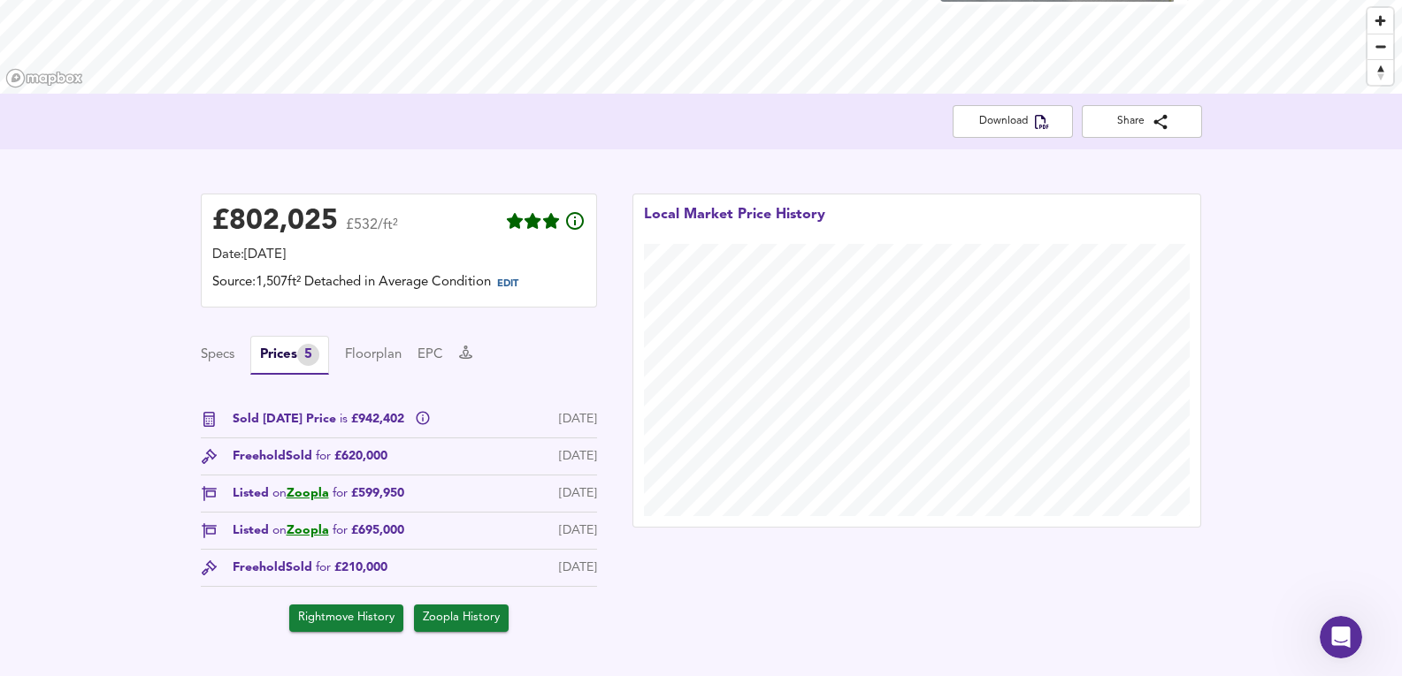
scroll to position [495, 0]
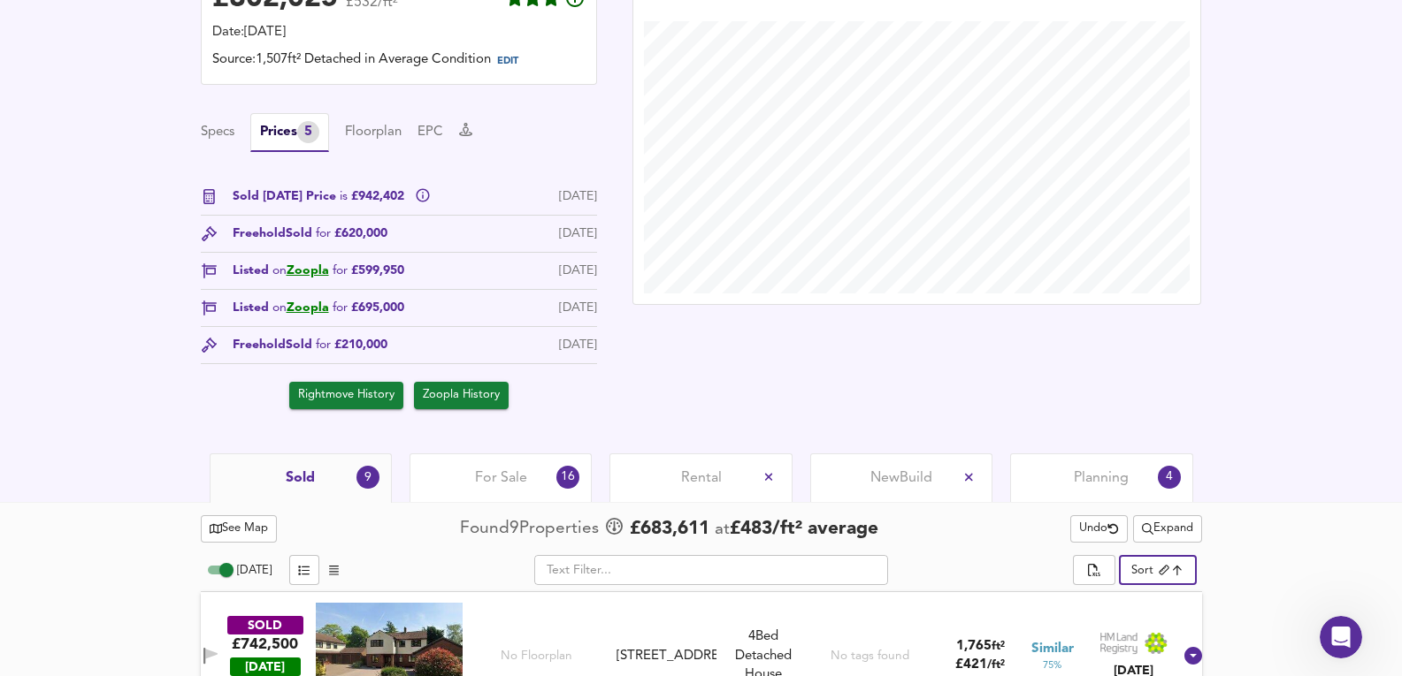
click at [523, 491] on div "For Sale 16" at bounding box center [500, 478] width 182 height 49
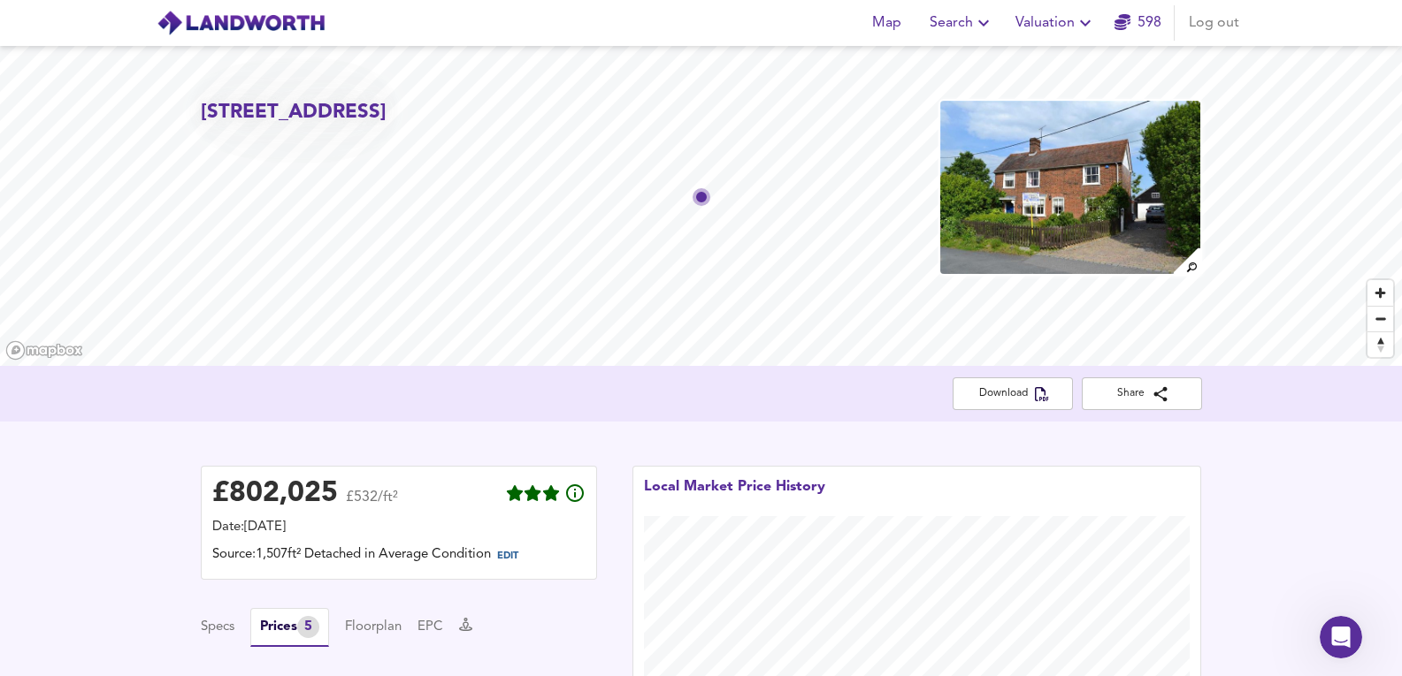
drag, startPoint x: 1268, startPoint y: 510, endPoint x: 1251, endPoint y: -77, distance: 587.4
click at [1045, 150] on img at bounding box center [1070, 187] width 264 height 177
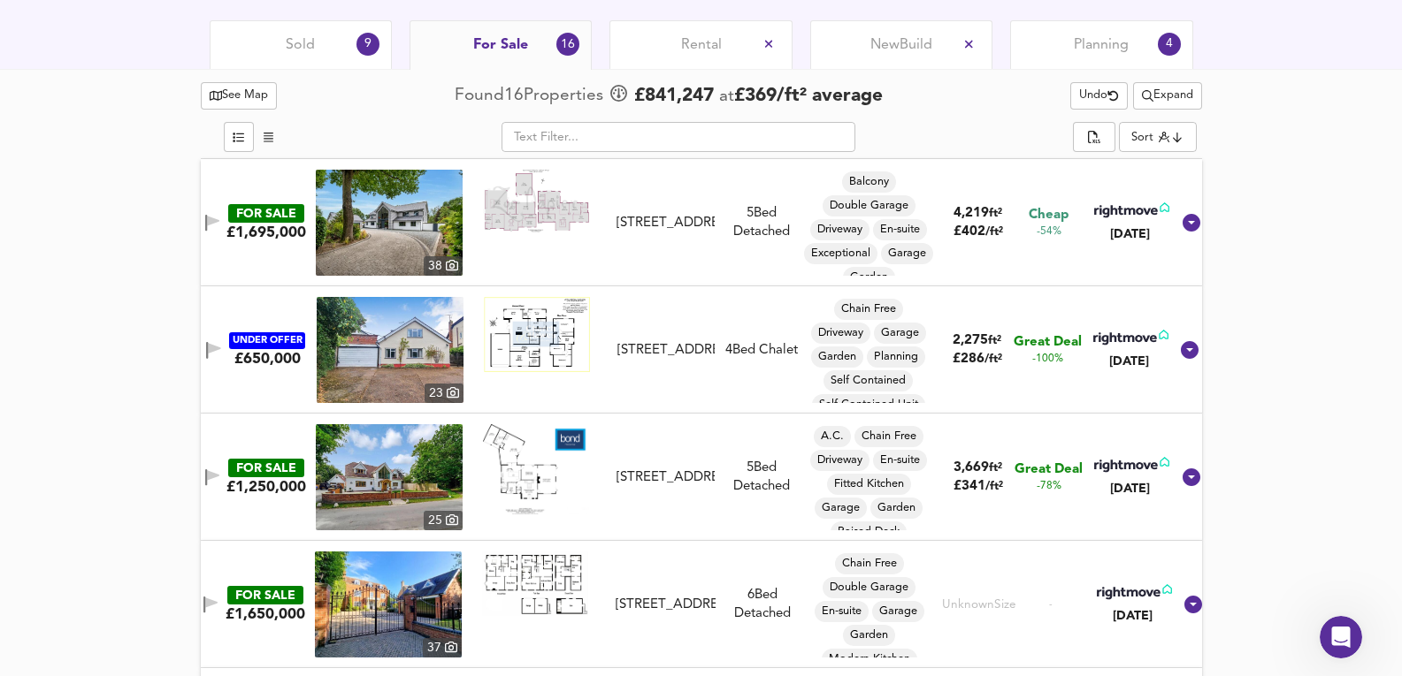
scroll to position [707, 0]
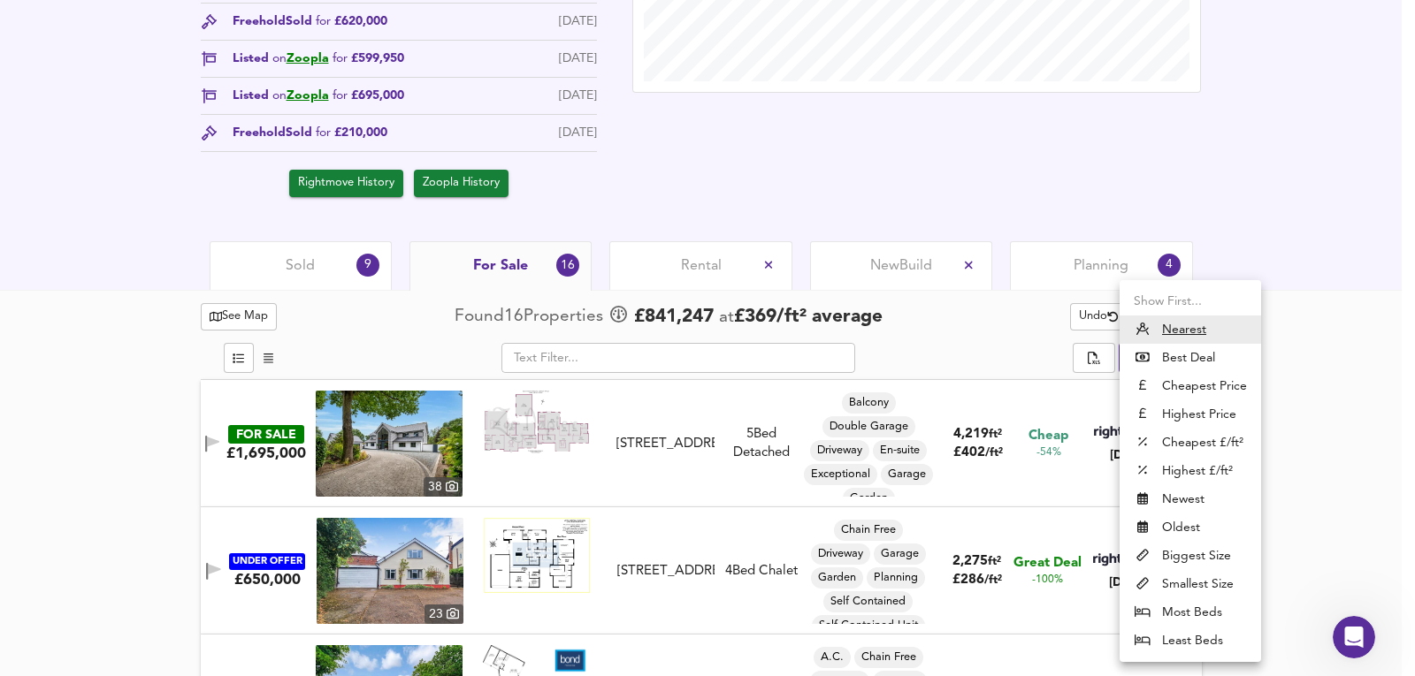
click at [1209, 417] on li "Highest Price" at bounding box center [1190, 415] width 141 height 28
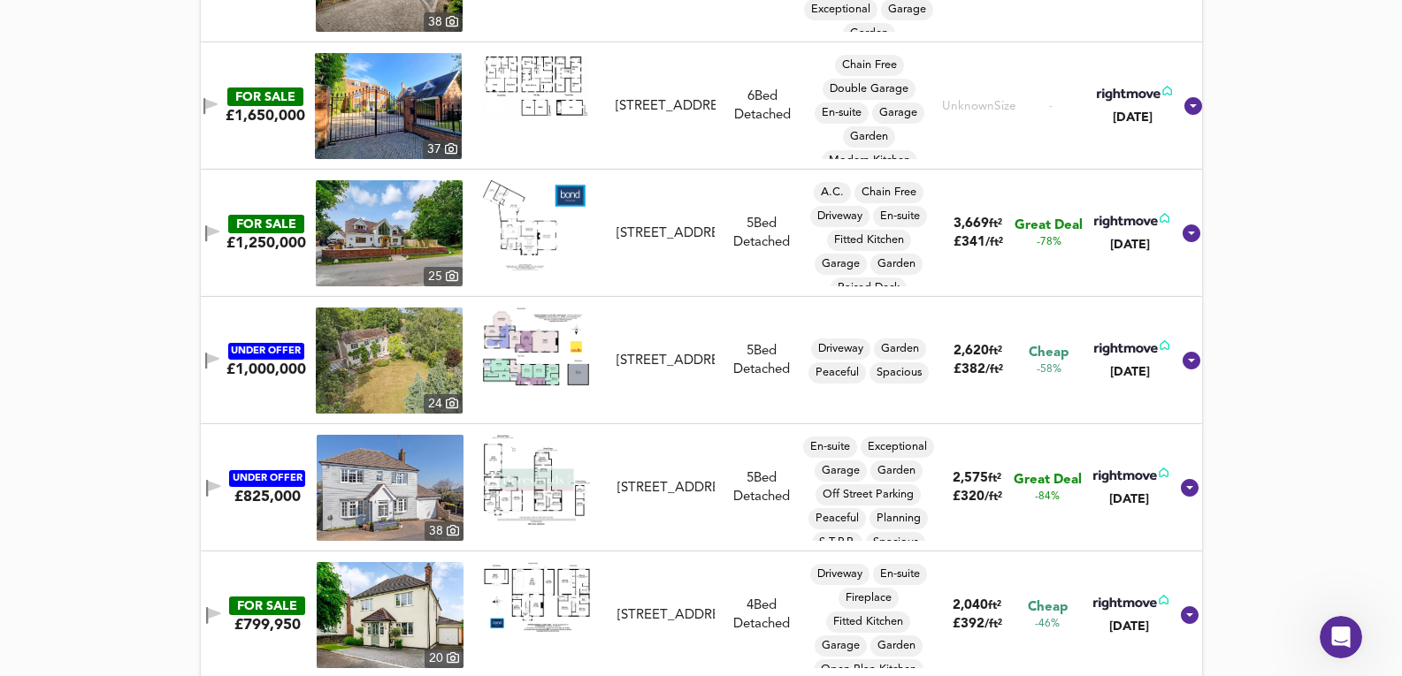
scroll to position [1179, 0]
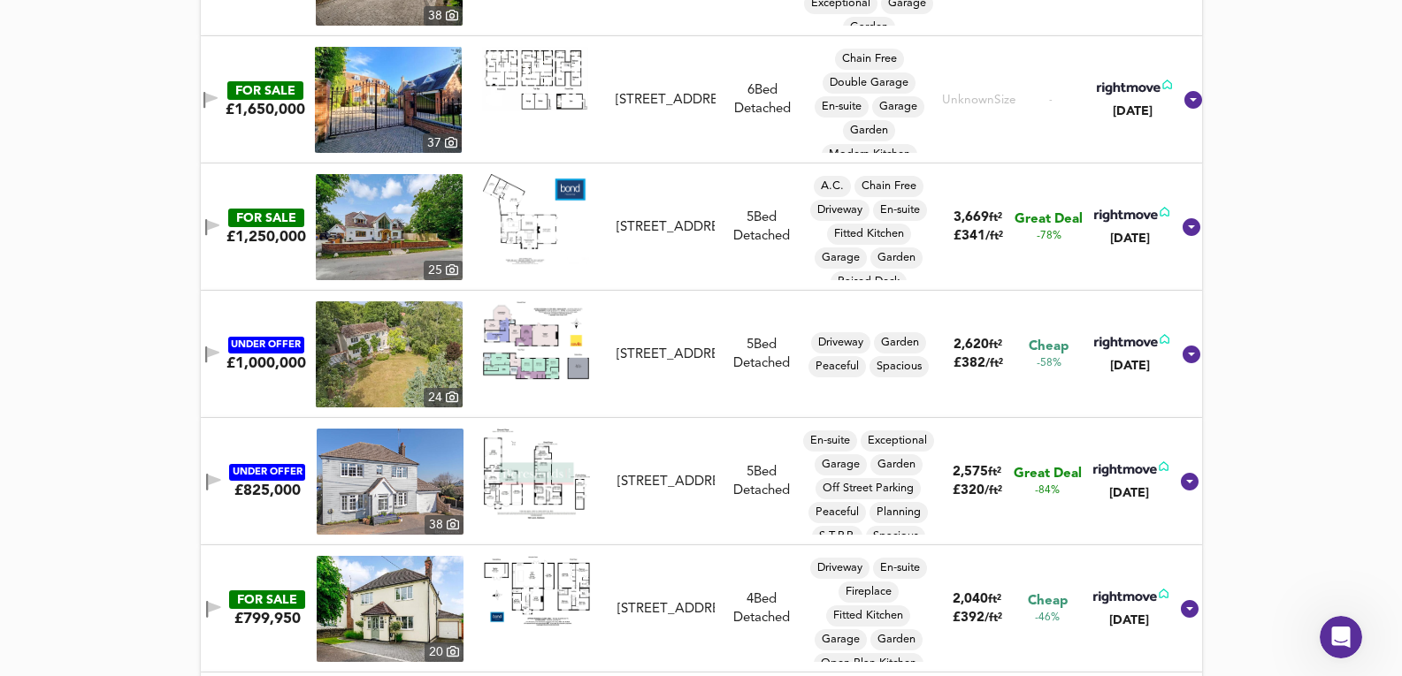
click at [377, 353] on img at bounding box center [389, 355] width 147 height 106
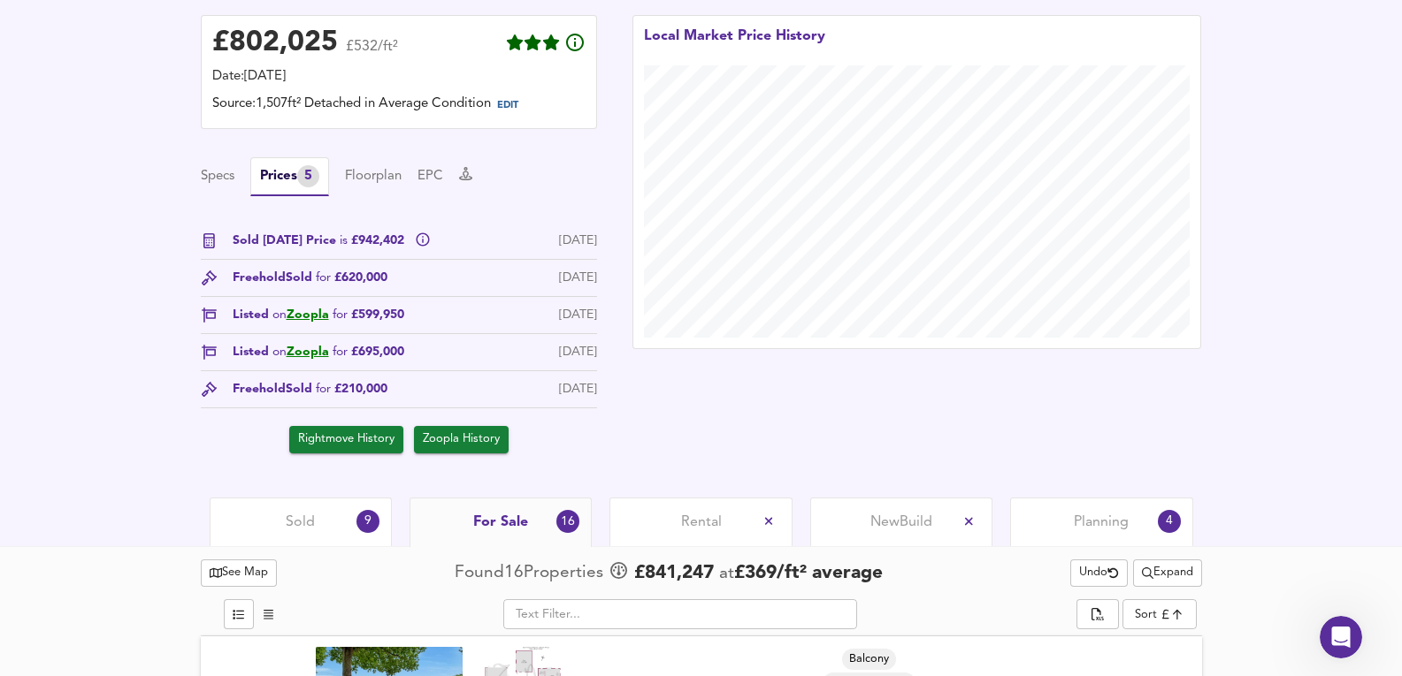
scroll to position [294, 0]
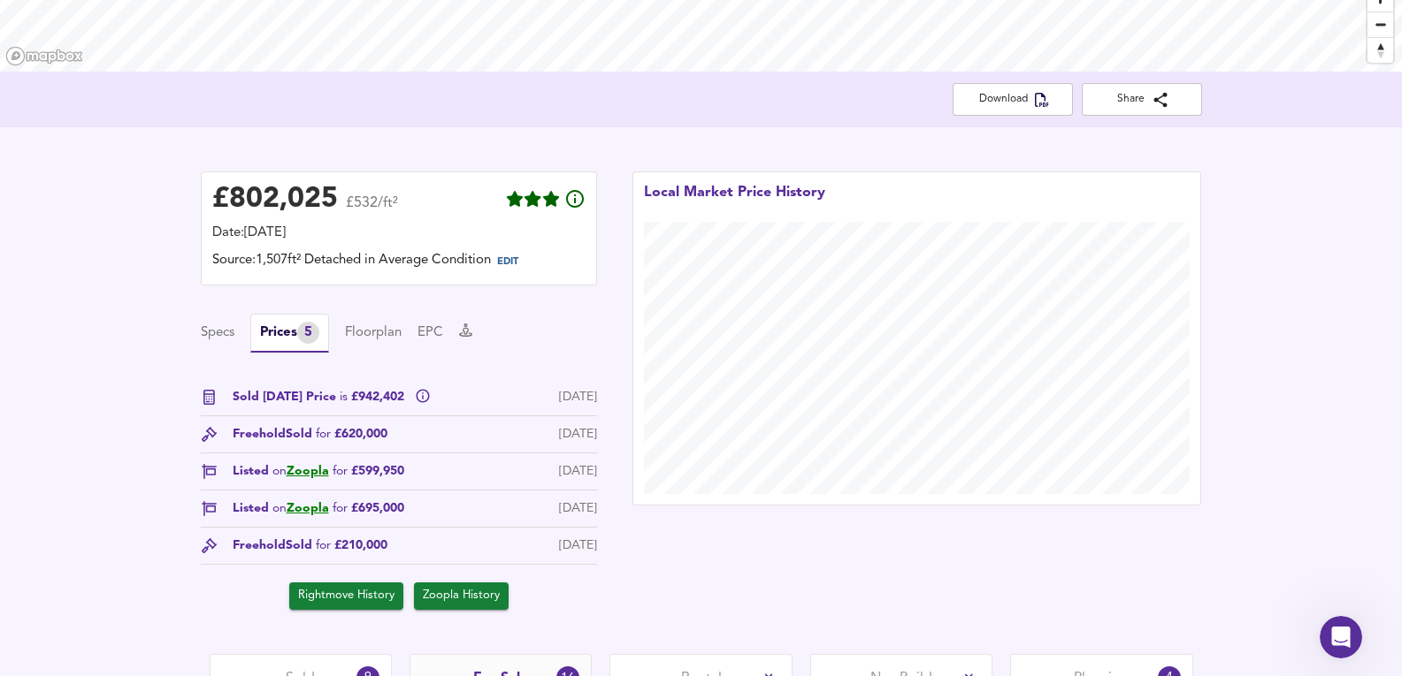
drag, startPoint x: 333, startPoint y: 460, endPoint x: 331, endPoint y: 485, distance: 25.8
click at [333, 460] on div "Sold Today Price is £942,402 26 Sept 2025 Freehold Sold for £620,000 17 Jun 201…" at bounding box center [399, 499] width 396 height 222
click at [320, 480] on span "Listed on Zoopla for £599,950" at bounding box center [319, 471] width 172 height 19
click at [316, 478] on link "Zoopla" at bounding box center [308, 471] width 42 height 12
click at [315, 508] on link "Zoopla" at bounding box center [308, 508] width 42 height 12
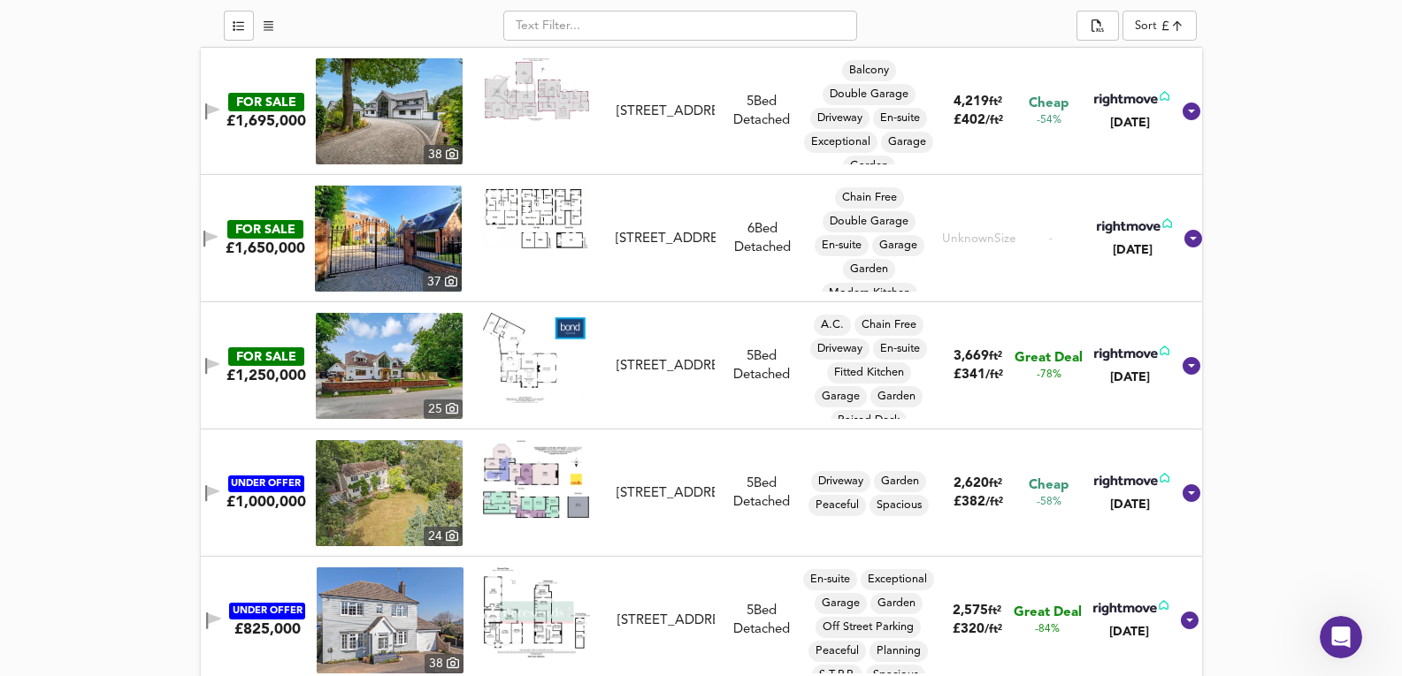
scroll to position [1061, 0]
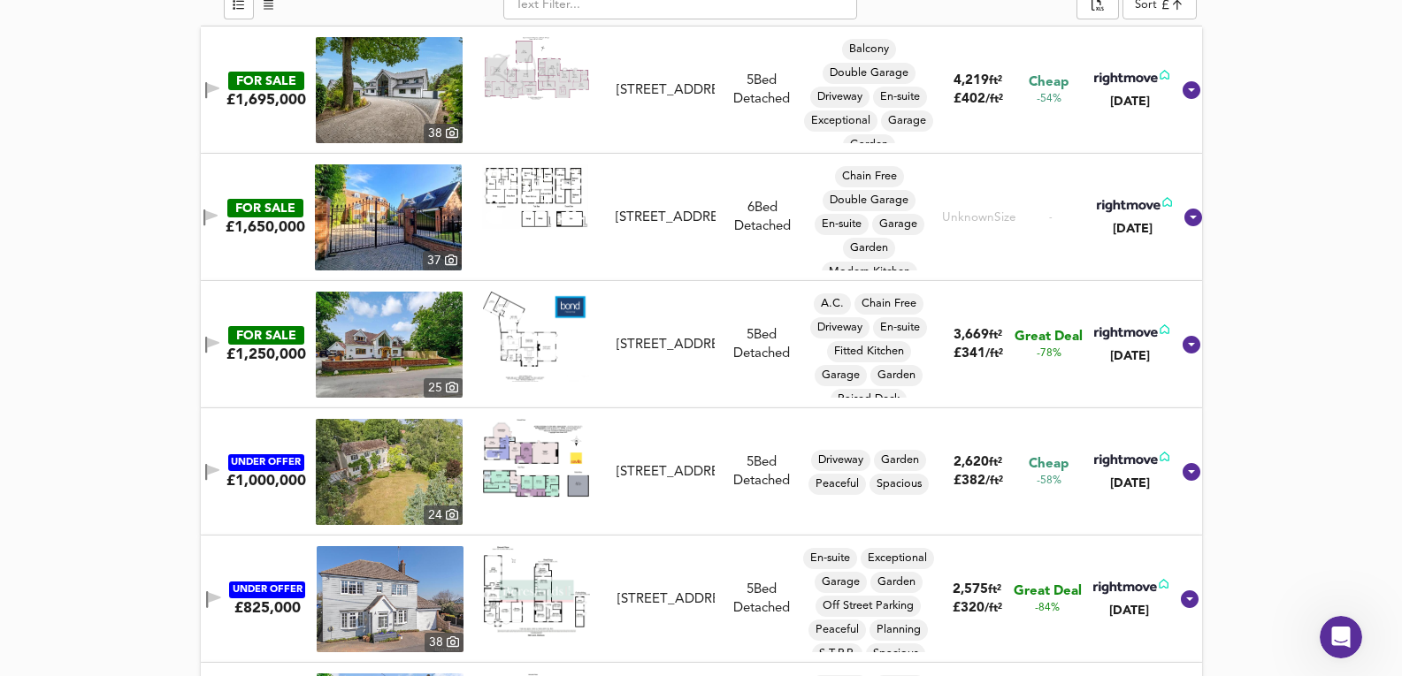
click at [365, 455] on img at bounding box center [389, 472] width 147 height 106
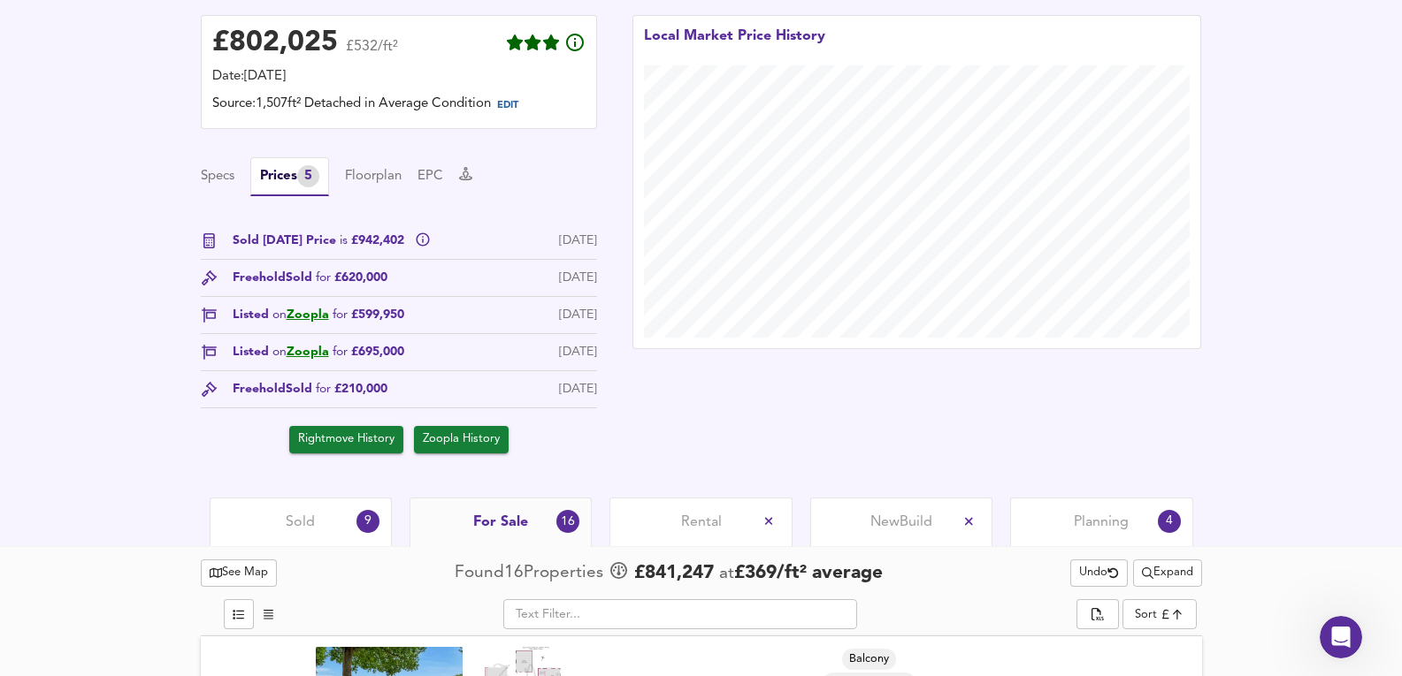
scroll to position [471, 0]
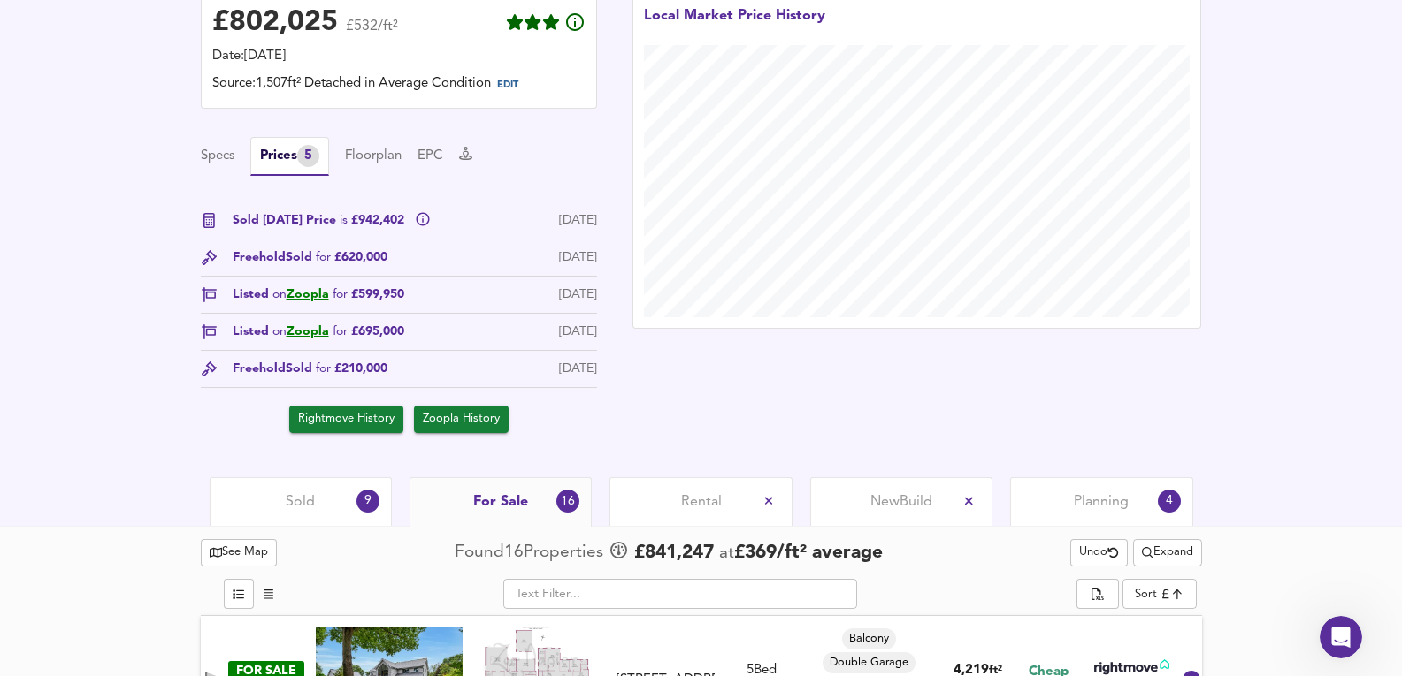
click at [1187, 545] on span "Expand" at bounding box center [1167, 553] width 51 height 20
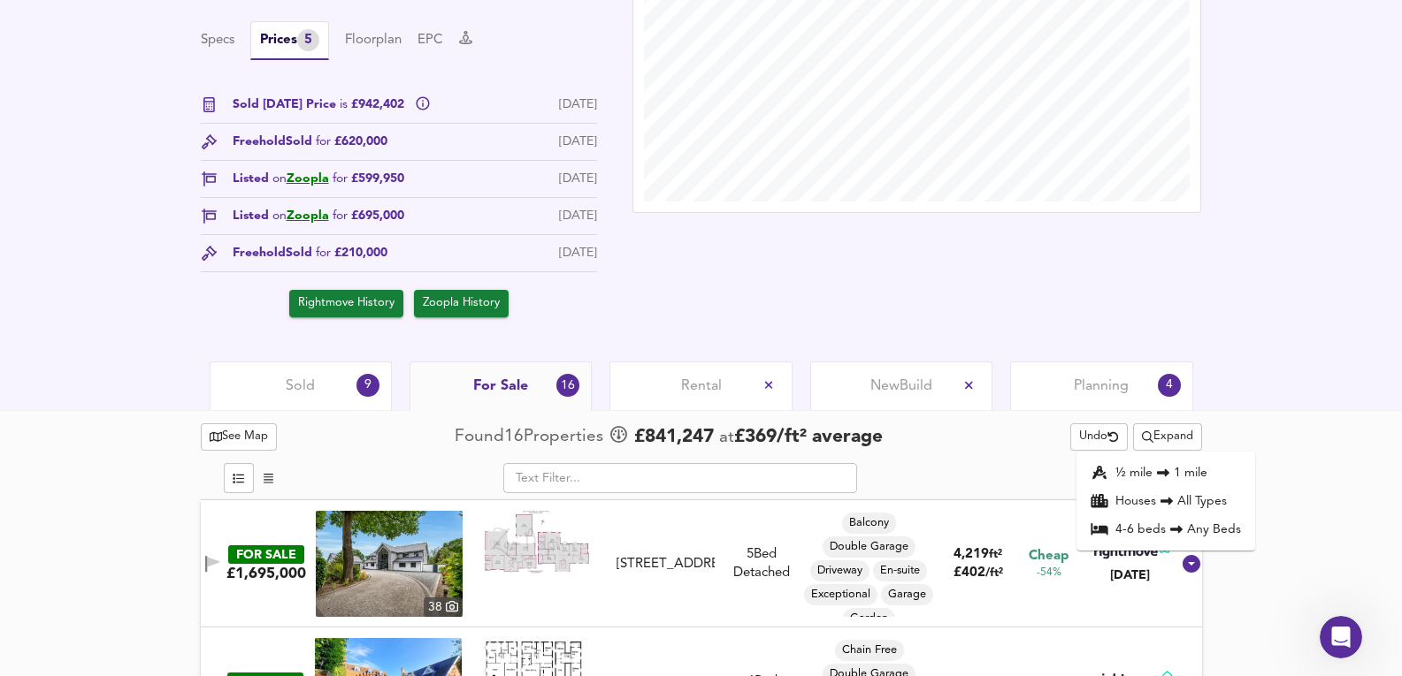
scroll to position [590, 0]
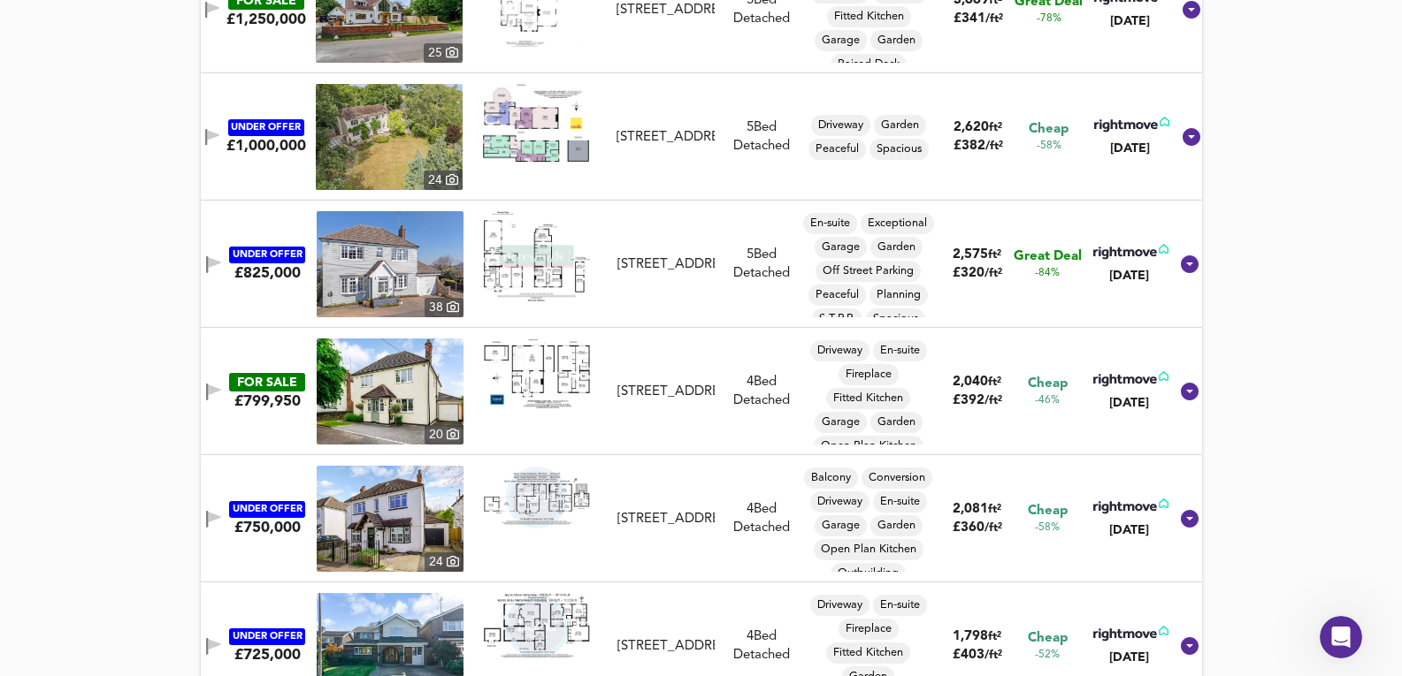
scroll to position [1415, 0]
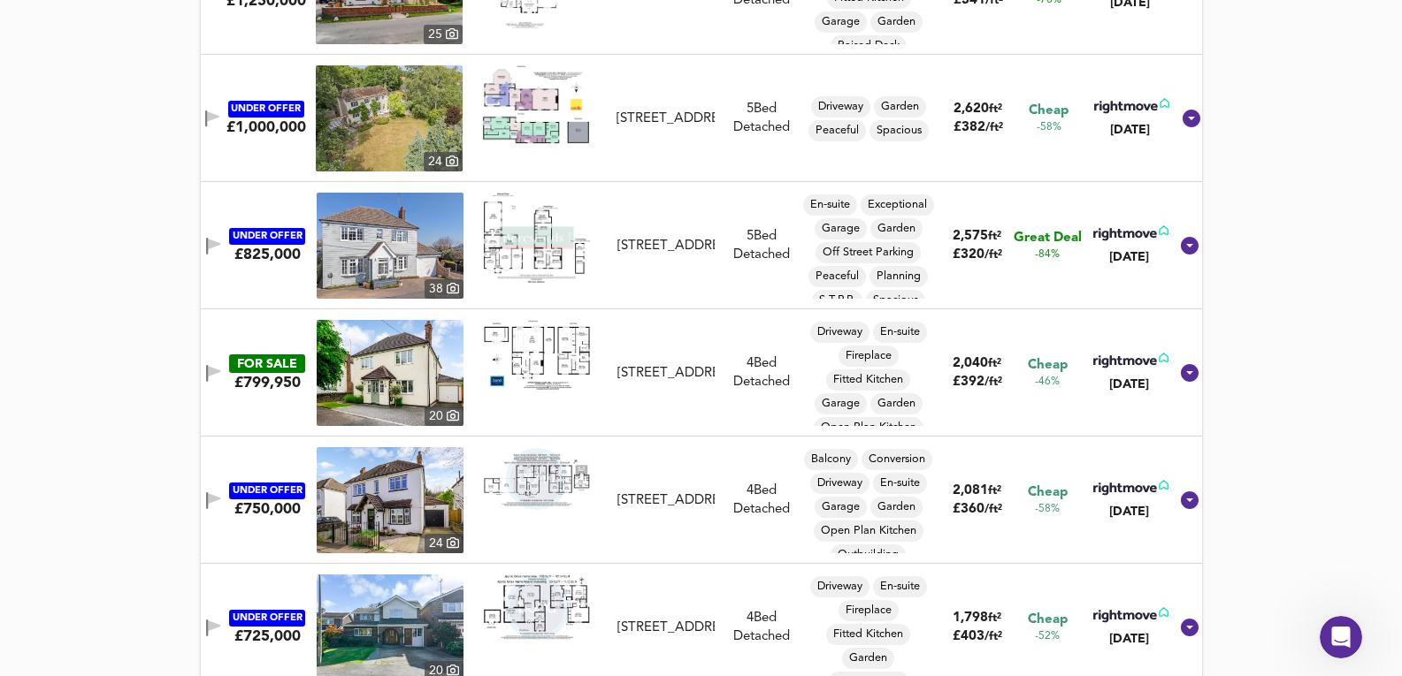
click at [373, 250] on img at bounding box center [390, 246] width 147 height 106
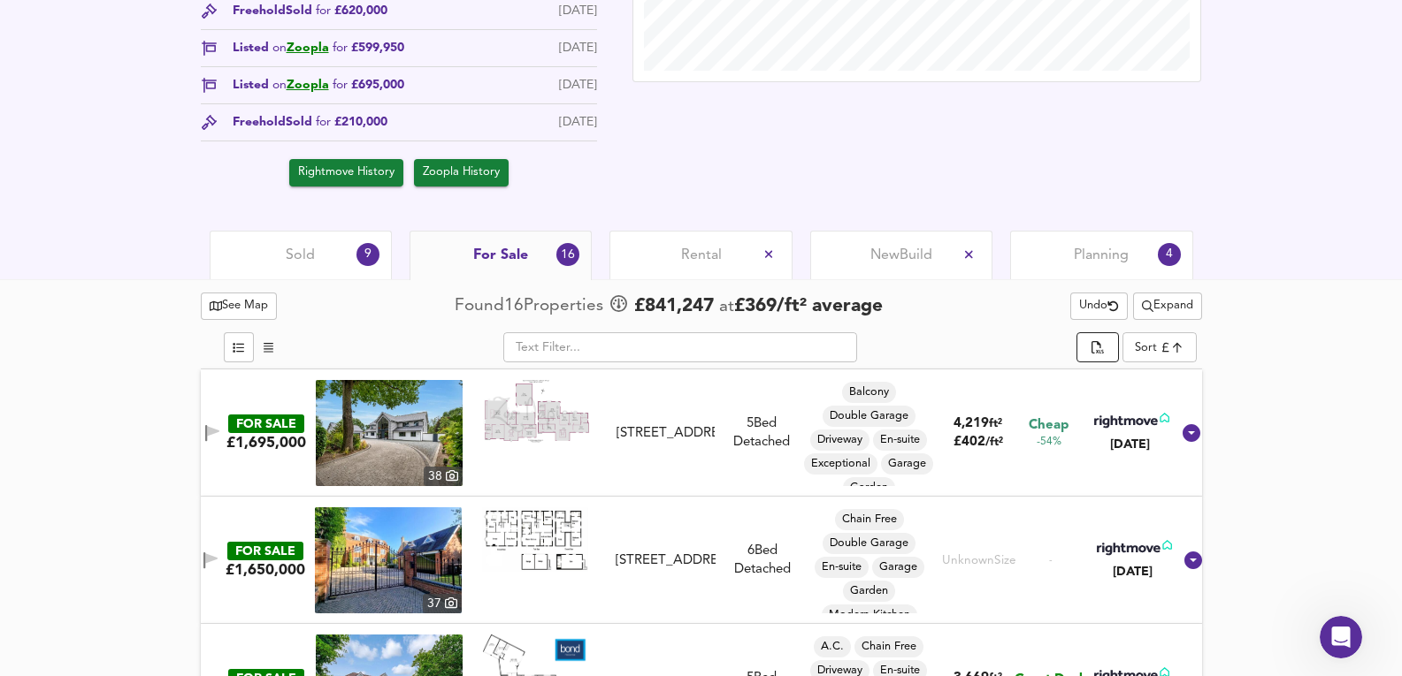
scroll to position [707, 0]
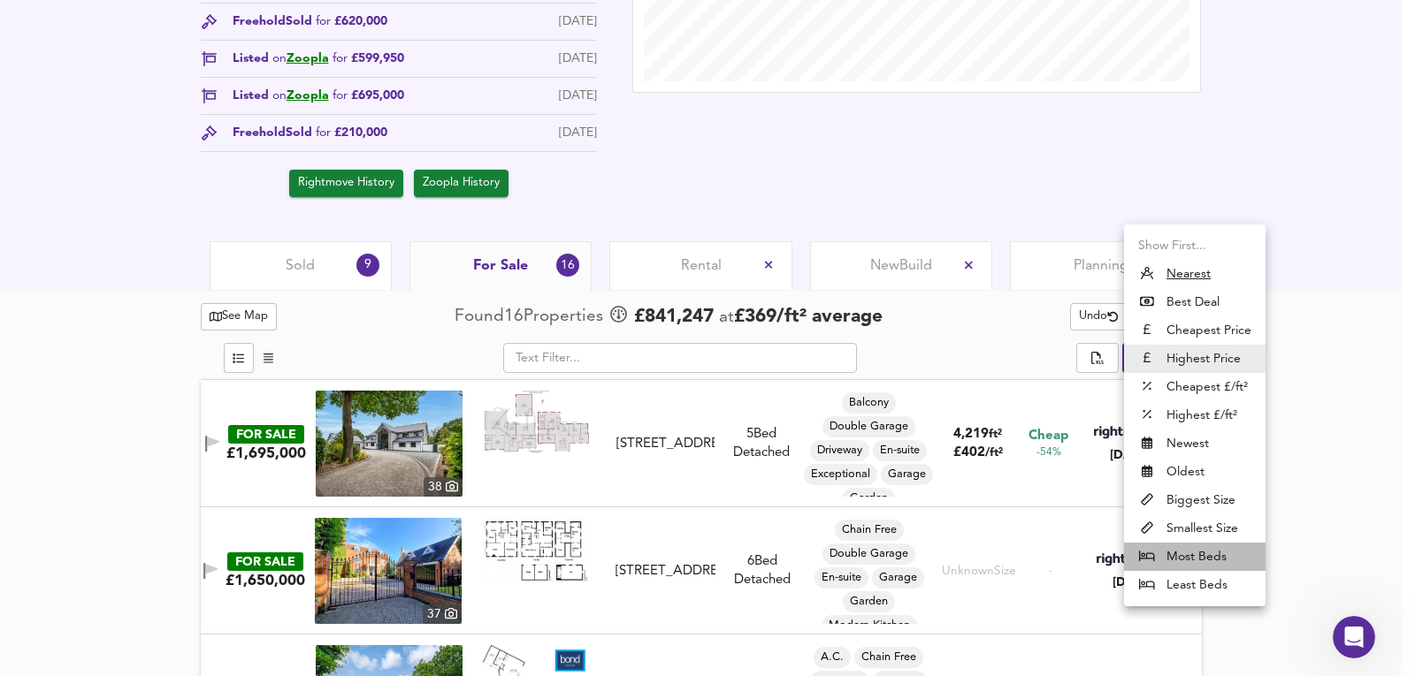
click at [1204, 555] on li "Most Beds" at bounding box center [1194, 557] width 141 height 28
type input "mostbeds"
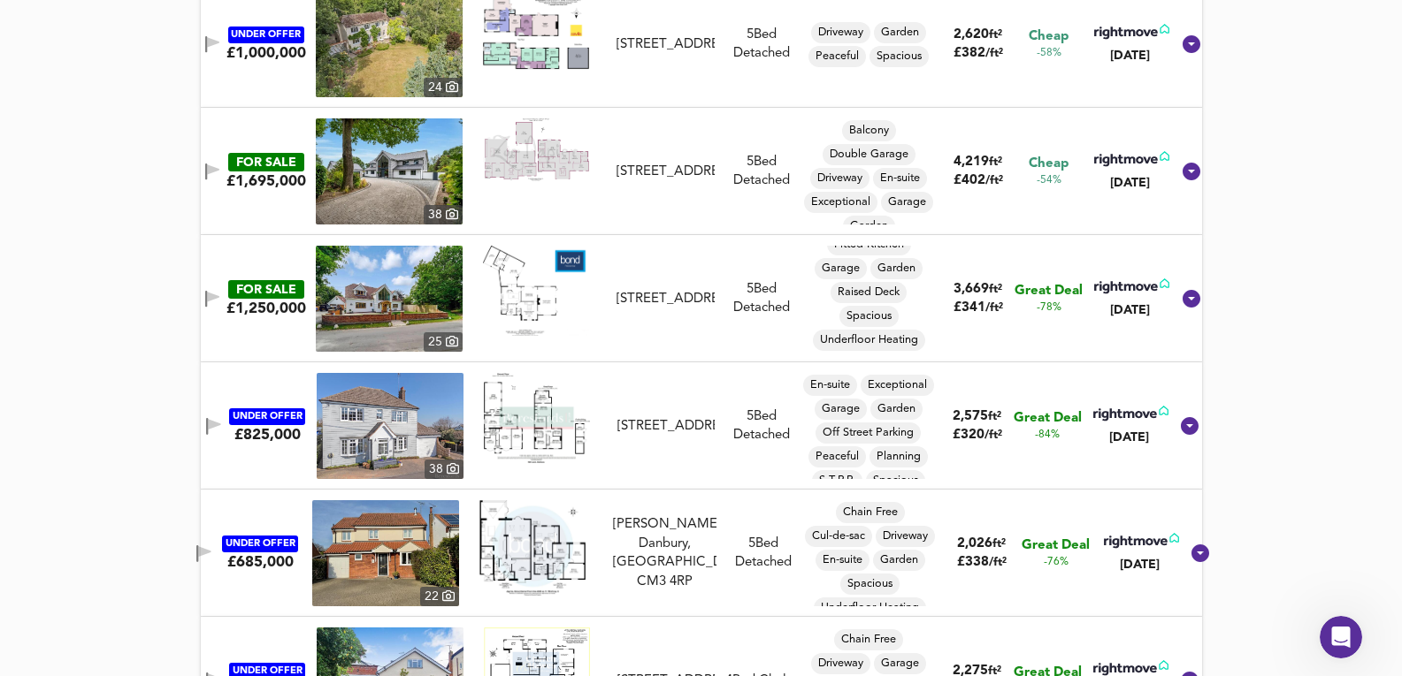
scroll to position [1179, 0]
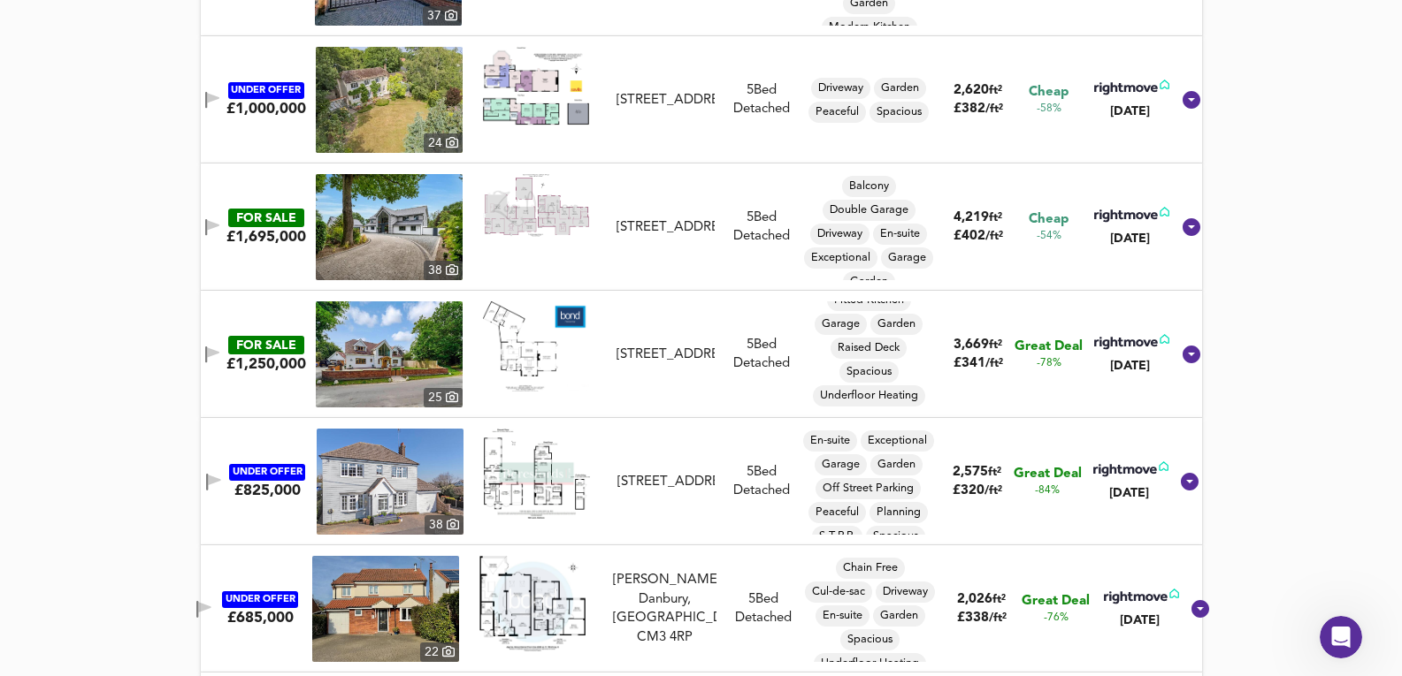
click at [379, 358] on img at bounding box center [389, 355] width 147 height 106
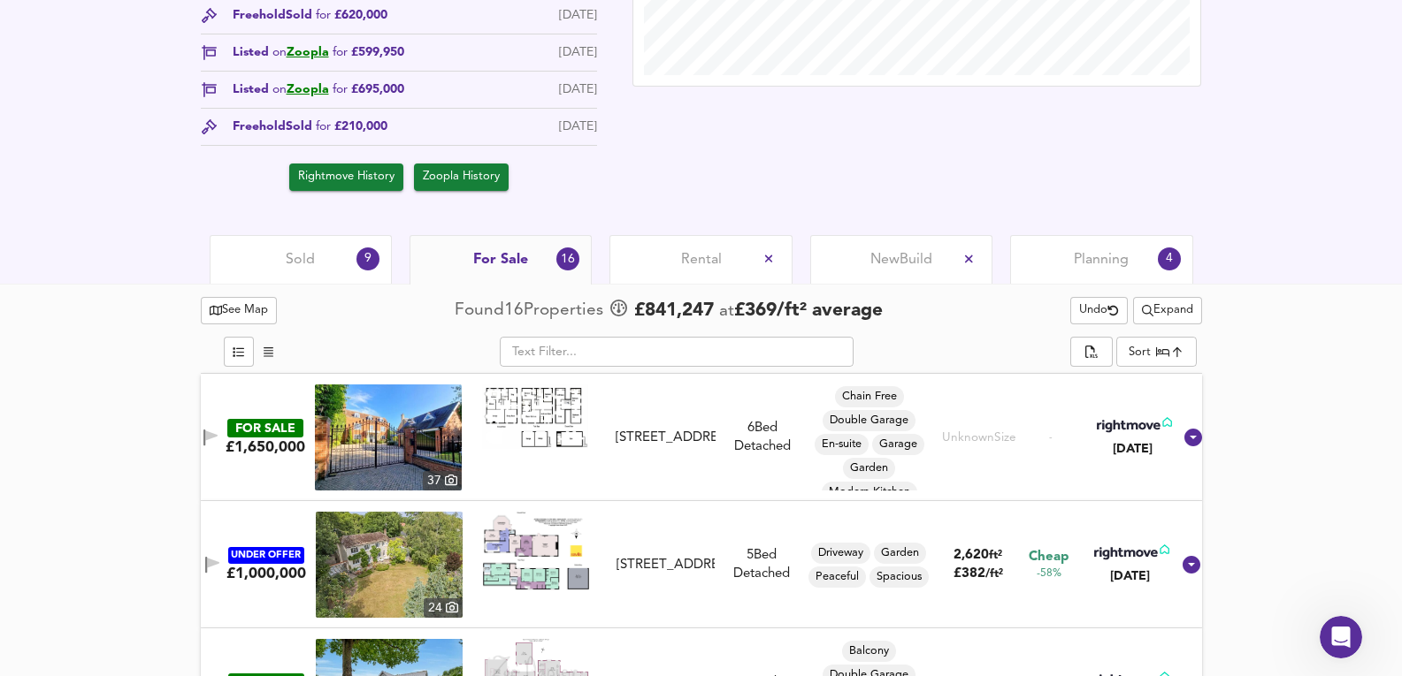
scroll to position [707, 0]
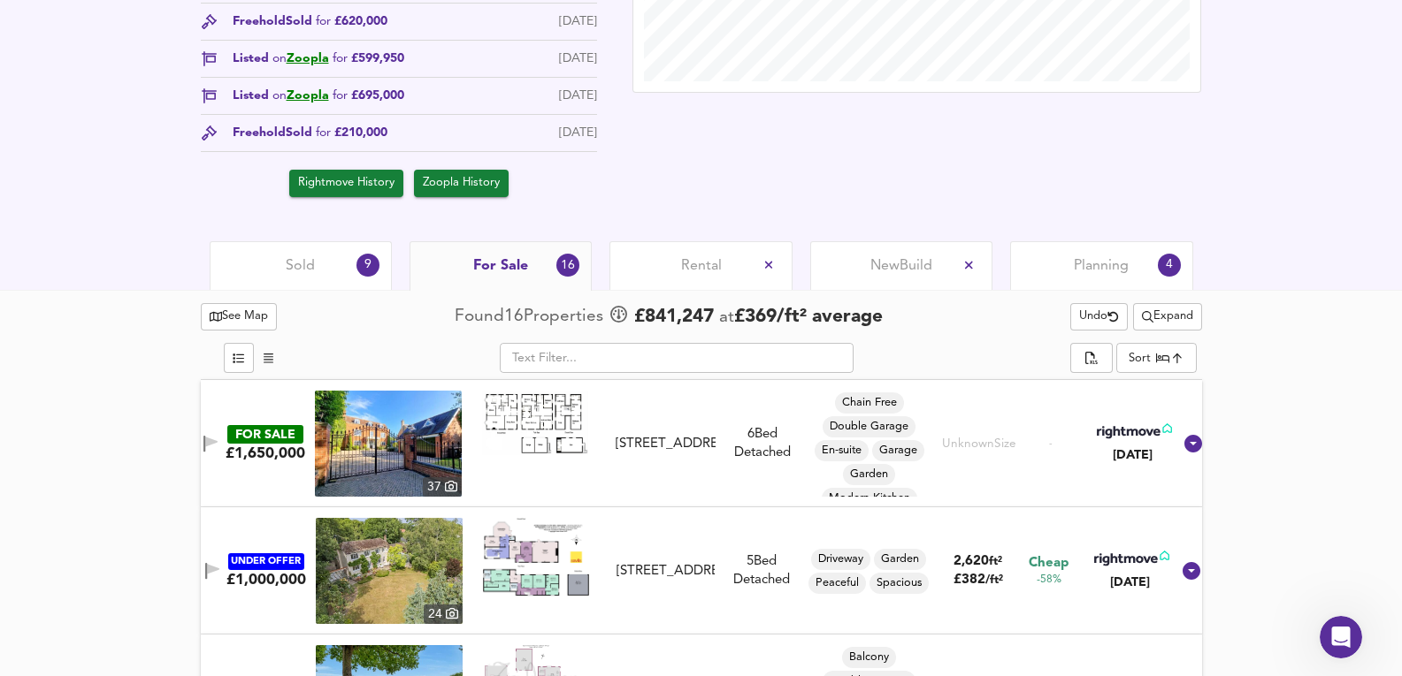
click at [299, 285] on div "Sold 9" at bounding box center [301, 265] width 182 height 49
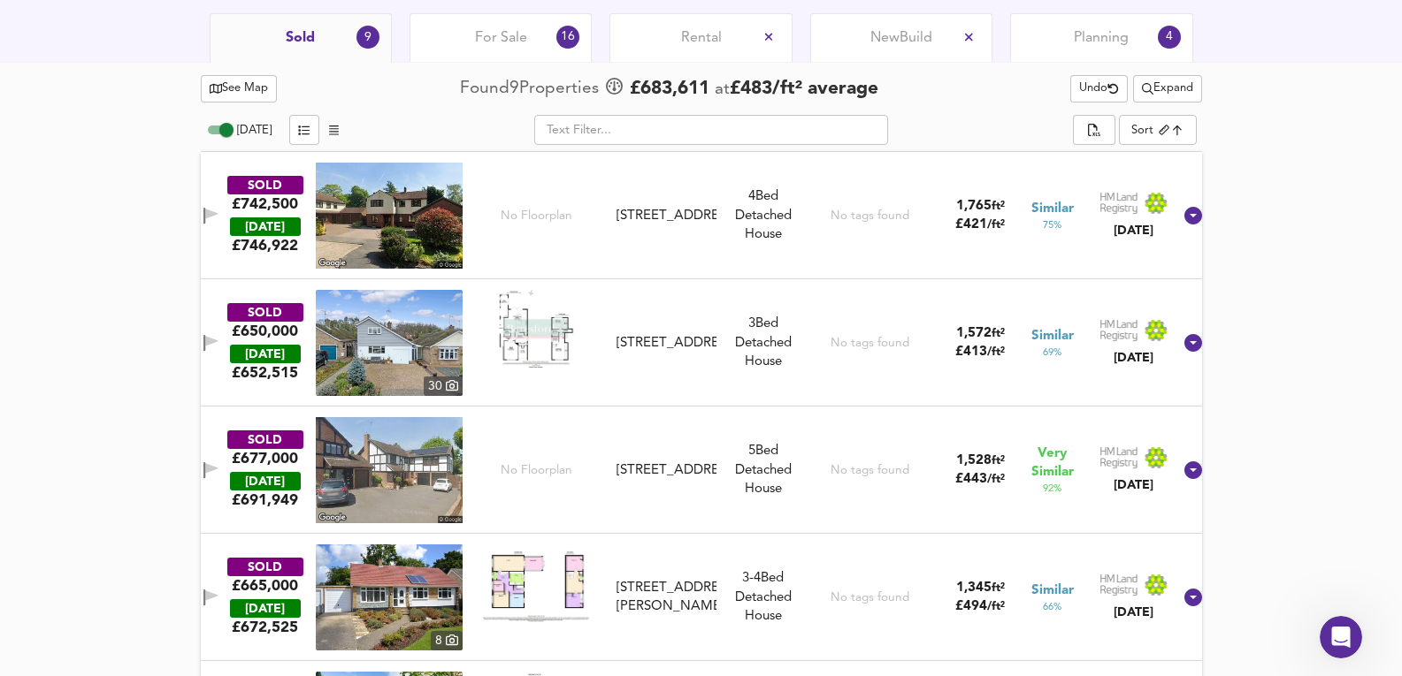
scroll to position [919, 0]
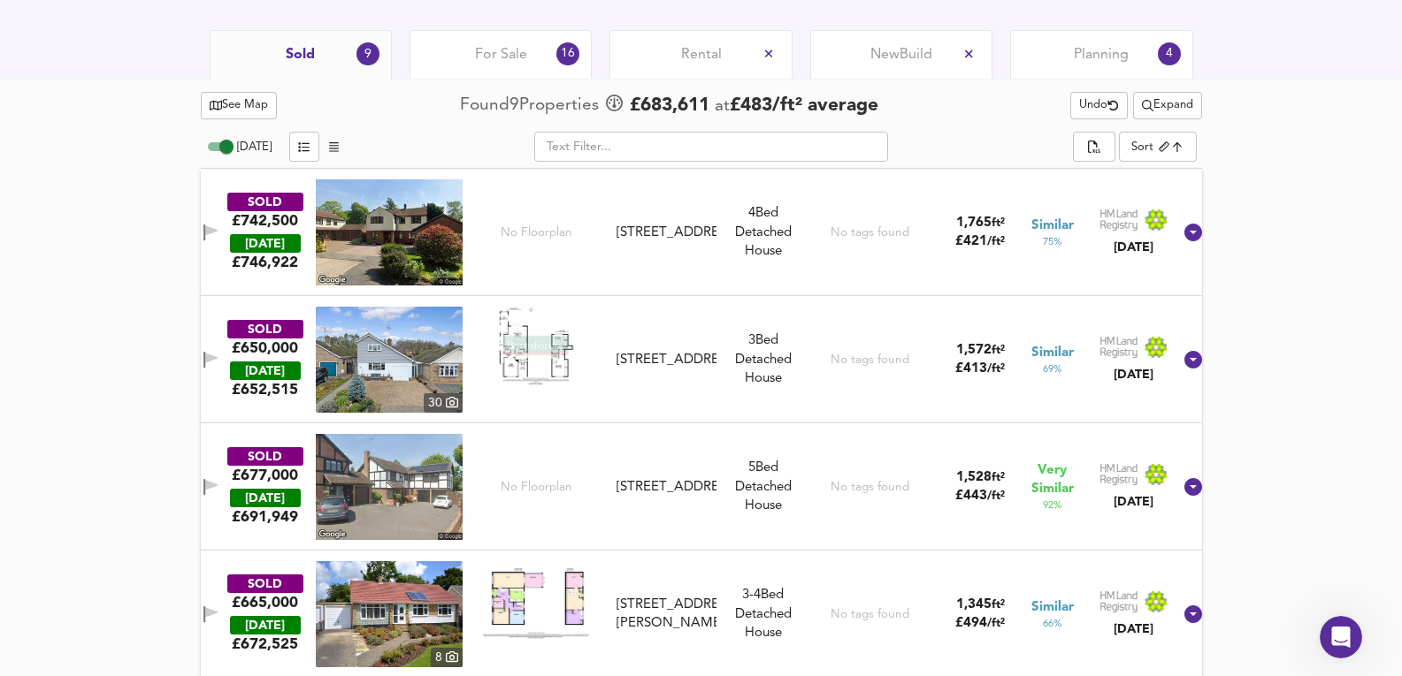
click at [380, 214] on img at bounding box center [389, 233] width 147 height 106
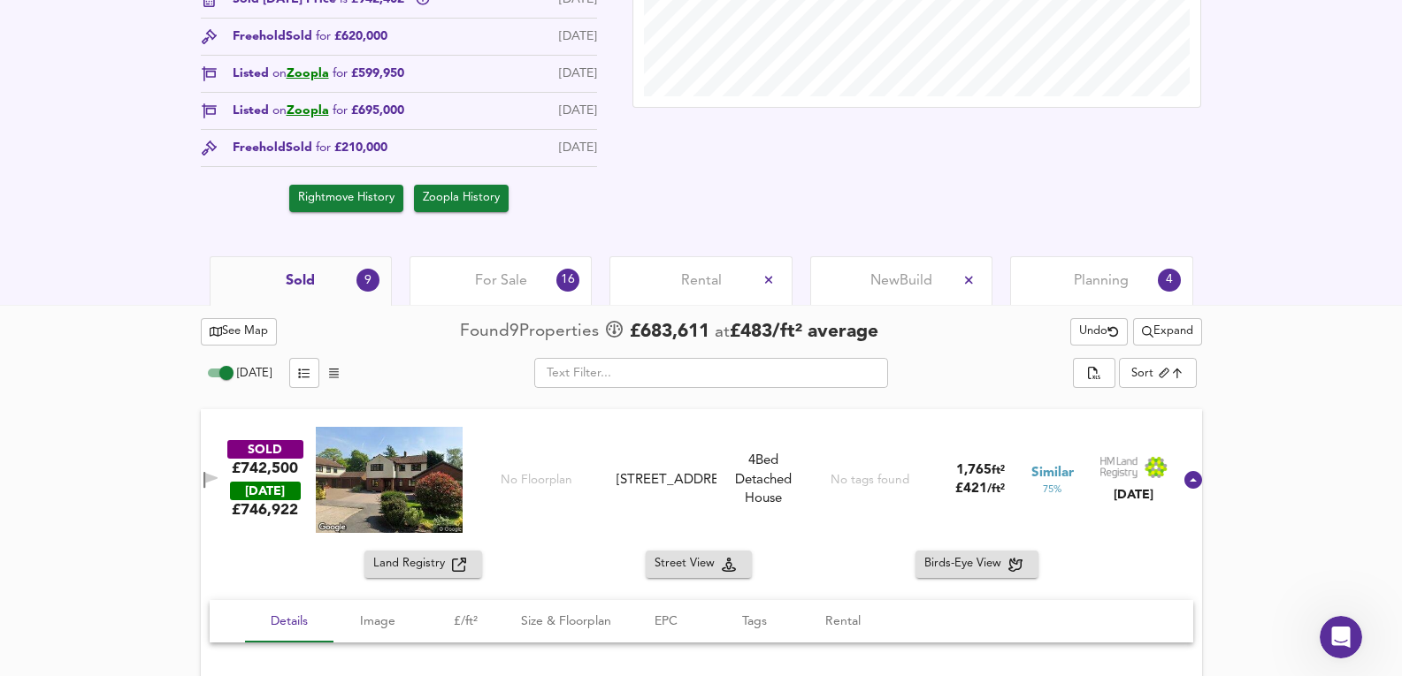
scroll to position [623, 0]
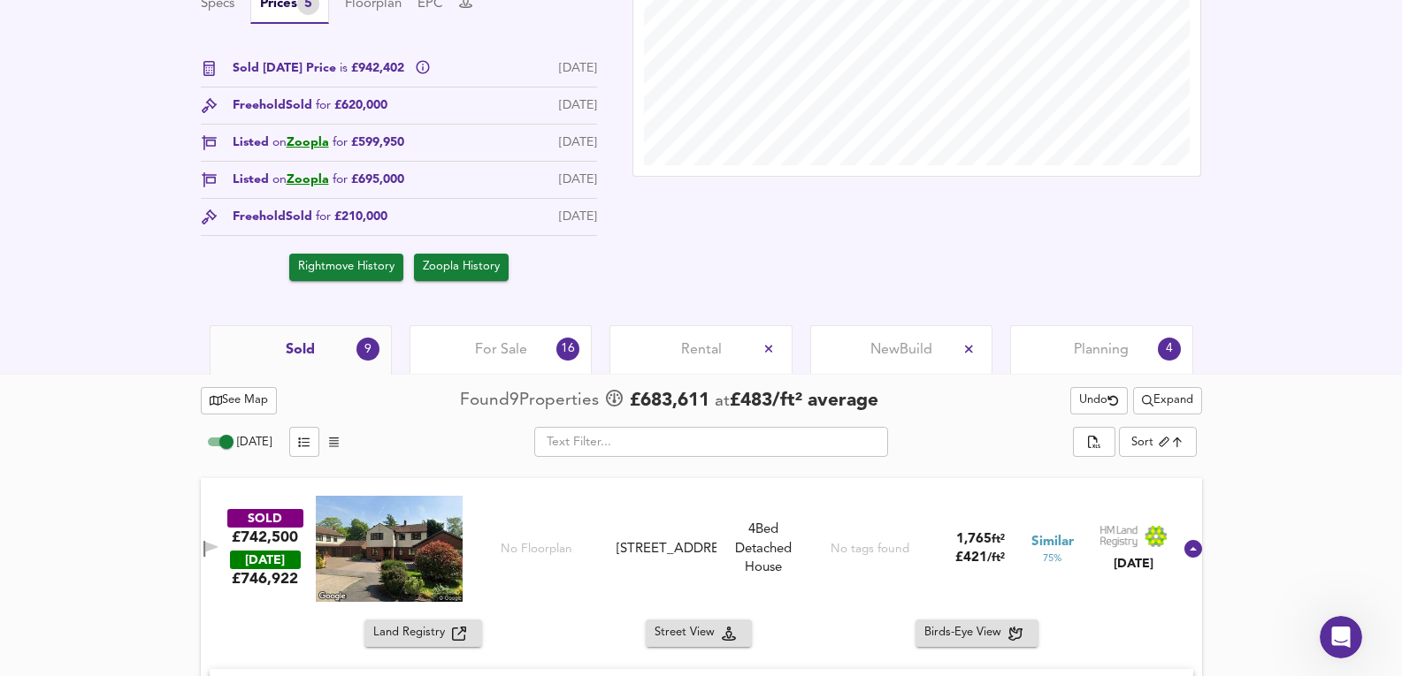
click at [1172, 409] on span "Expand" at bounding box center [1167, 401] width 51 height 20
click at [492, 357] on span "For Sale" at bounding box center [501, 349] width 52 height 19
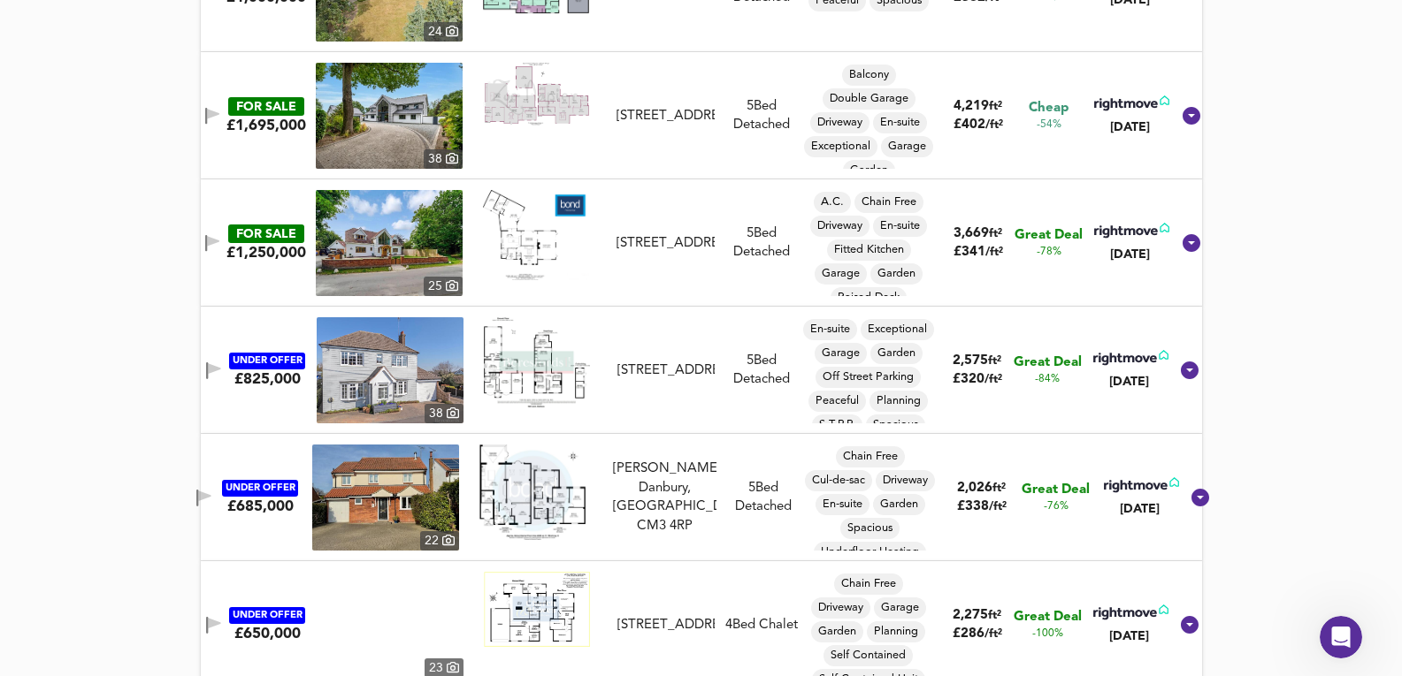
scroll to position [1449, 0]
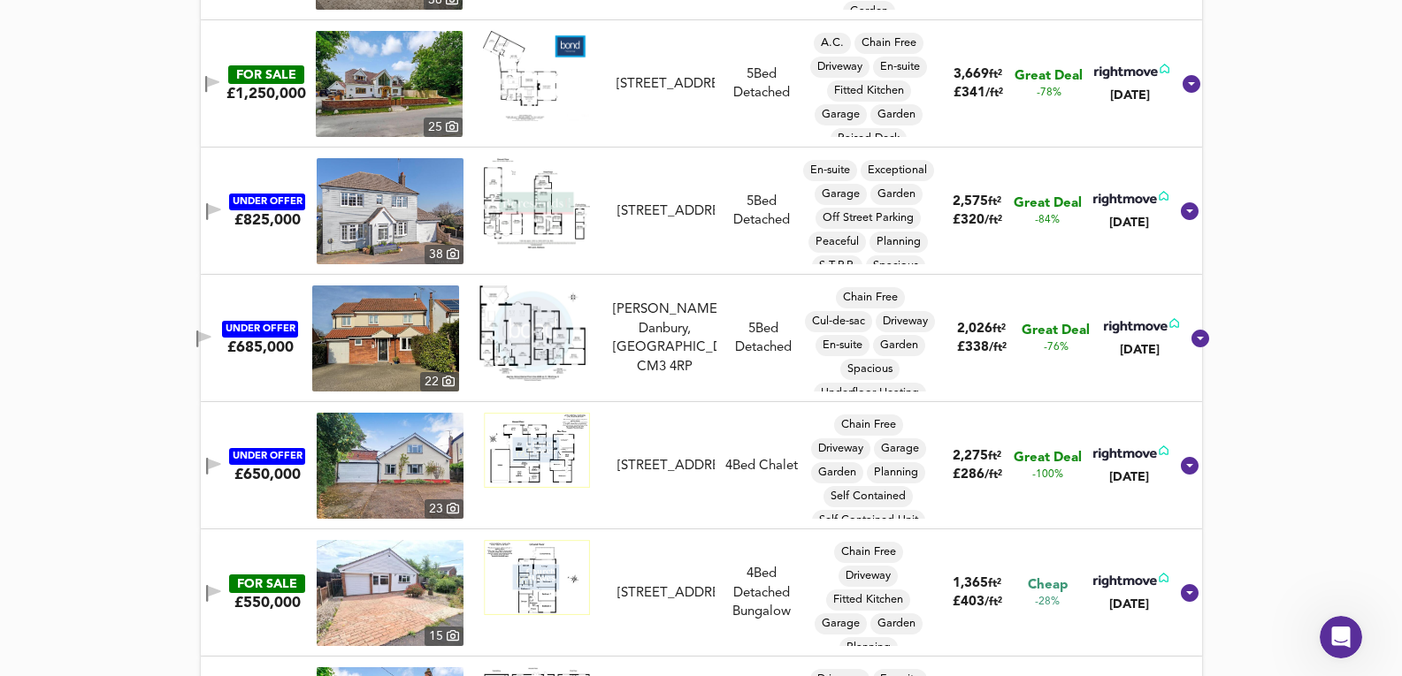
click at [424, 212] on img at bounding box center [390, 211] width 147 height 106
click at [391, 256] on img at bounding box center [390, 211] width 147 height 106
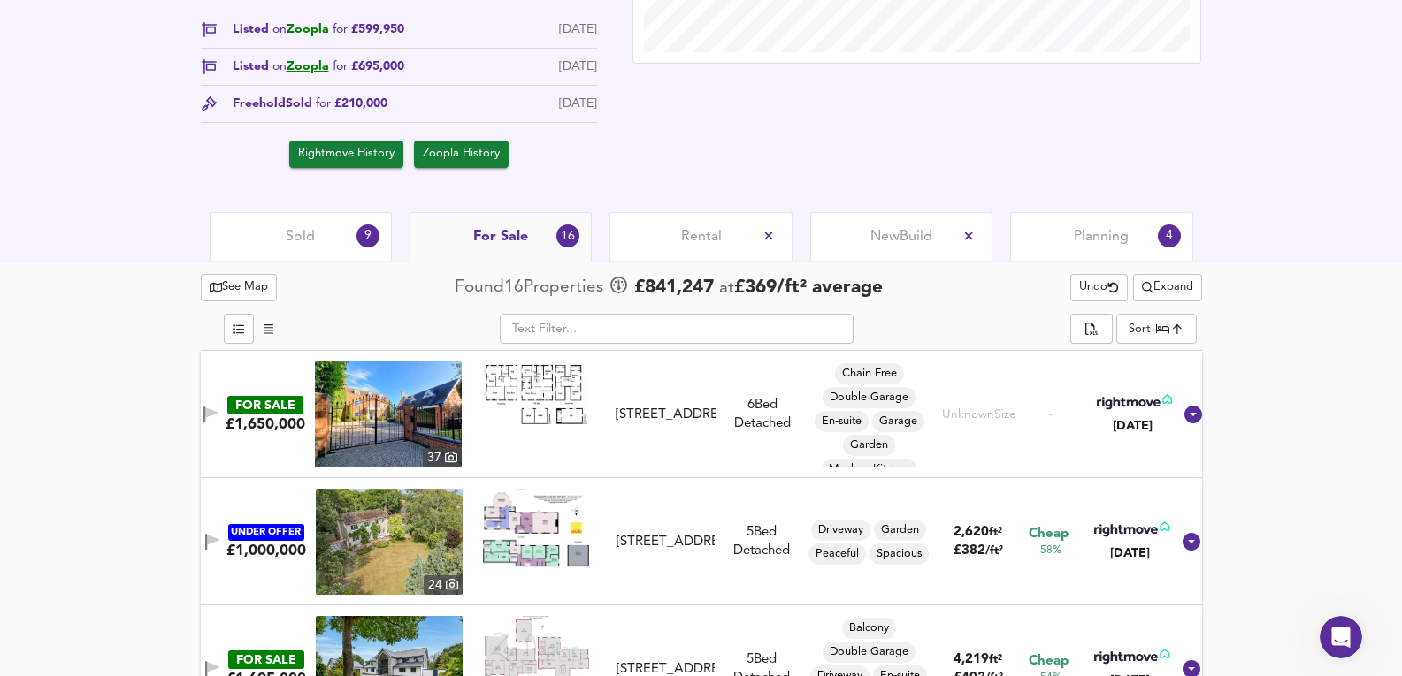
scroll to position [565, 0]
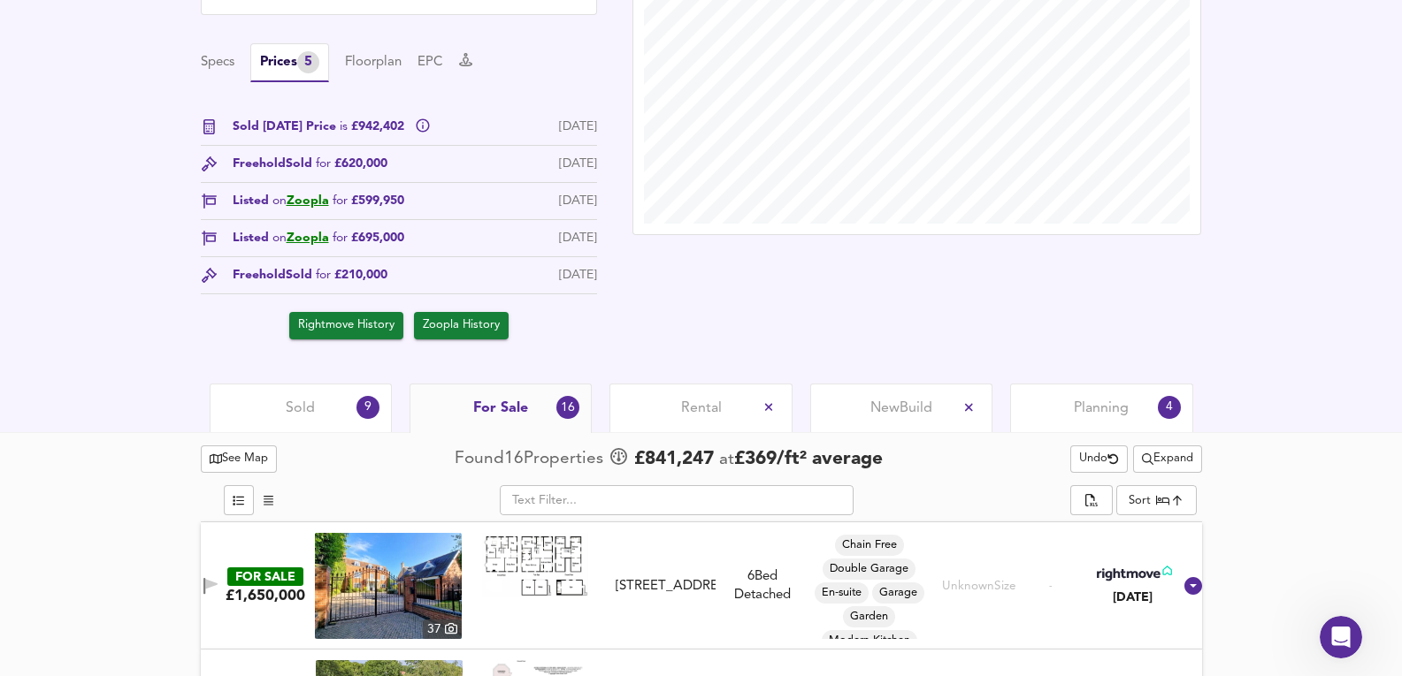
click at [380, 420] on div "Sold 9" at bounding box center [301, 408] width 182 height 49
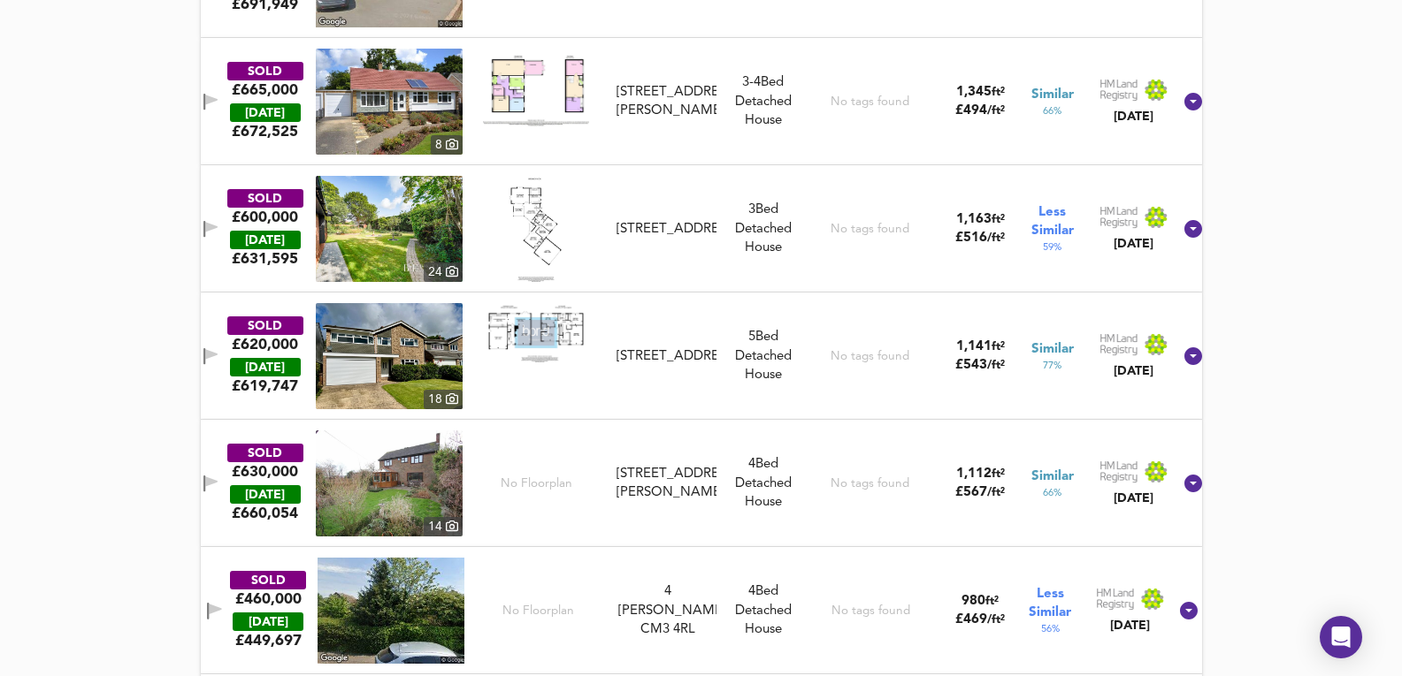
scroll to position [1415, 0]
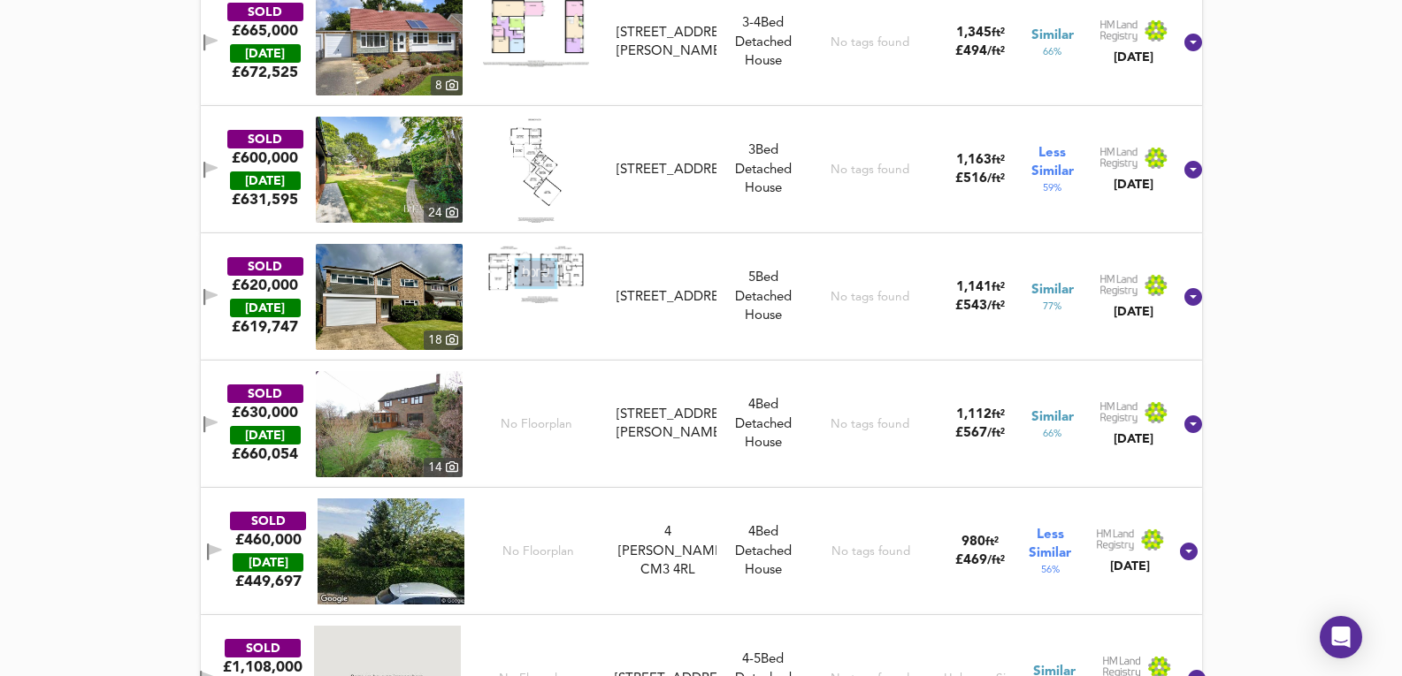
click at [762, 327] on div "SOLD £620,000 TODAY £ 619,747 18 35 Danbury Vale, CM3 4LA 35 Danbury Vale, CM3 …" at bounding box center [679, 297] width 984 height 106
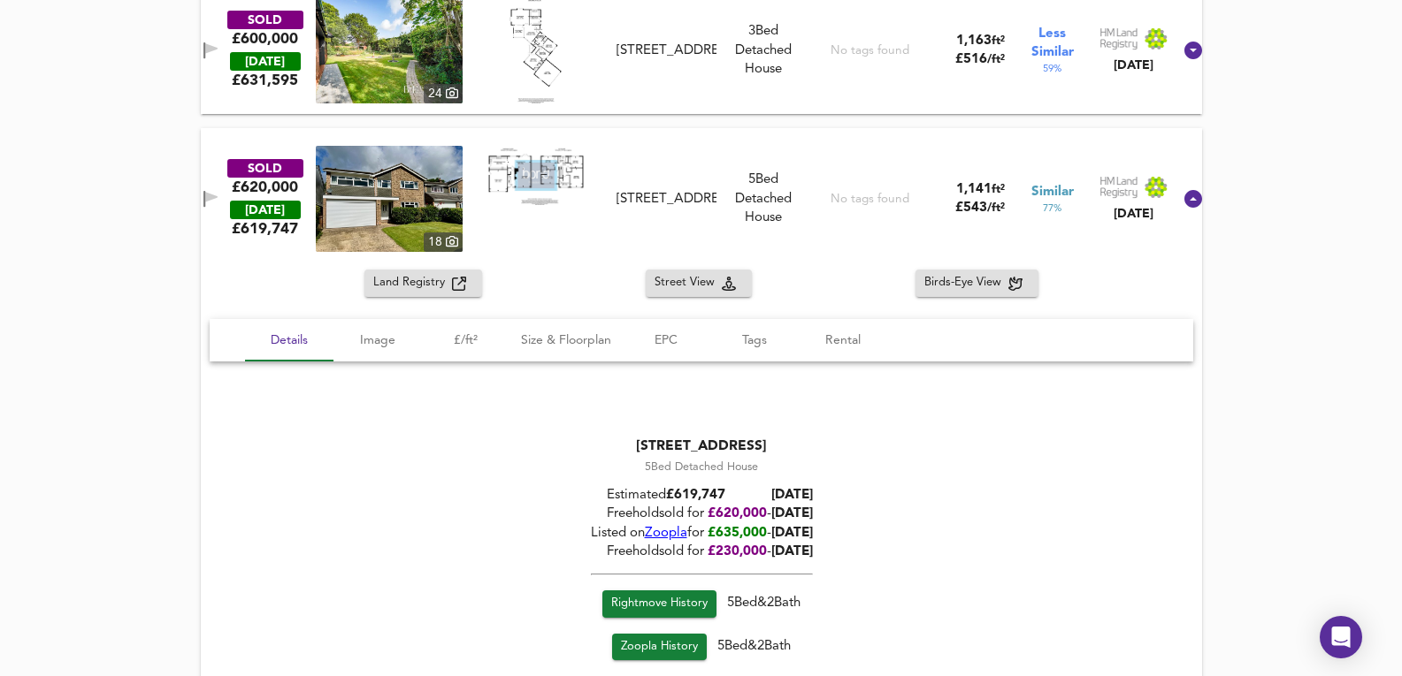
scroll to position [1709, 0]
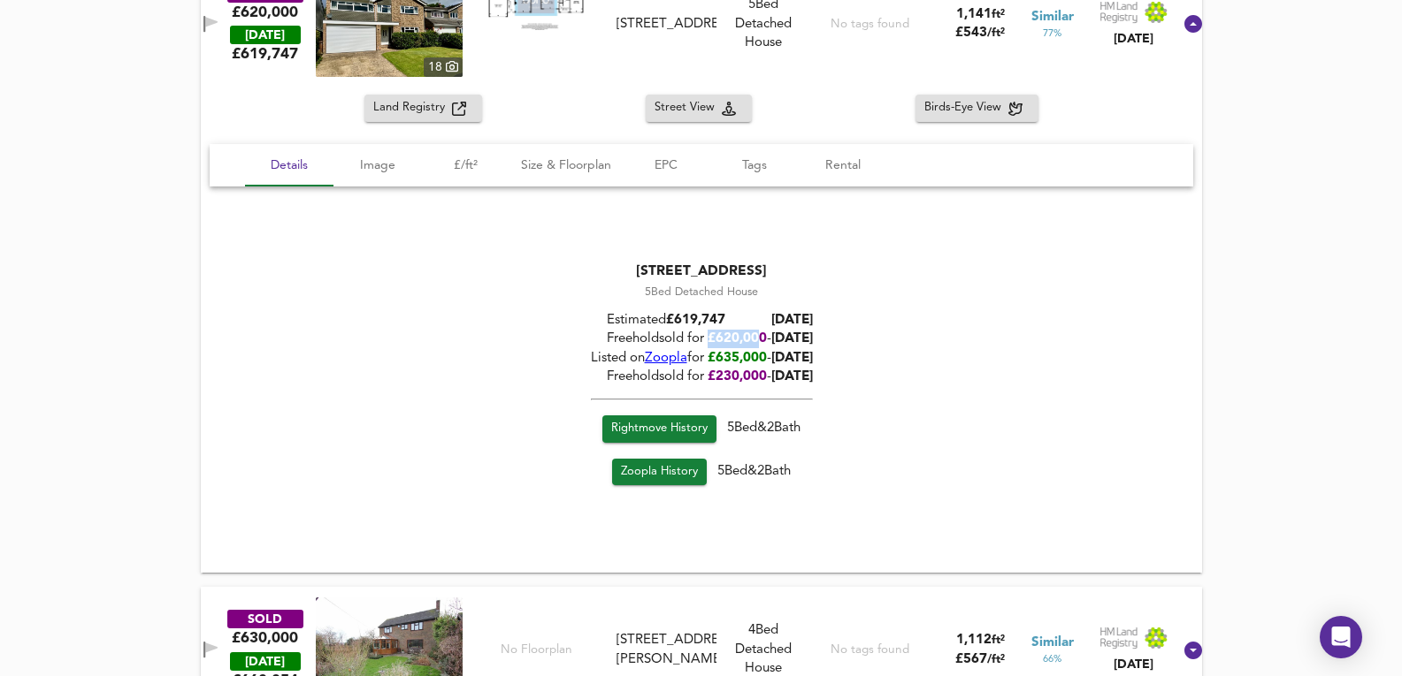
drag, startPoint x: 692, startPoint y: 336, endPoint x: 743, endPoint y: 332, distance: 50.5
click at [744, 333] on span "£ 620,000" at bounding box center [736, 339] width 59 height 13
click at [743, 333] on span "£ 620,000" at bounding box center [736, 339] width 59 height 13
click at [455, 30] on img at bounding box center [389, 24] width 147 height 106
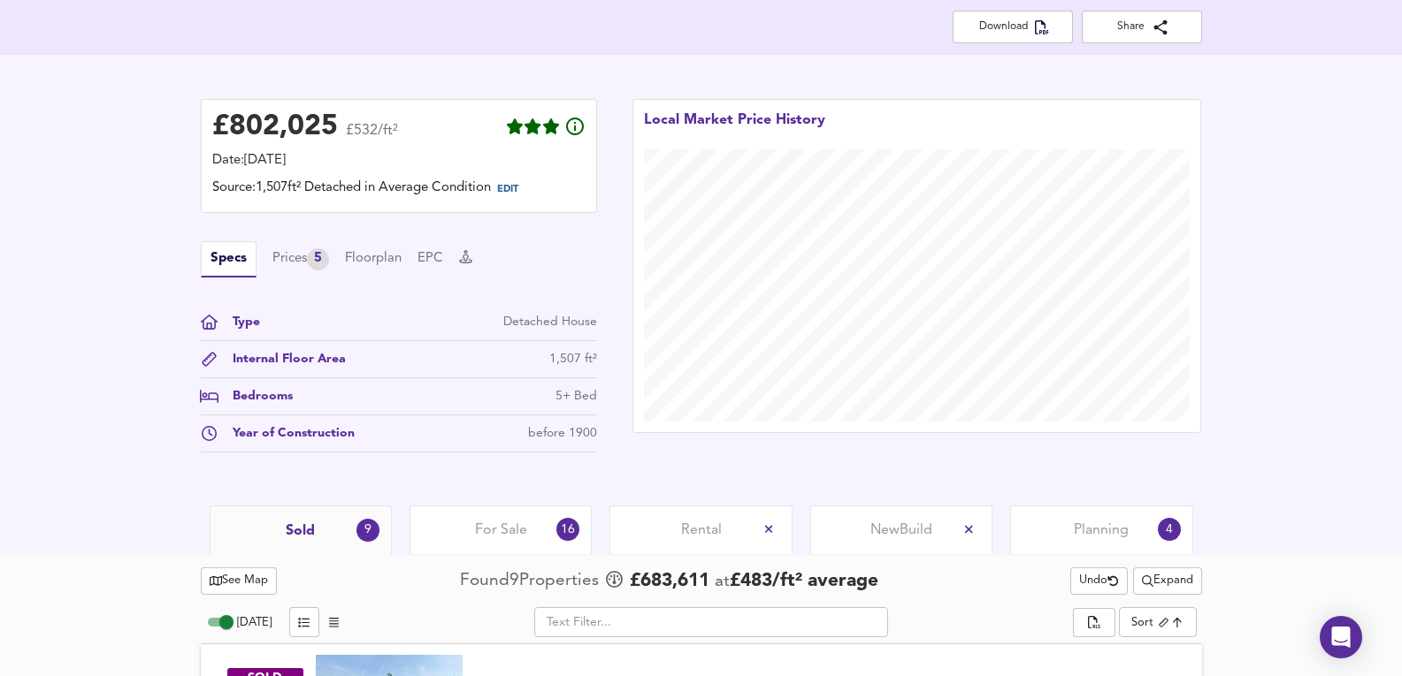
scroll to position [596, 0]
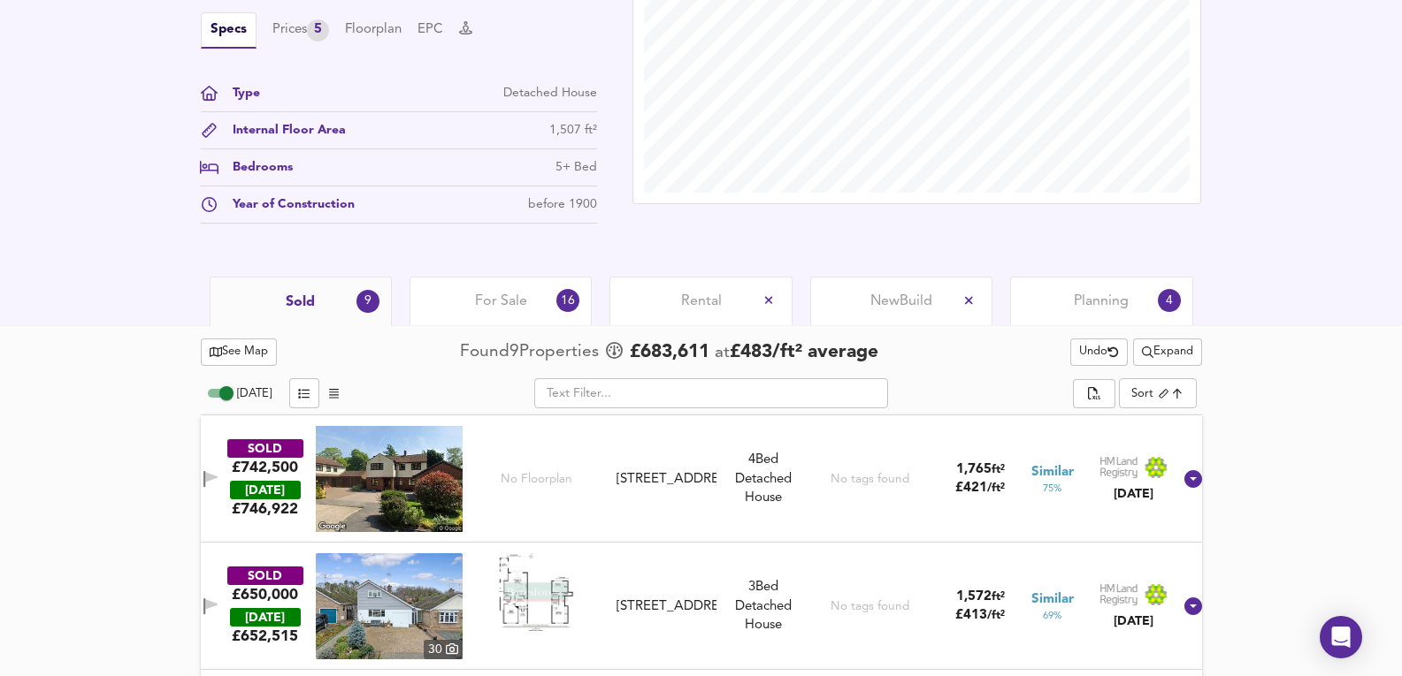
drag, startPoint x: 327, startPoint y: 309, endPoint x: 410, endPoint y: 347, distance: 91.4
click at [327, 309] on div "Sold 9" at bounding box center [301, 302] width 182 height 50
click at [1151, 340] on button "Expand" at bounding box center [1167, 352] width 69 height 27
click at [1139, 418] on li "1 year 2 years" at bounding box center [1163, 416] width 187 height 28
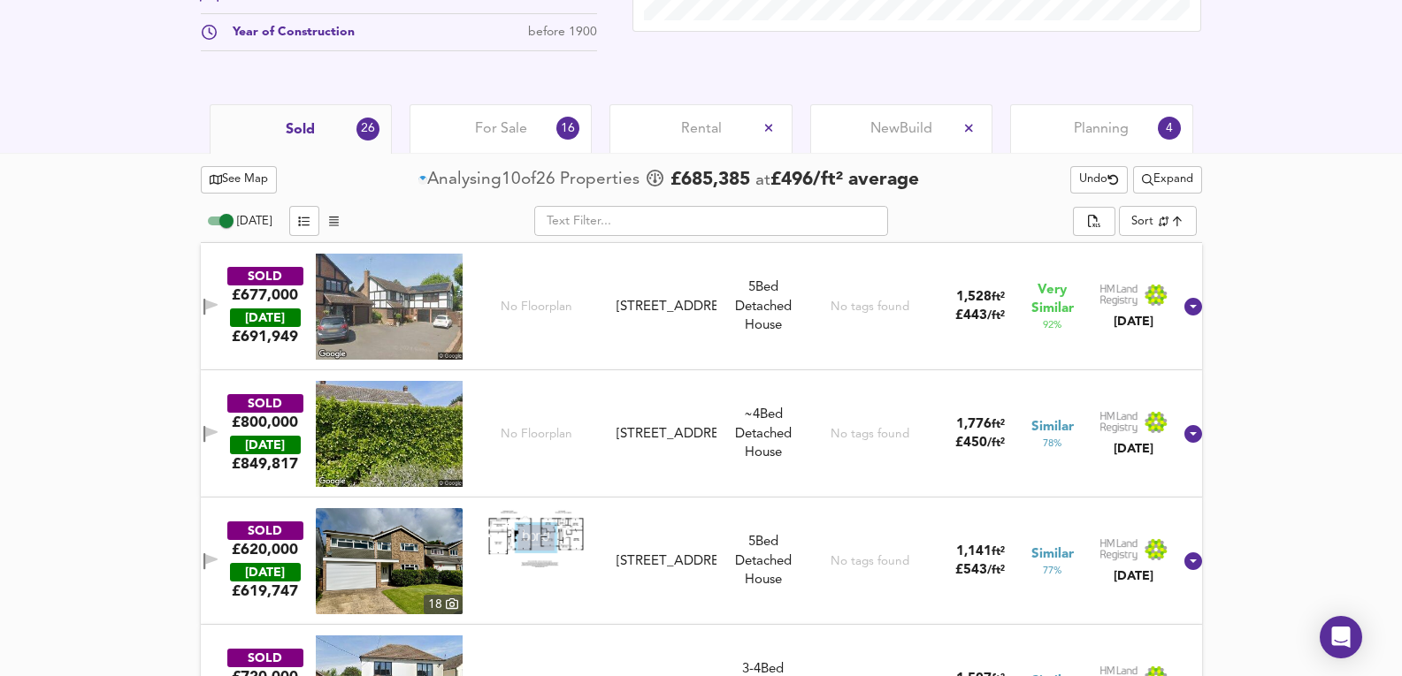
scroll to position [767, 0]
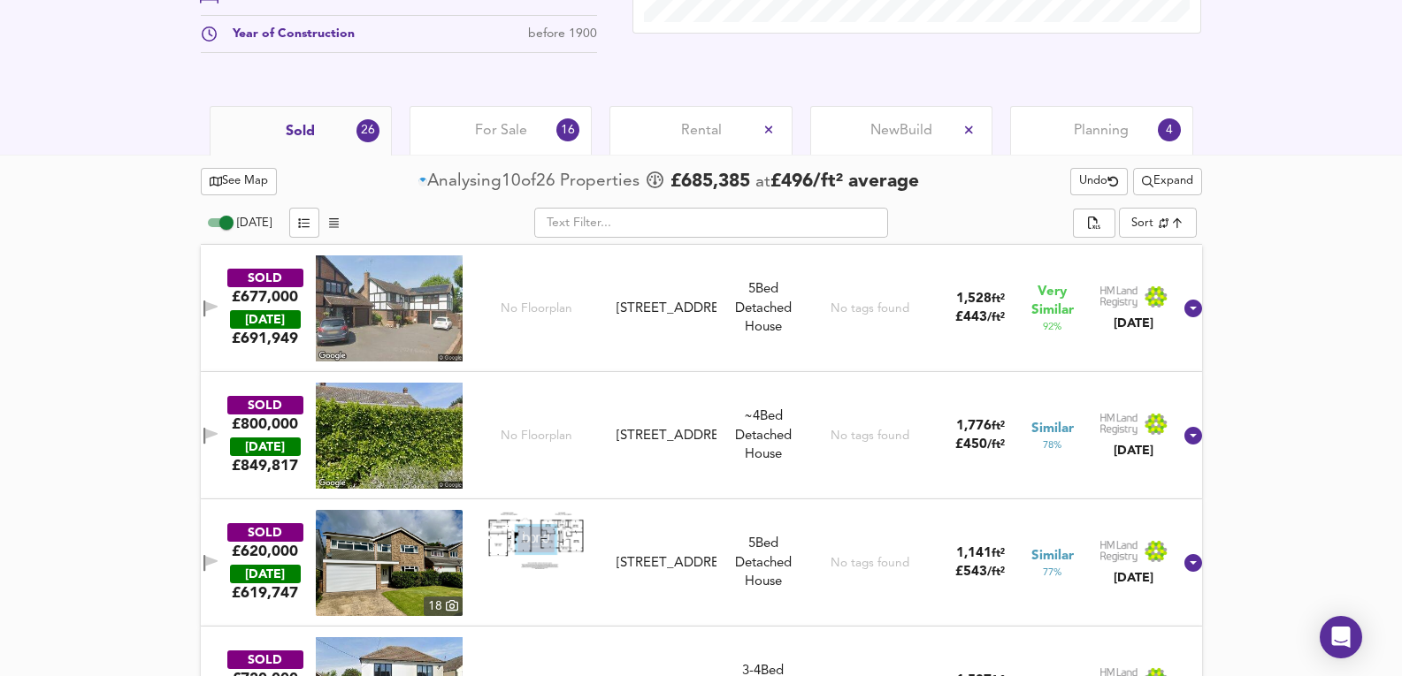
click at [1175, 183] on span "Expand" at bounding box center [1167, 182] width 51 height 20
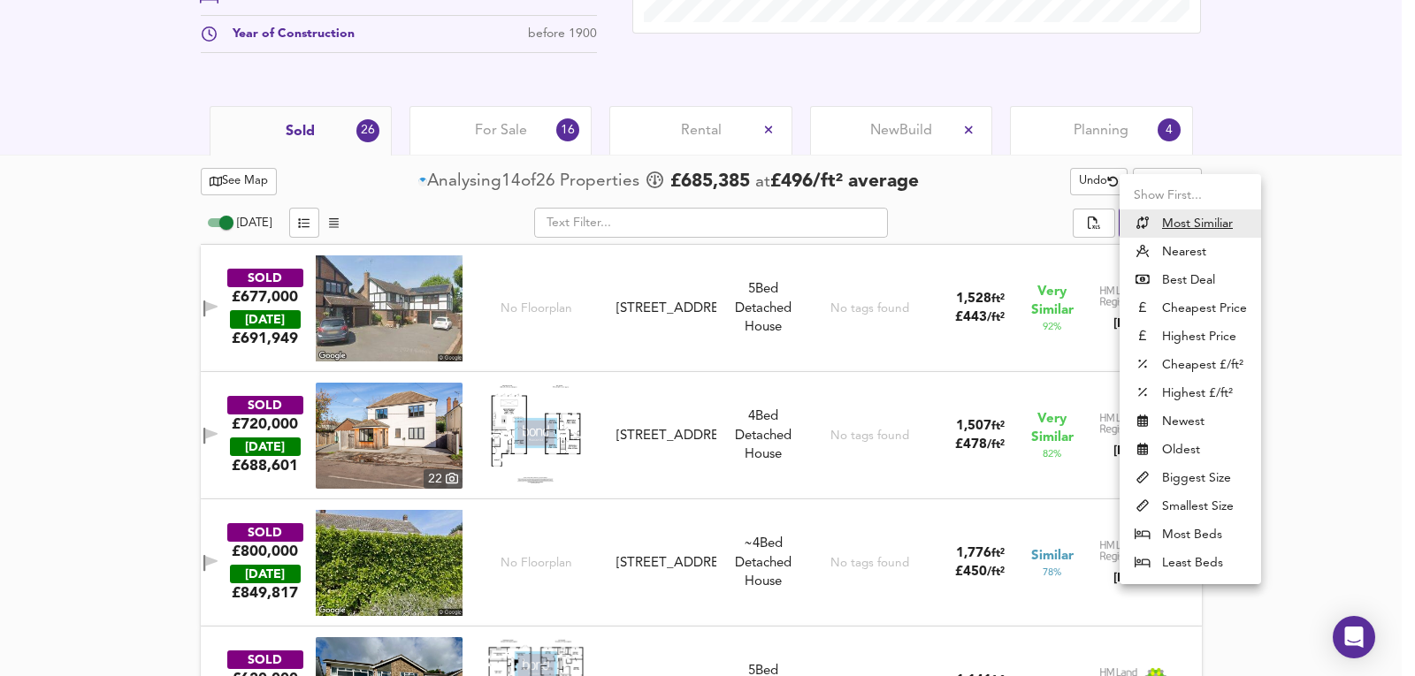
drag, startPoint x: 1200, startPoint y: 253, endPoint x: 1327, endPoint y: 172, distance: 151.1
click at [1323, 171] on div "Show First... Most Similiar Nearest Best Deal Cheapest Price Highest Price Chea…" at bounding box center [707, 338] width 1415 height 676
click at [1327, 172] on div at bounding box center [707, 338] width 1415 height 676
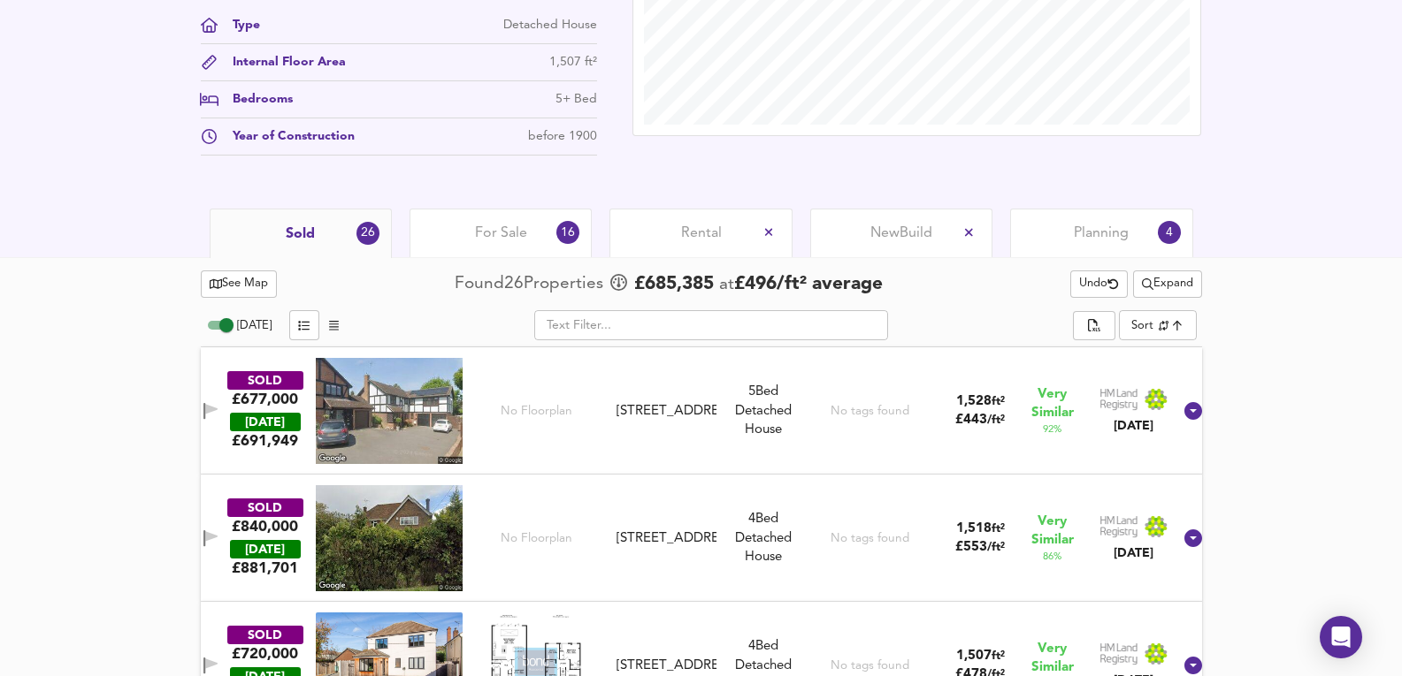
scroll to position [729, 0]
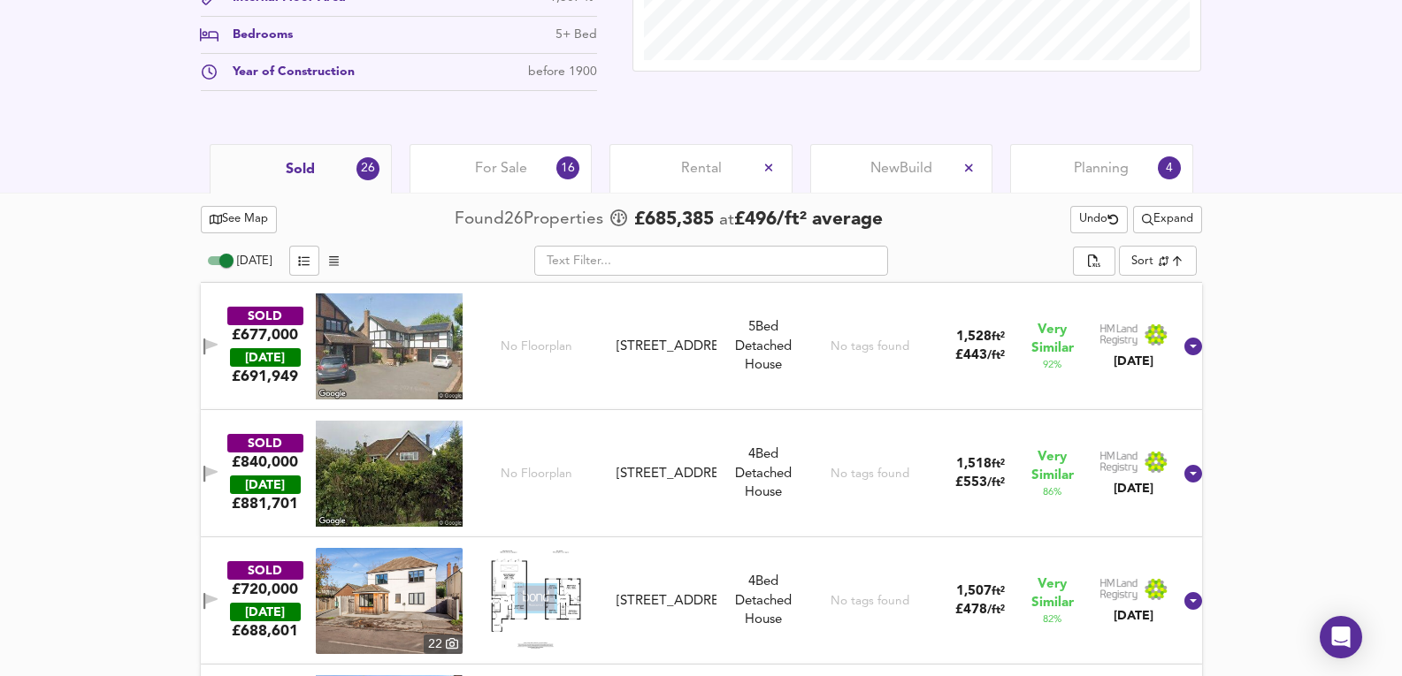
click at [1107, 153] on div "Planning 4" at bounding box center [1101, 168] width 182 height 49
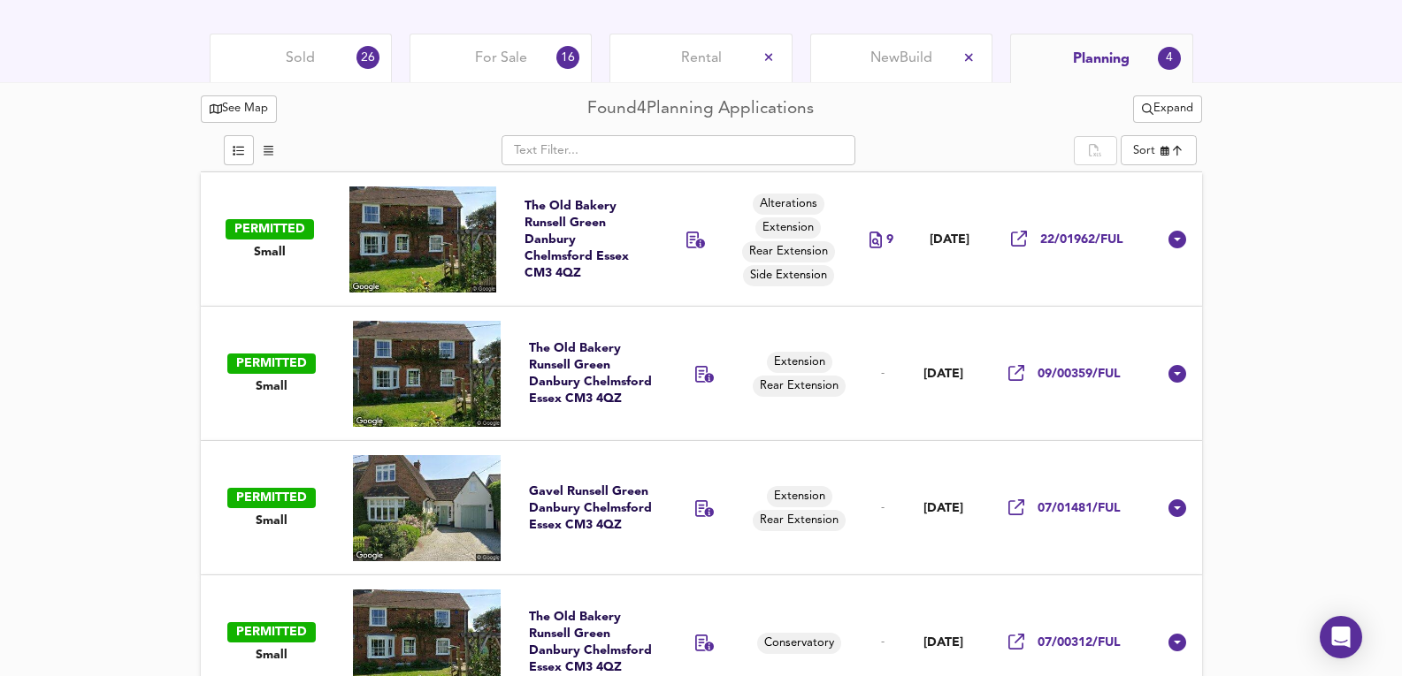
scroll to position [846, 0]
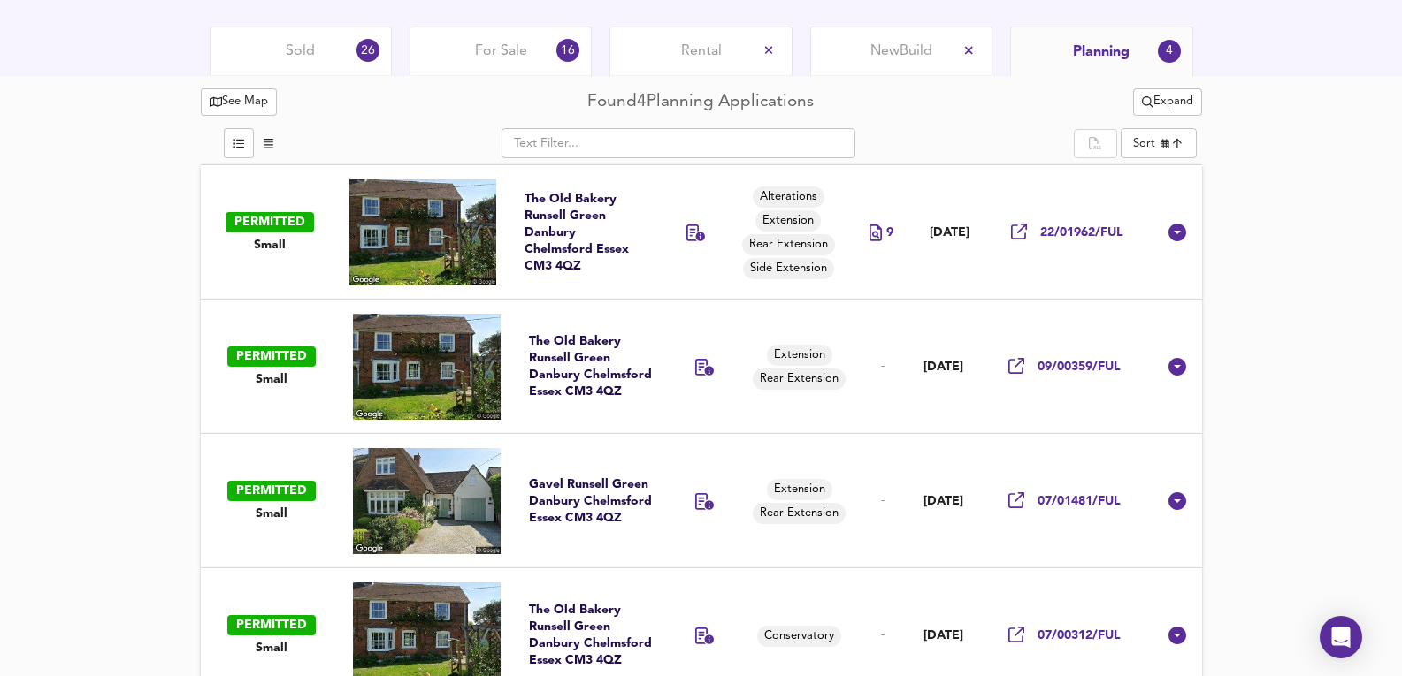
click at [693, 265] on td at bounding box center [700, 232] width 81 height 134
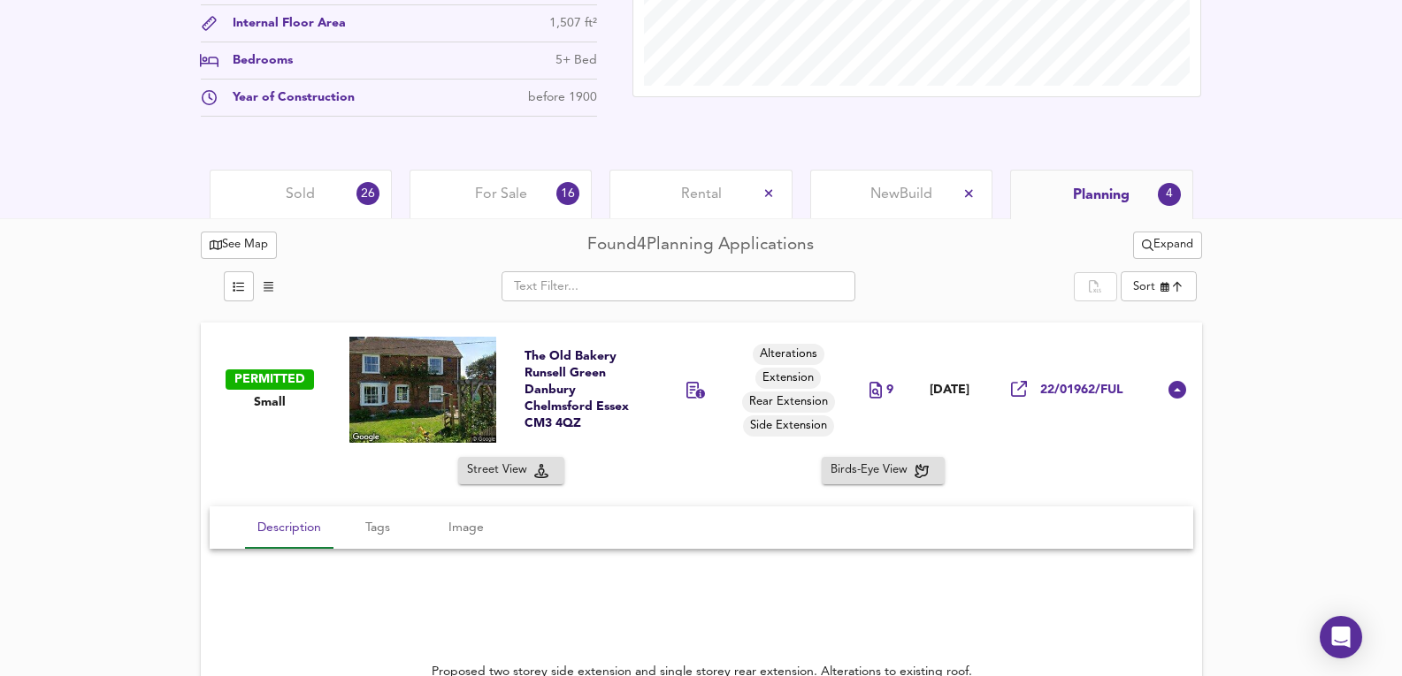
scroll to position [596, 0]
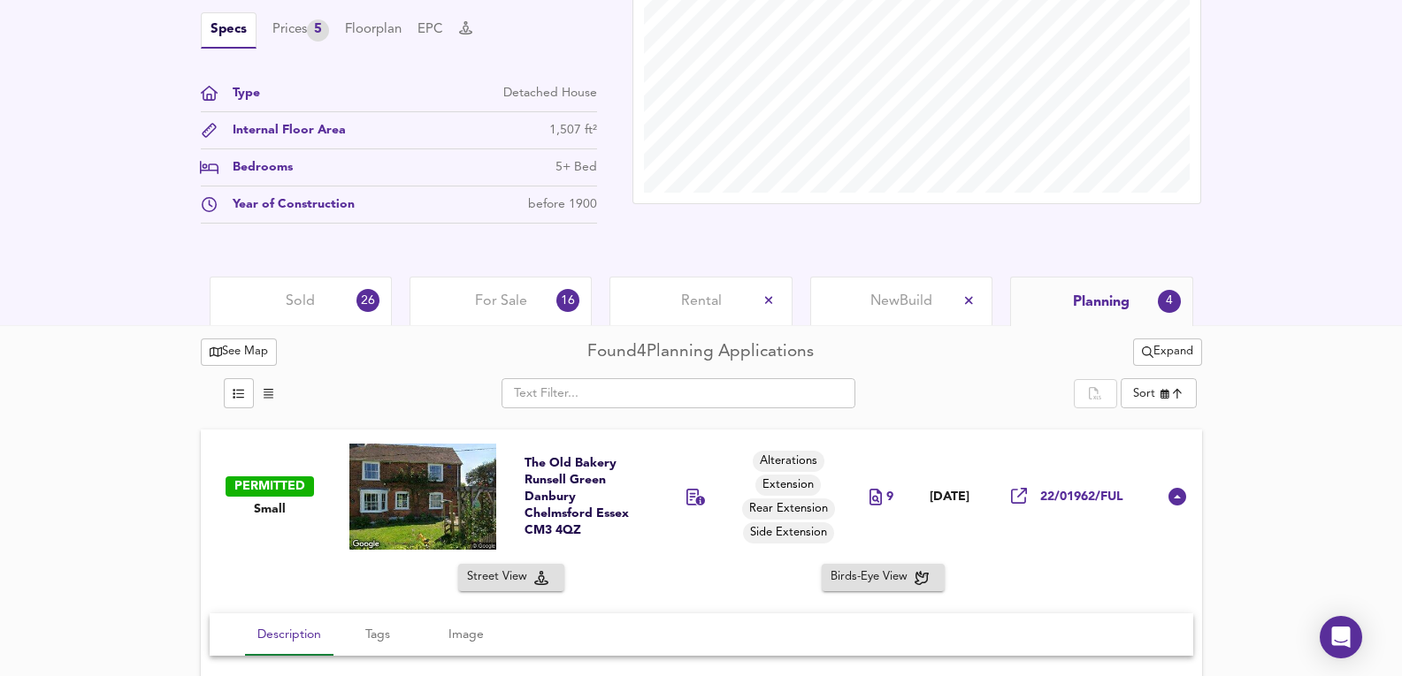
click at [502, 311] on span "For Sale" at bounding box center [501, 301] width 52 height 19
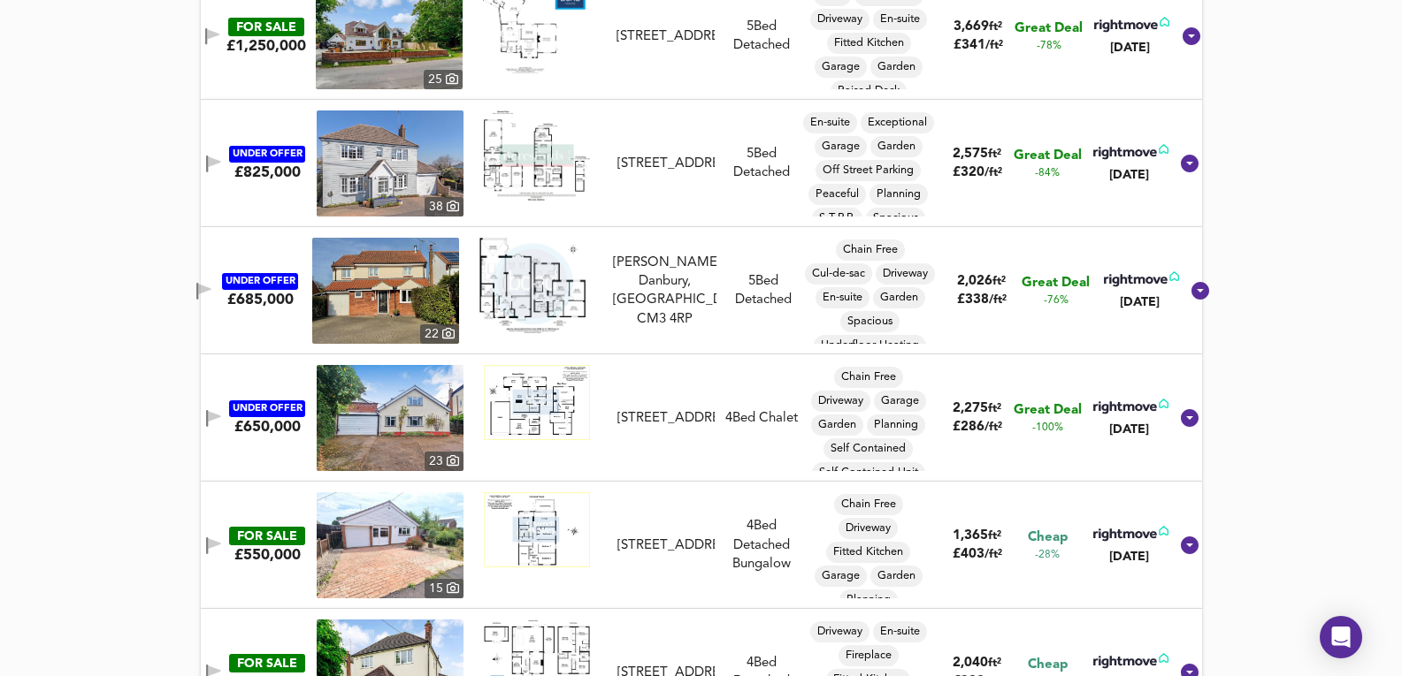
scroll to position [1362, 0]
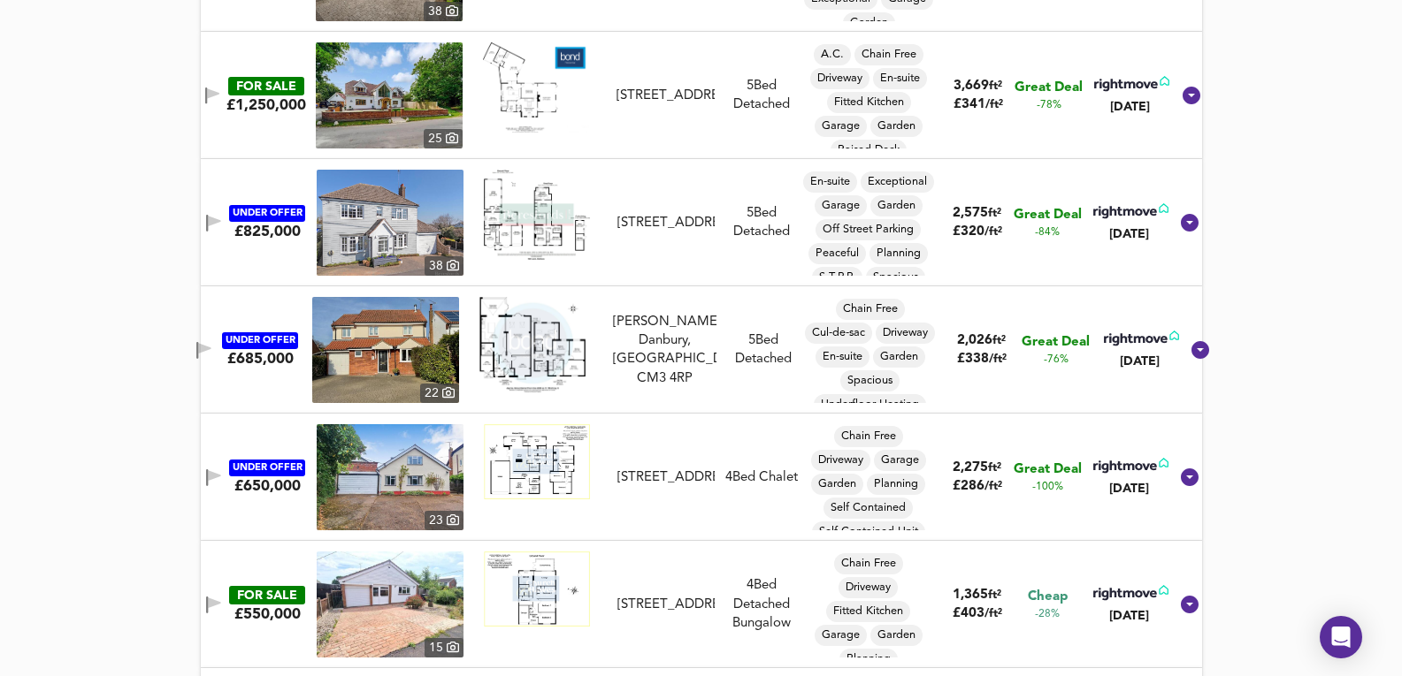
click at [394, 355] on img at bounding box center [385, 350] width 147 height 106
click at [665, 422] on div "UNDER OFFER £650,000 23 Hyde Lane, Danbury, CM3 4QX Hyde Lane, Danbury 4 Bed Ch…" at bounding box center [701, 477] width 1001 height 127
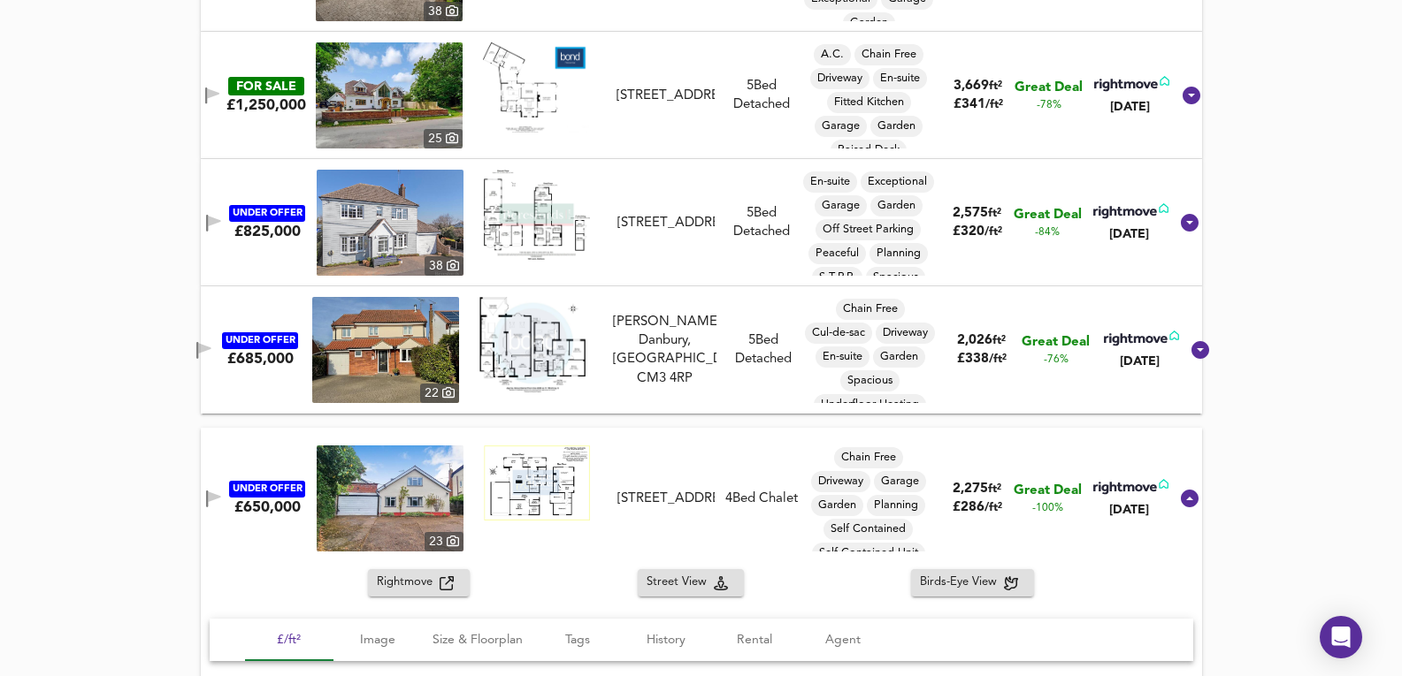
click at [440, 341] on img at bounding box center [385, 350] width 147 height 106
drag, startPoint x: 736, startPoint y: 401, endPoint x: 577, endPoint y: 396, distance: 159.3
click at [736, 401] on div "UNDER OFFER £685,000 22 Barley Mead, Danbury, Chelmsford, CM3 4RP Barley Mead, …" at bounding box center [679, 350] width 998 height 106
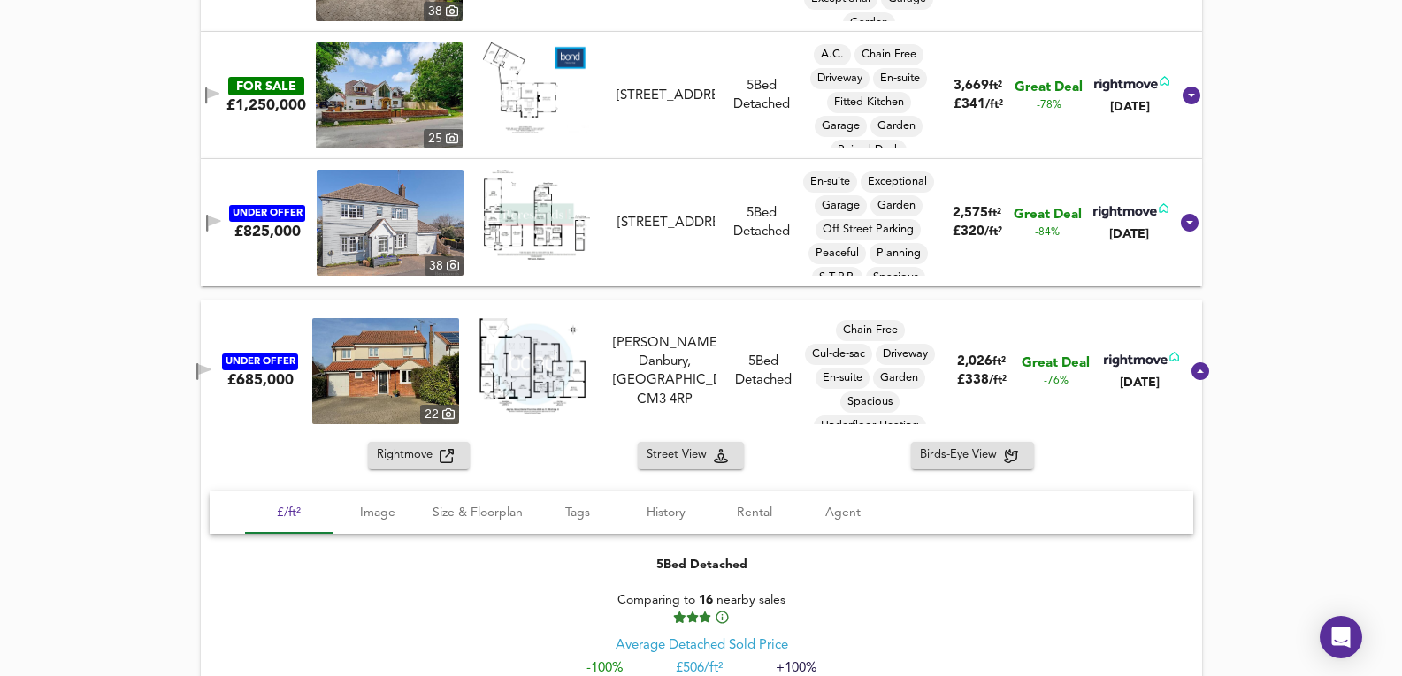
click at [431, 392] on img at bounding box center [385, 371] width 147 height 106
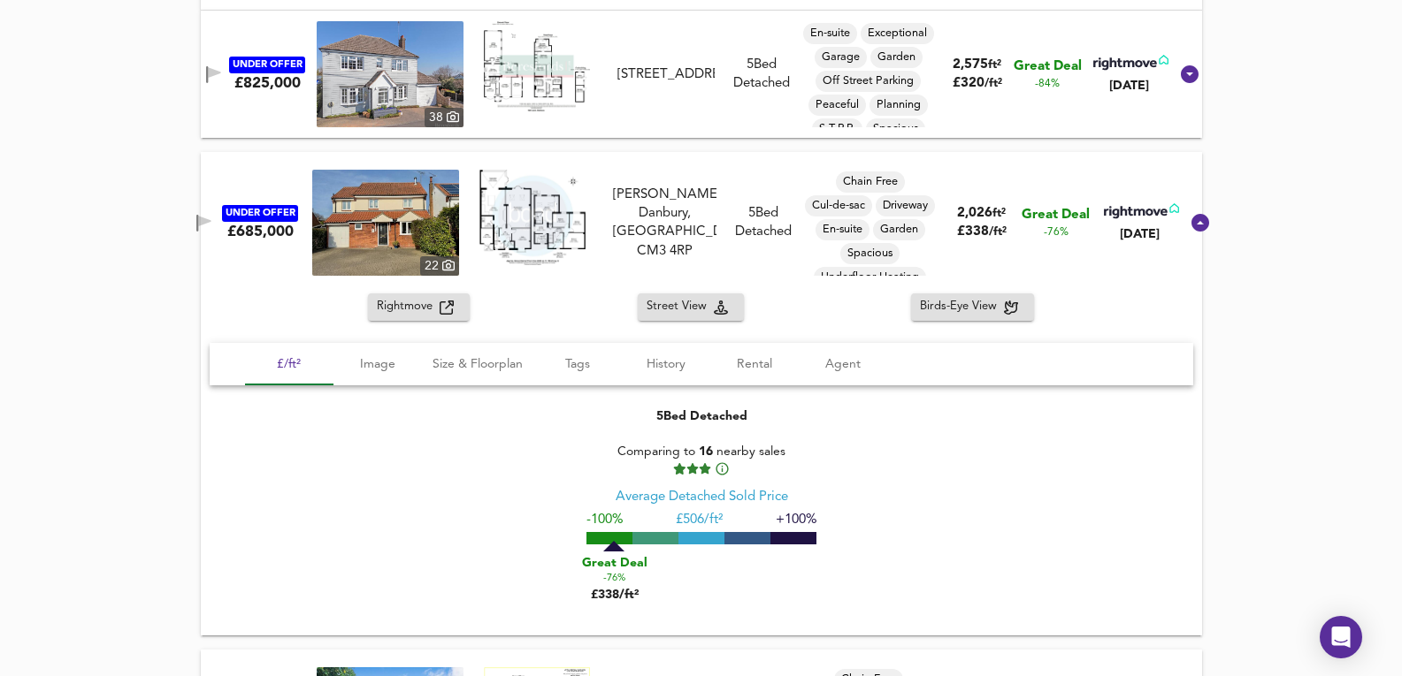
scroll to position [1356, 0]
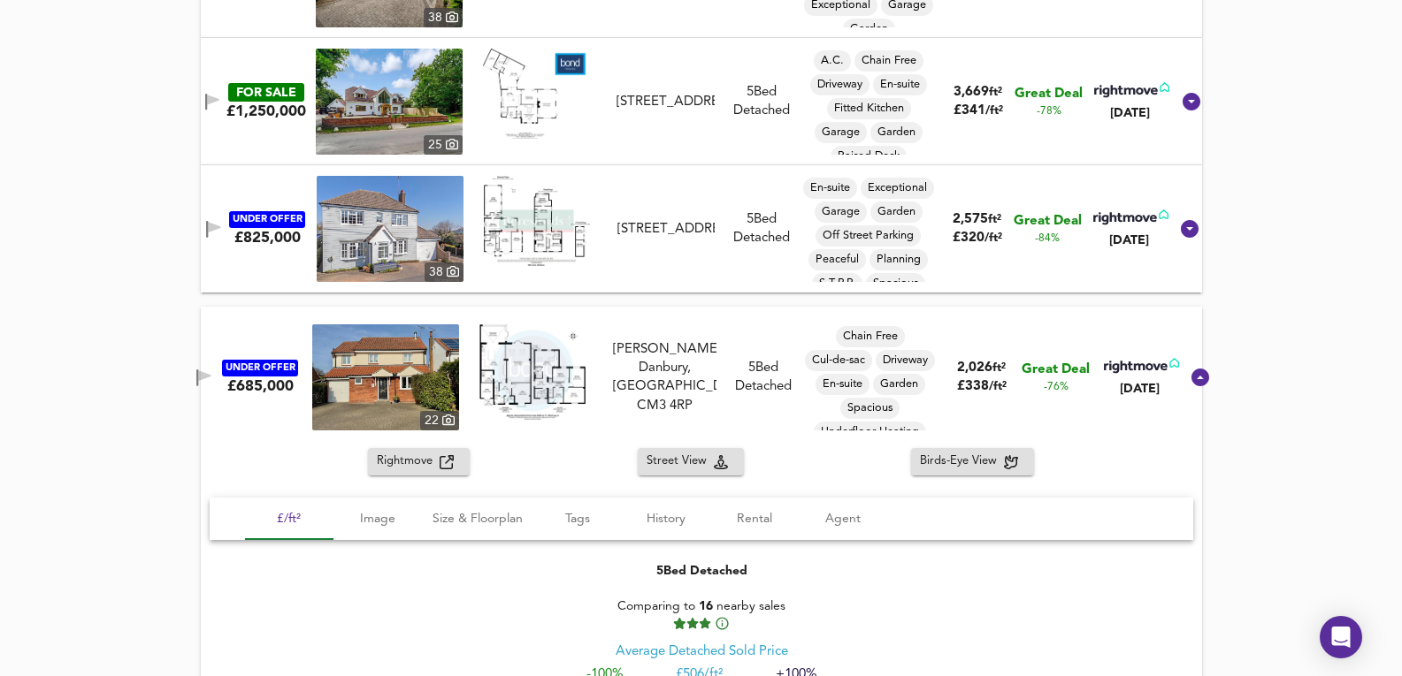
click at [403, 230] on img at bounding box center [390, 229] width 147 height 106
click at [369, 373] on img at bounding box center [385, 378] width 147 height 106
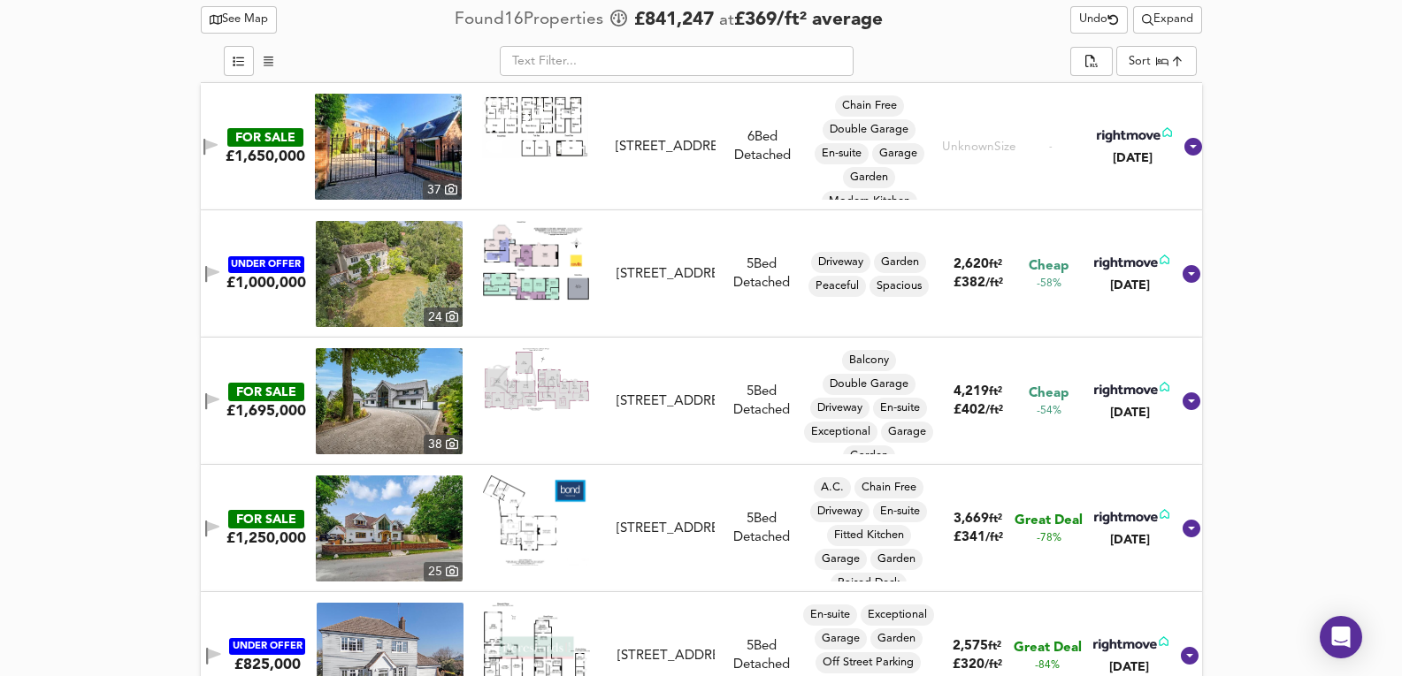
scroll to position [825, 0]
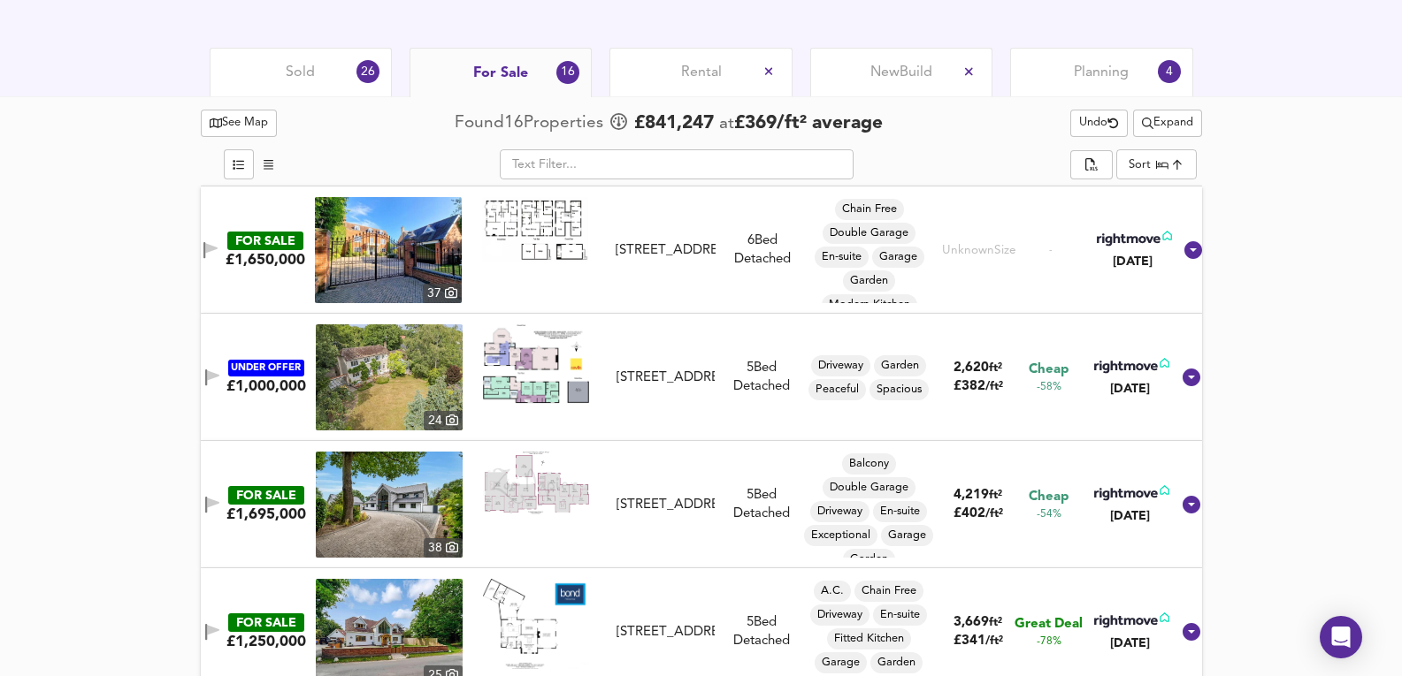
drag, startPoint x: 290, startPoint y: 34, endPoint x: 304, endPoint y: 48, distance: 19.4
click at [309, 53] on div "Sold 26" at bounding box center [301, 72] width 182 height 49
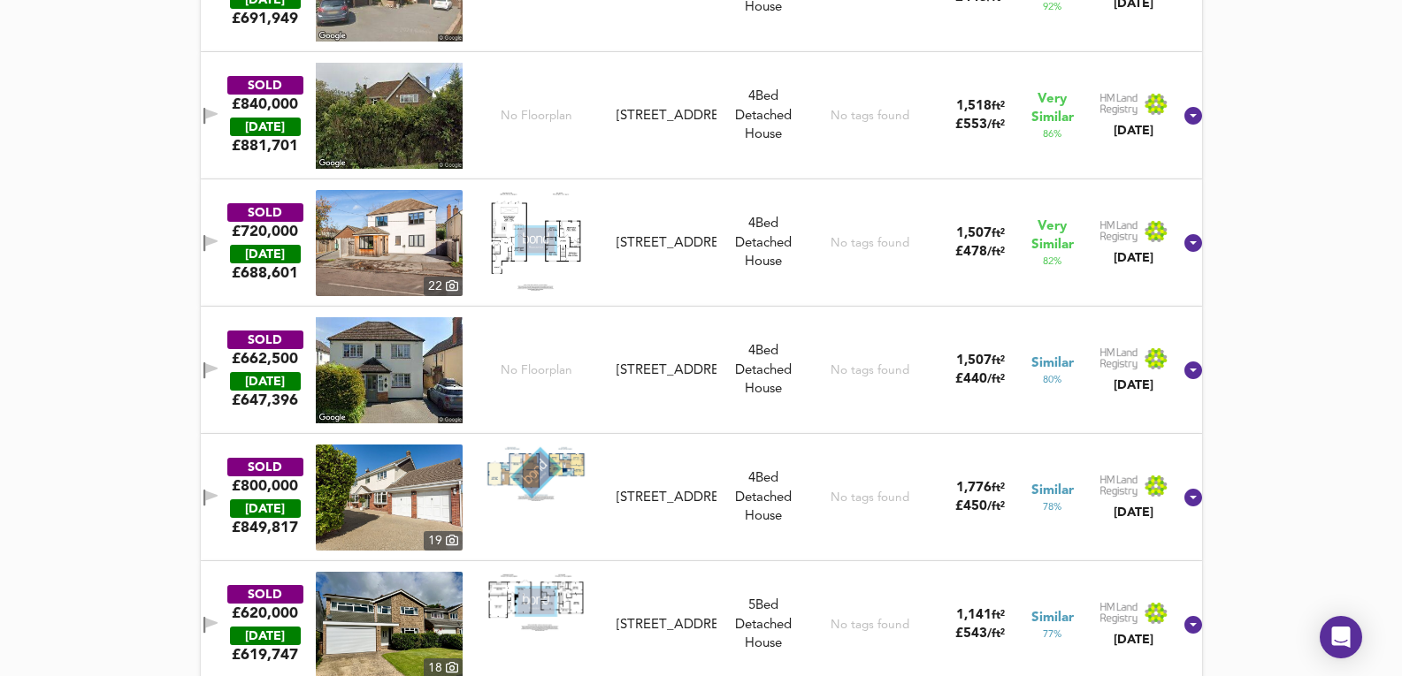
scroll to position [1297, 0]
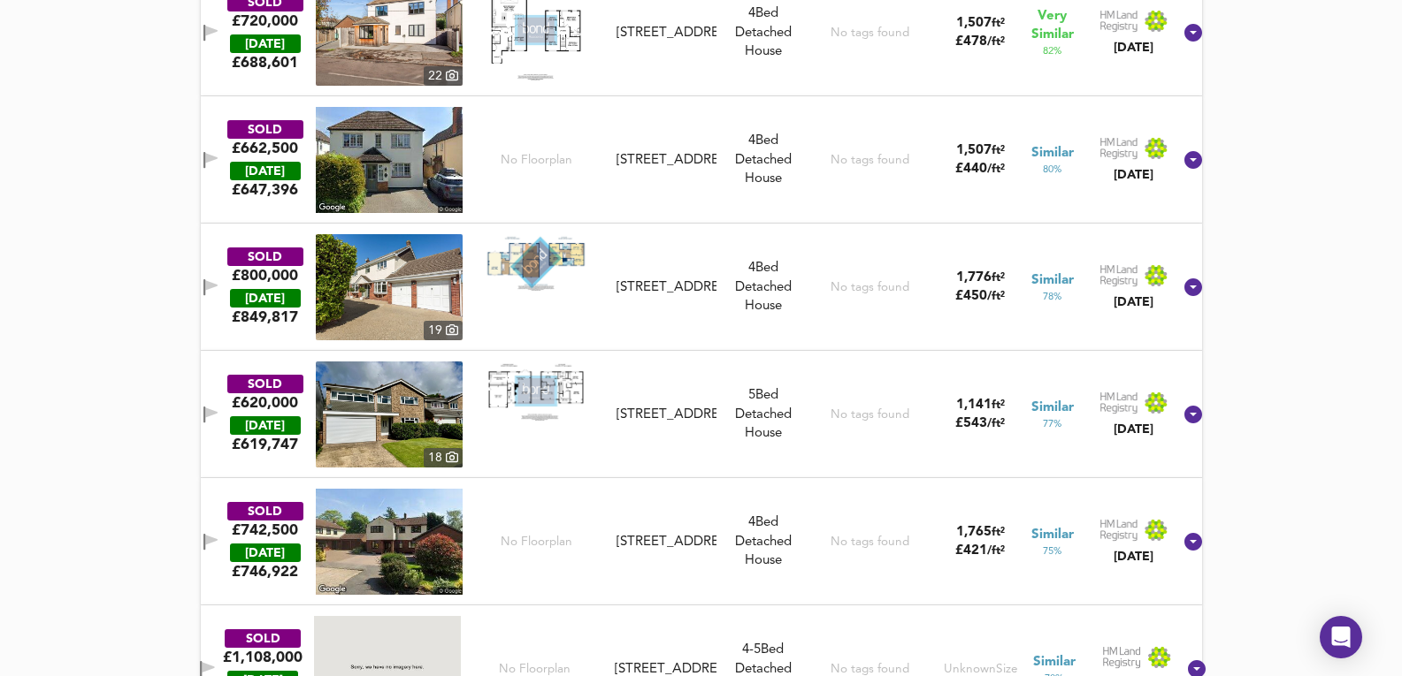
click at [416, 267] on img at bounding box center [389, 287] width 147 height 106
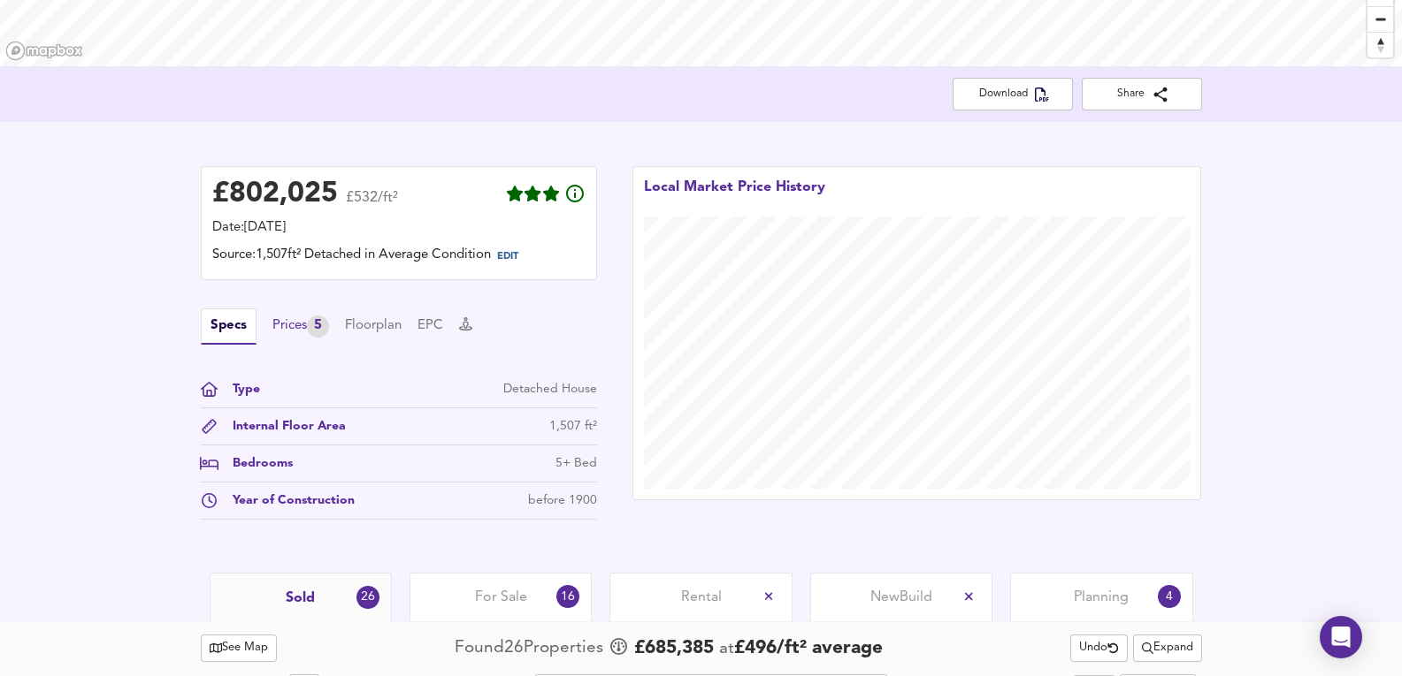
scroll to position [294, 0]
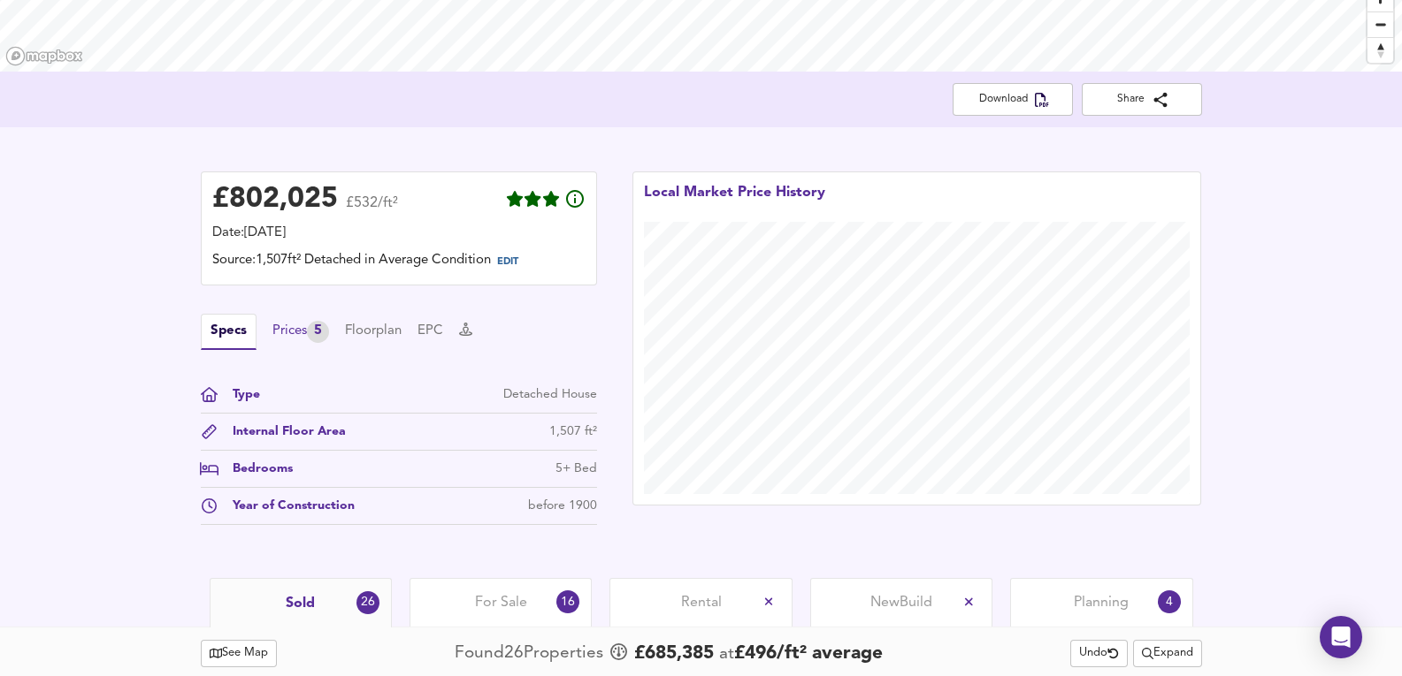
drag, startPoint x: 291, startPoint y: 313, endPoint x: 286, endPoint y: 323, distance: 11.1
click at [289, 317] on div "£ 802,025 £532/ft² Date: 26 September 2025 Source: 1,507ft² Detached in Average…" at bounding box center [399, 349] width 396 height 354
click at [286, 325] on div "Prices 5" at bounding box center [300, 332] width 57 height 22
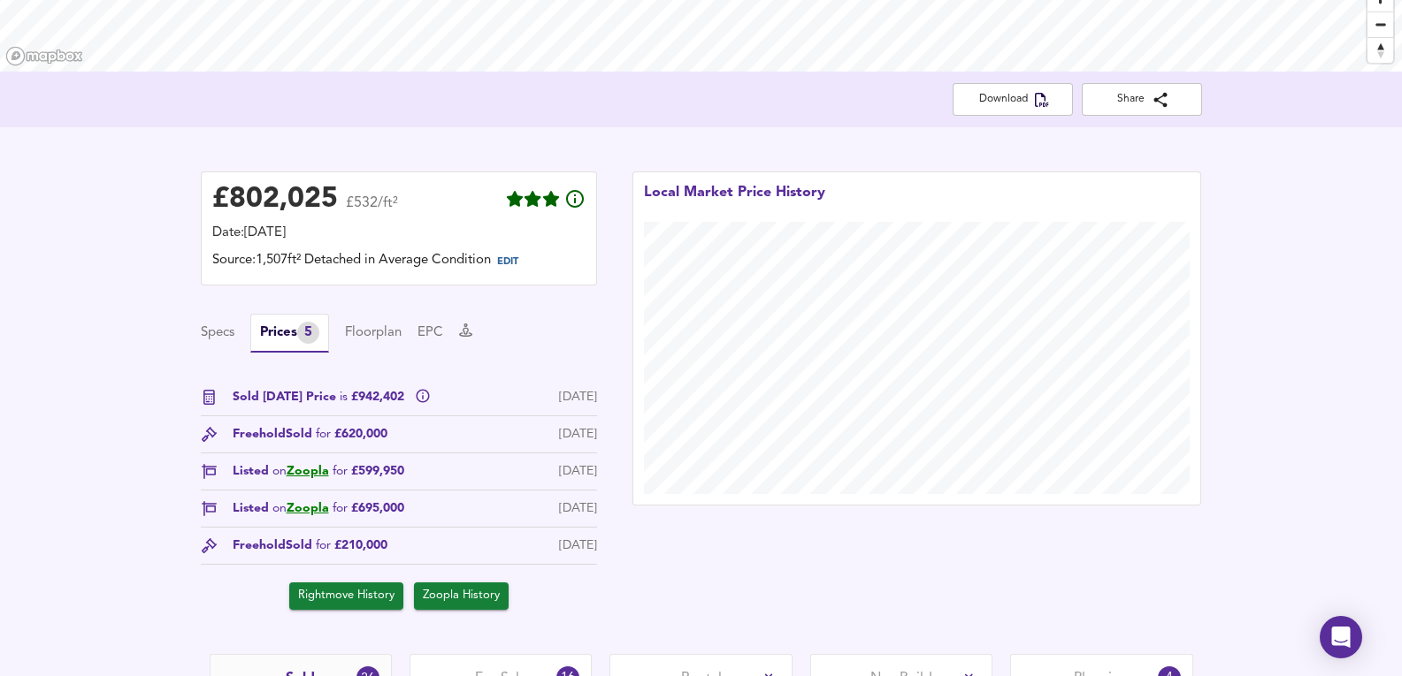
click at [307, 464] on span "Listed on Zoopla for £599,950" at bounding box center [319, 471] width 172 height 19
click at [314, 470] on link "Zoopla" at bounding box center [308, 471] width 42 height 12
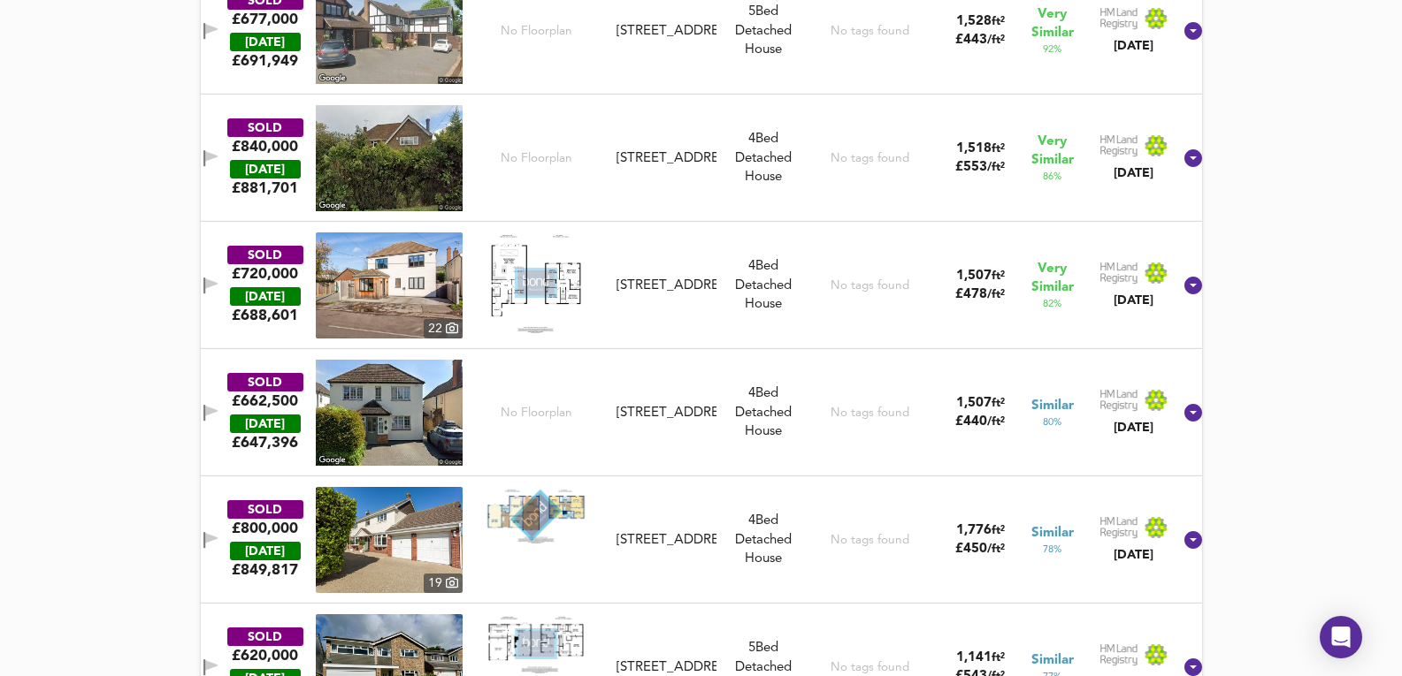
scroll to position [1061, 0]
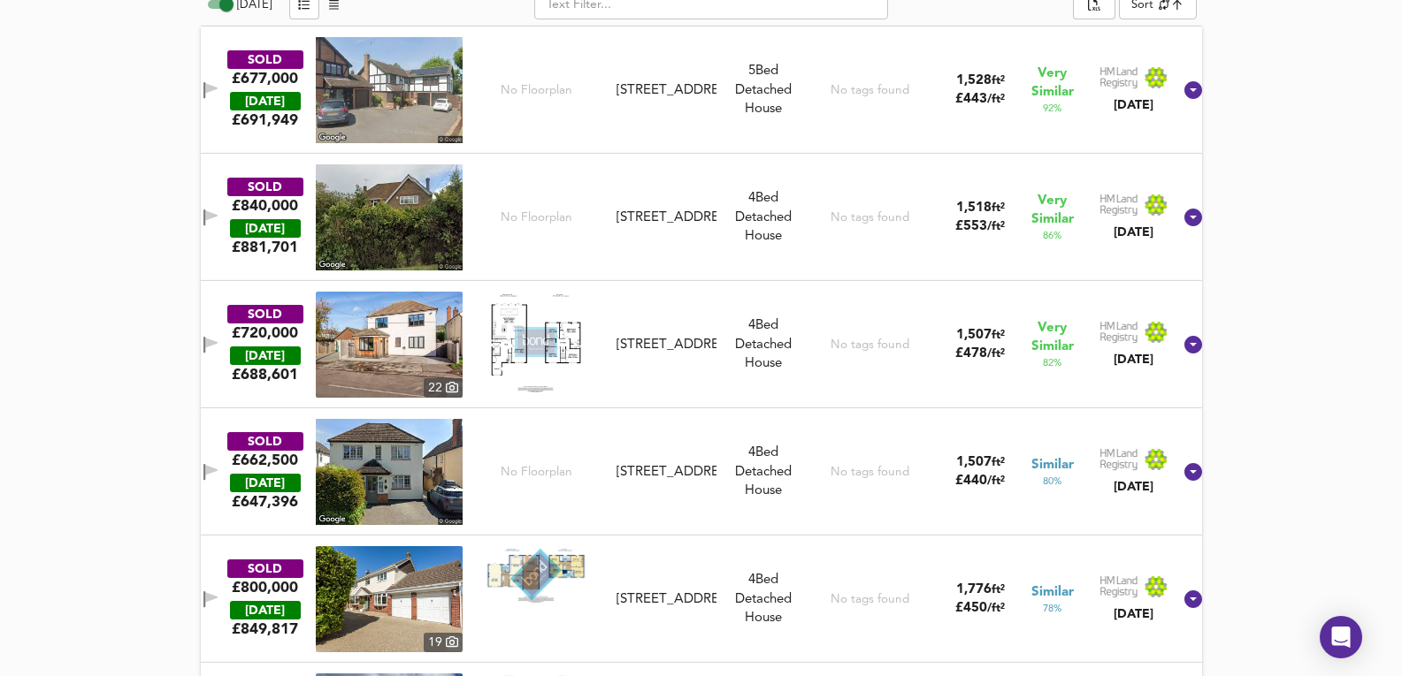
click at [383, 585] on img at bounding box center [389, 600] width 147 height 106
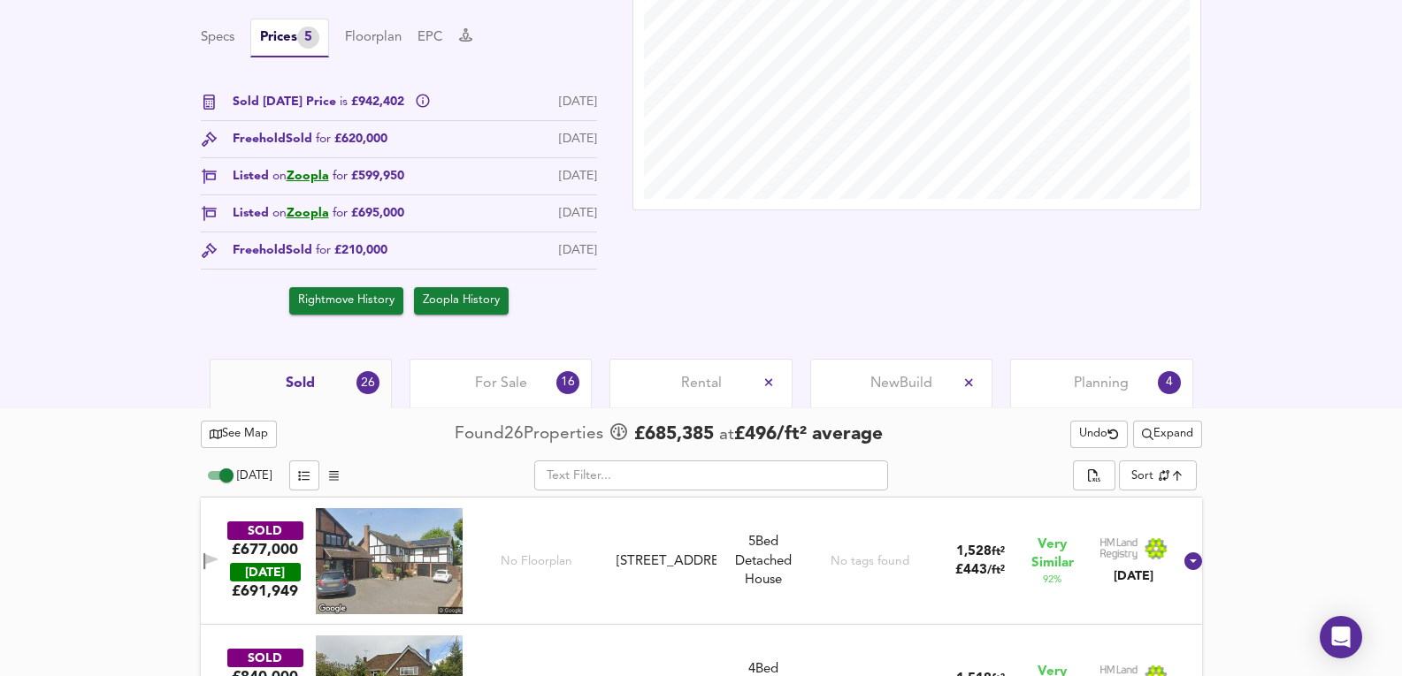
click at [533, 401] on div "For Sale 16" at bounding box center [500, 383] width 182 height 49
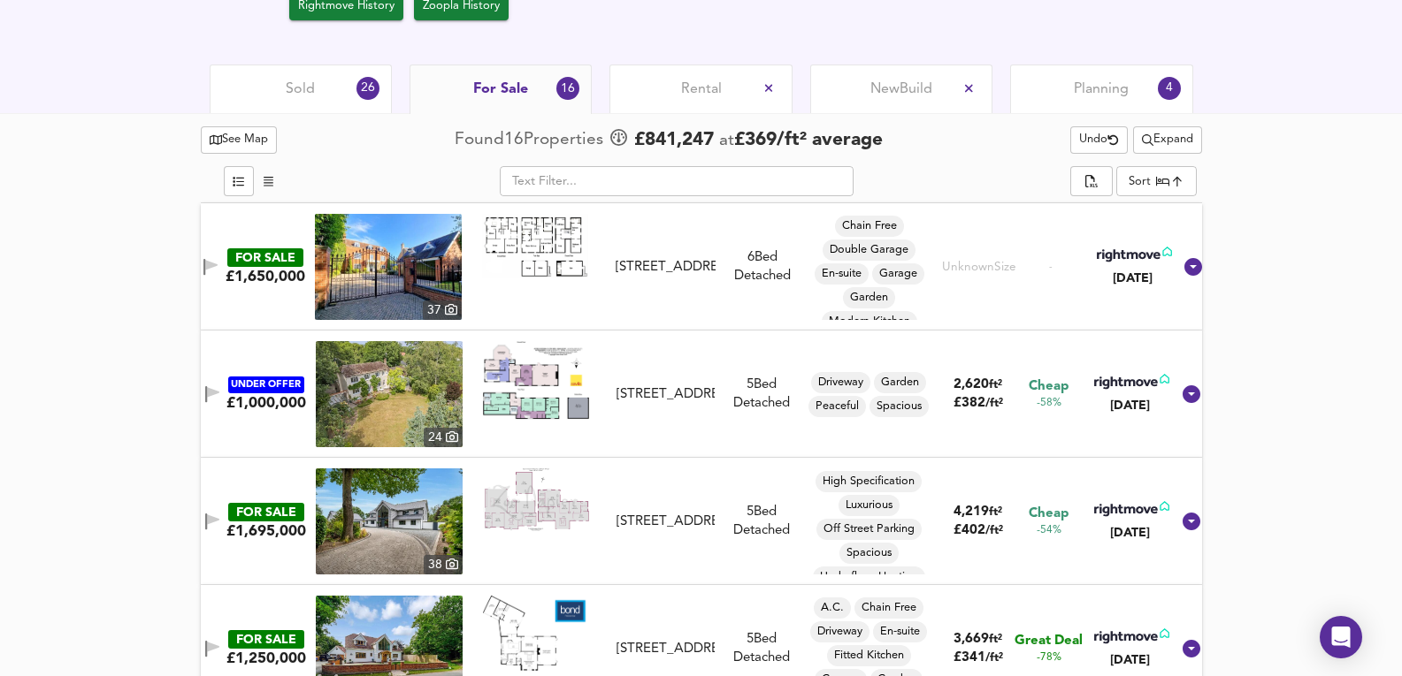
scroll to position [133, 0]
click at [364, 378] on img at bounding box center [389, 394] width 147 height 106
click at [737, 433] on div "UNDER OFFER £1,000,000 24 Hyde Lane, Danbury, Chelmsford, Essex, CM3 4QT Hyde L…" at bounding box center [680, 394] width 980 height 106
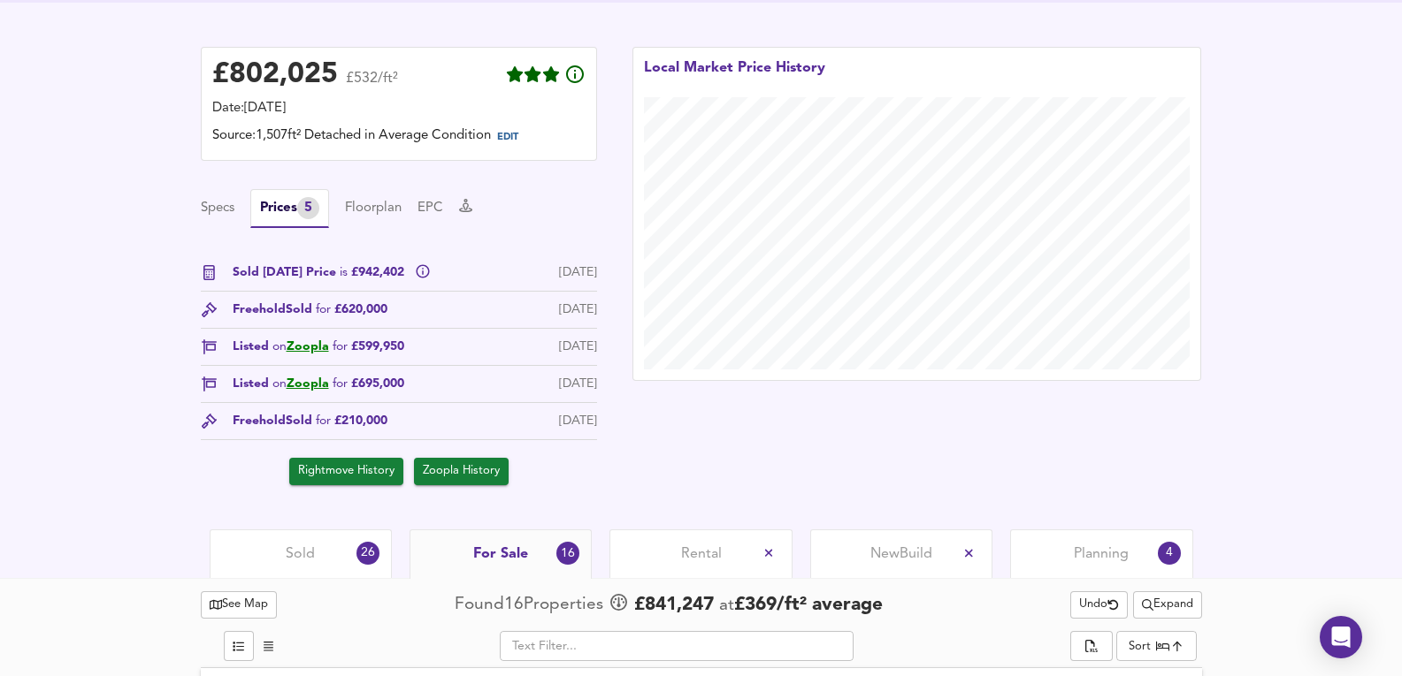
scroll to position [366, 0]
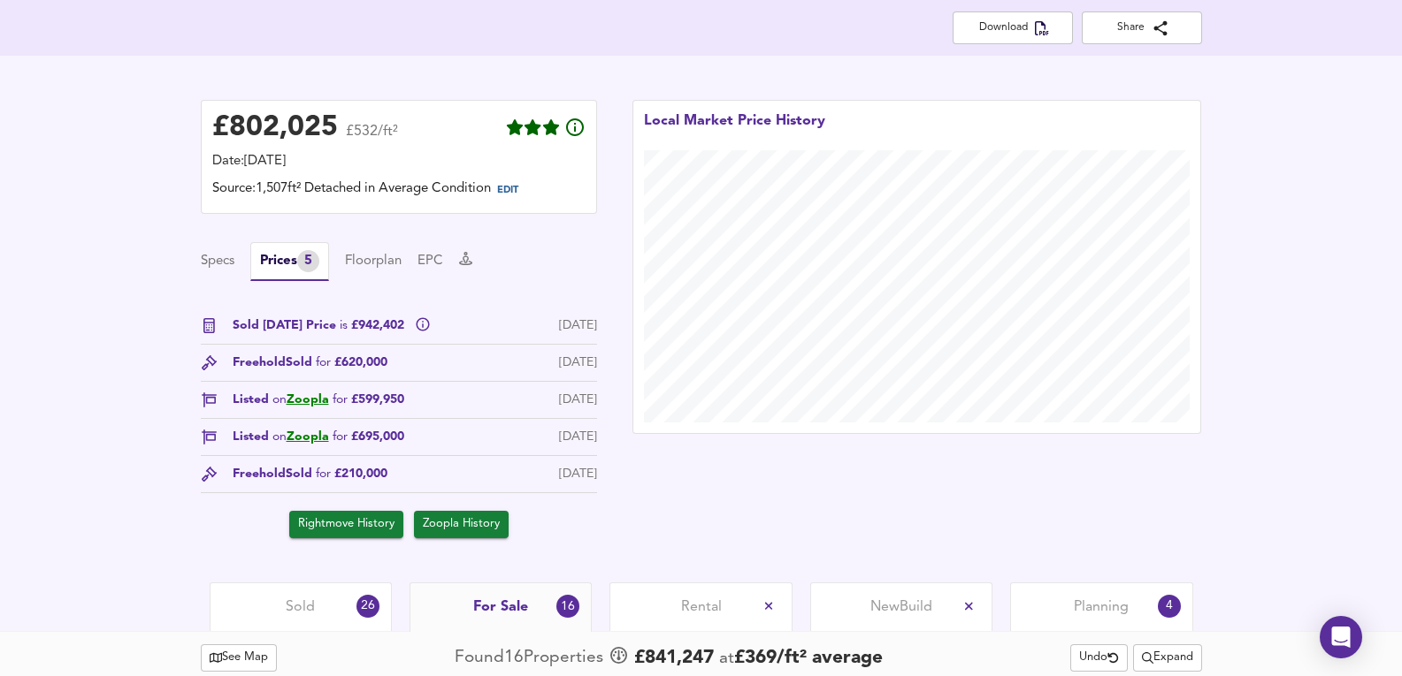
click at [309, 598] on span "Sold" at bounding box center [300, 607] width 29 height 19
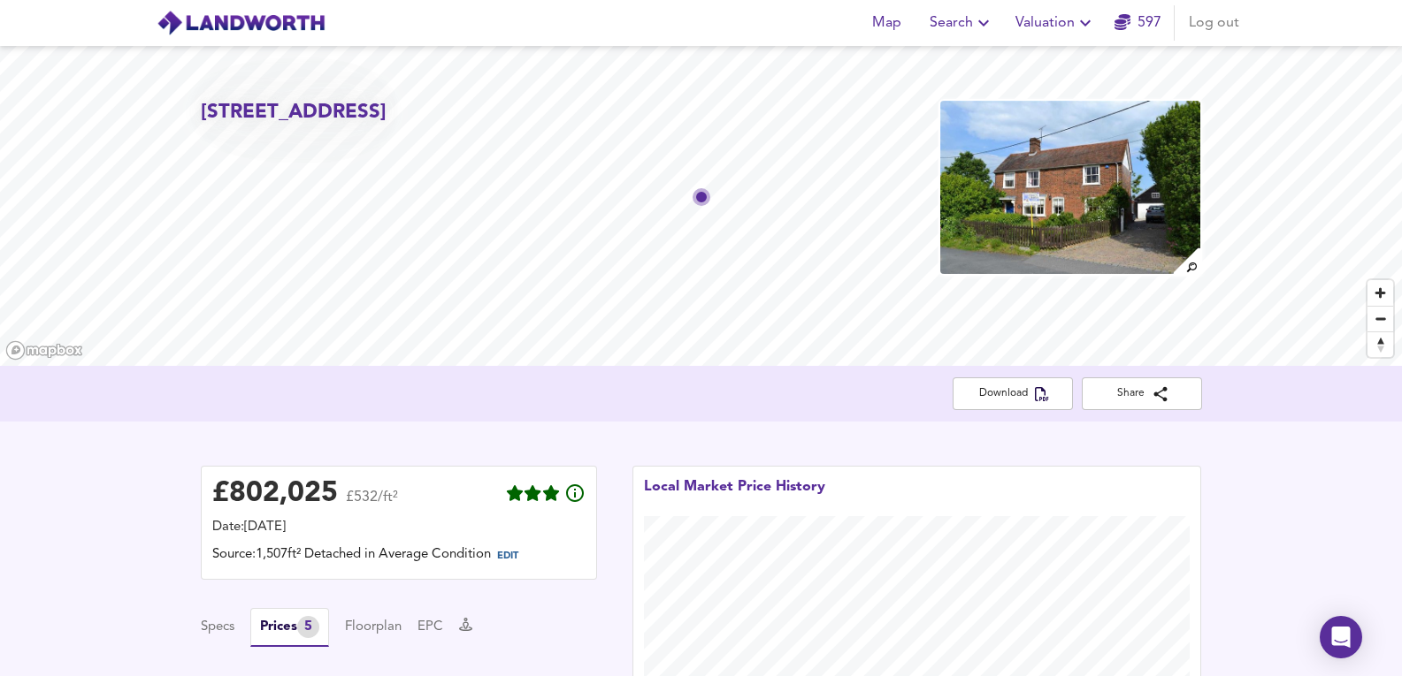
drag, startPoint x: 37, startPoint y: 273, endPoint x: 93, endPoint y: -47, distance: 324.9
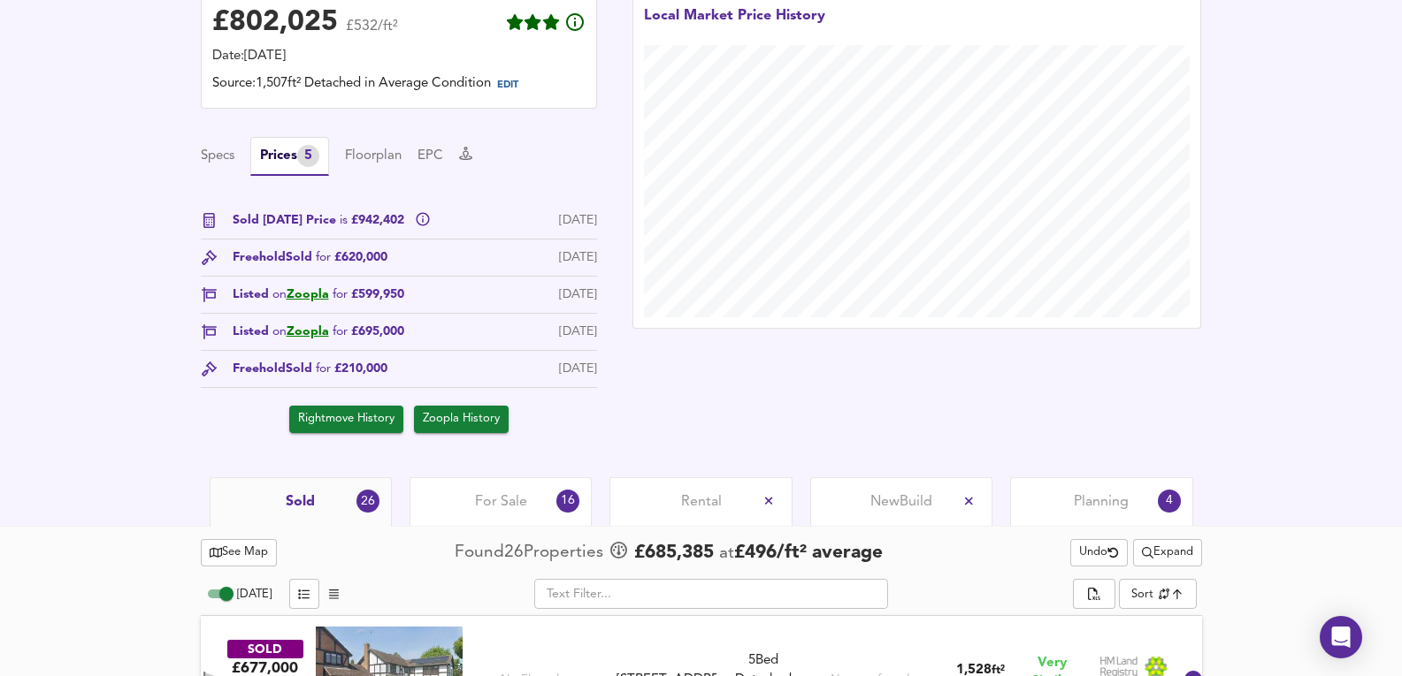
scroll to position [884, 0]
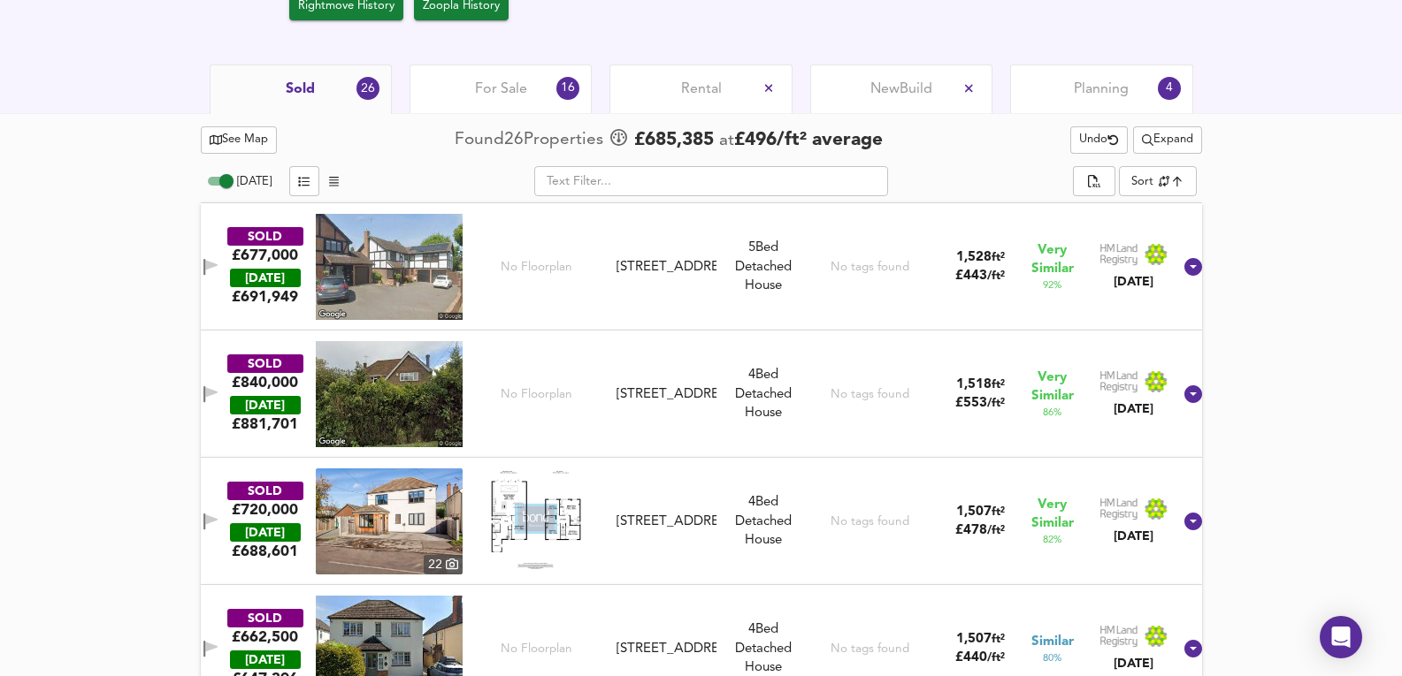
click at [566, 310] on div "No Floorplan" at bounding box center [535, 267] width 147 height 106
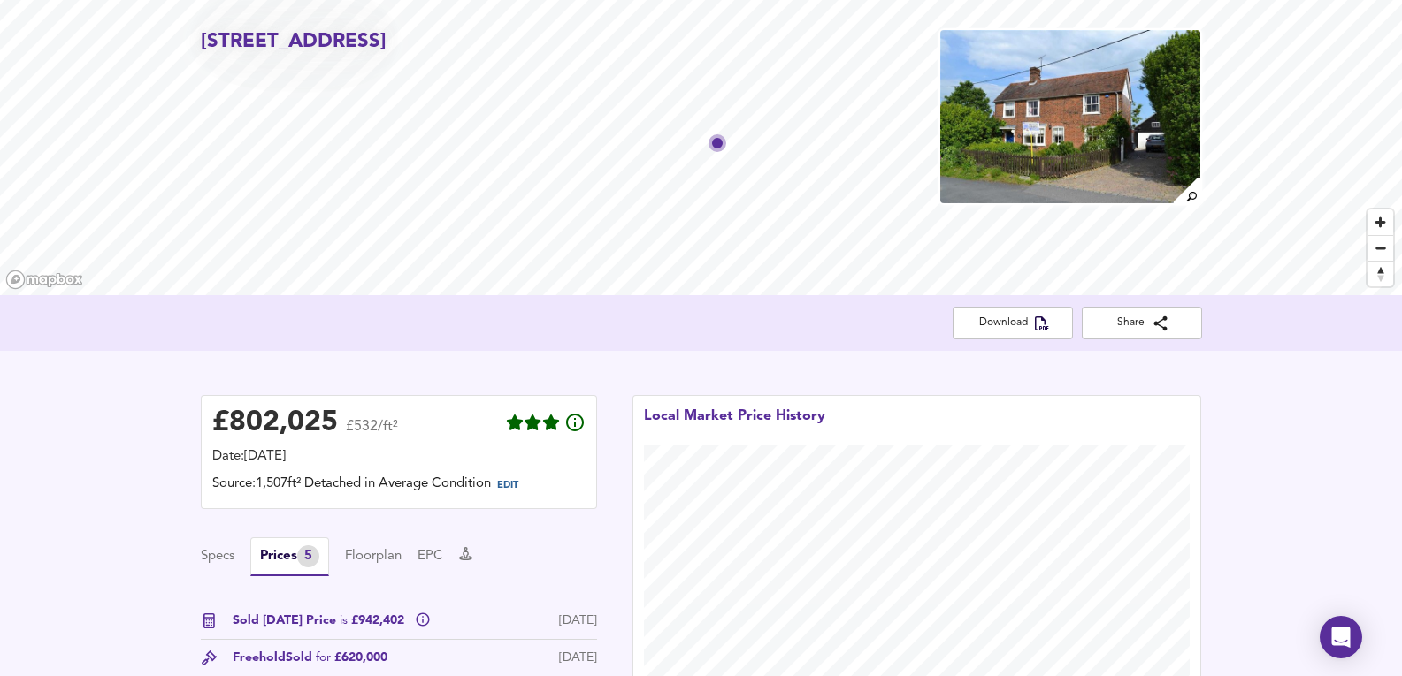
scroll to position [0, 0]
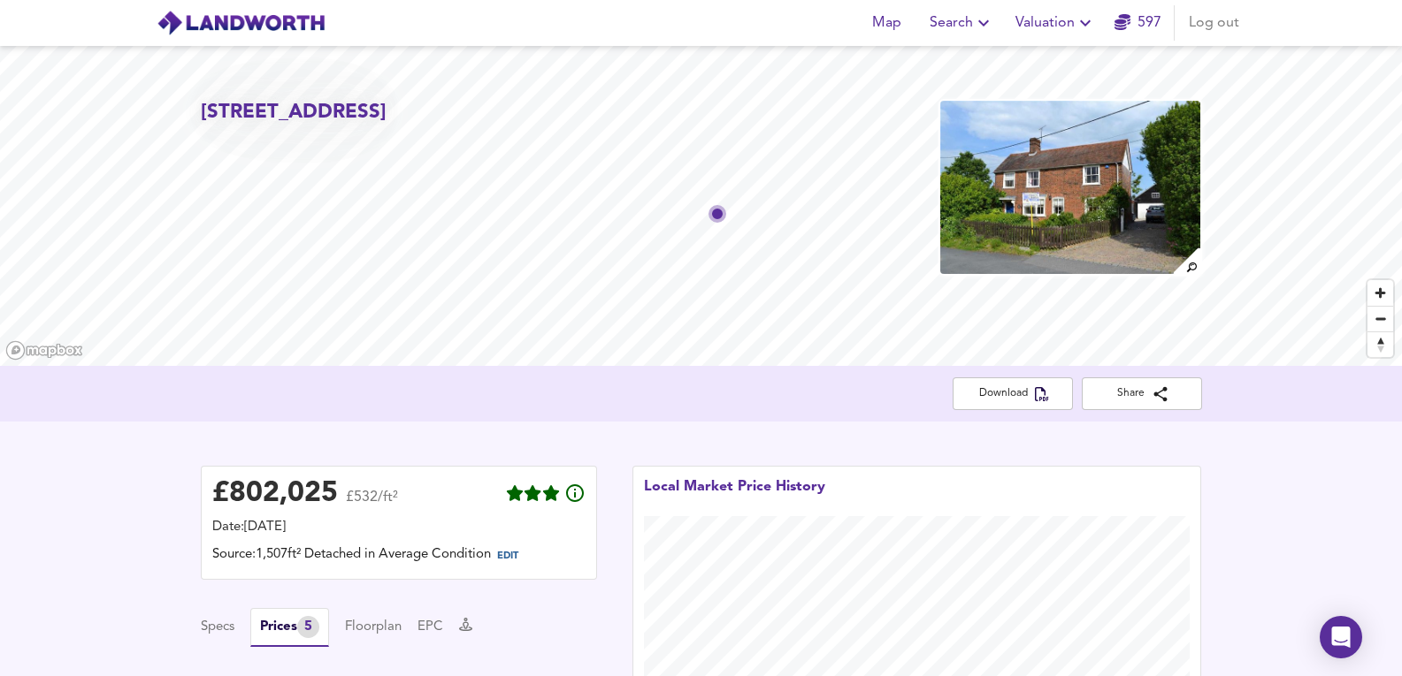
click at [1066, 16] on span "Valuation" at bounding box center [1055, 23] width 80 height 25
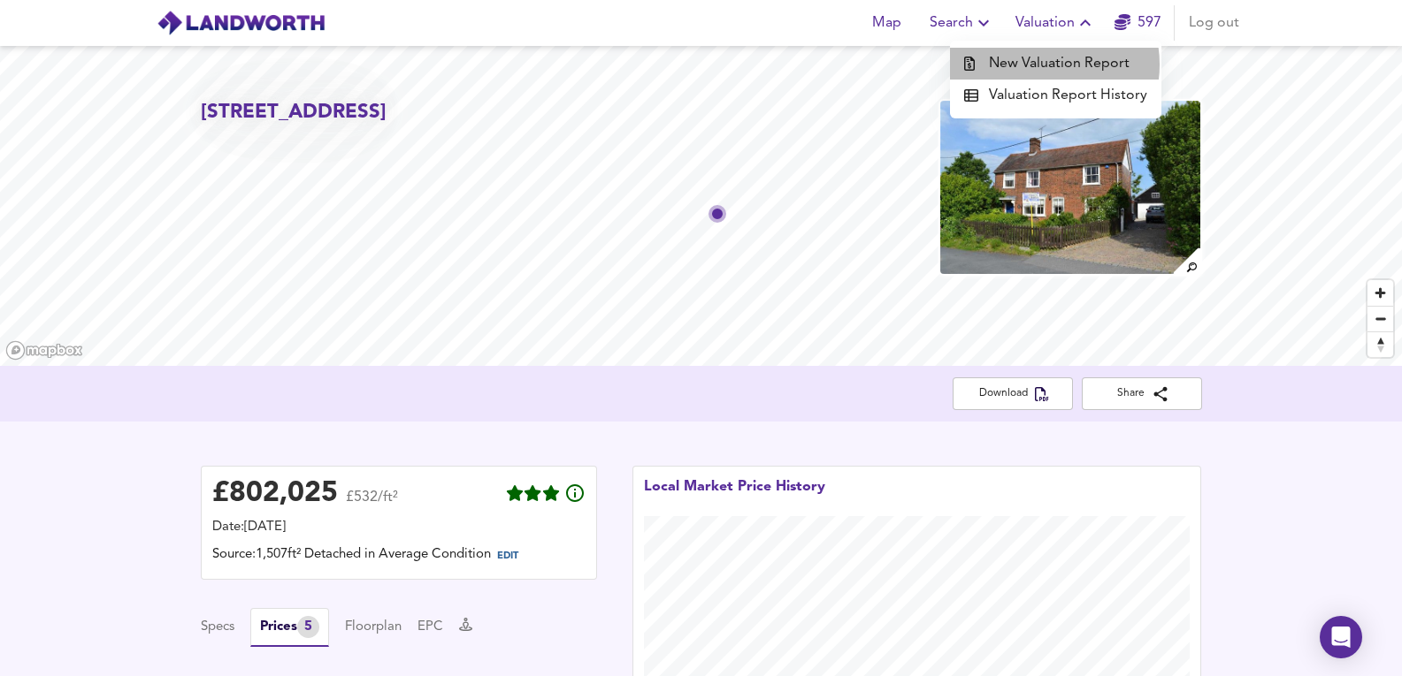
click at [1046, 65] on li "New Valuation Report" at bounding box center [1055, 64] width 211 height 32
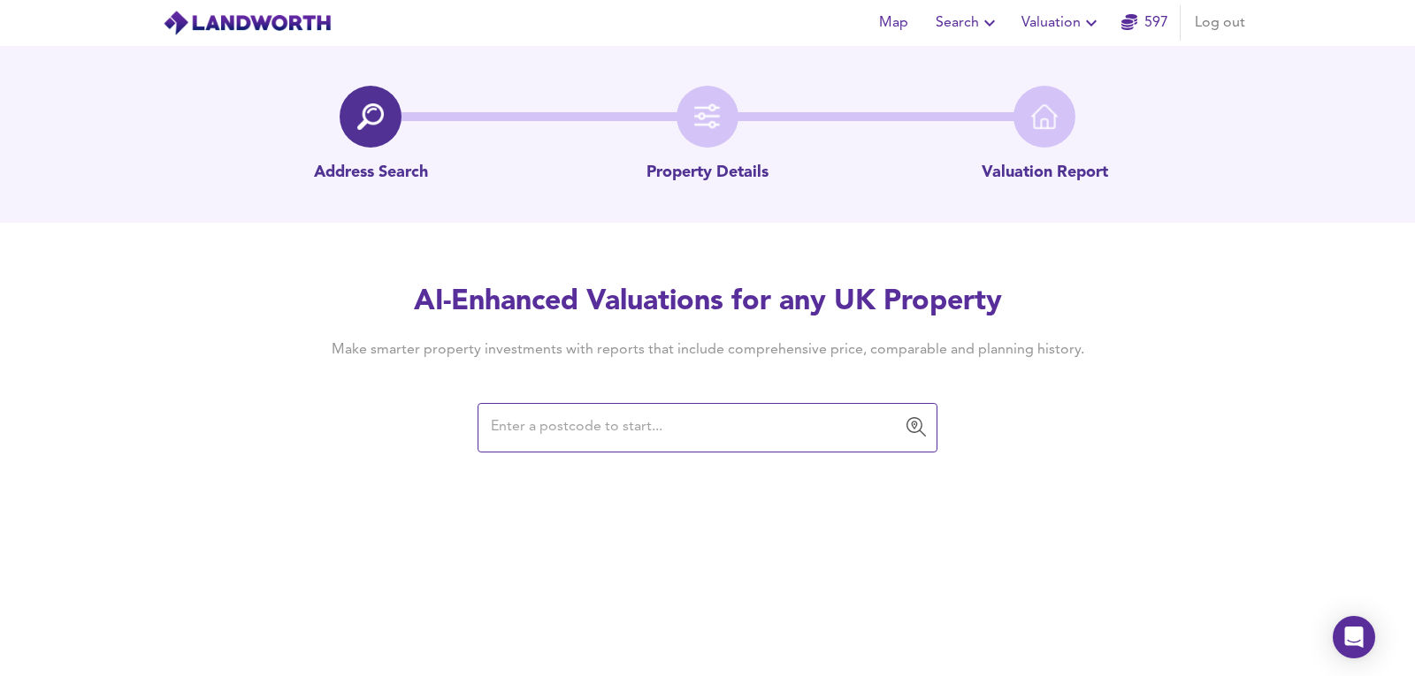
click at [567, 424] on input "text" at bounding box center [693, 428] width 417 height 34
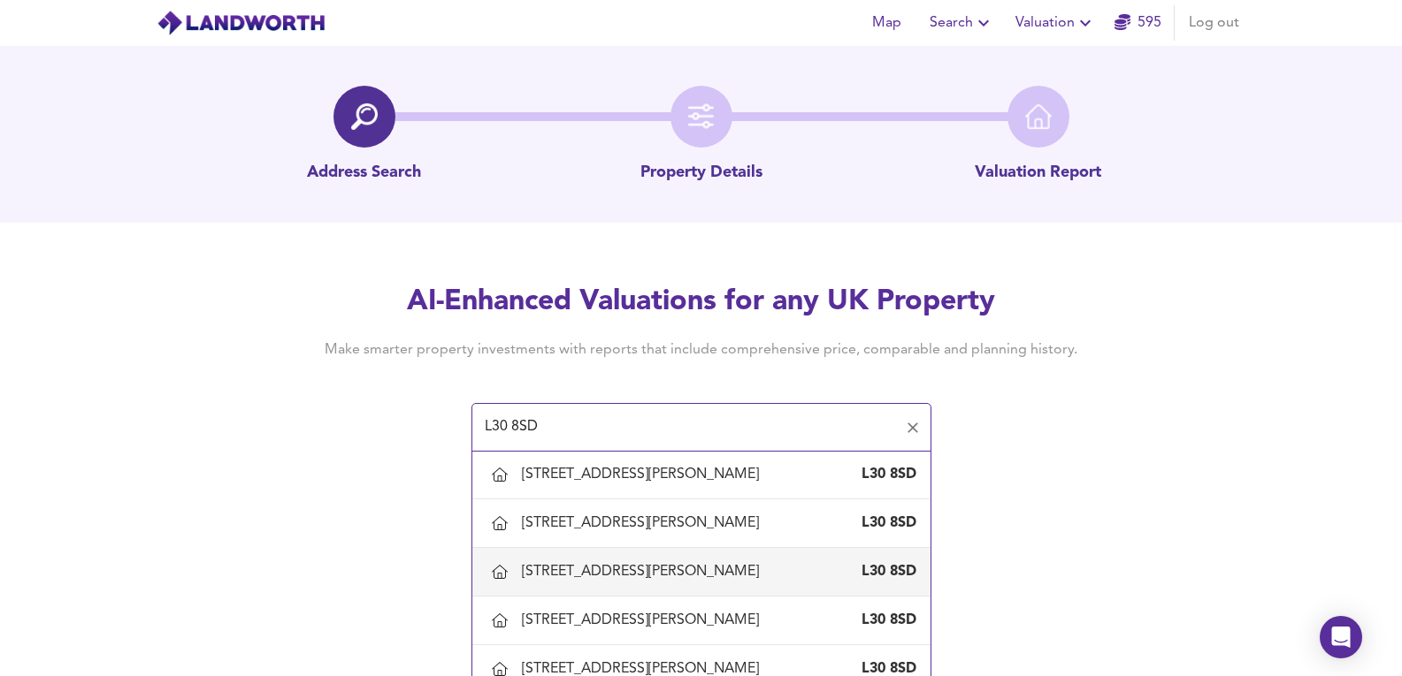
scroll to position [236, 0]
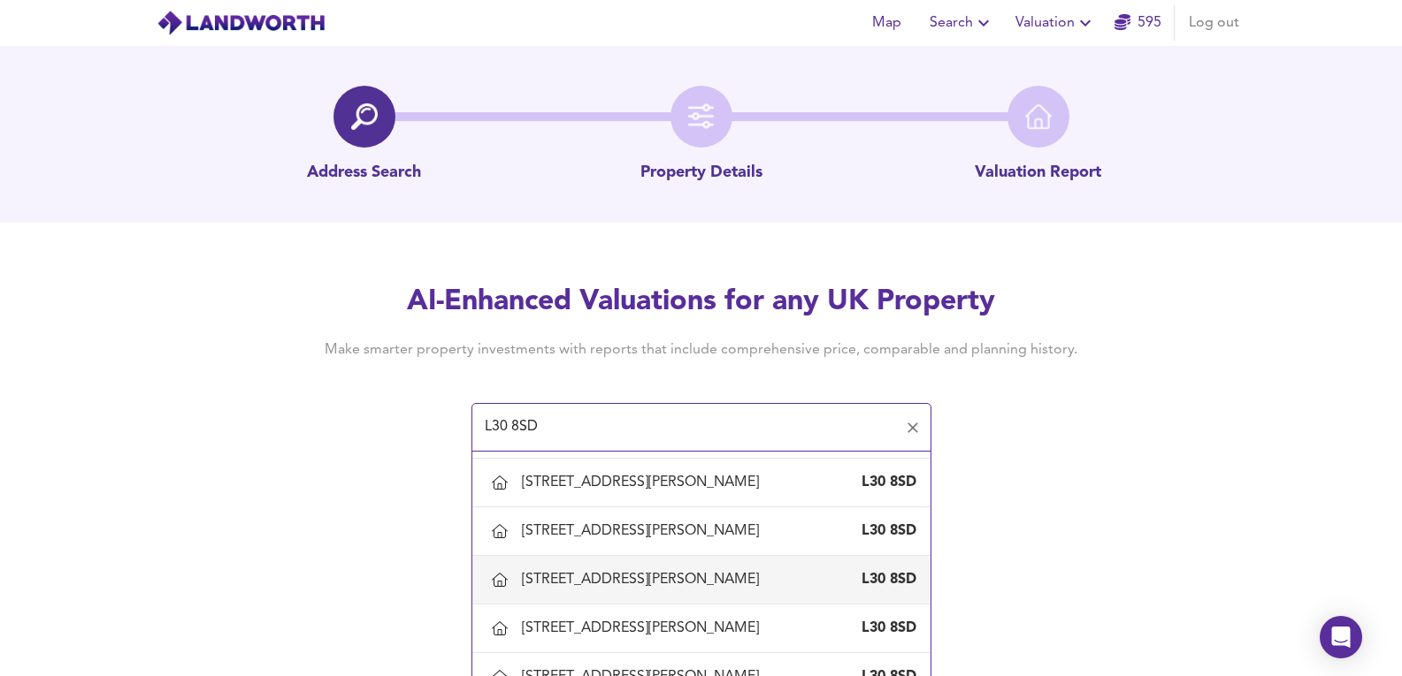
click at [611, 581] on div "14 Marl Road, Netherton, Sefton" at bounding box center [644, 579] width 244 height 19
type input "14 Marl Road, Netherton, Sefton"
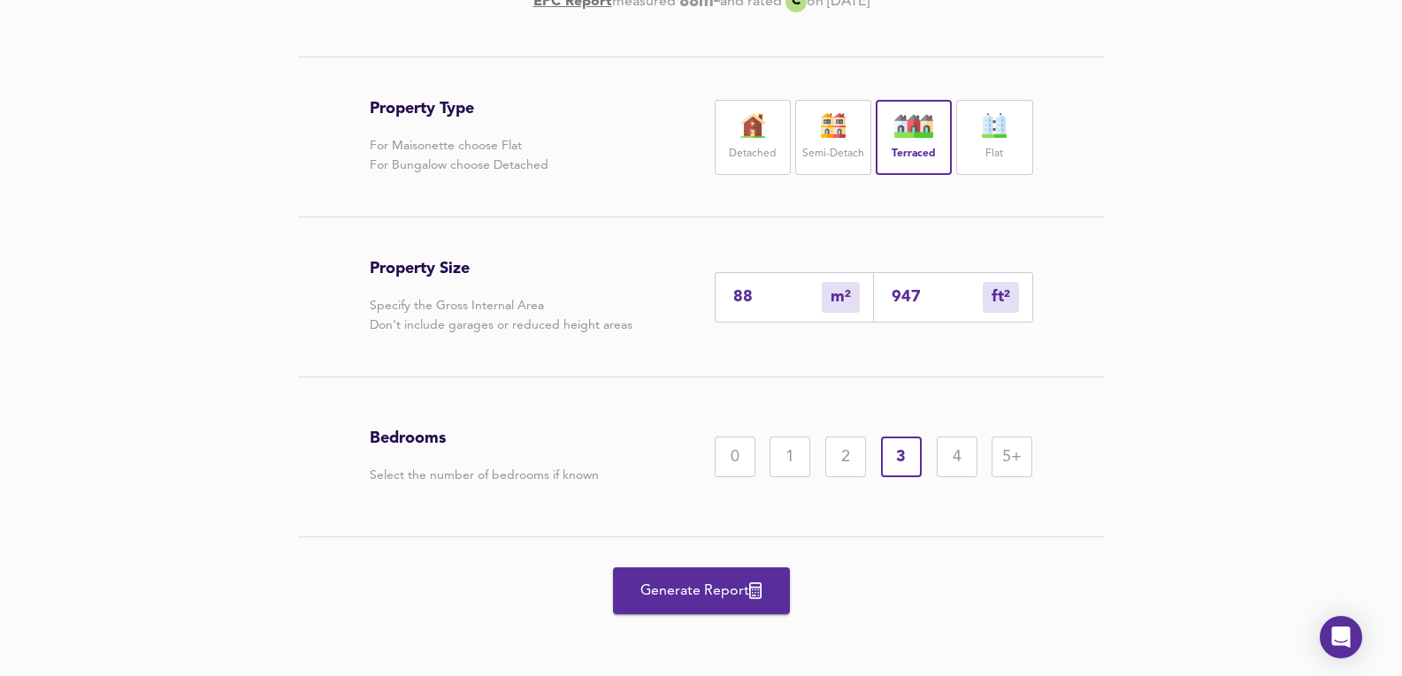
scroll to position [337, 0]
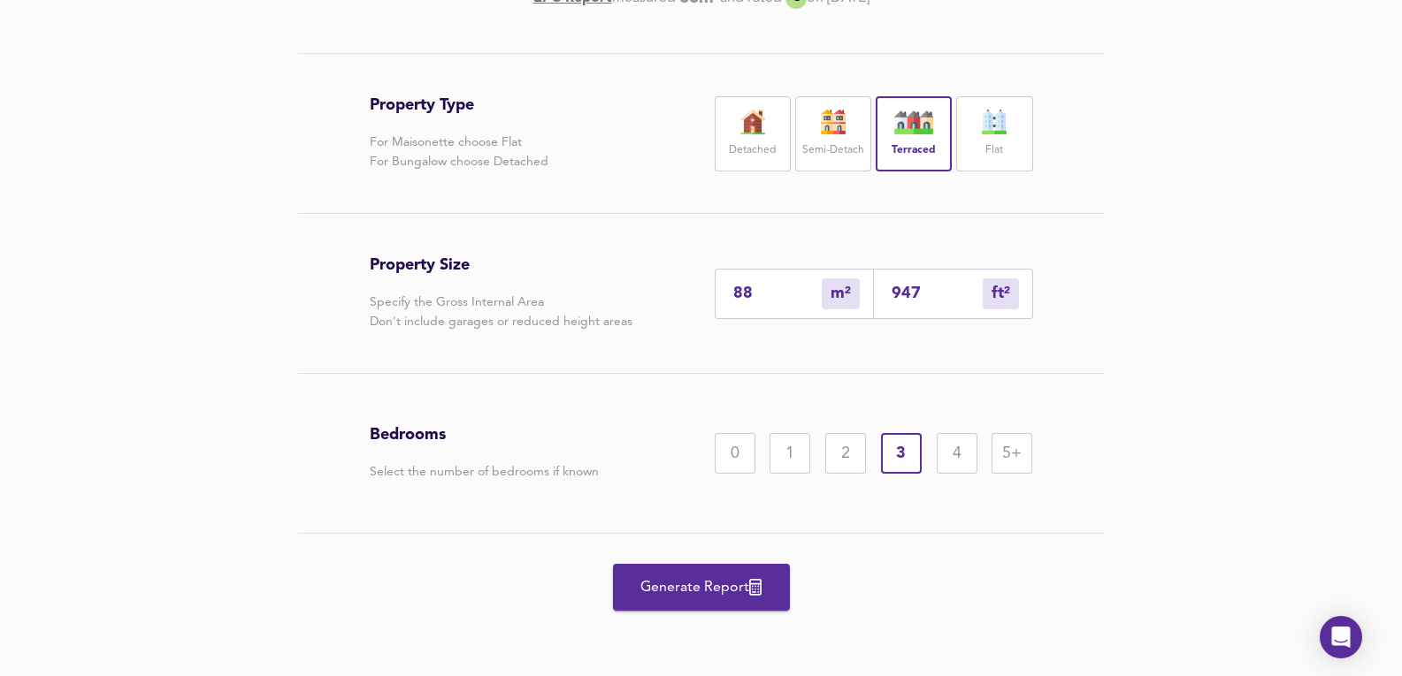
click at [705, 564] on button "Generate Report" at bounding box center [701, 587] width 177 height 47
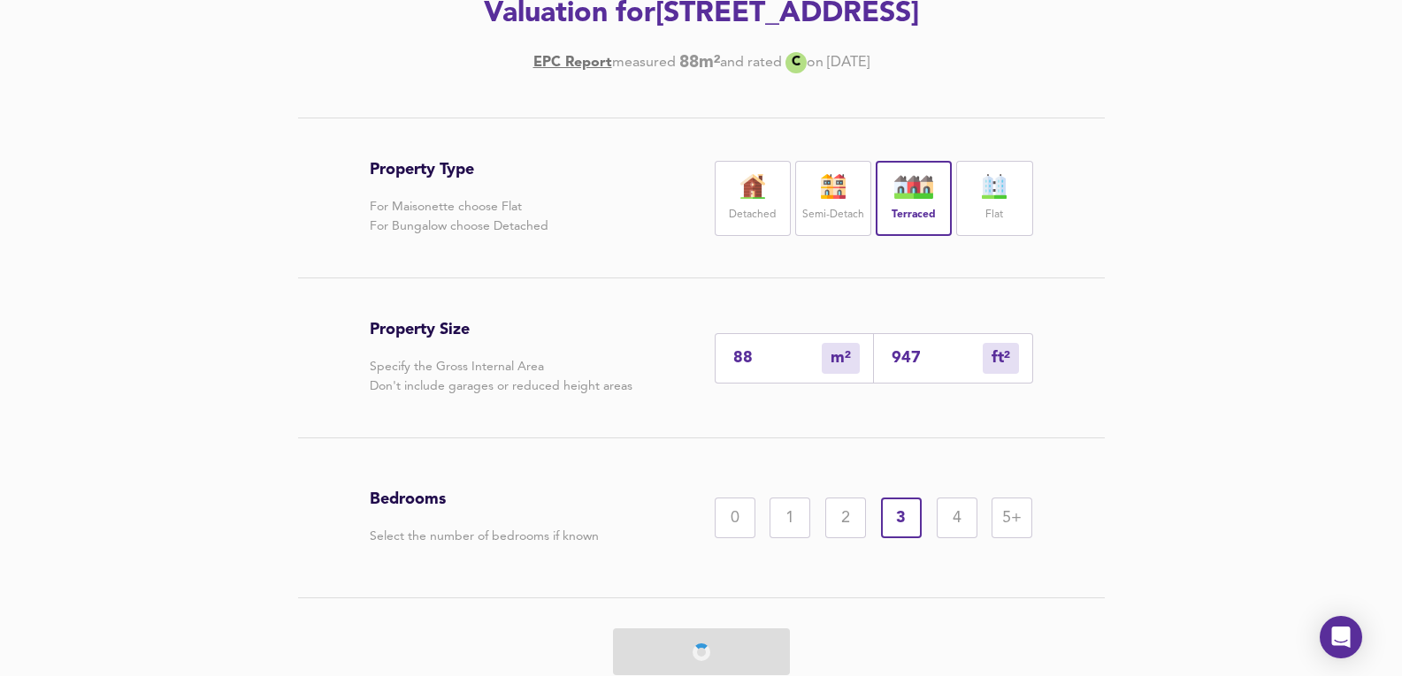
scroll to position [219, 0]
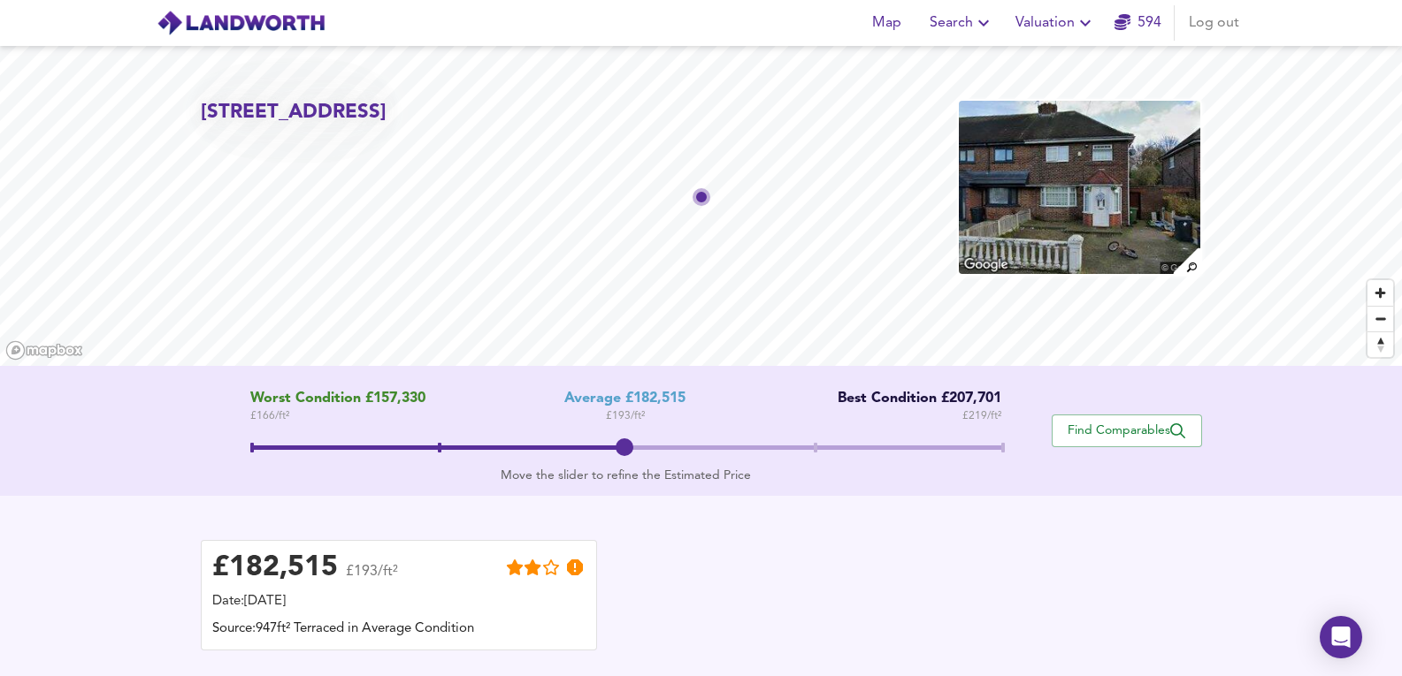
click at [1061, 197] on img at bounding box center [1079, 187] width 244 height 177
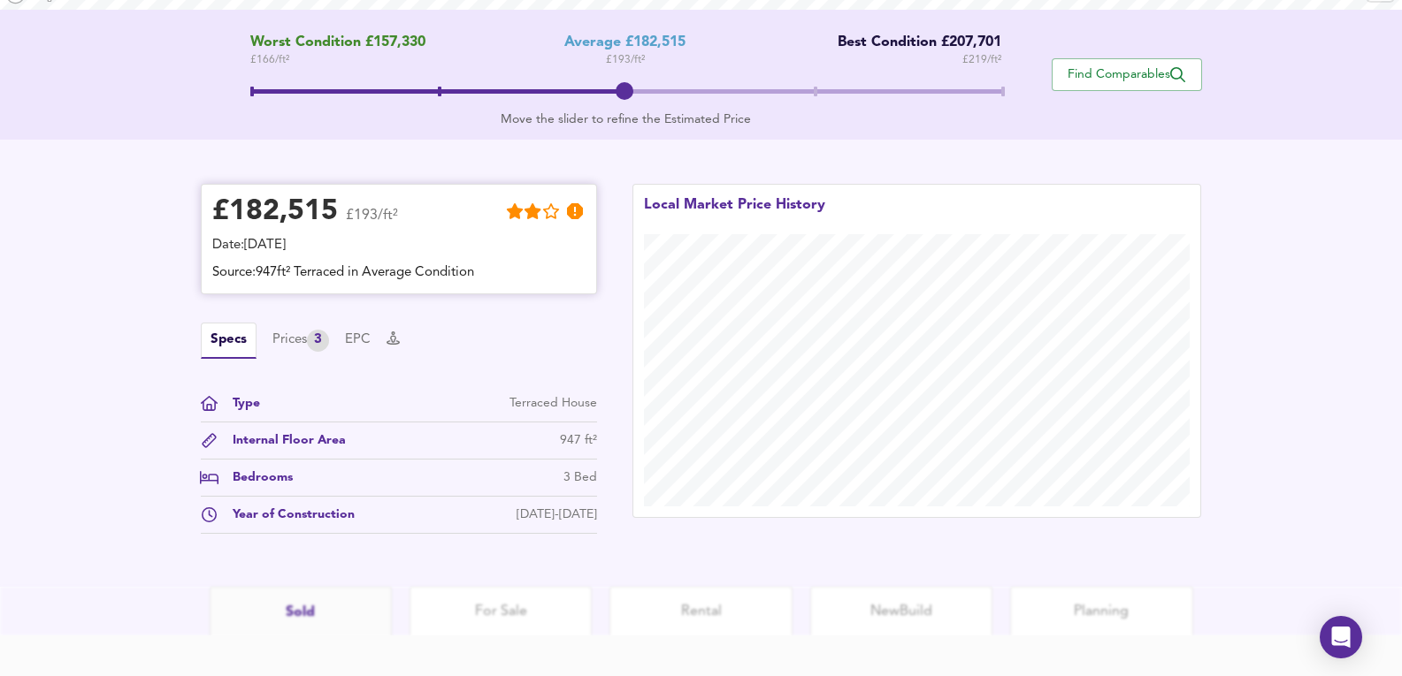
scroll to position [458, 0]
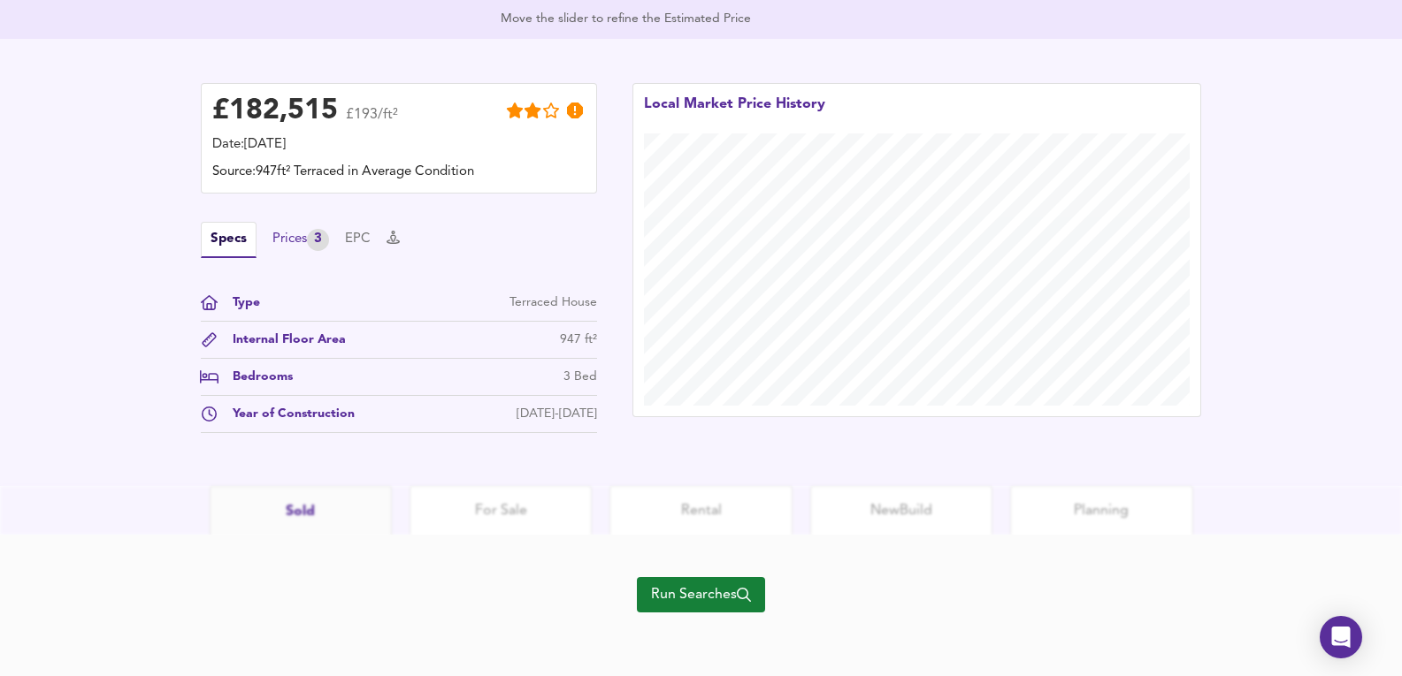
click at [322, 233] on div "3" at bounding box center [318, 240] width 22 height 22
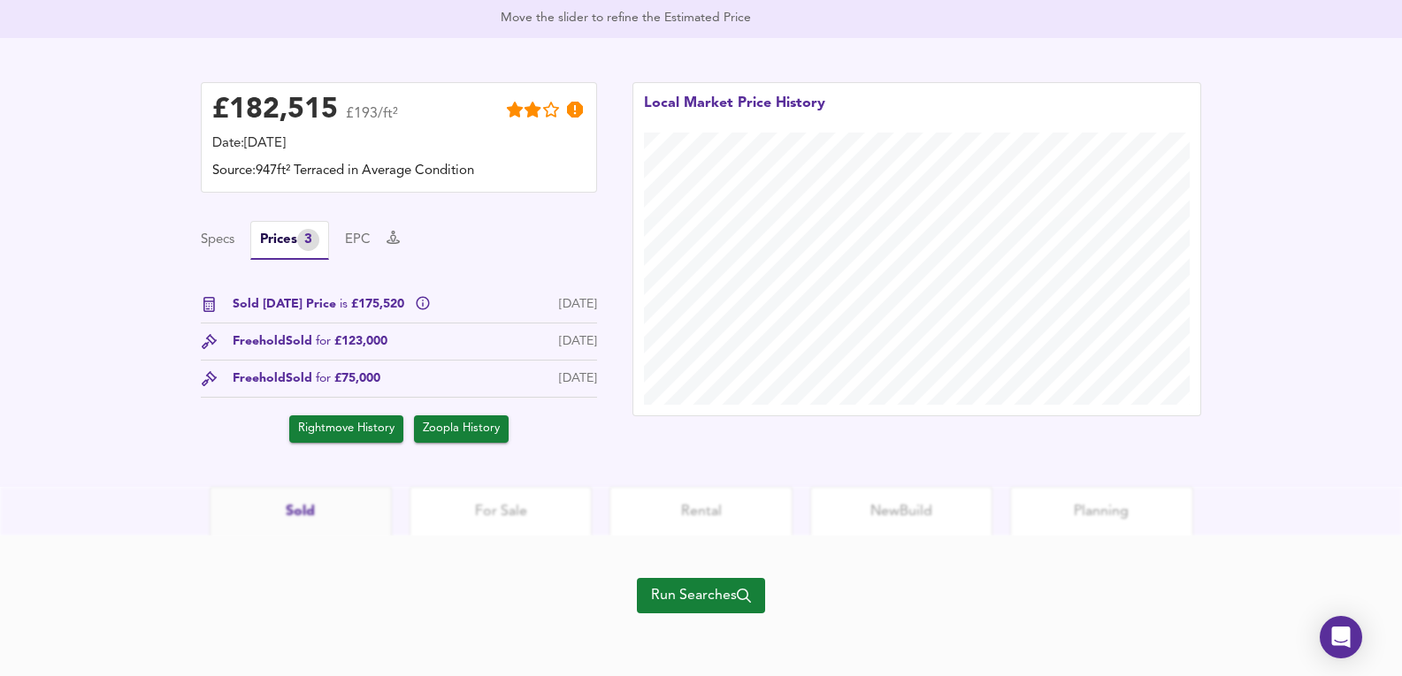
click at [717, 585] on span "Run Searches" at bounding box center [701, 596] width 100 height 25
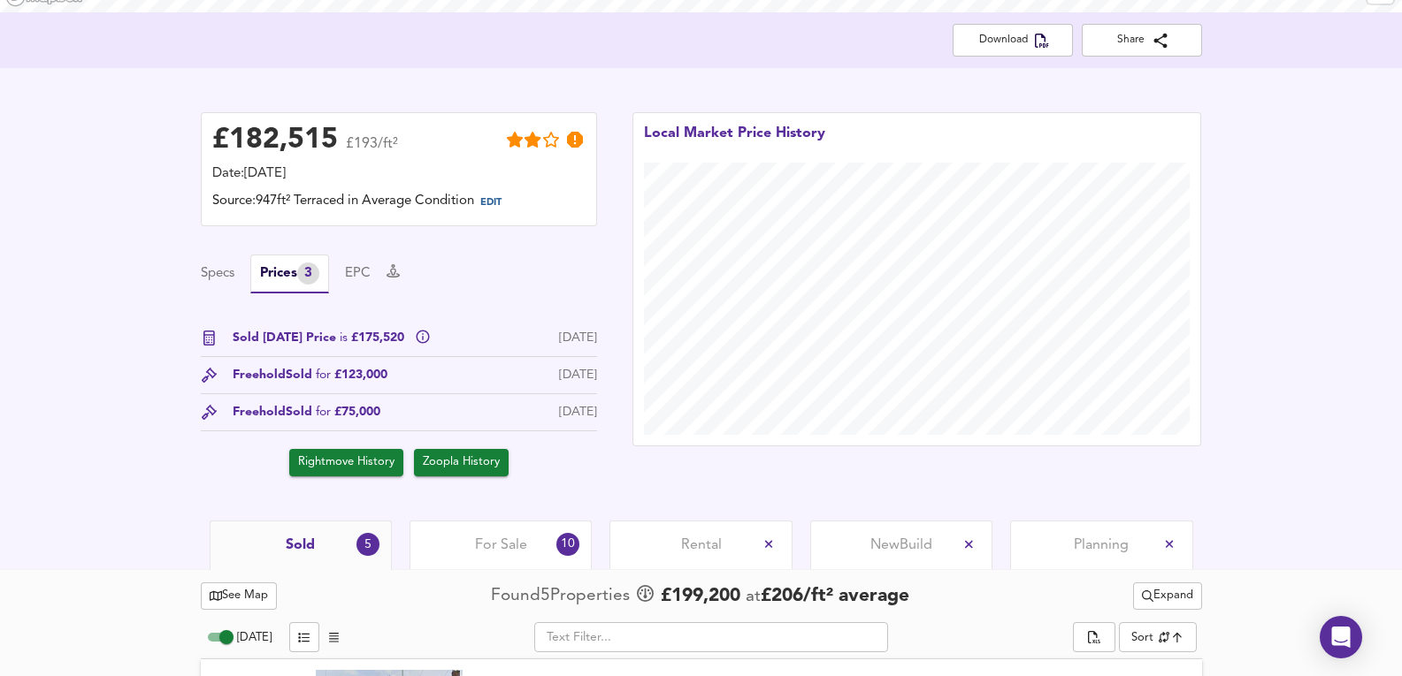
scroll to position [707, 0]
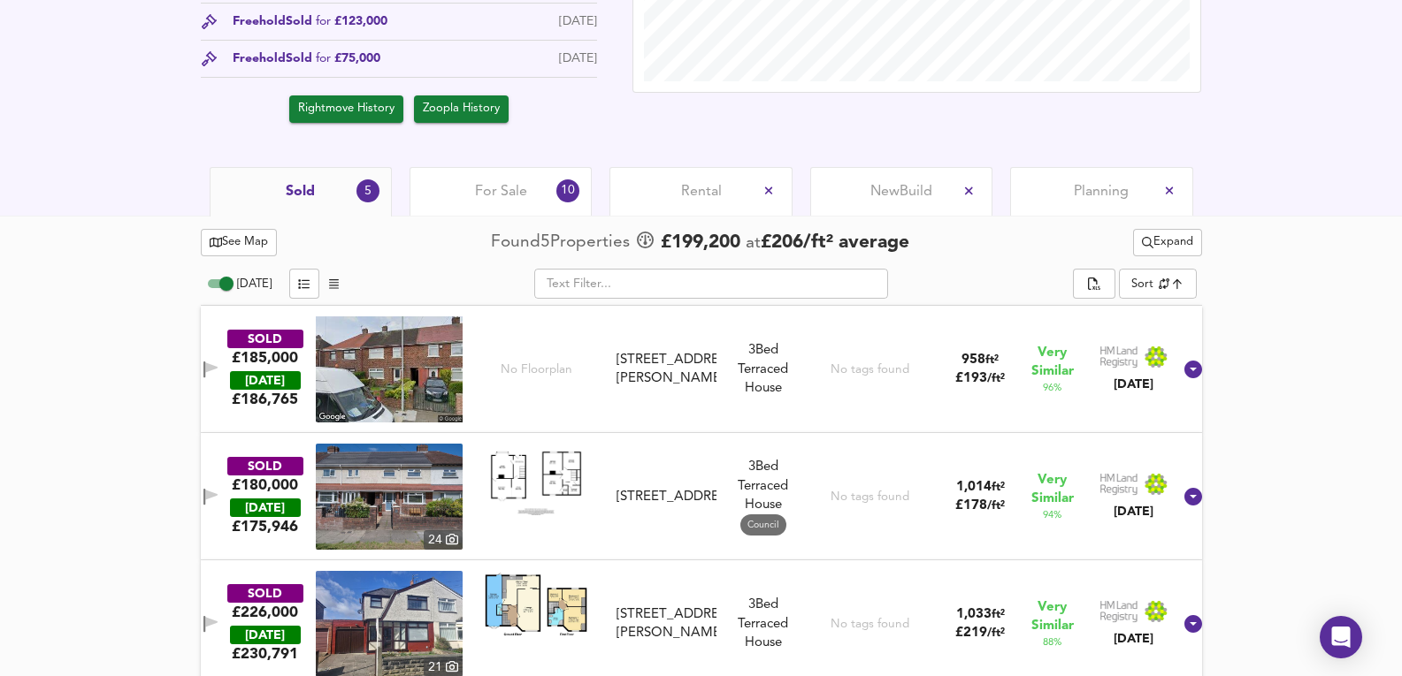
click at [500, 193] on span "For Sale" at bounding box center [501, 191] width 52 height 19
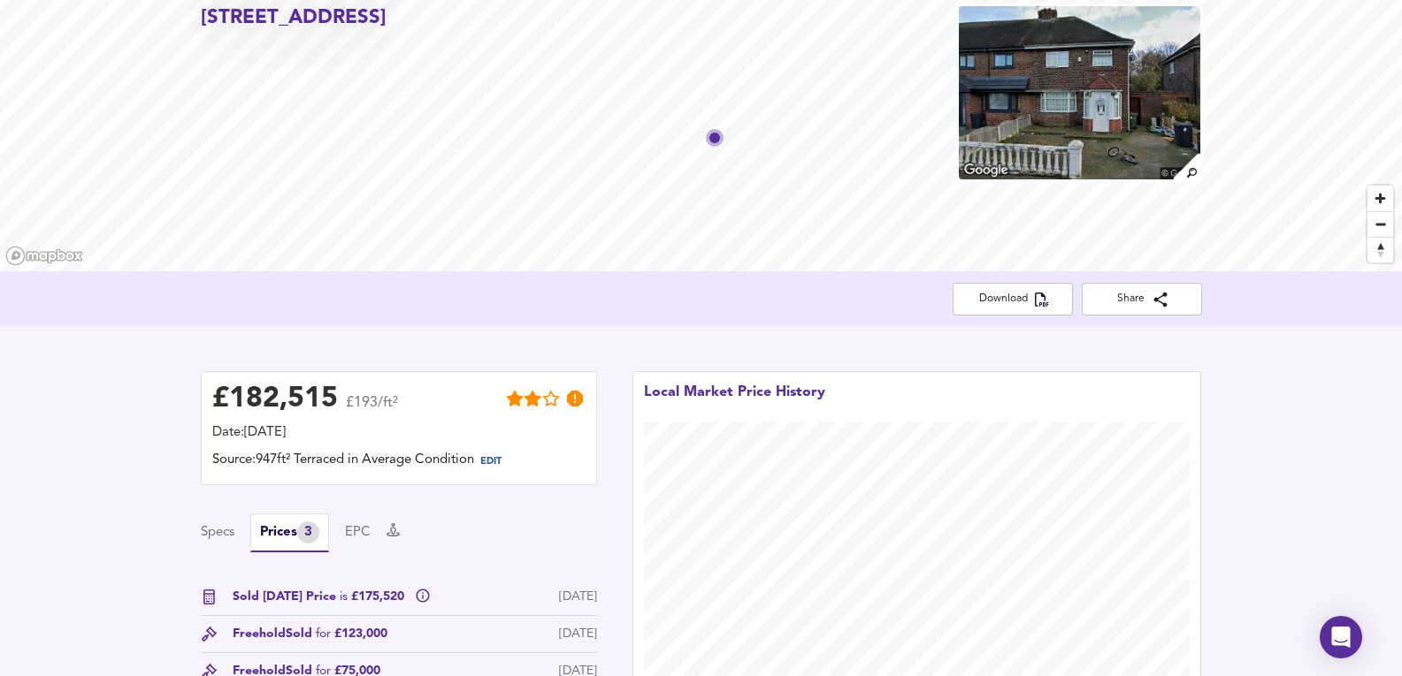
scroll to position [354, 0]
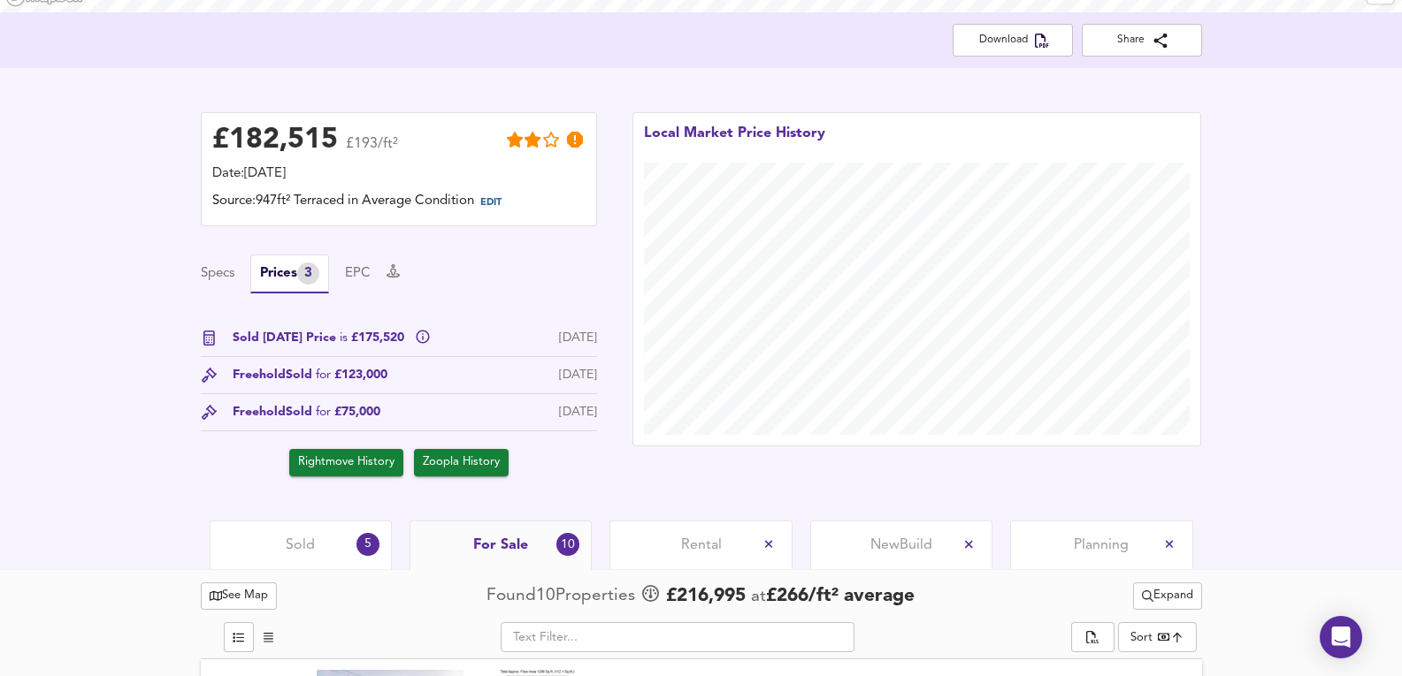
click at [310, 540] on span "Sold" at bounding box center [300, 545] width 29 height 19
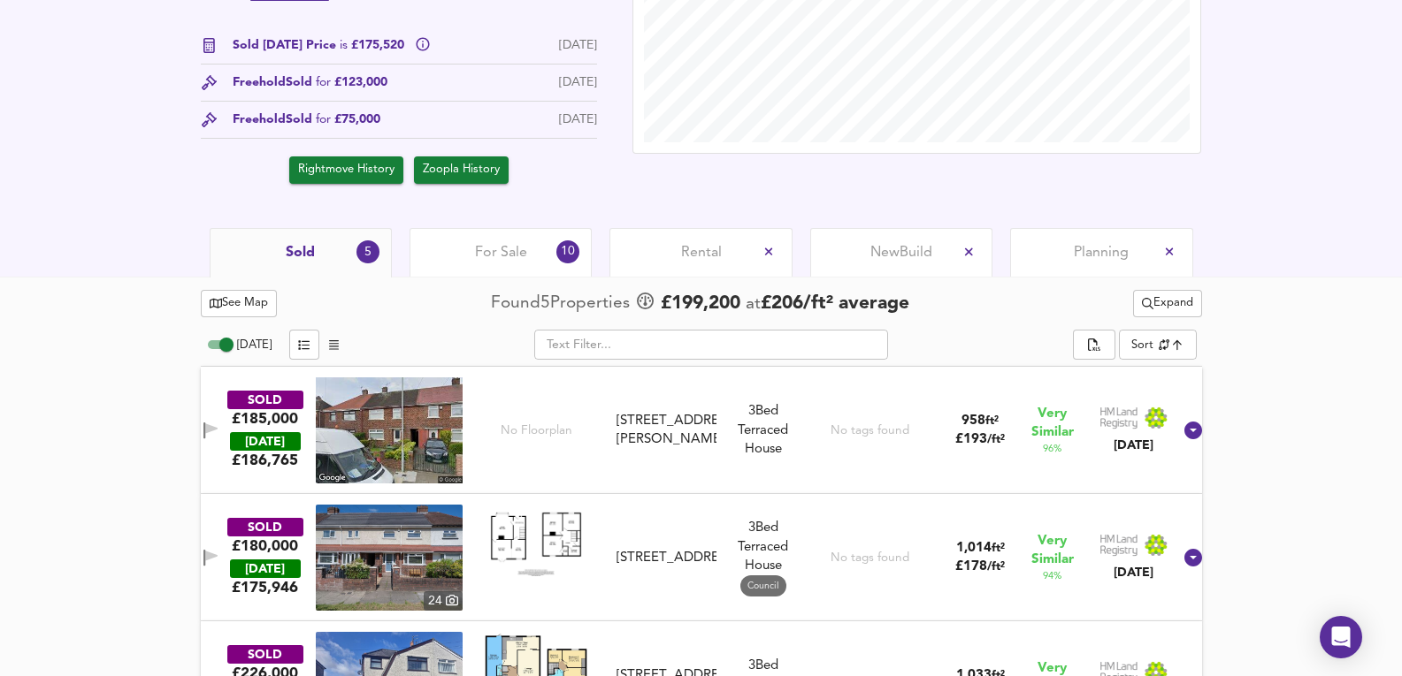
scroll to position [648, 0]
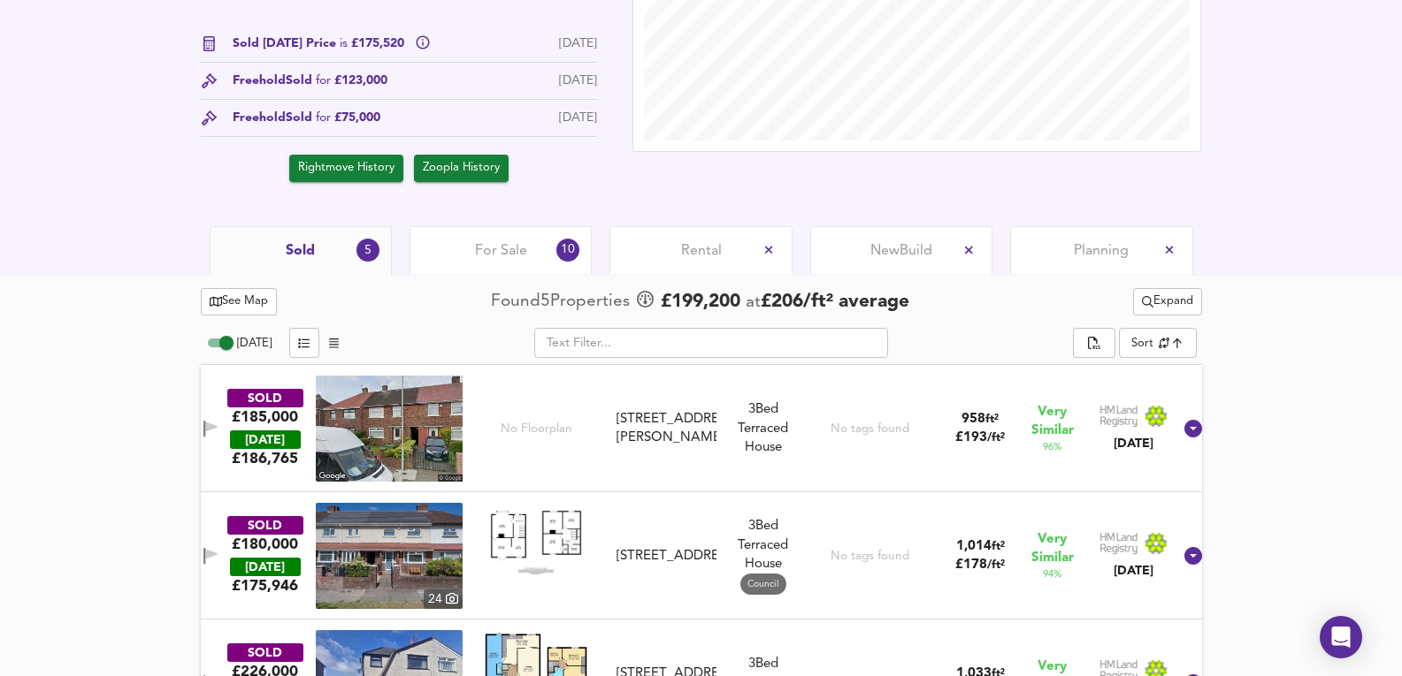
click at [430, 437] on img at bounding box center [389, 429] width 147 height 106
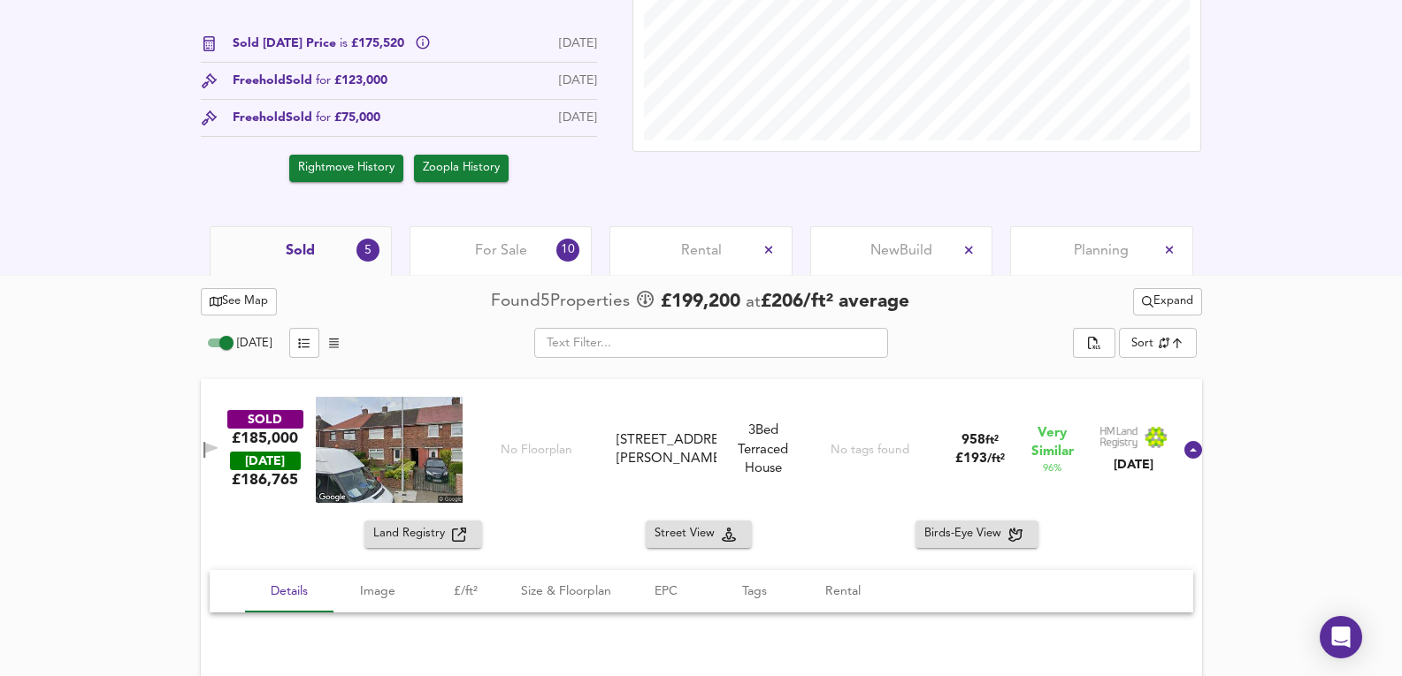
click at [502, 246] on span "For Sale" at bounding box center [501, 250] width 52 height 19
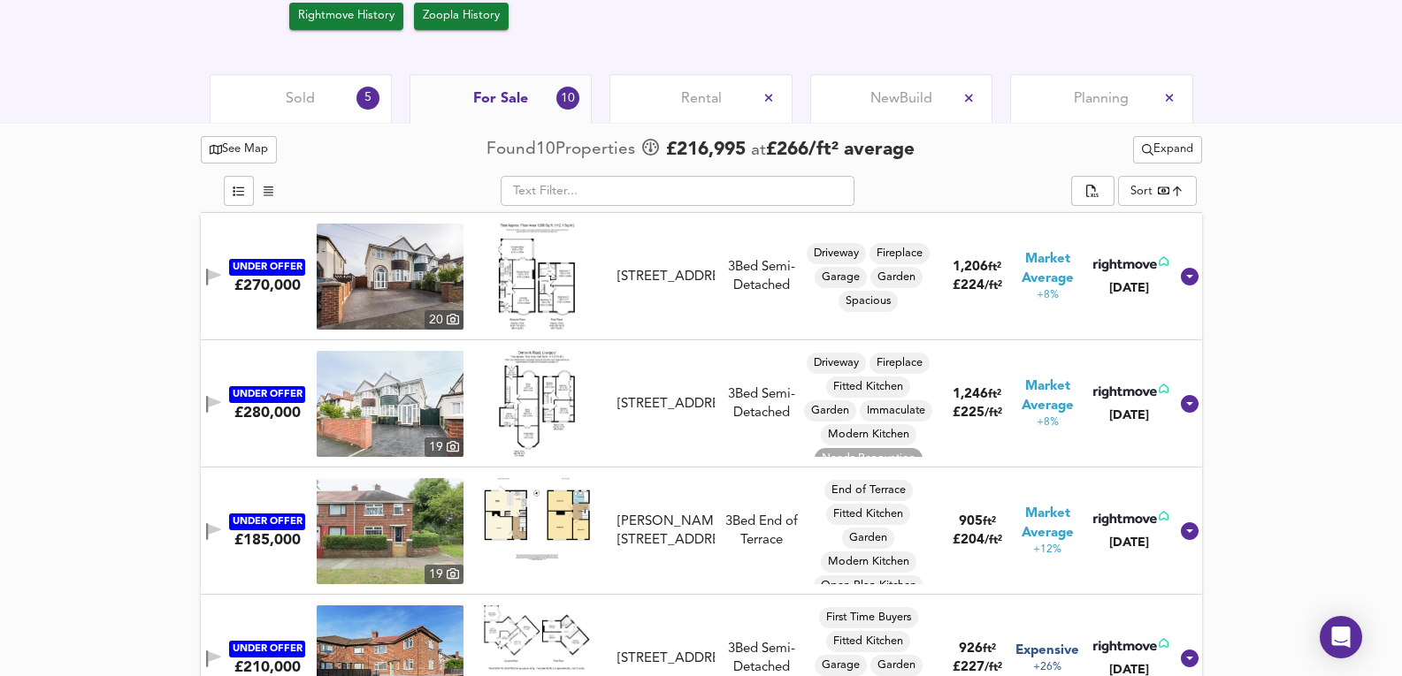
scroll to position [1002, 0]
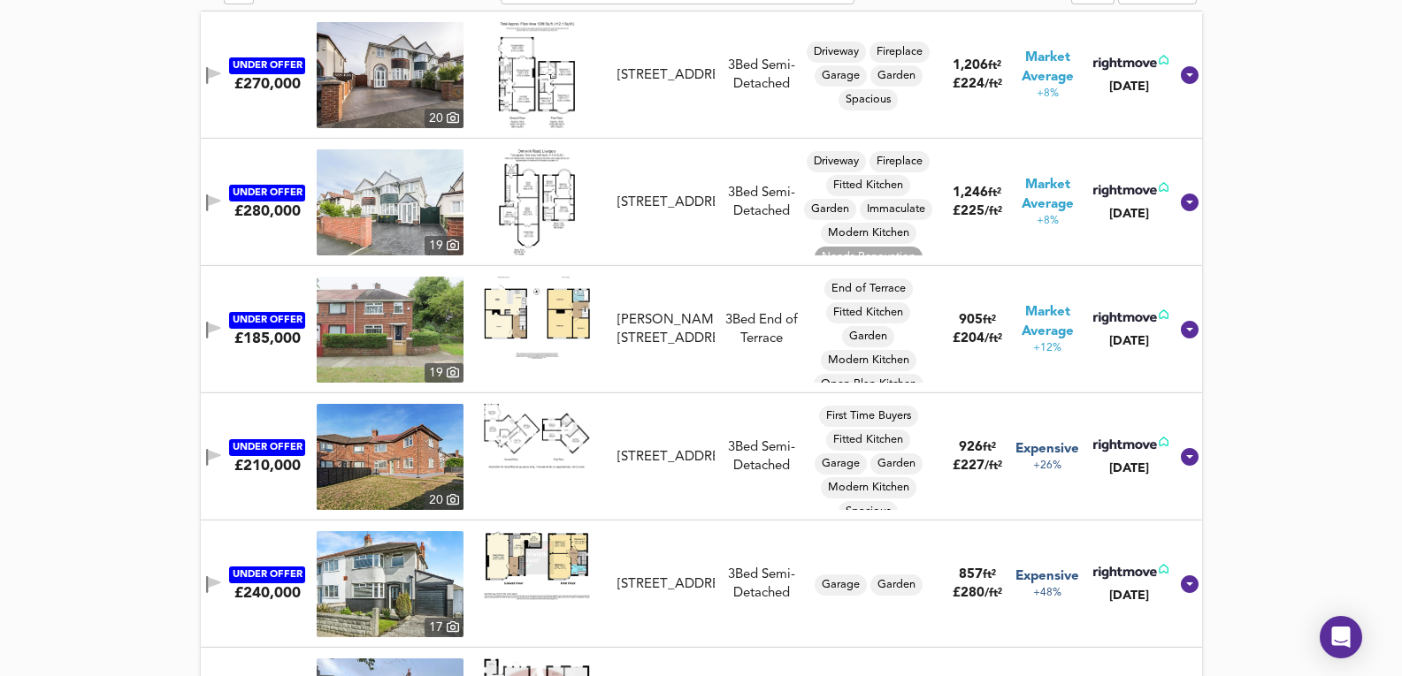
click at [426, 325] on img at bounding box center [390, 330] width 147 height 106
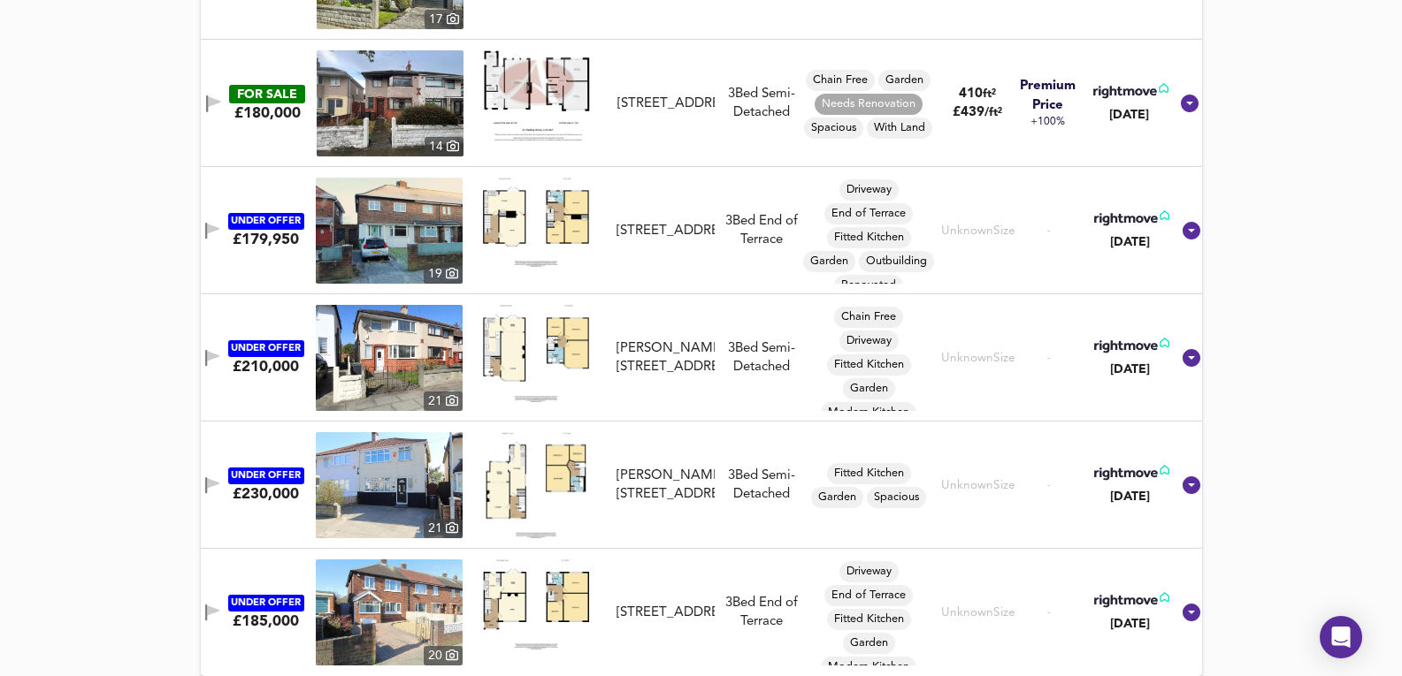
scroll to position [1620, 0]
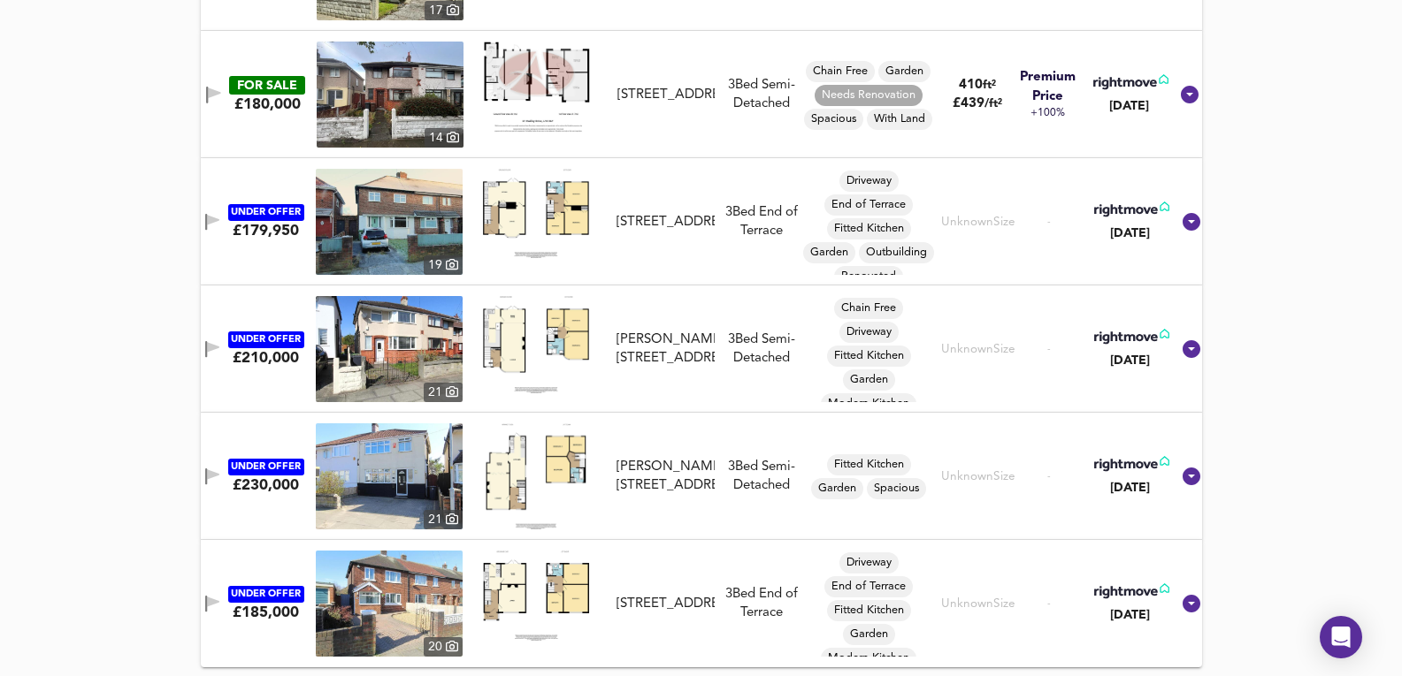
click at [425, 625] on img at bounding box center [389, 604] width 147 height 106
click at [420, 597] on img at bounding box center [389, 604] width 147 height 106
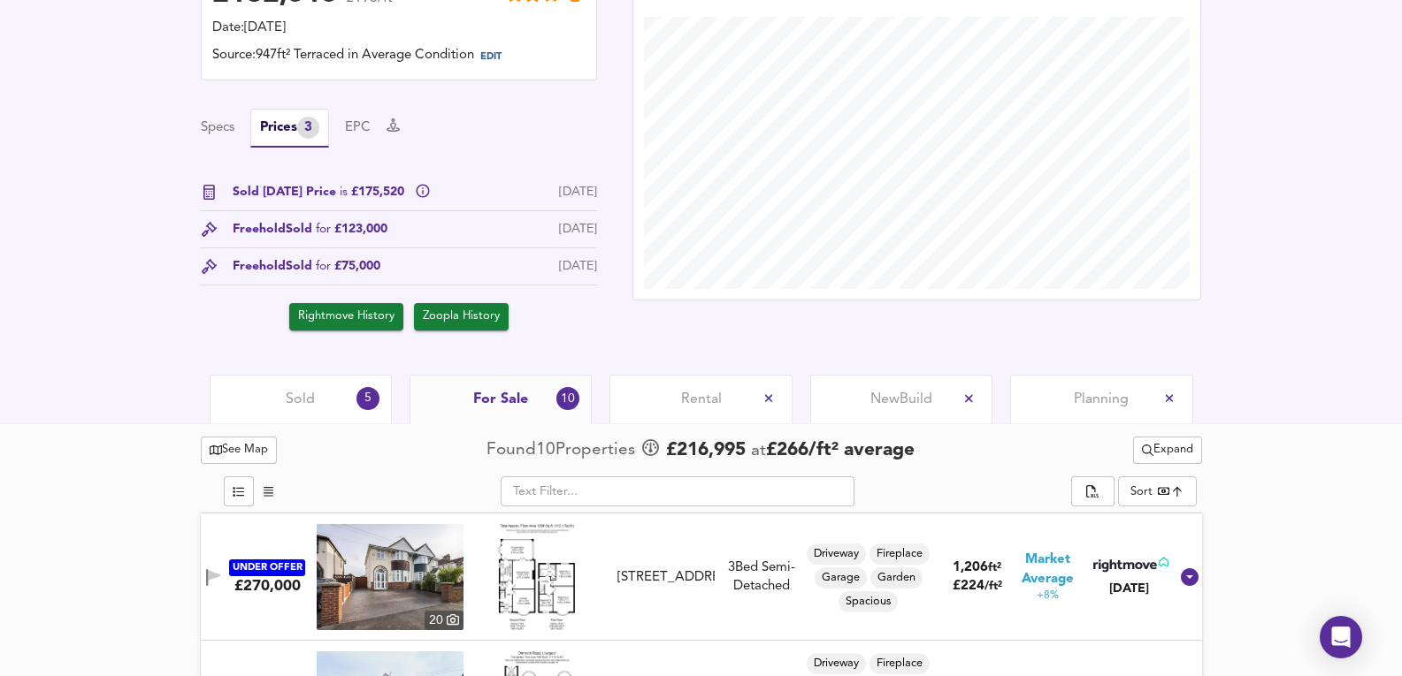
click at [340, 394] on div "Sold 5" at bounding box center [301, 399] width 182 height 49
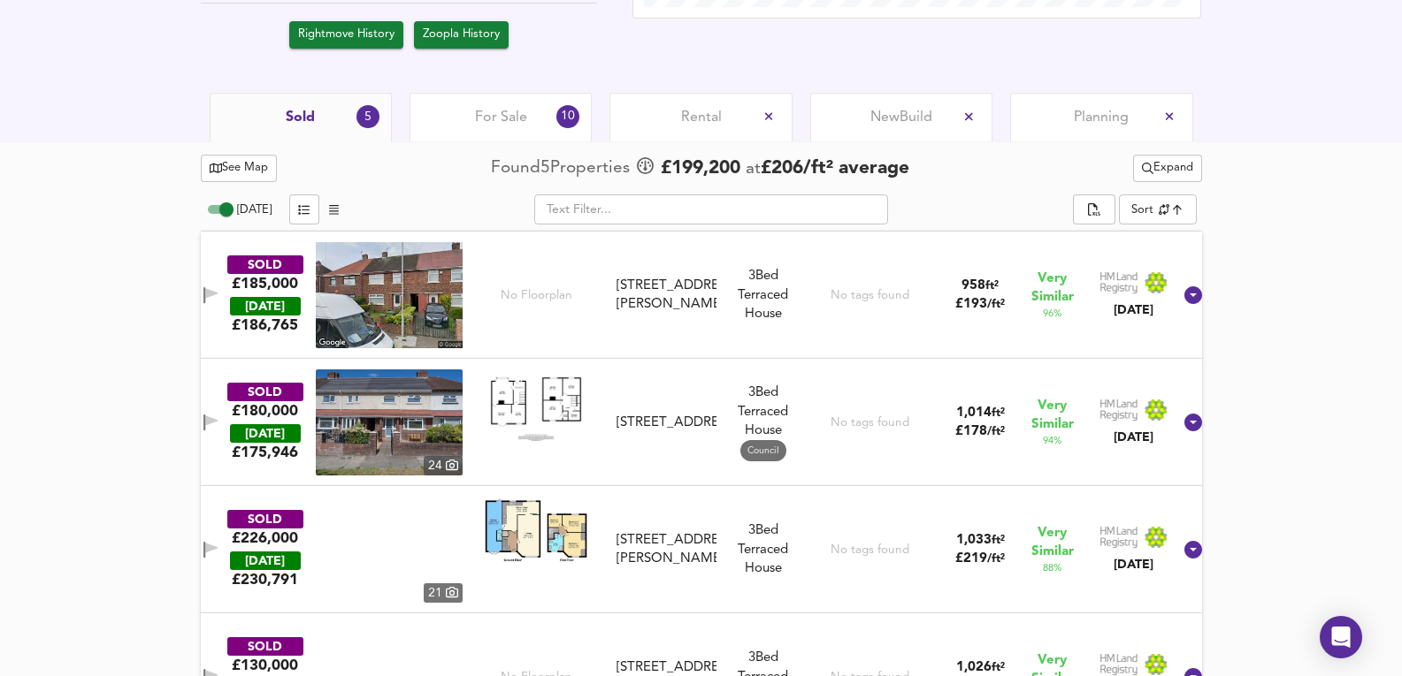
scroll to position [853, 0]
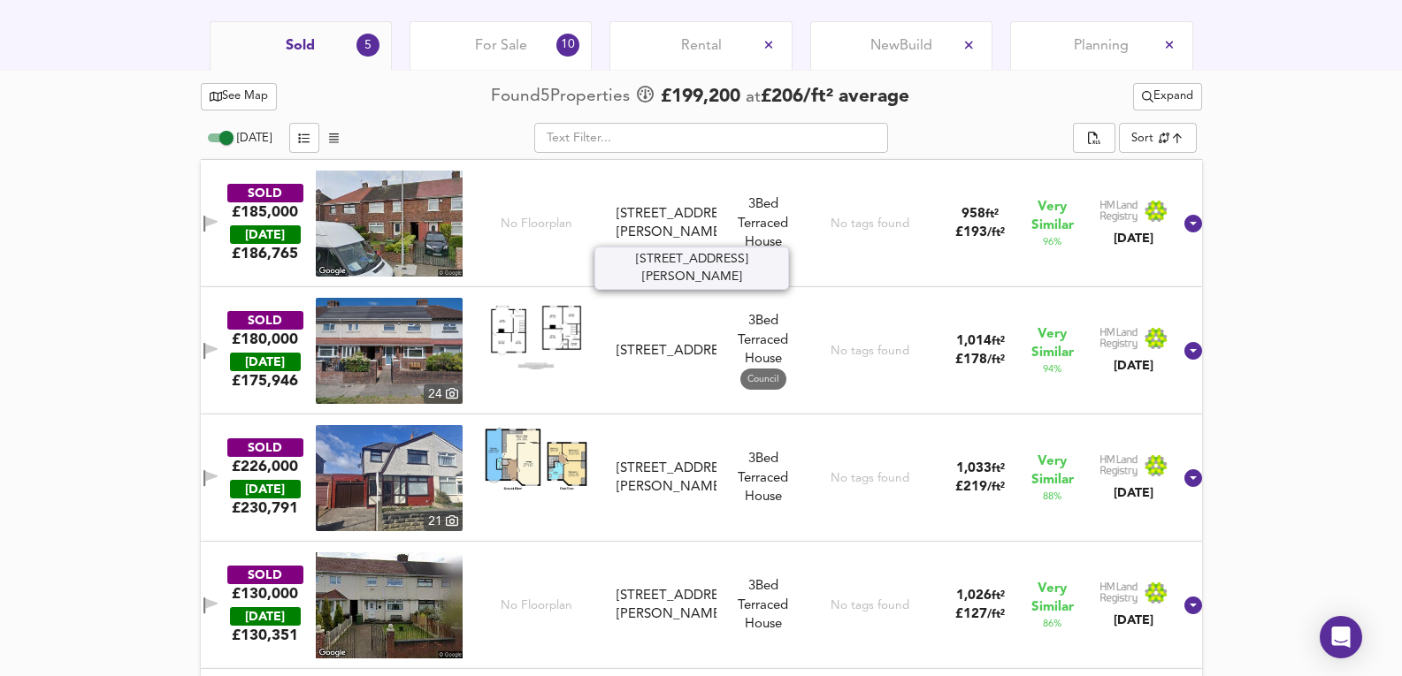
drag, startPoint x: 616, startPoint y: 217, endPoint x: 722, endPoint y: 240, distance: 108.6
click at [722, 240] on div "7 Dooley Drive, L30 8RP" at bounding box center [666, 224] width 114 height 38
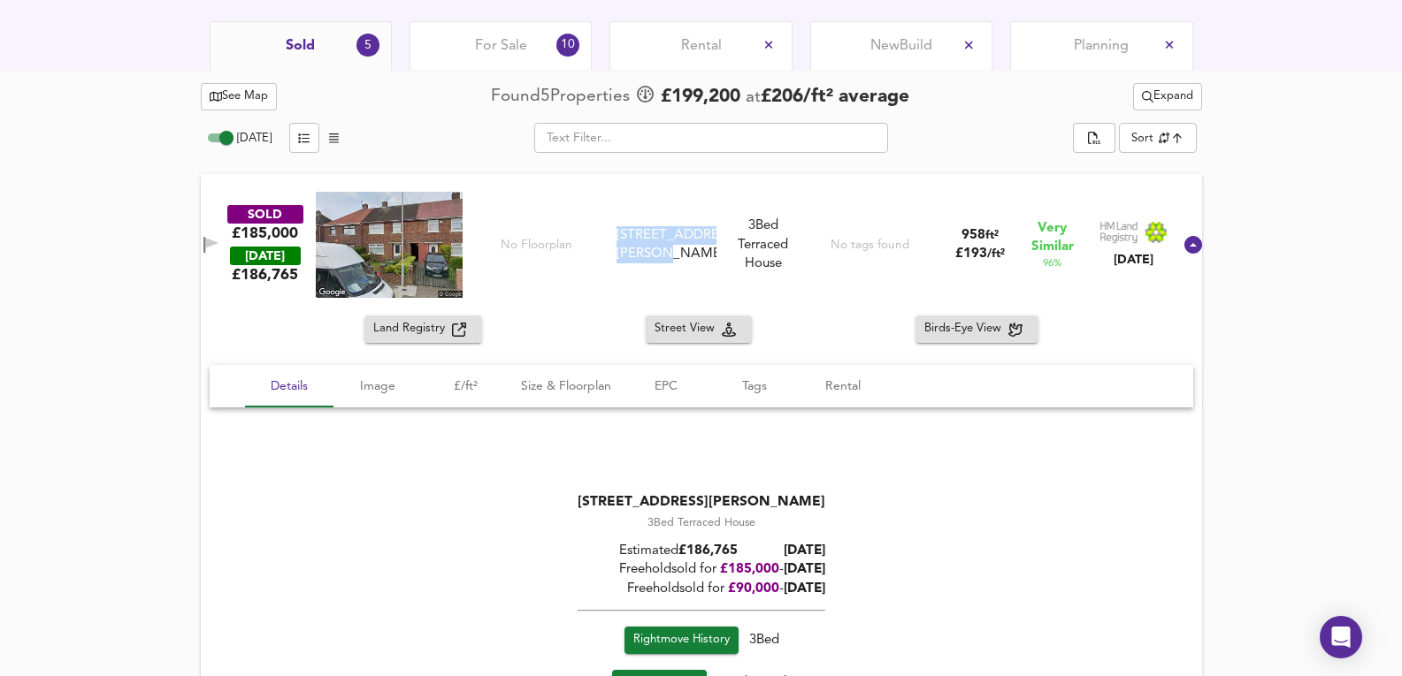
drag, startPoint x: 625, startPoint y: 231, endPoint x: 705, endPoint y: 266, distance: 87.1
click at [705, 266] on div "SOLD £185,000 TODAY £ 186,765 No Floorplan 7 Dooley Drive, L30 8RP 7 Dooley Dri…" at bounding box center [679, 245] width 984 height 106
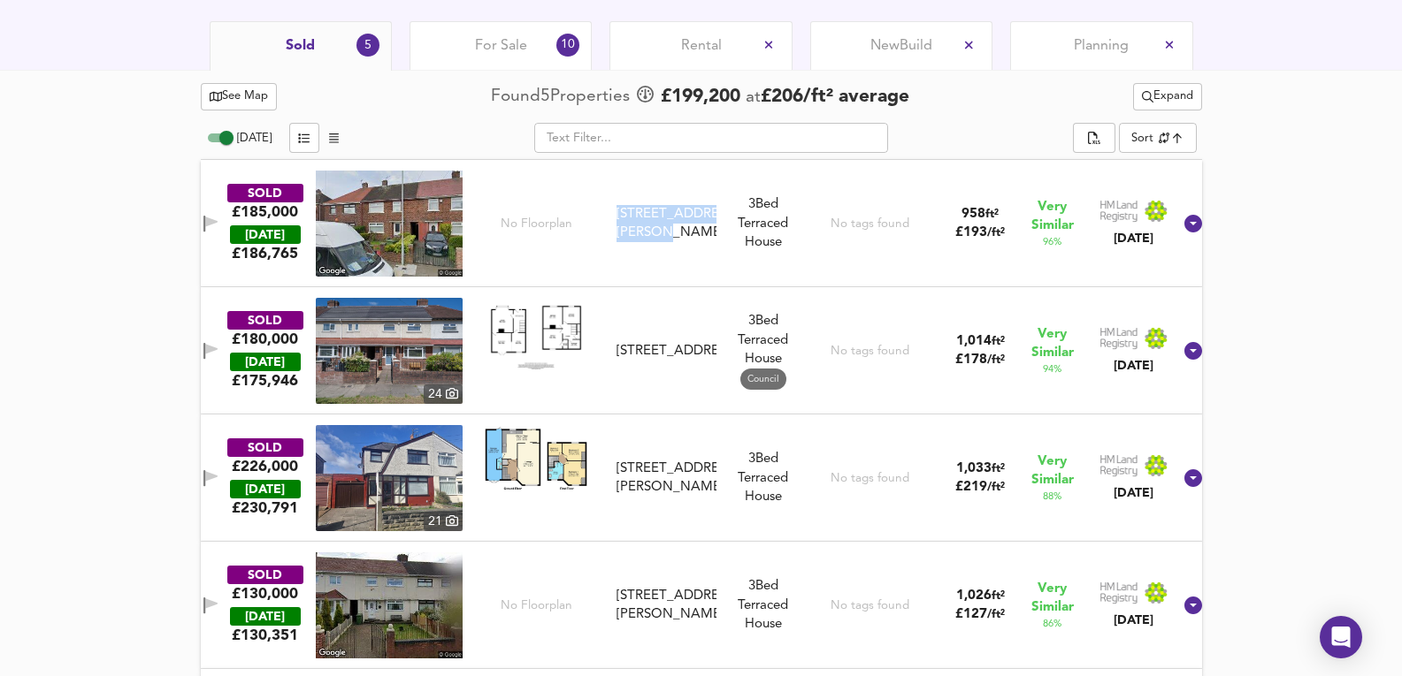
copy div "7 Dooley Drive, L30 8RP"
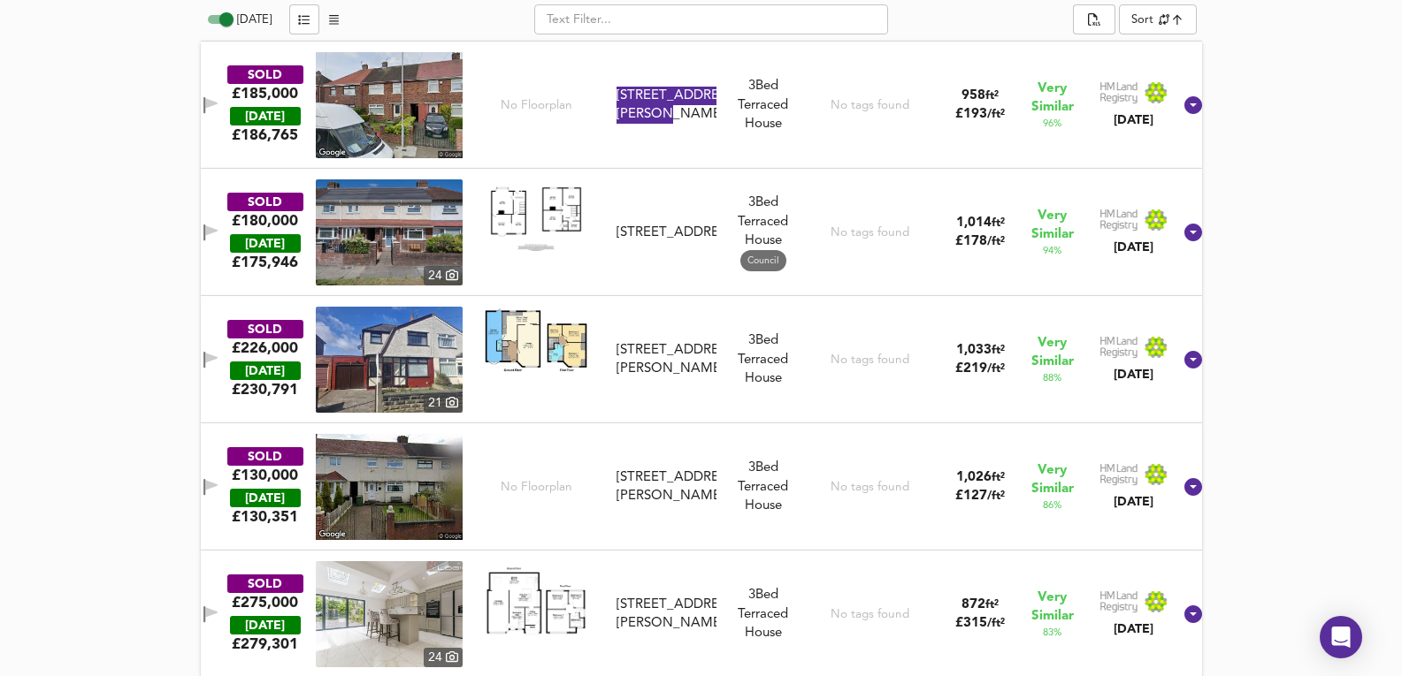
scroll to position [983, 0]
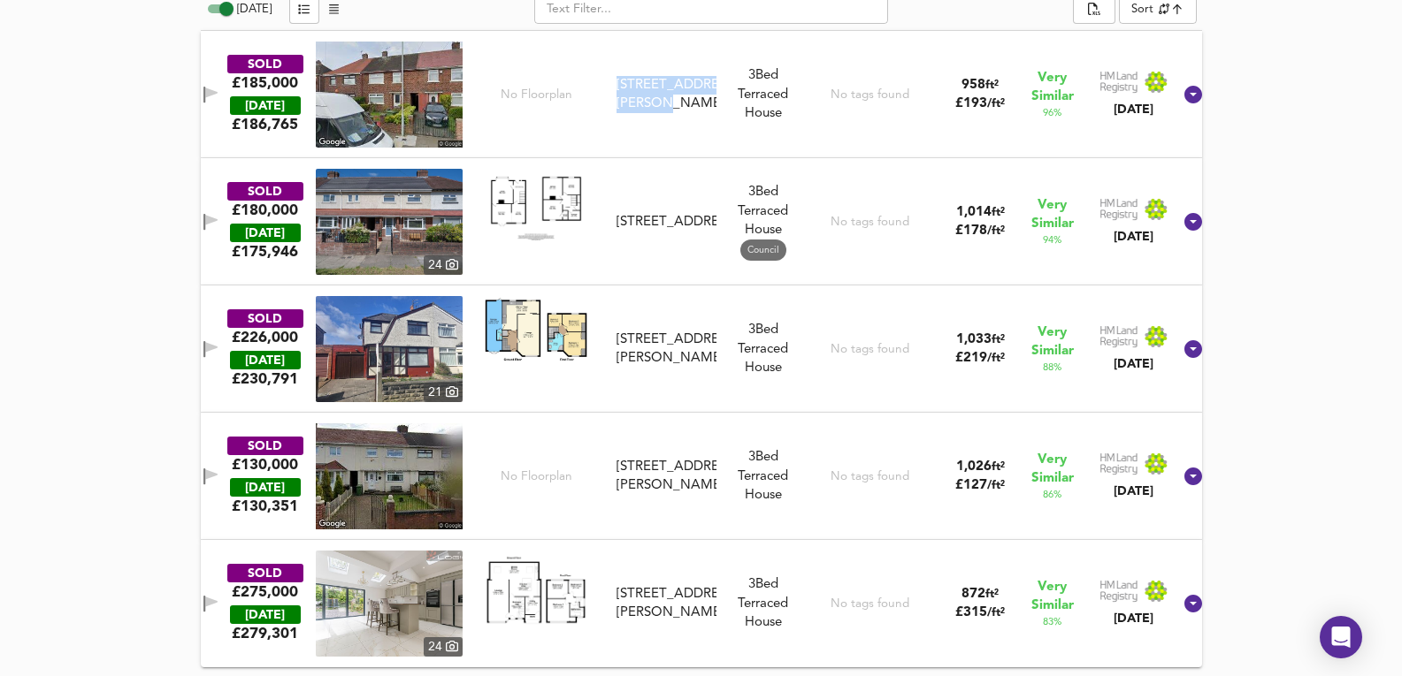
click at [417, 237] on img at bounding box center [389, 222] width 147 height 106
click at [414, 206] on img at bounding box center [389, 222] width 147 height 106
click at [829, 266] on div "No tags found" at bounding box center [870, 222] width 134 height 106
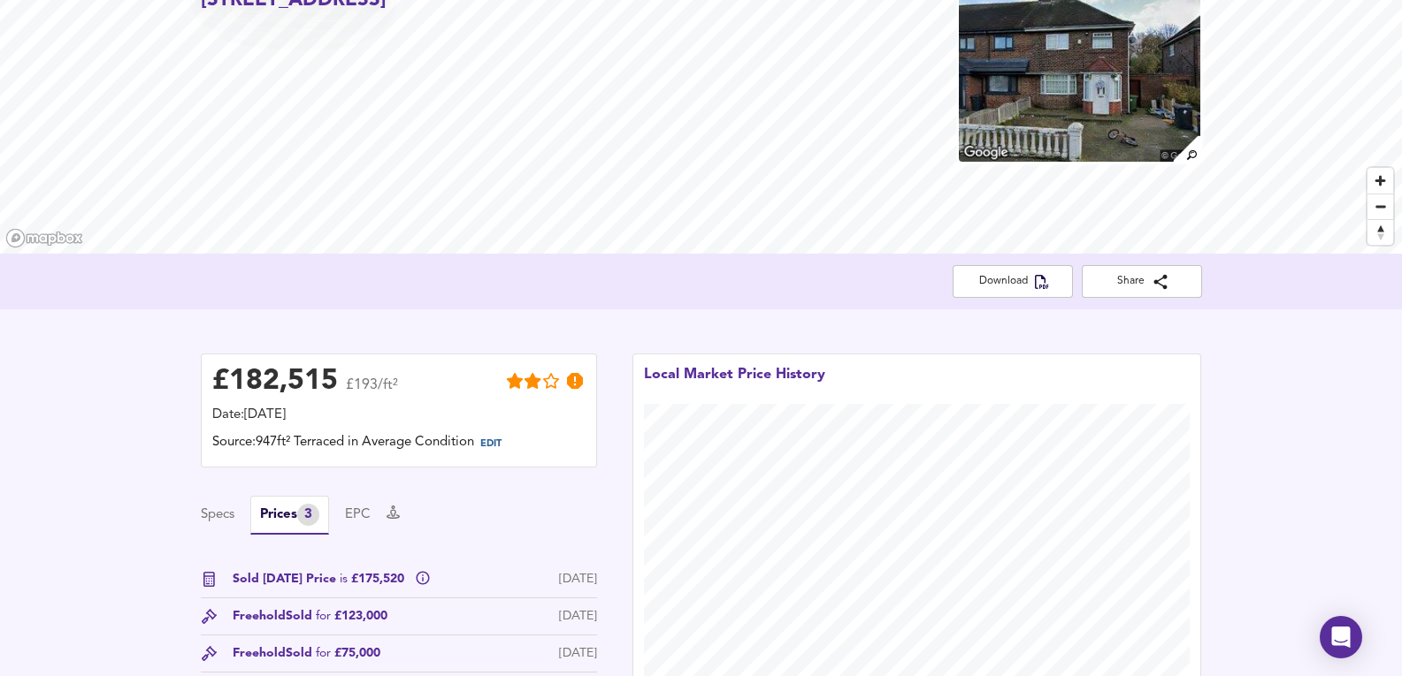
scroll to position [227, 0]
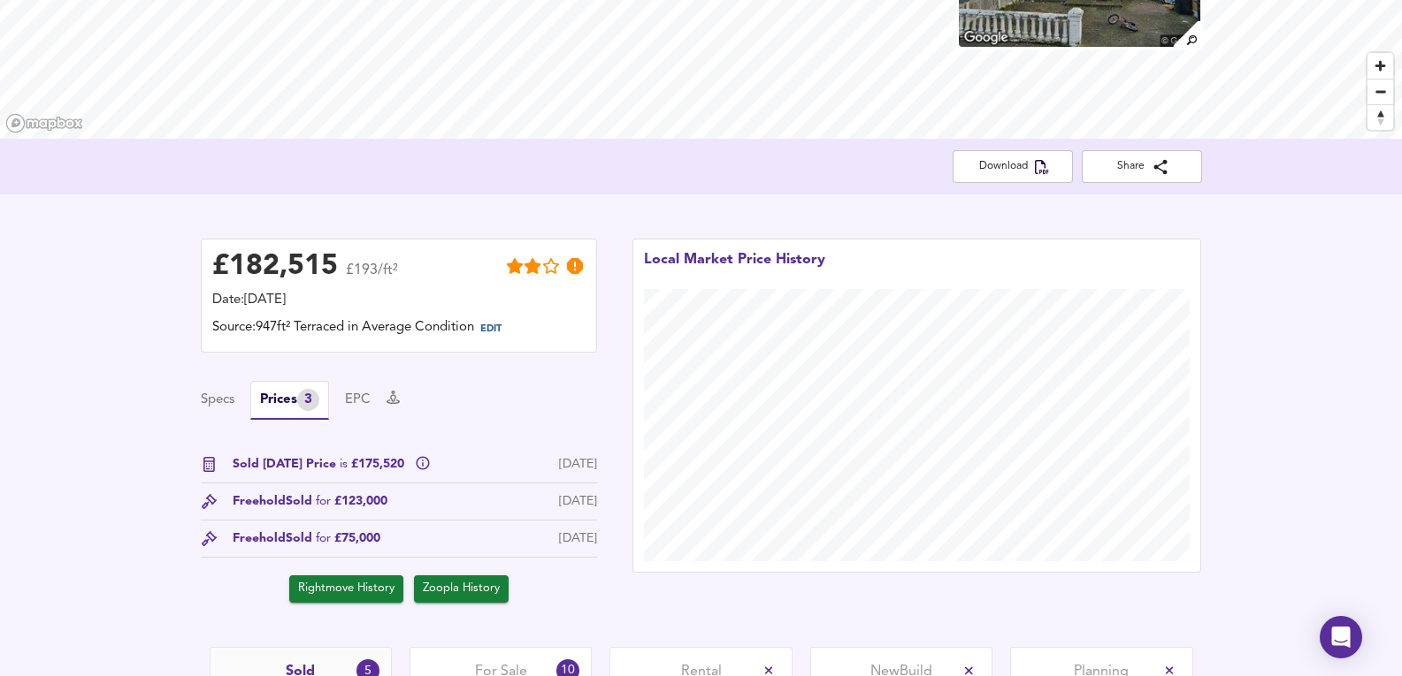
click at [514, 475] on div "Sold Today Price is £175,520 26 Sept 2025" at bounding box center [399, 469] width 396 height 28
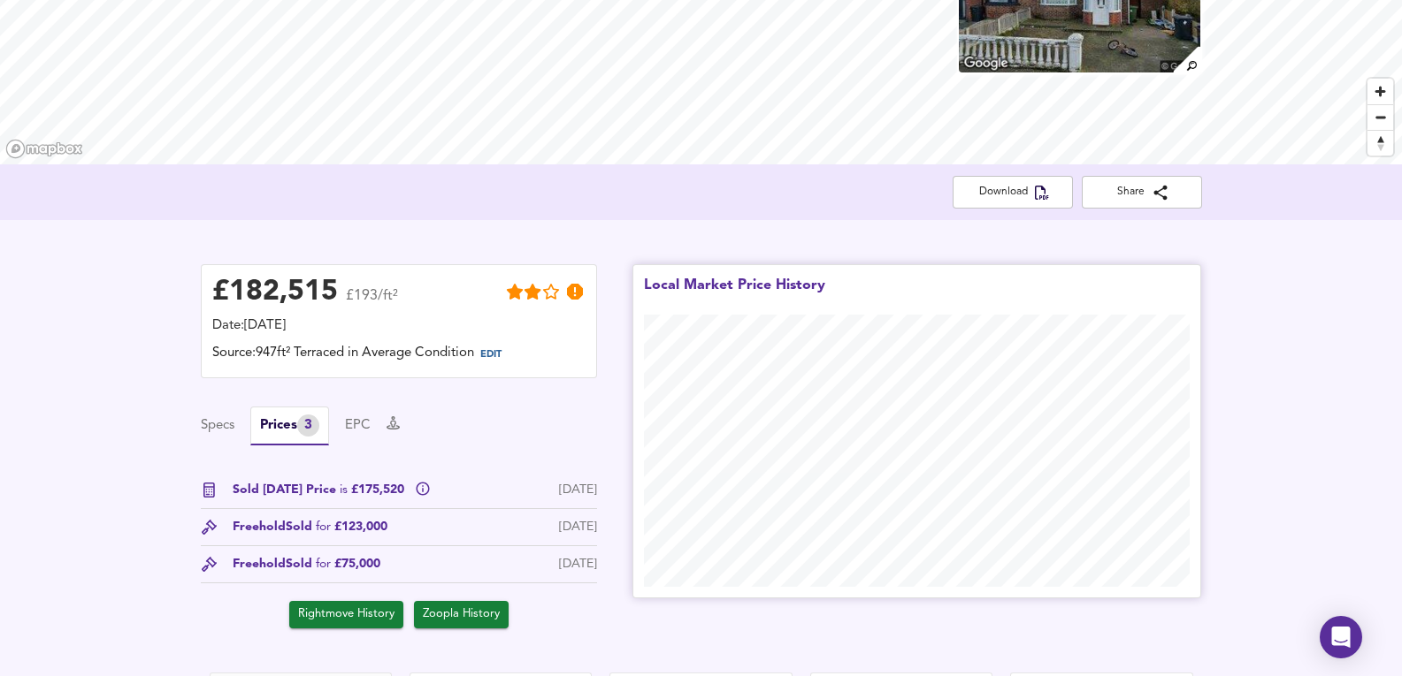
scroll to position [50, 0]
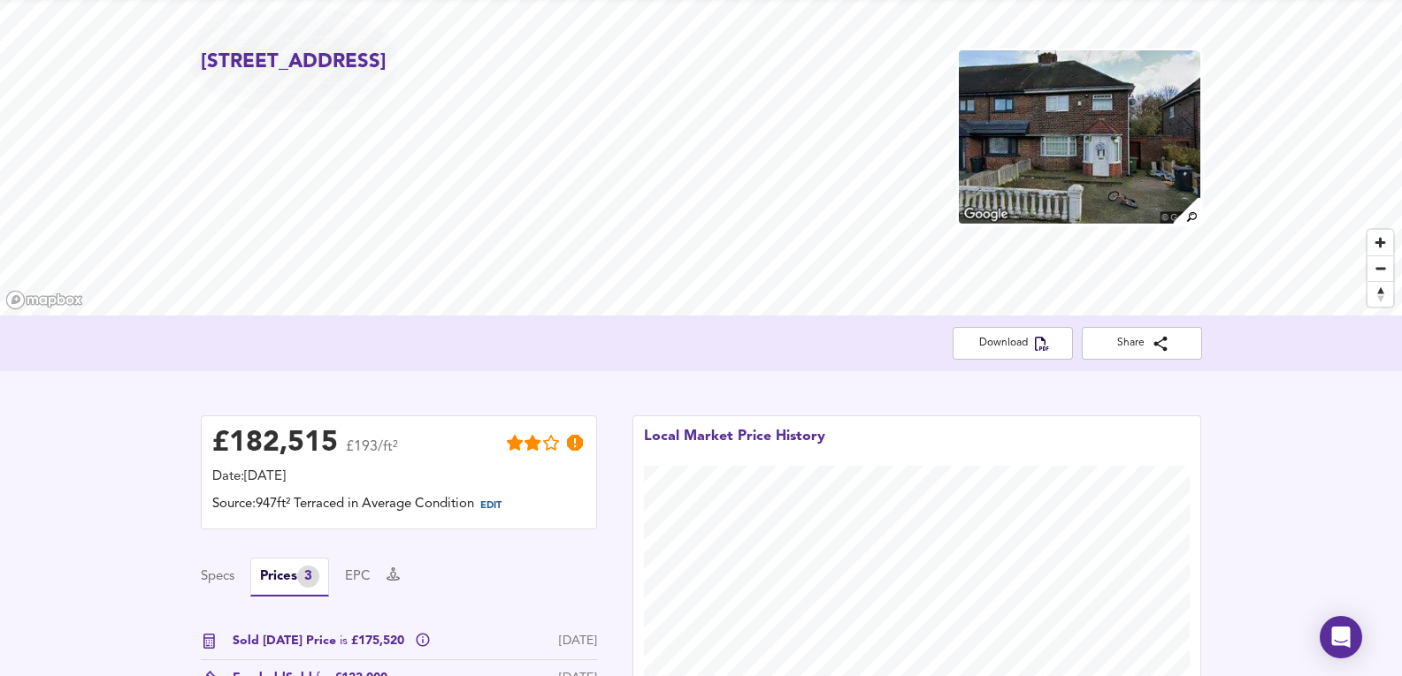
click at [1042, 120] on img at bounding box center [1079, 137] width 244 height 177
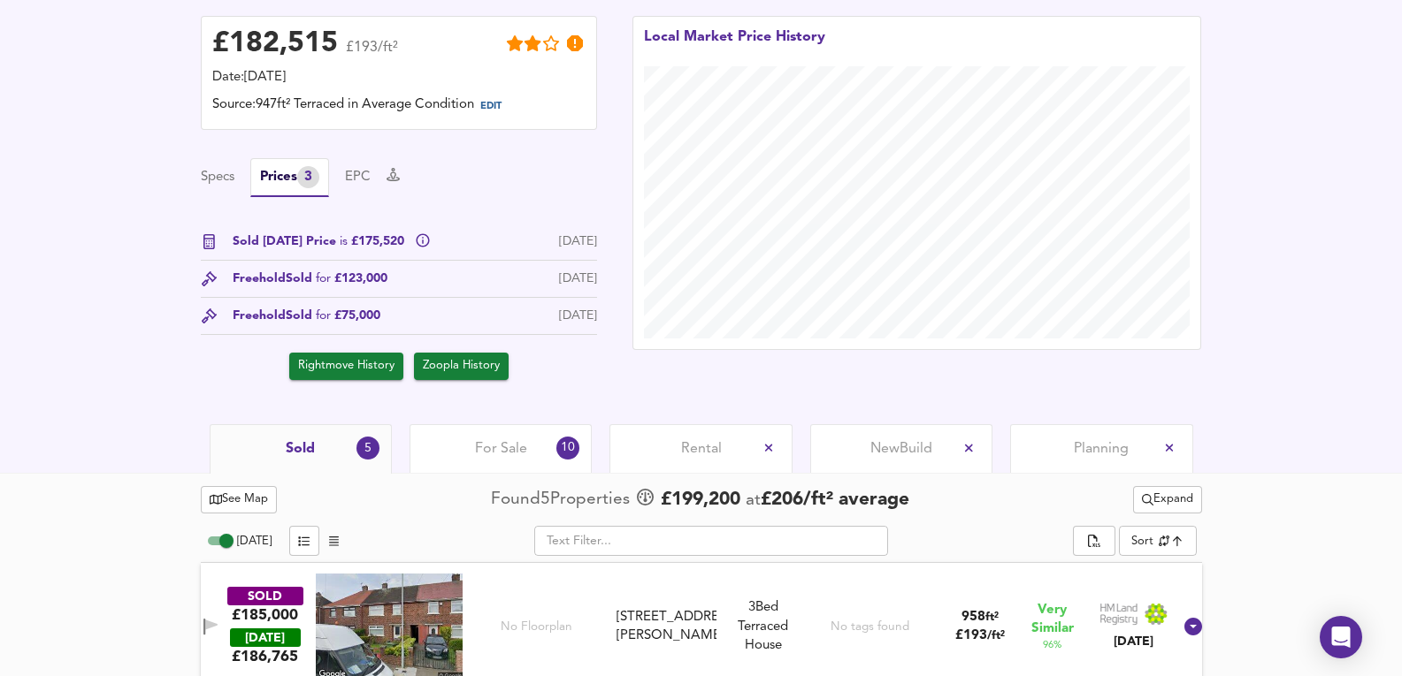
scroll to position [876, 0]
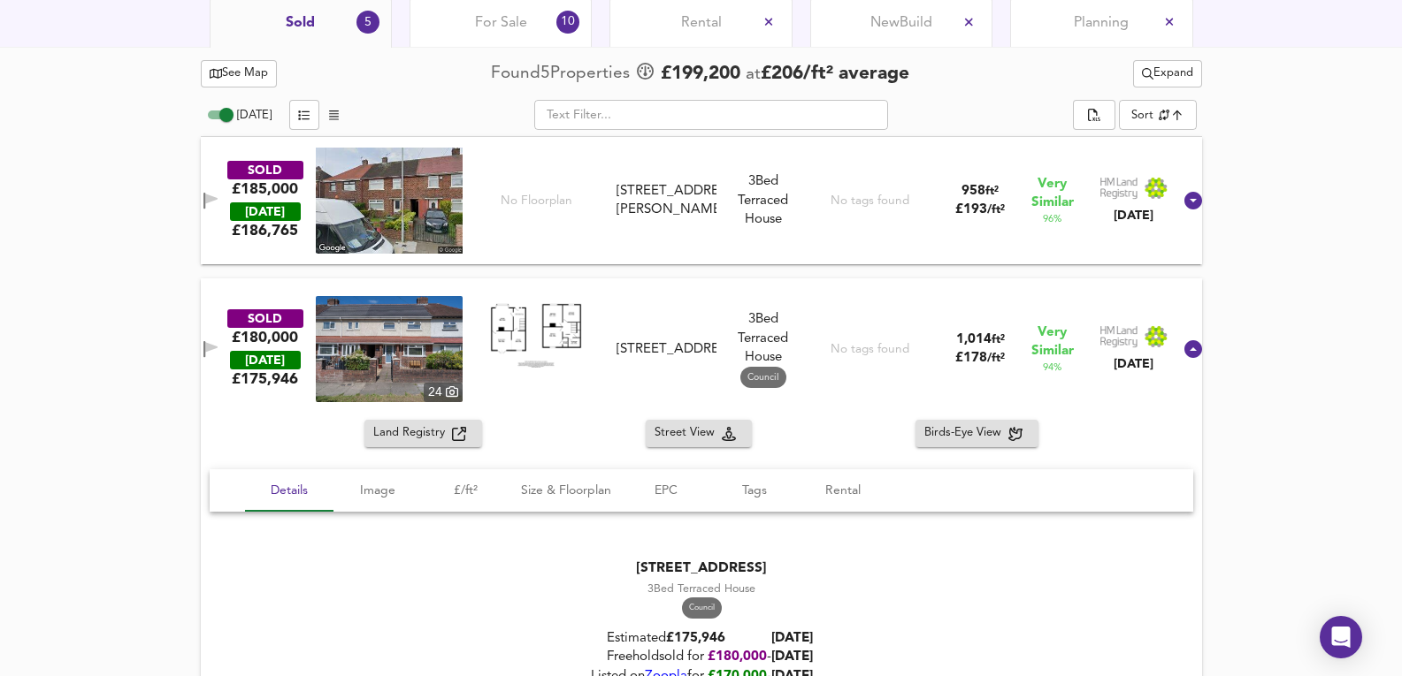
click at [626, 226] on div "SOLD £185,000 TODAY £ 186,765 No Floorplan 7 Dooley Drive, L30 8RP 7 Dooley Dri…" at bounding box center [679, 201] width 984 height 106
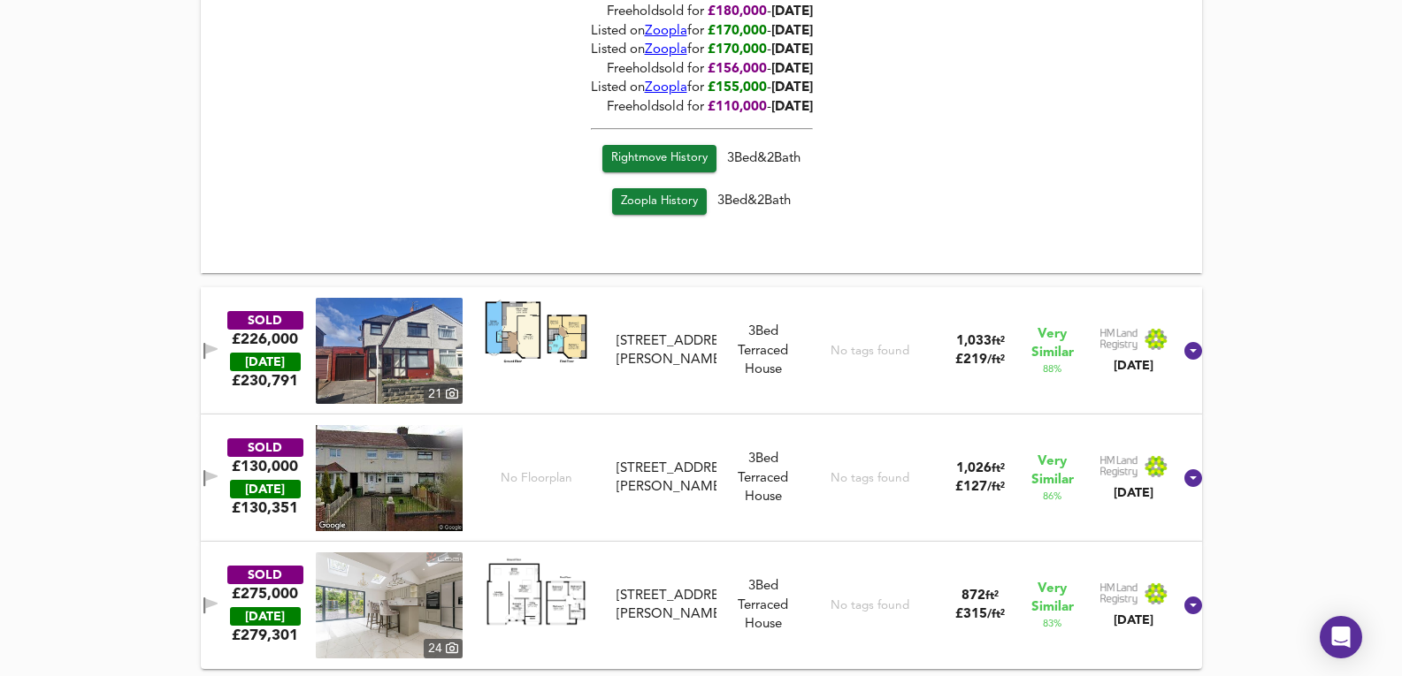
scroll to position [2030, 0]
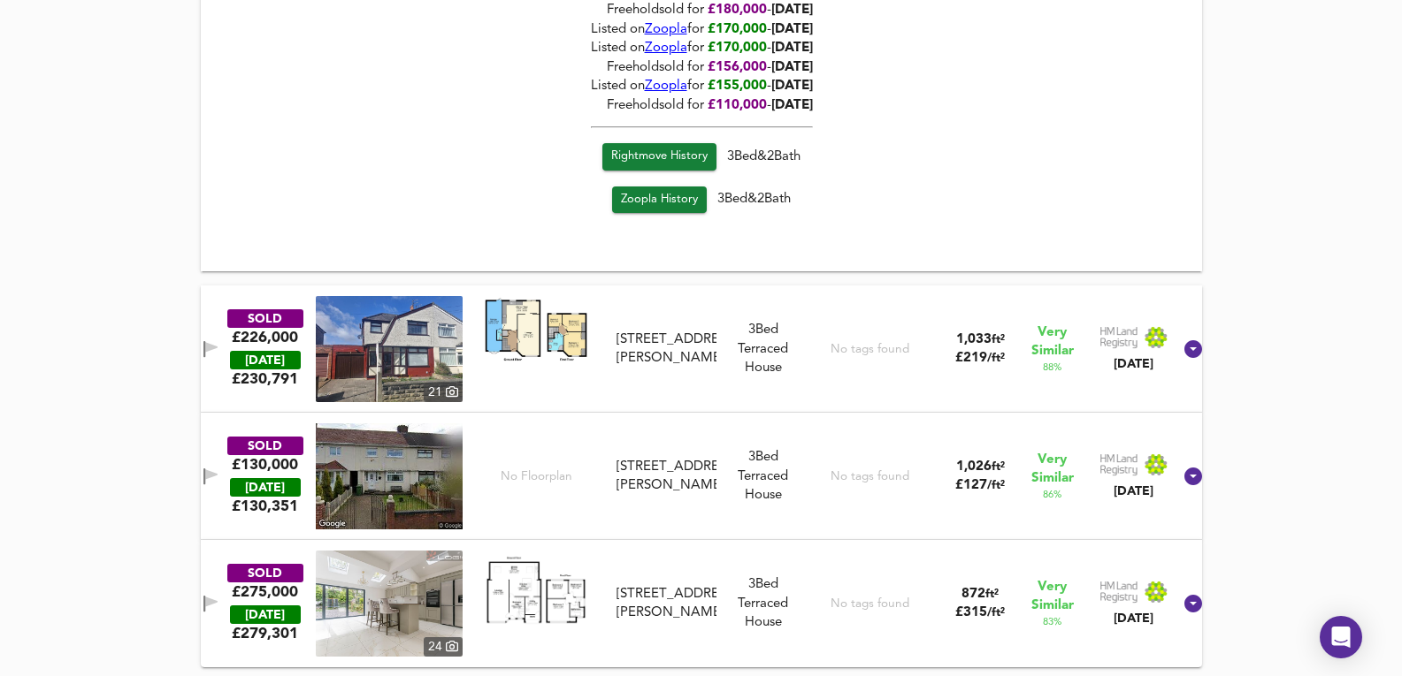
click at [722, 442] on div "SOLD £130,000 TODAY £ 130,351 No Floorplan 18 Dooley Drive, L30 8RS 18 Dooley D…" at bounding box center [679, 477] width 984 height 106
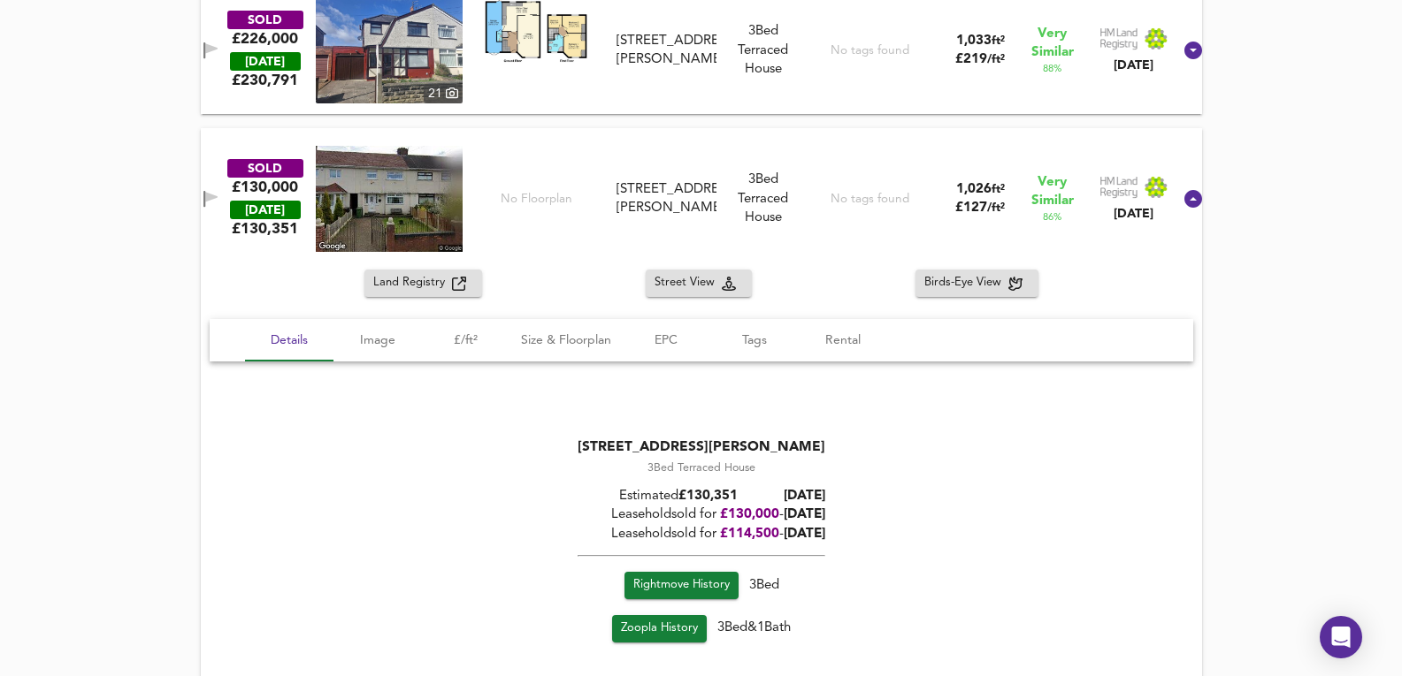
scroll to position [2353, 0]
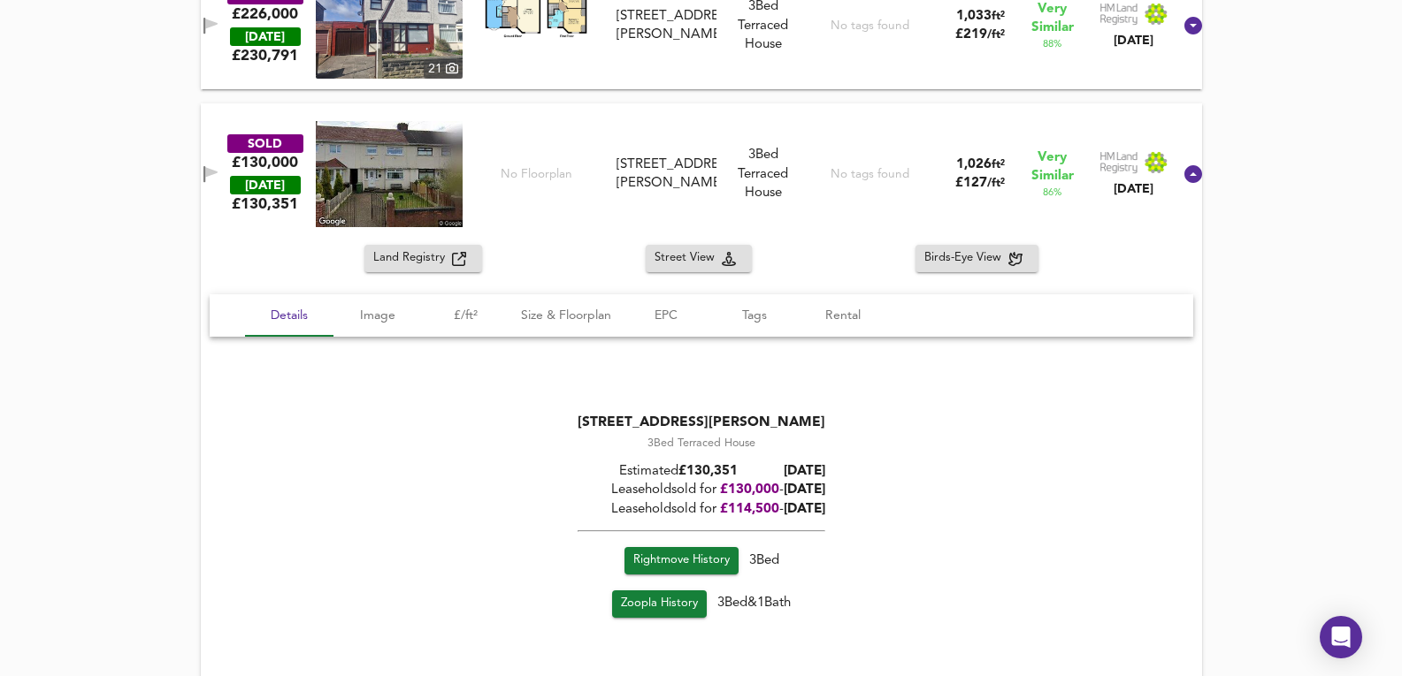
click at [786, 73] on div "SOLD £226,000 TODAY £ 230,791 21 4 Netherton Grange, L30 8RF 4 Netherton Grange…" at bounding box center [679, 26] width 984 height 106
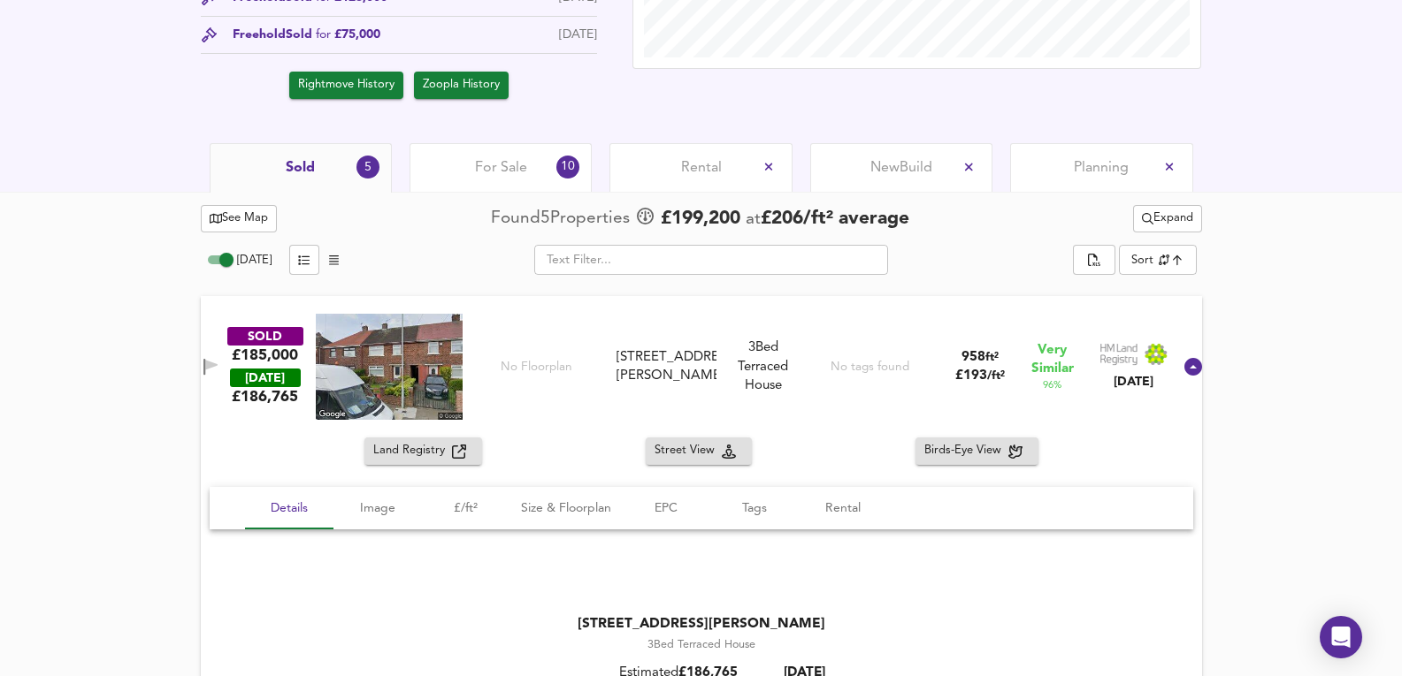
scroll to position [725, 0]
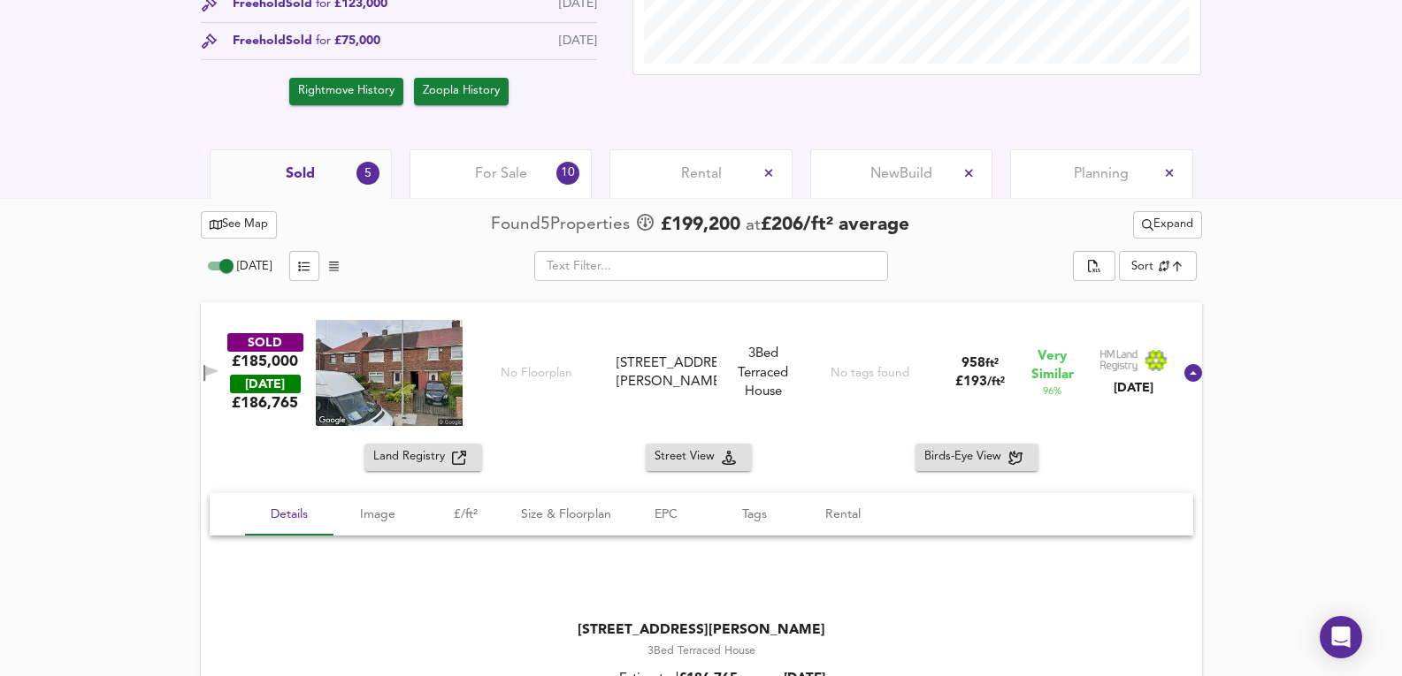
click at [1196, 222] on button "Expand" at bounding box center [1167, 224] width 69 height 27
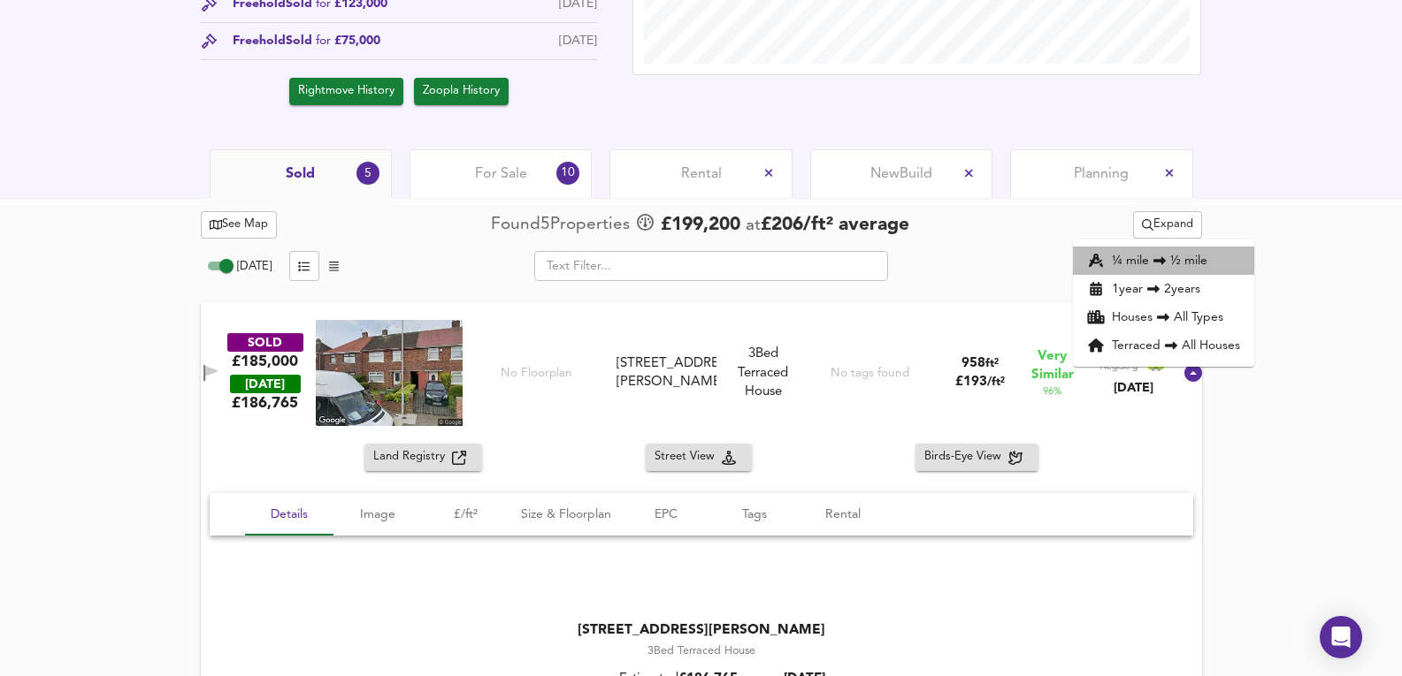
click at [1167, 255] on icon at bounding box center [1159, 261] width 21 height 12
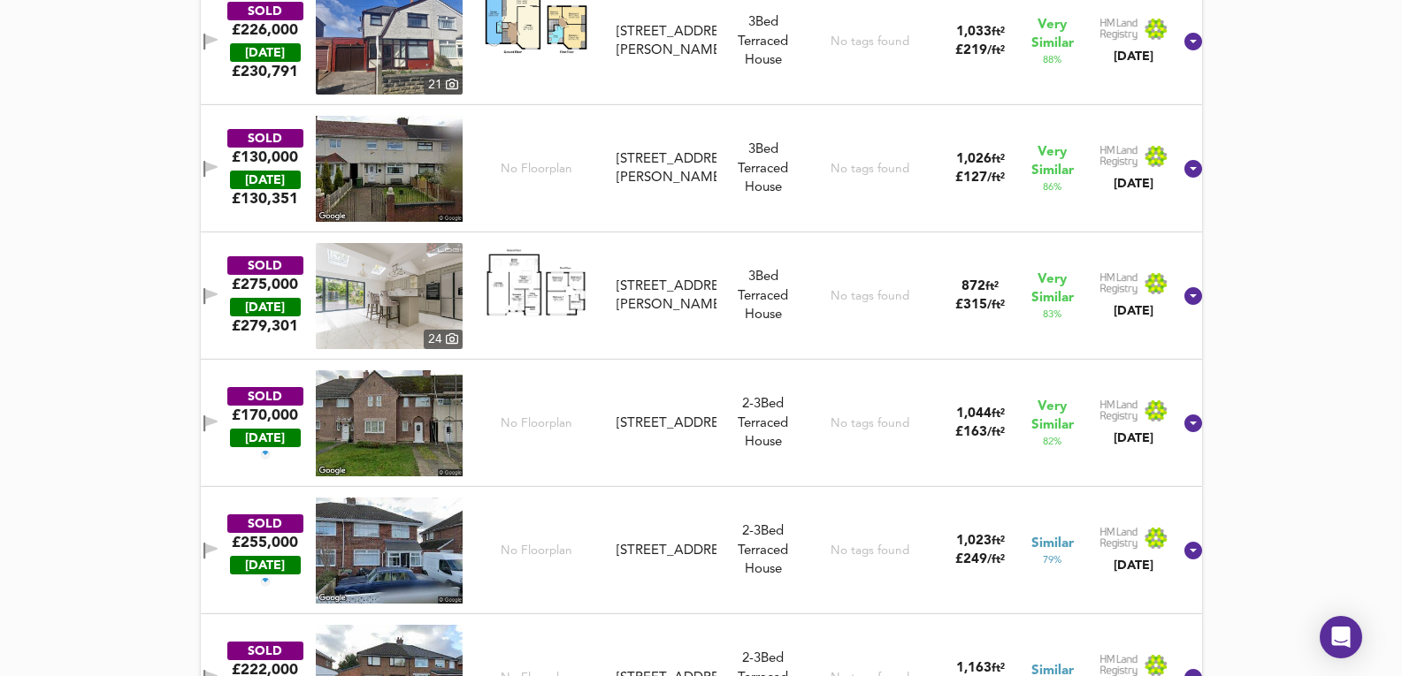
scroll to position [1493, 0]
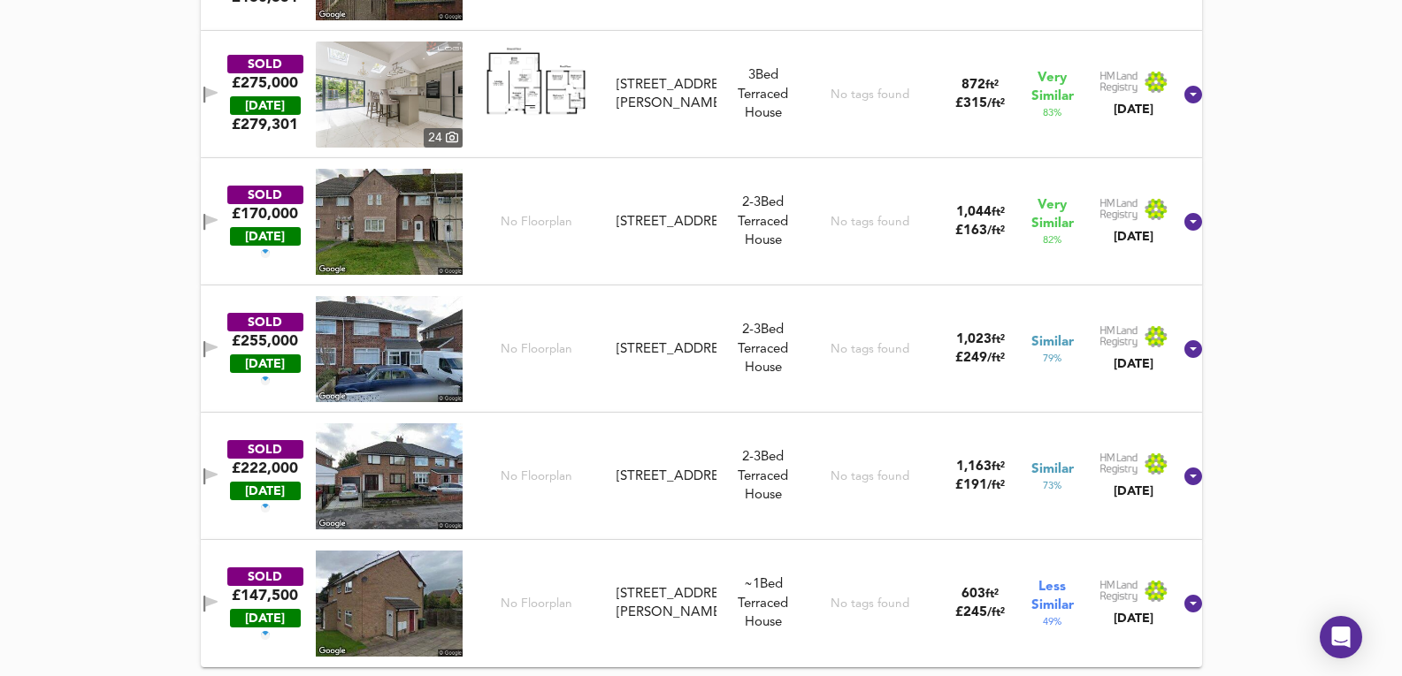
click at [738, 495] on div "2-3 Bed We've estimated the total number of bedrooms from EPC data (5 heated ro…" at bounding box center [763, 476] width 80 height 57
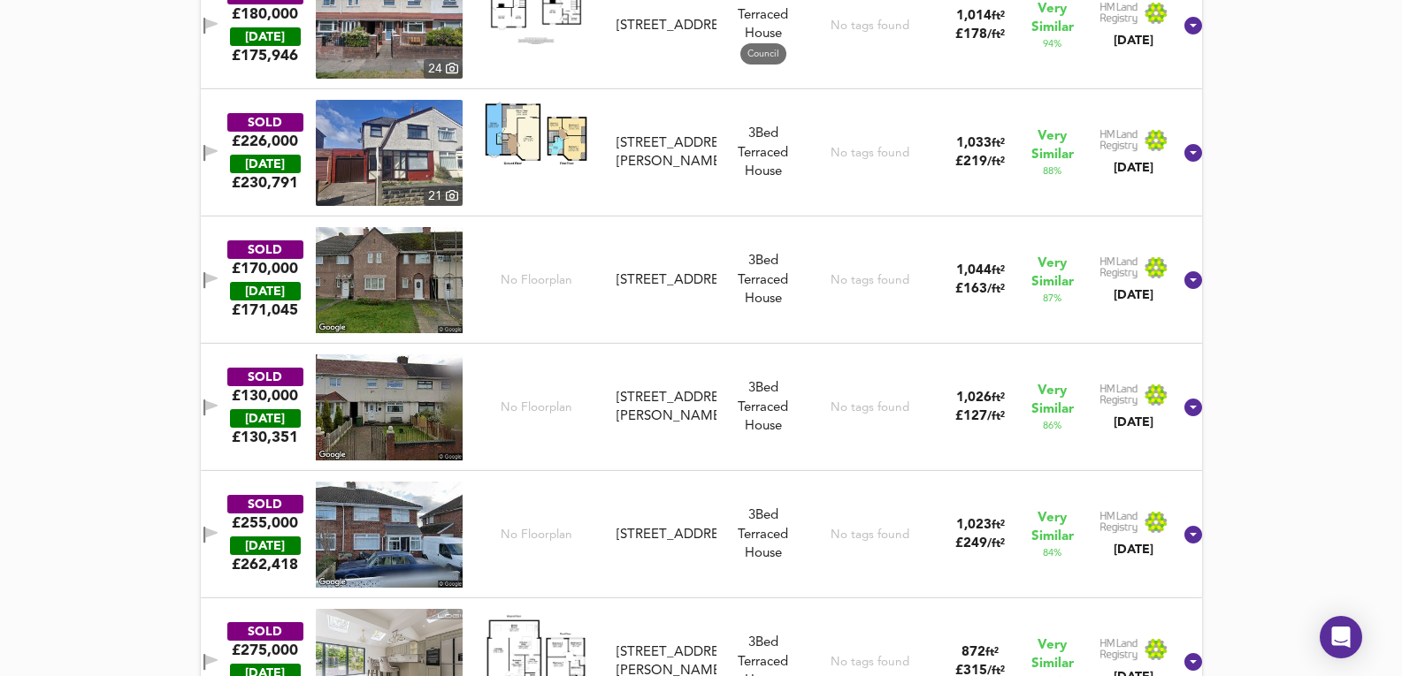
scroll to position [1176, 0]
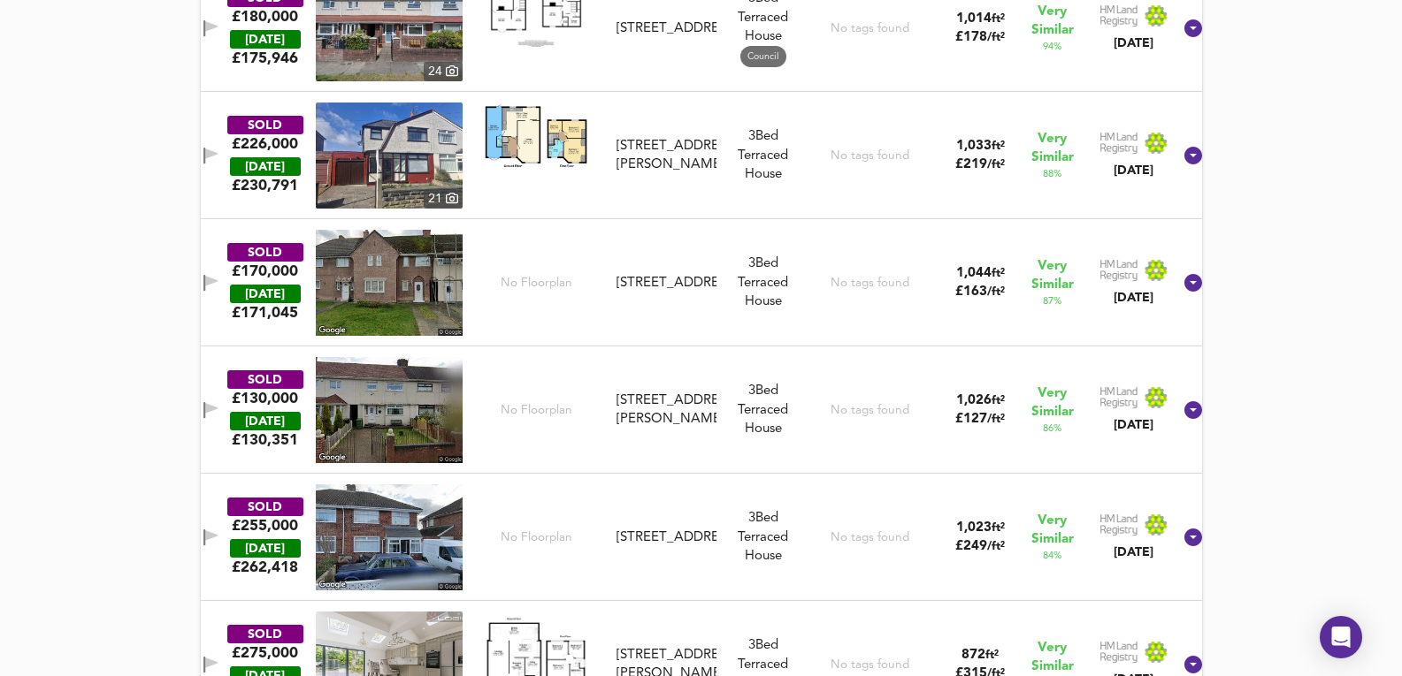
click at [609, 415] on div "No Floorplan" at bounding box center [535, 410] width 147 height 106
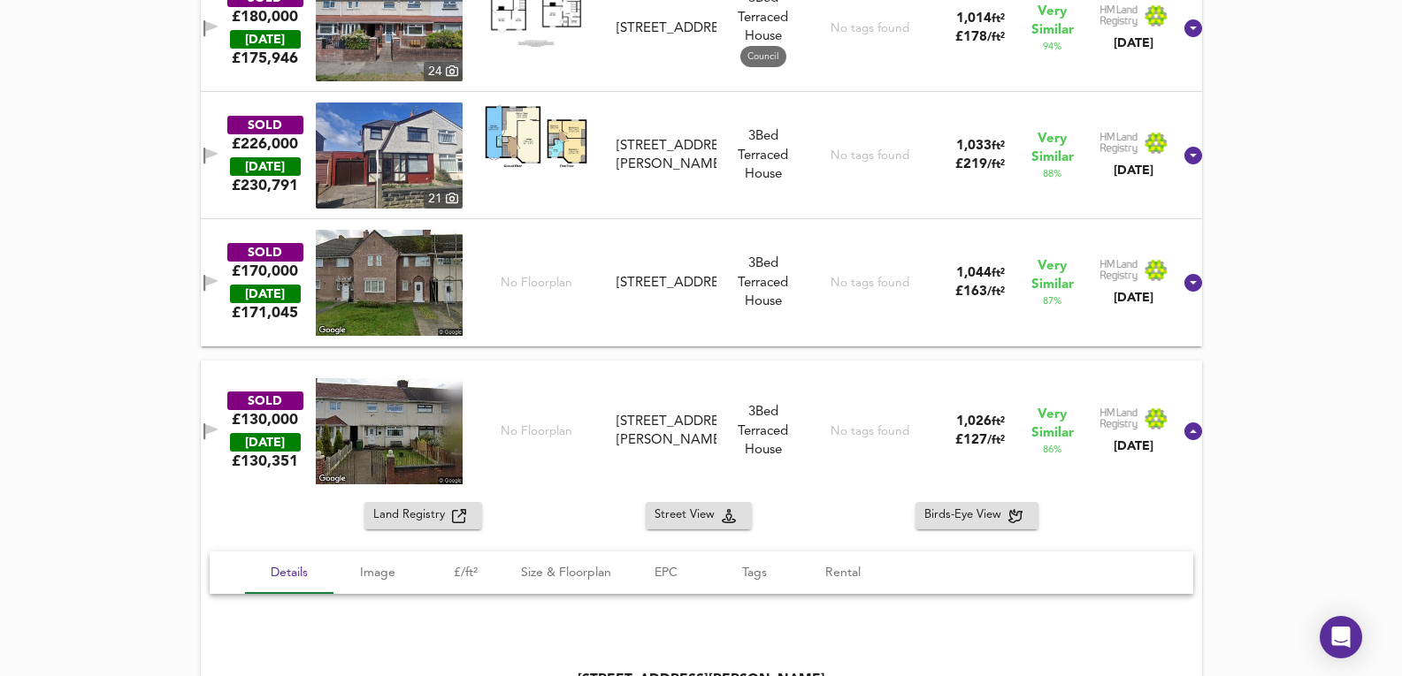
scroll to position [1530, 0]
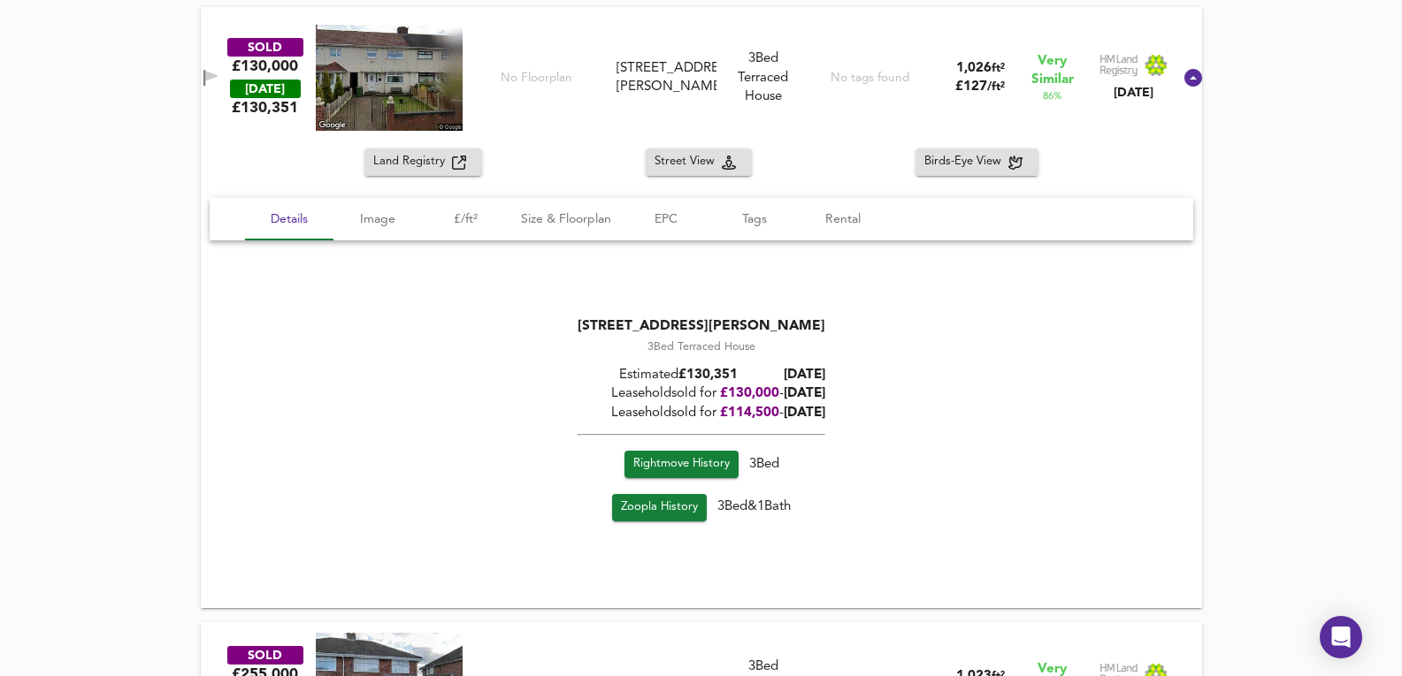
drag, startPoint x: 244, startPoint y: 64, endPoint x: 206, endPoint y: 86, distance: 44.0
click at [172, 99] on div "See Map Found 9 Propert ies £ 198,944 at £ 209 / ft² average Undo Expand Today …" at bounding box center [701, 518] width 1402 height 2251
drag, startPoint x: 260, startPoint y: 55, endPoint x: 97, endPoint y: 363, distance: 348.1
click at [250, 163] on div "SOLD £130,000 TODAY £ 130,351 No Floorplan 18 Dooley Drive, L30 8RS 18 Dooley D…" at bounding box center [701, 307] width 1001 height 601
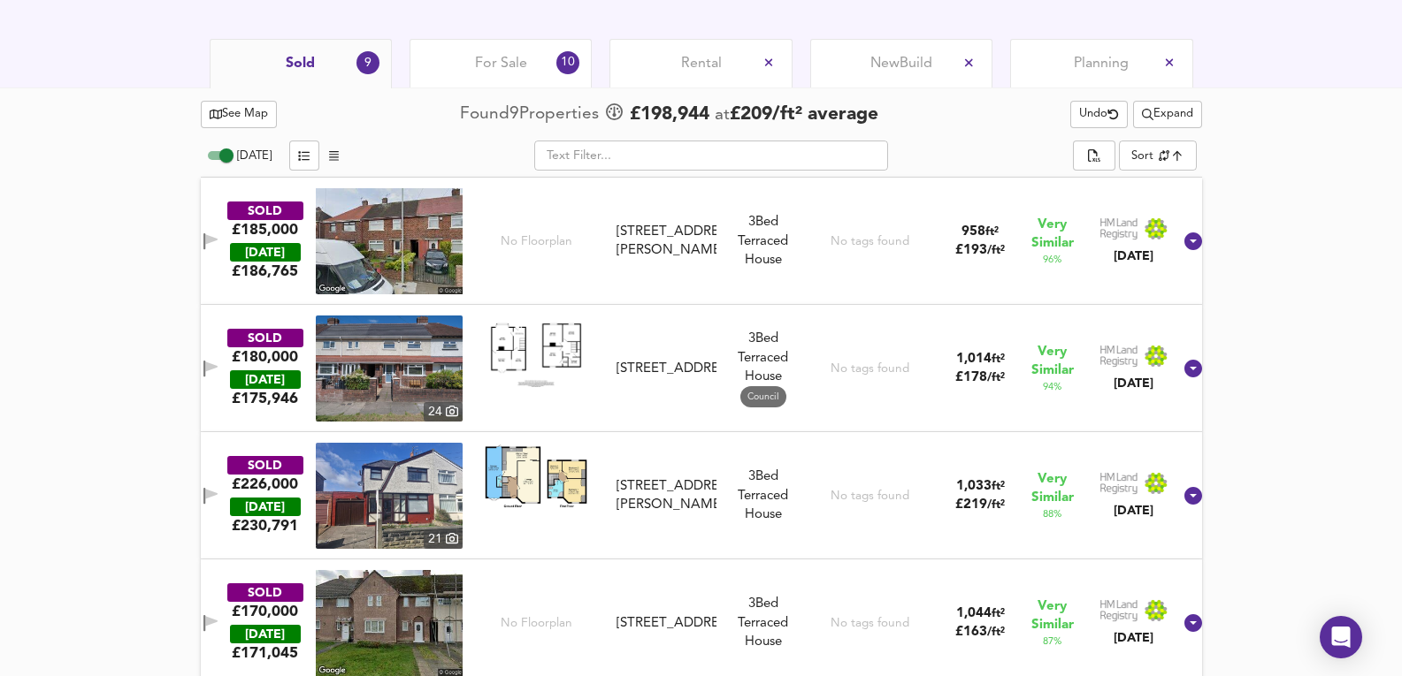
scroll to position [646, 0]
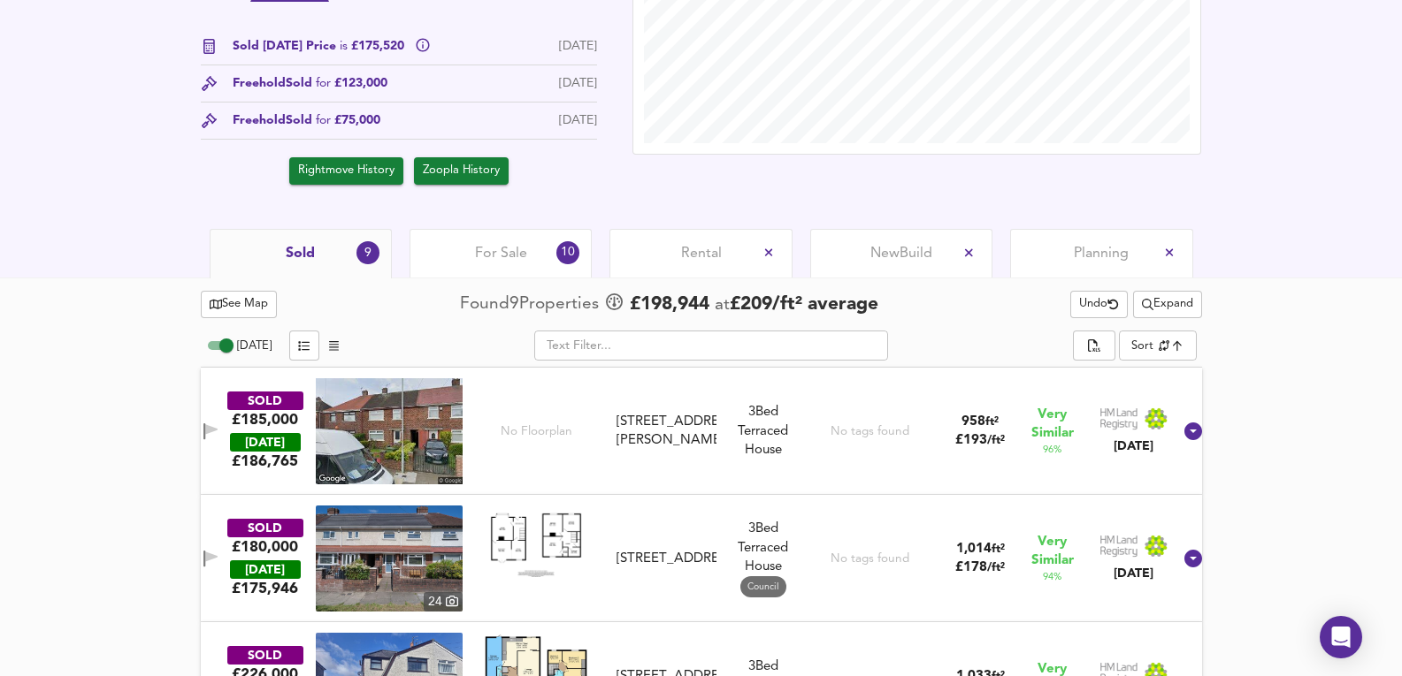
click at [562, 249] on div "10" at bounding box center [567, 252] width 23 height 23
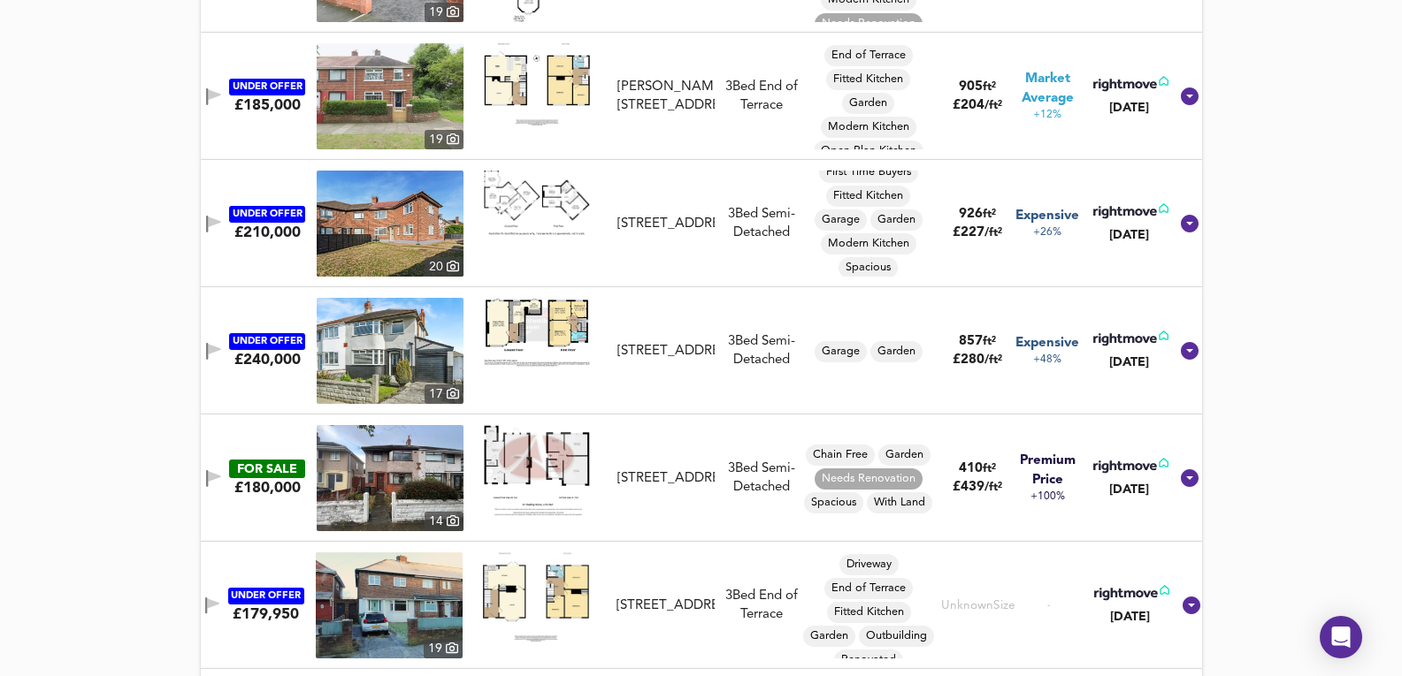
scroll to position [13, 0]
click at [400, 636] on img at bounding box center [389, 606] width 147 height 106
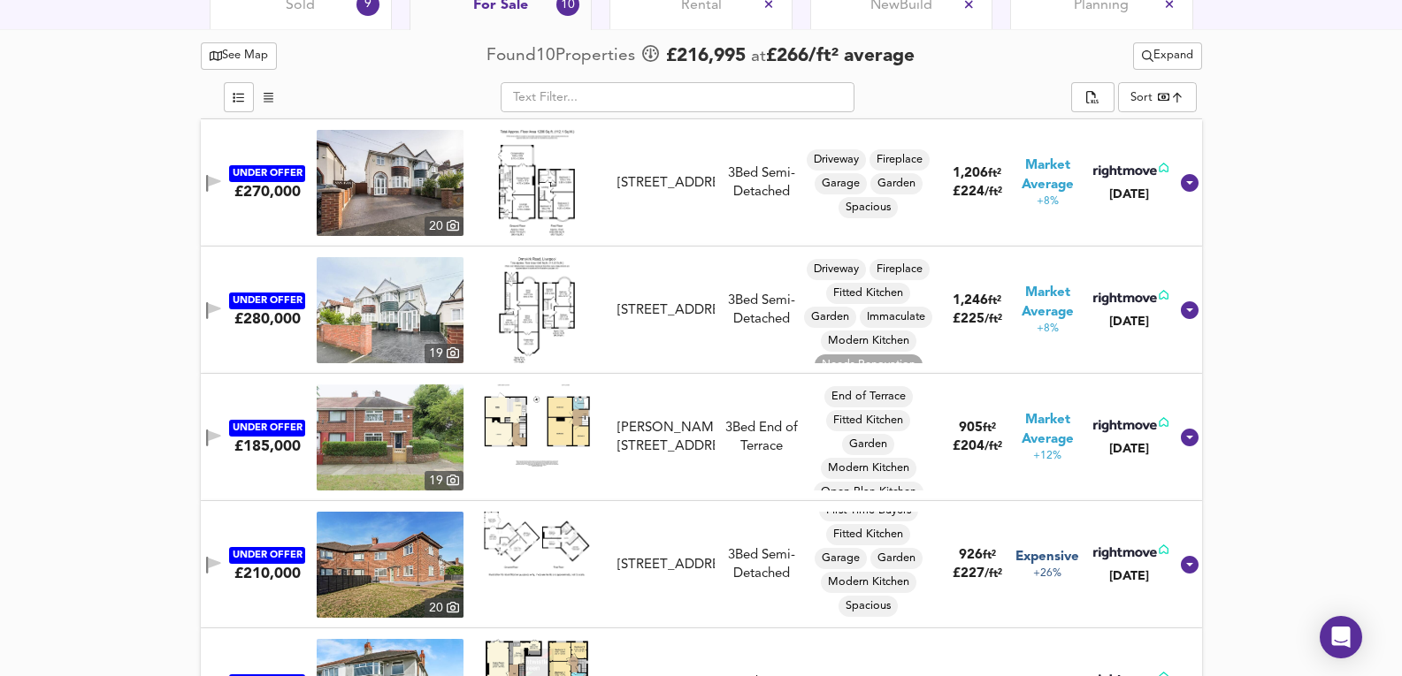
scroll to position [882, 0]
